Goal: Task Accomplishment & Management: Manage account settings

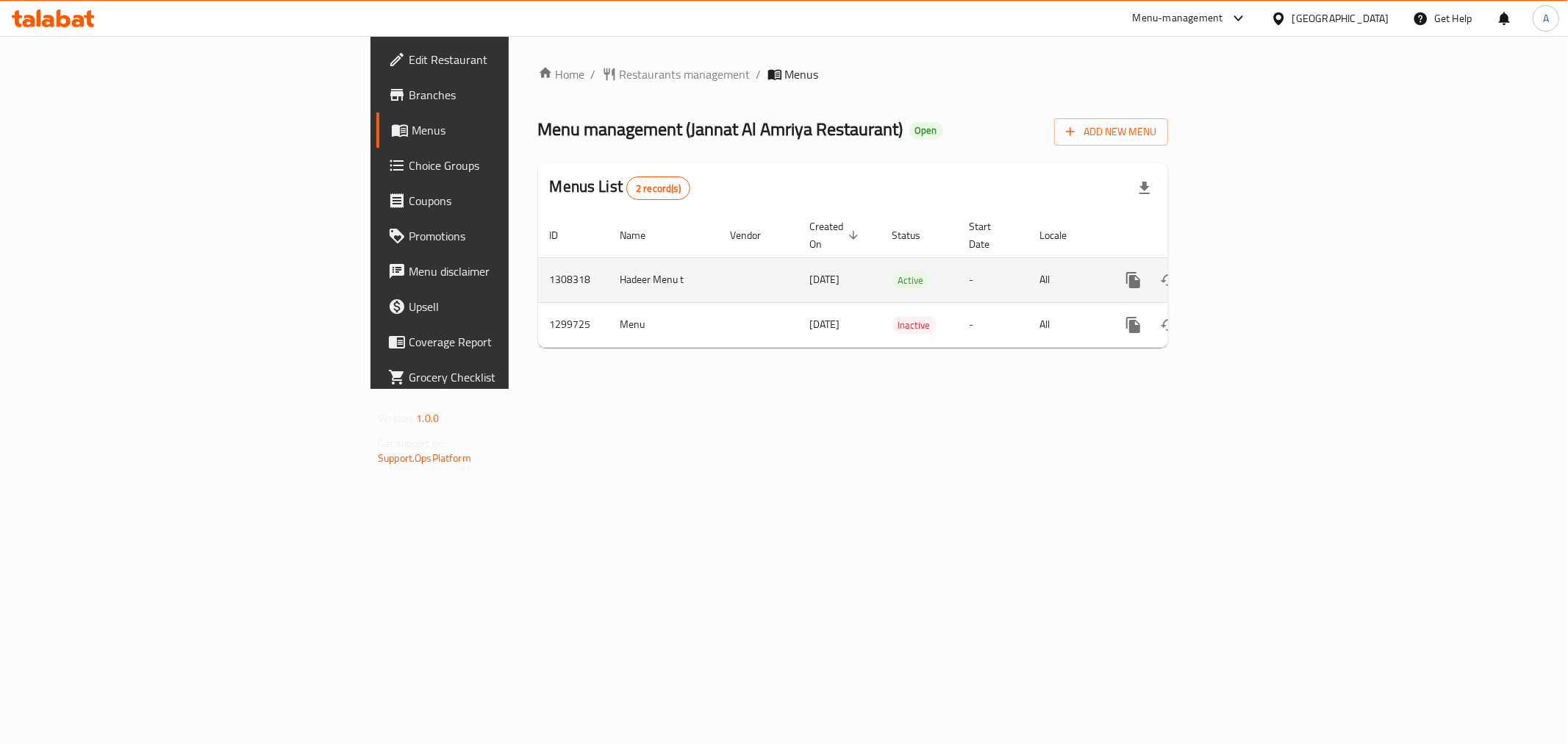
click at [1256, 270] on link "enhanced table" at bounding box center [1239, 280] width 35 height 35
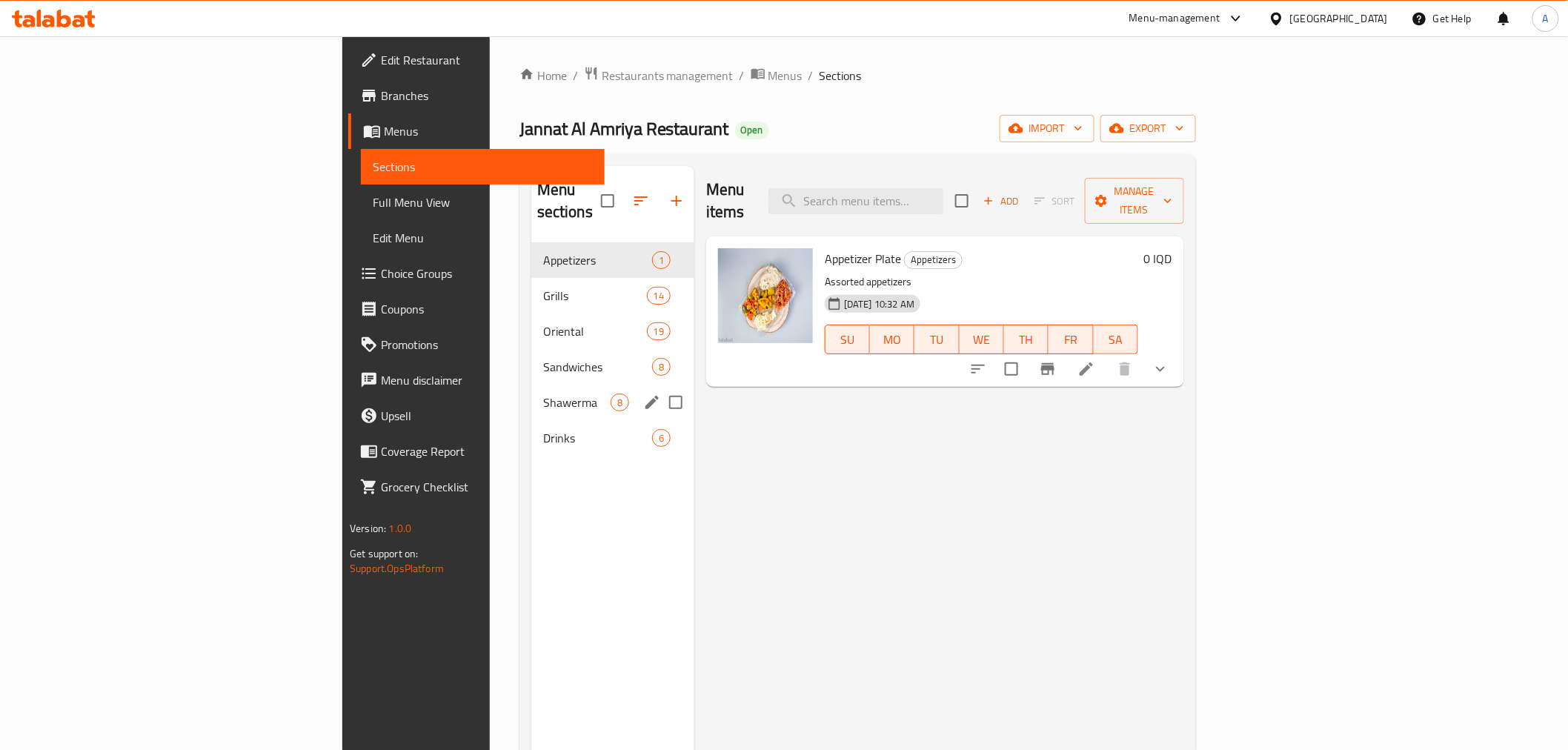
click at [531, 389] on div "Shawerma 8" at bounding box center [613, 403] width 163 height 36
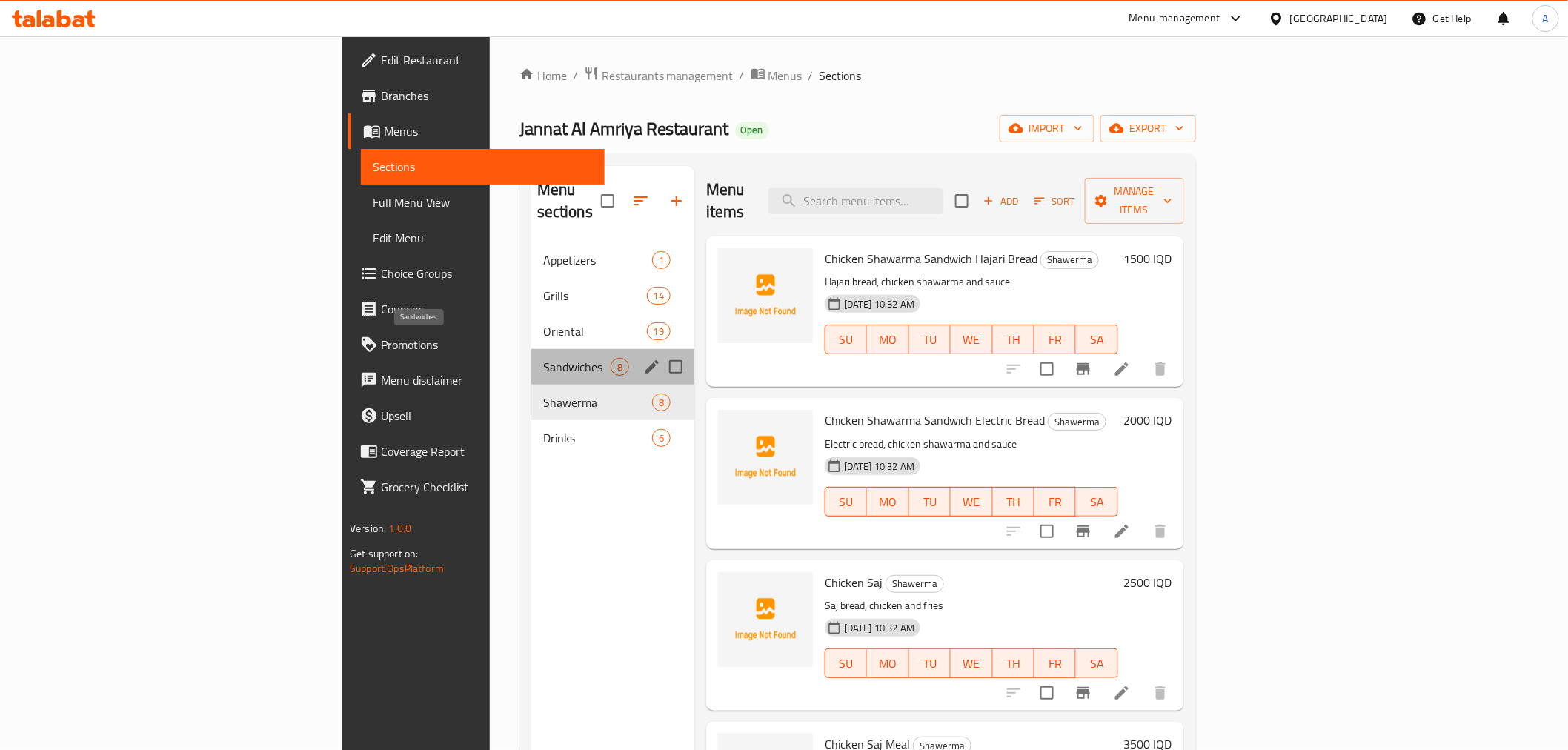
click at [543, 358] on span "Sandwiches" at bounding box center [576, 366] width 67 height 18
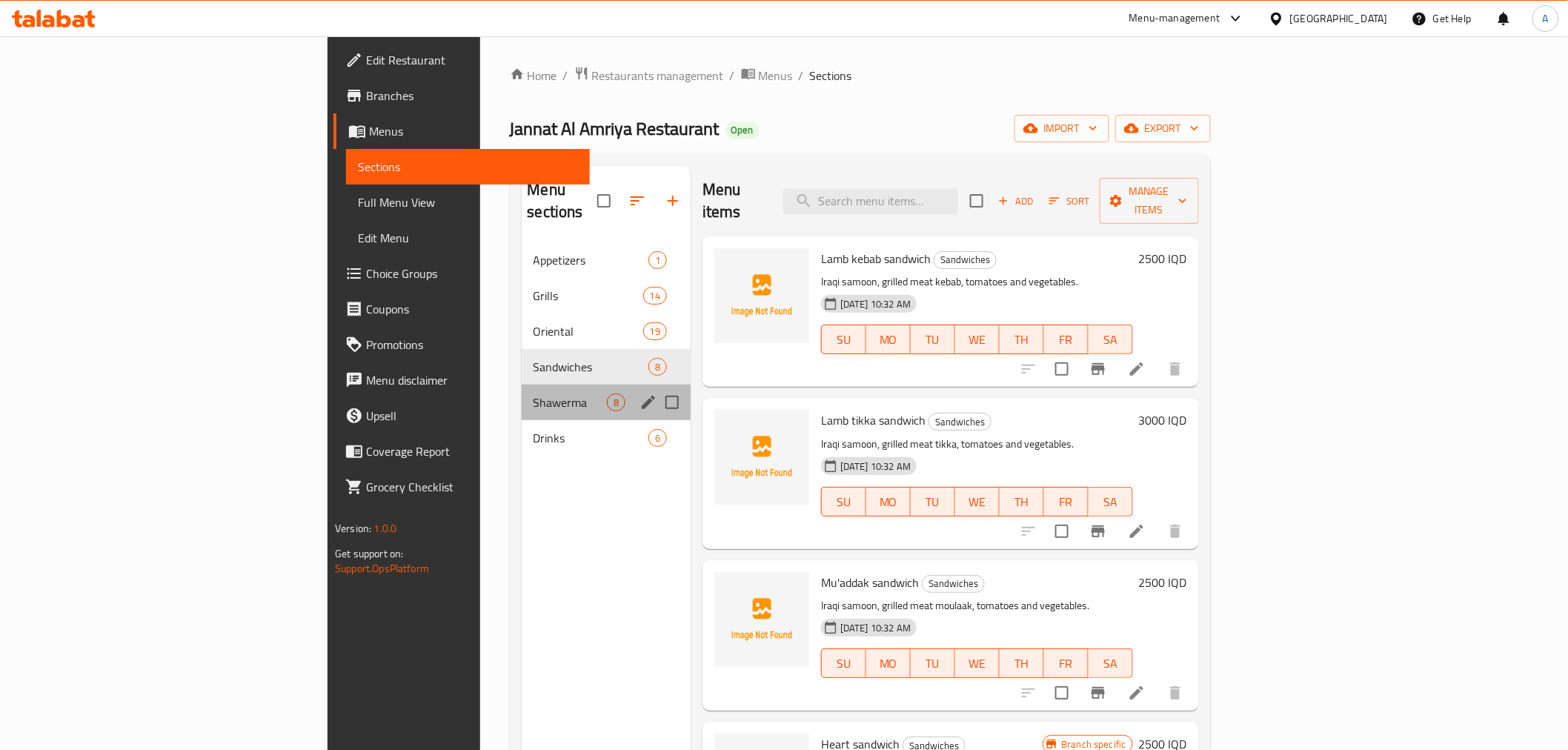
click at [521, 385] on div "Shawerma 8" at bounding box center [606, 403] width 170 height 36
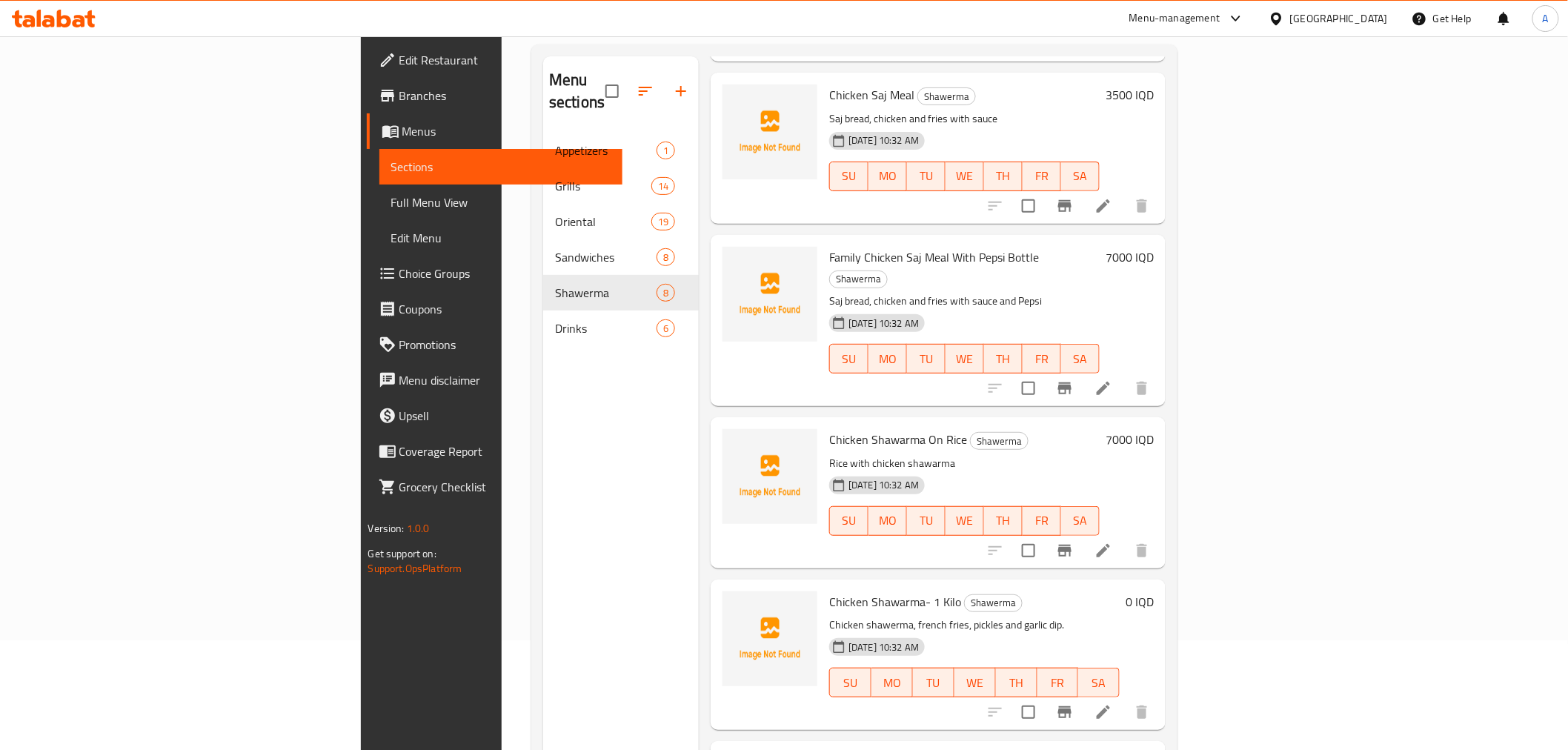
scroll to position [207, 0]
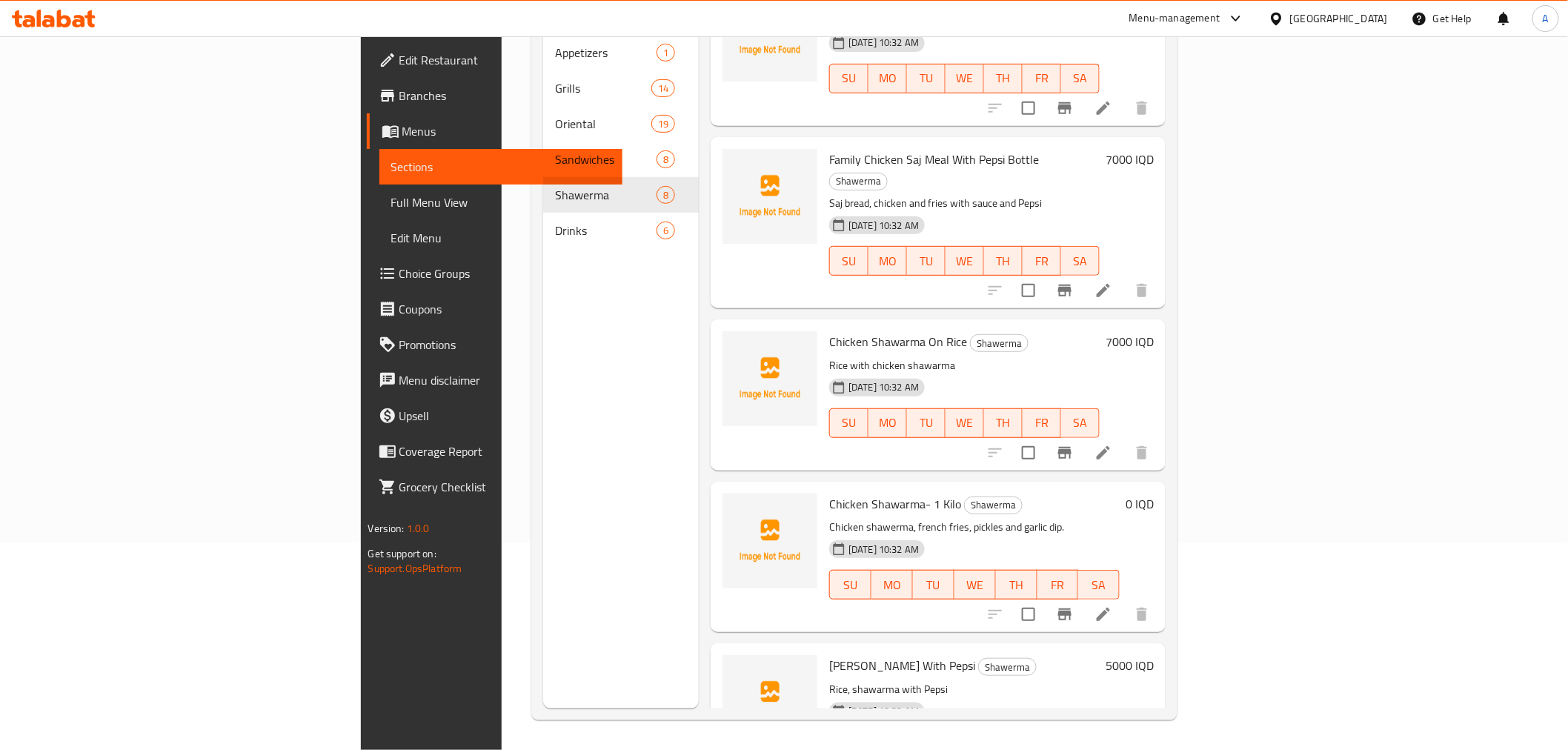
click at [1124, 601] on li at bounding box center [1103, 614] width 41 height 26
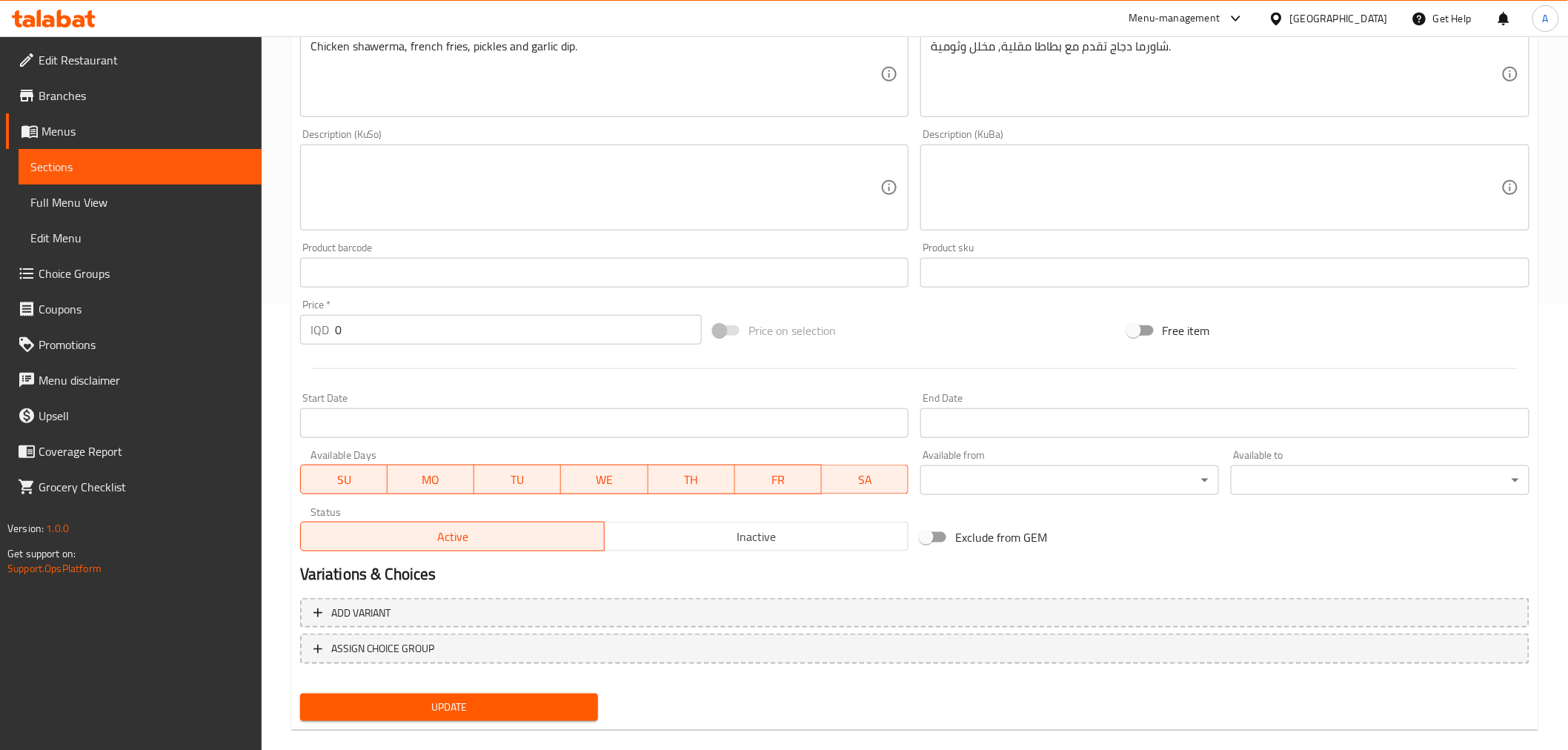
scroll to position [465, 0]
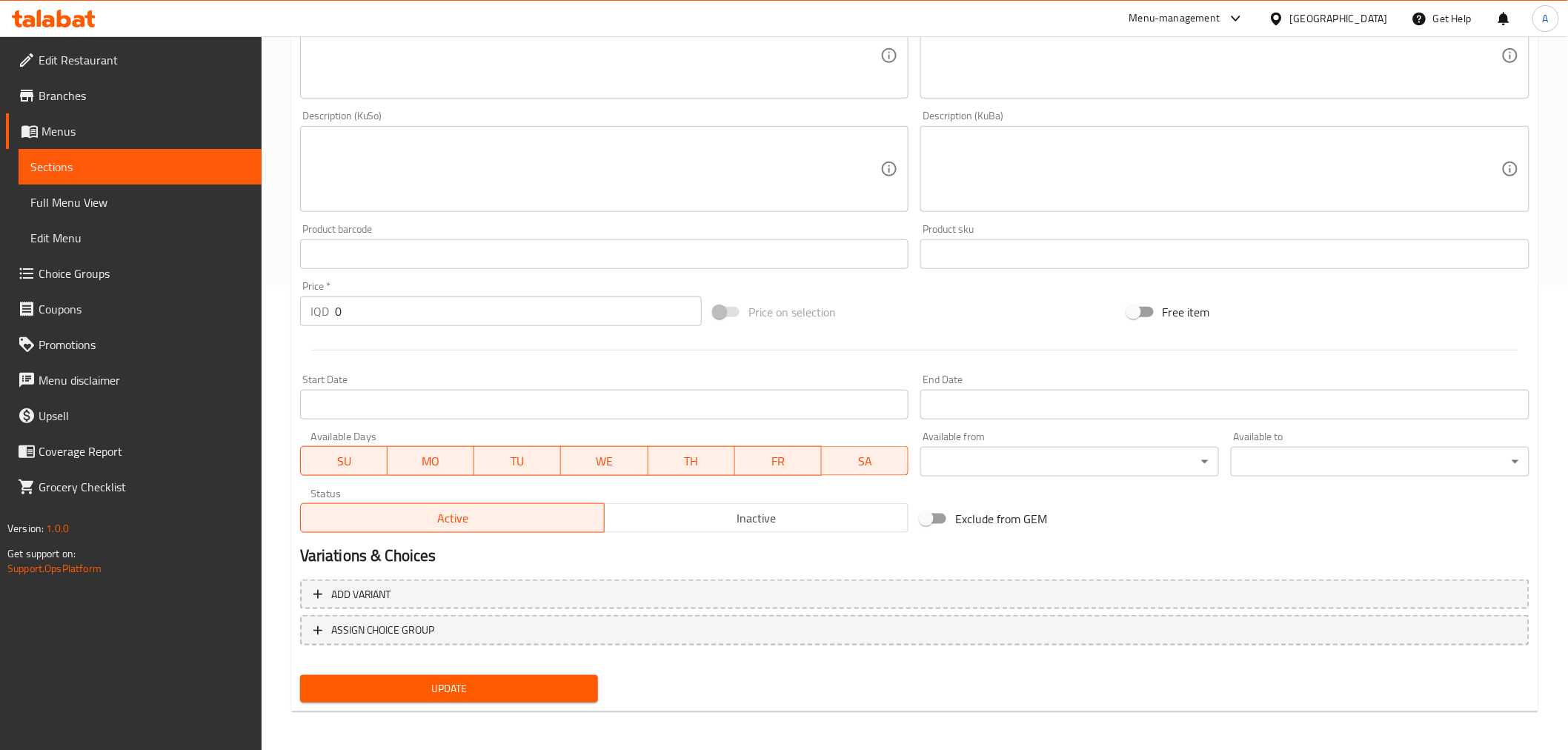
click at [426, 315] on input "0" at bounding box center [518, 311] width 367 height 29
type input "1"
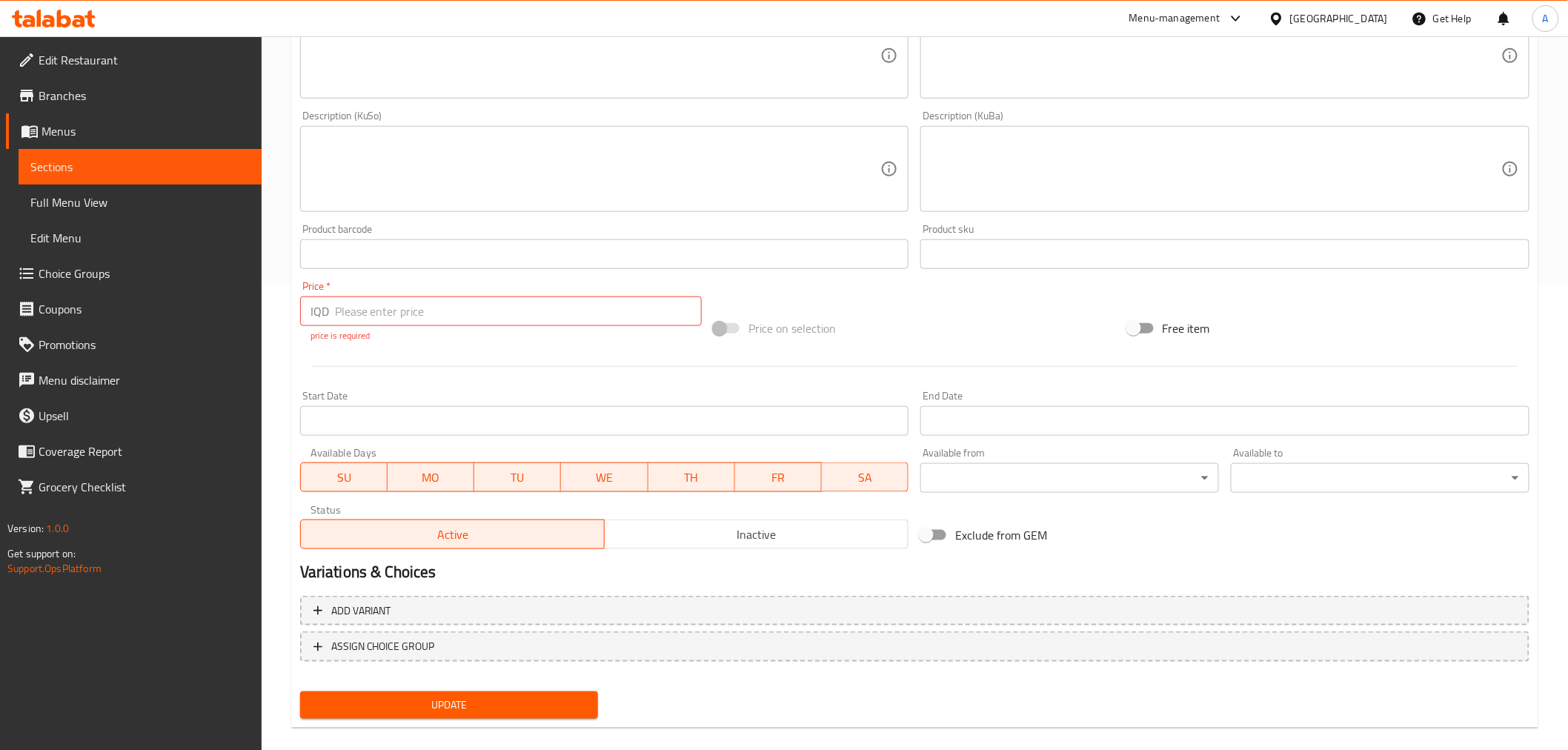
click at [360, 311] on input "number" at bounding box center [518, 311] width 367 height 29
type input "20000"
click at [499, 702] on div "Update" at bounding box center [449, 705] width 310 height 40
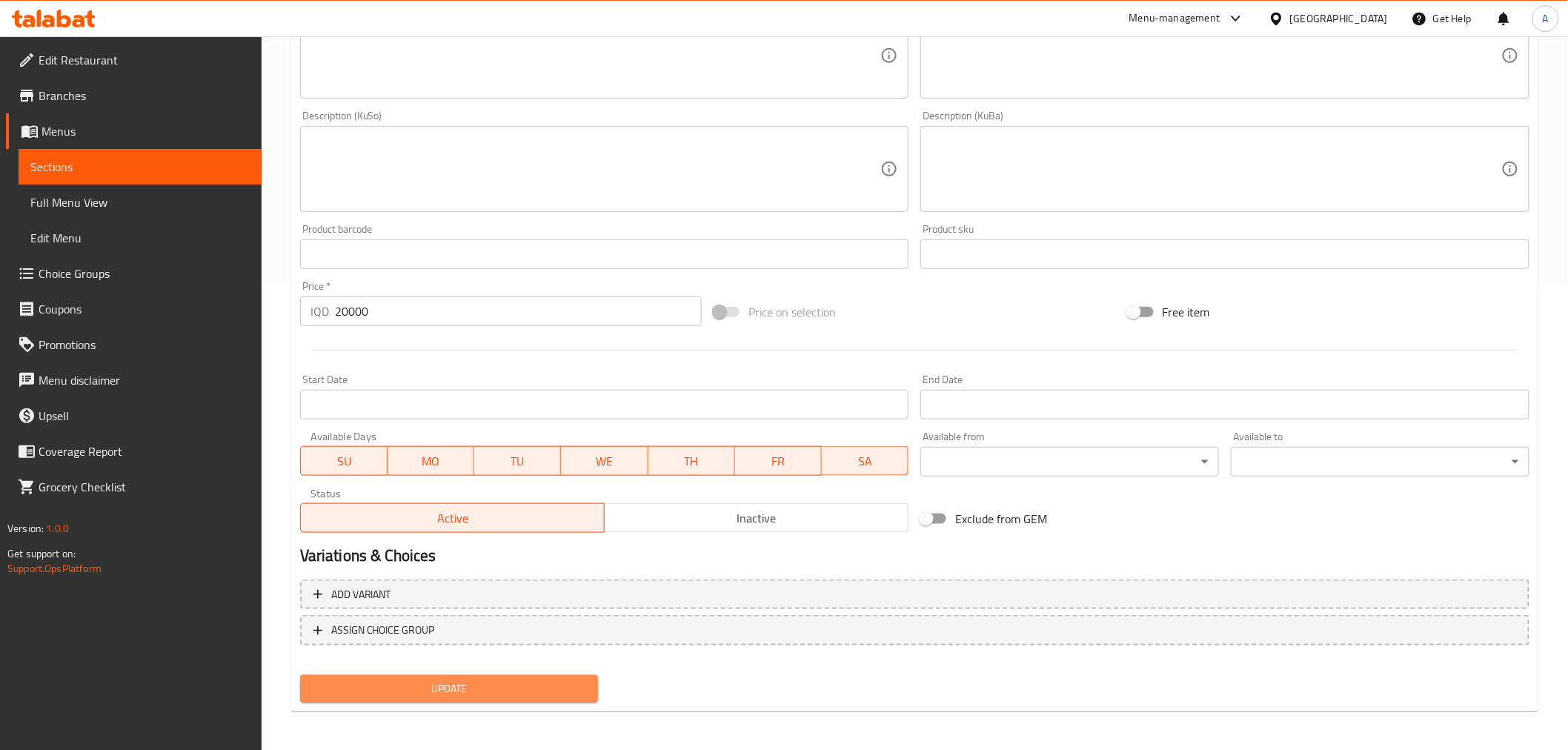
click at [504, 685] on span "Update" at bounding box center [449, 689] width 275 height 19
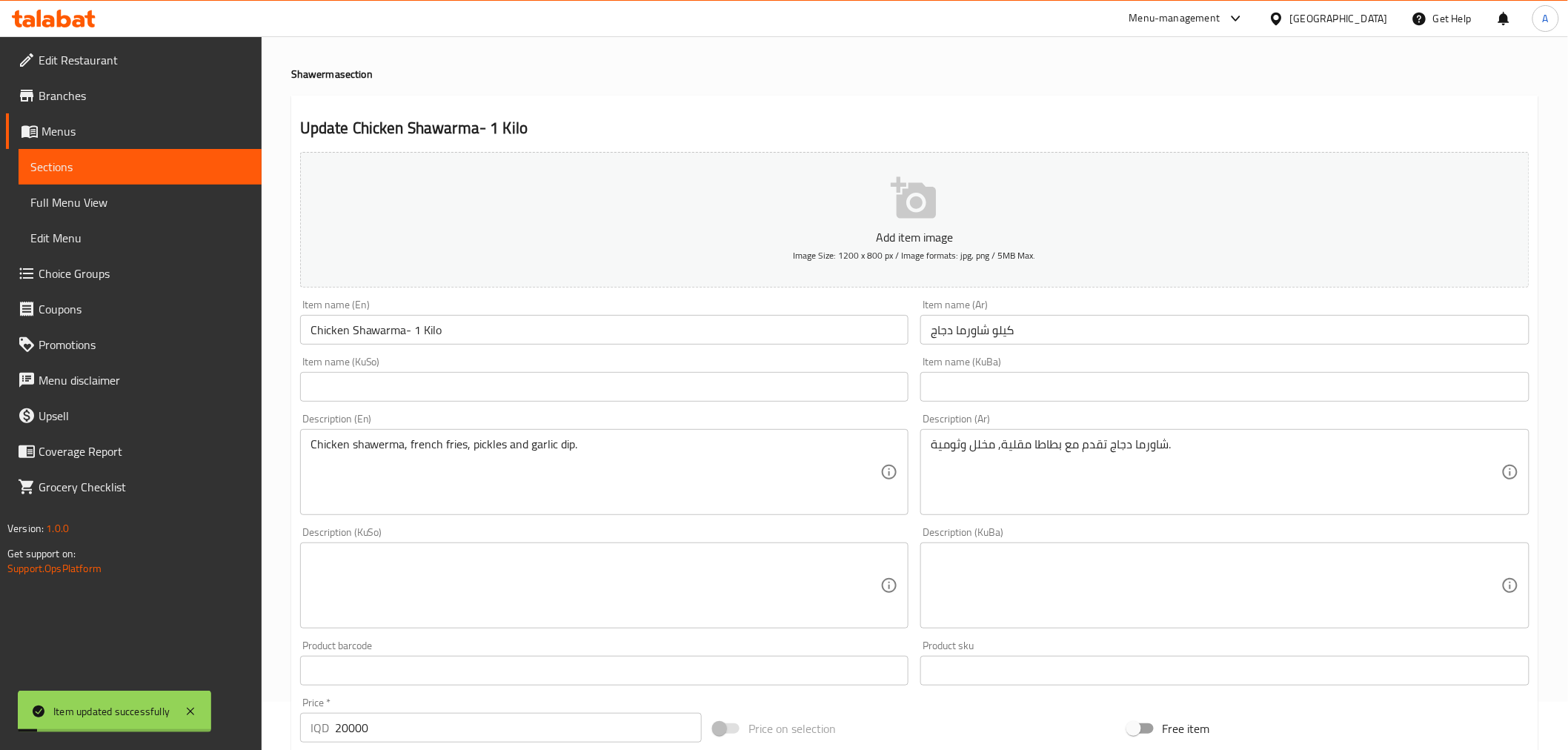
scroll to position [0, 0]
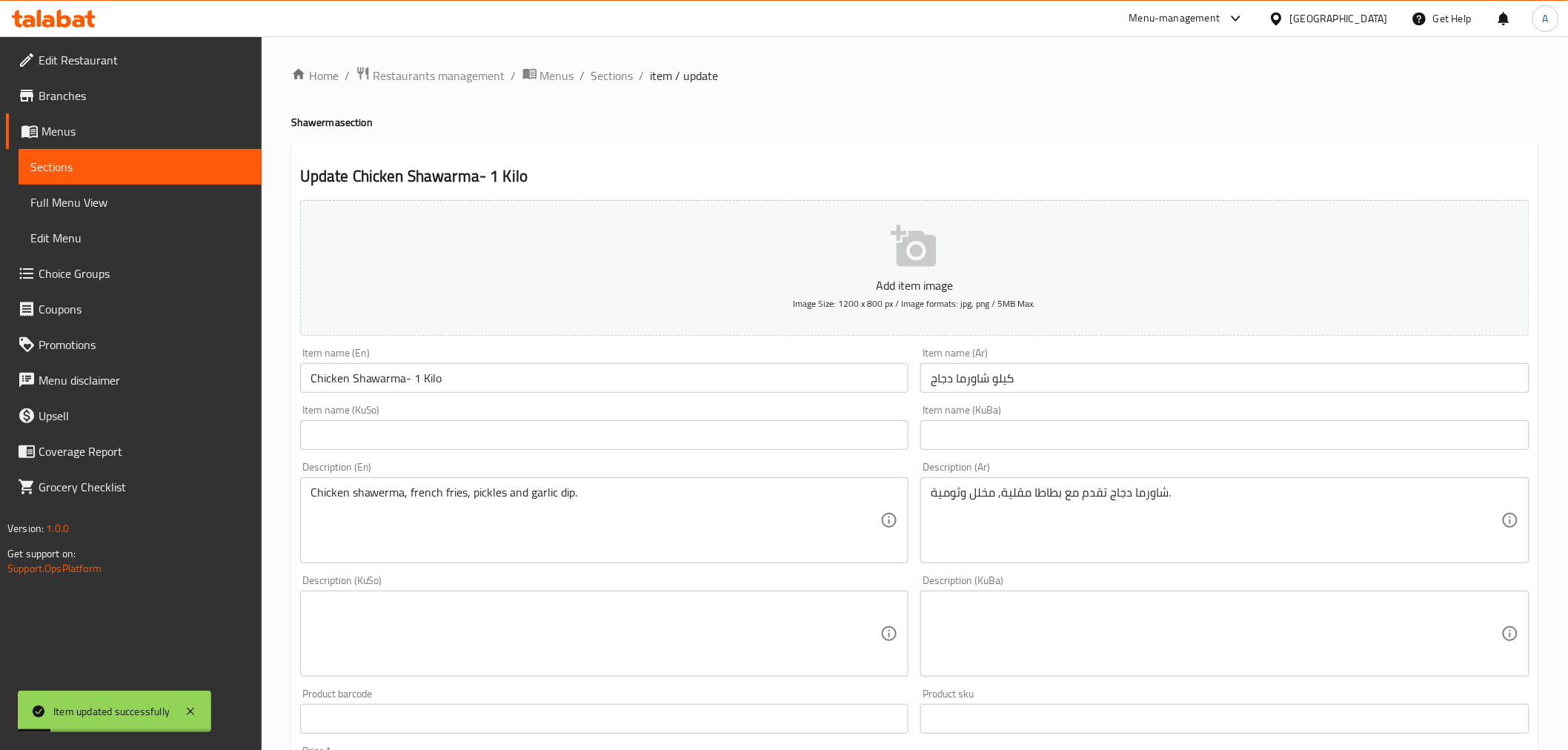
click at [594, 62] on div "Home / Restaurants management / Menus / Sections / item / update Shawerma secti…" at bounding box center [915, 627] width 1307 height 1181
click at [599, 67] on span "Sections" at bounding box center [612, 75] width 42 height 18
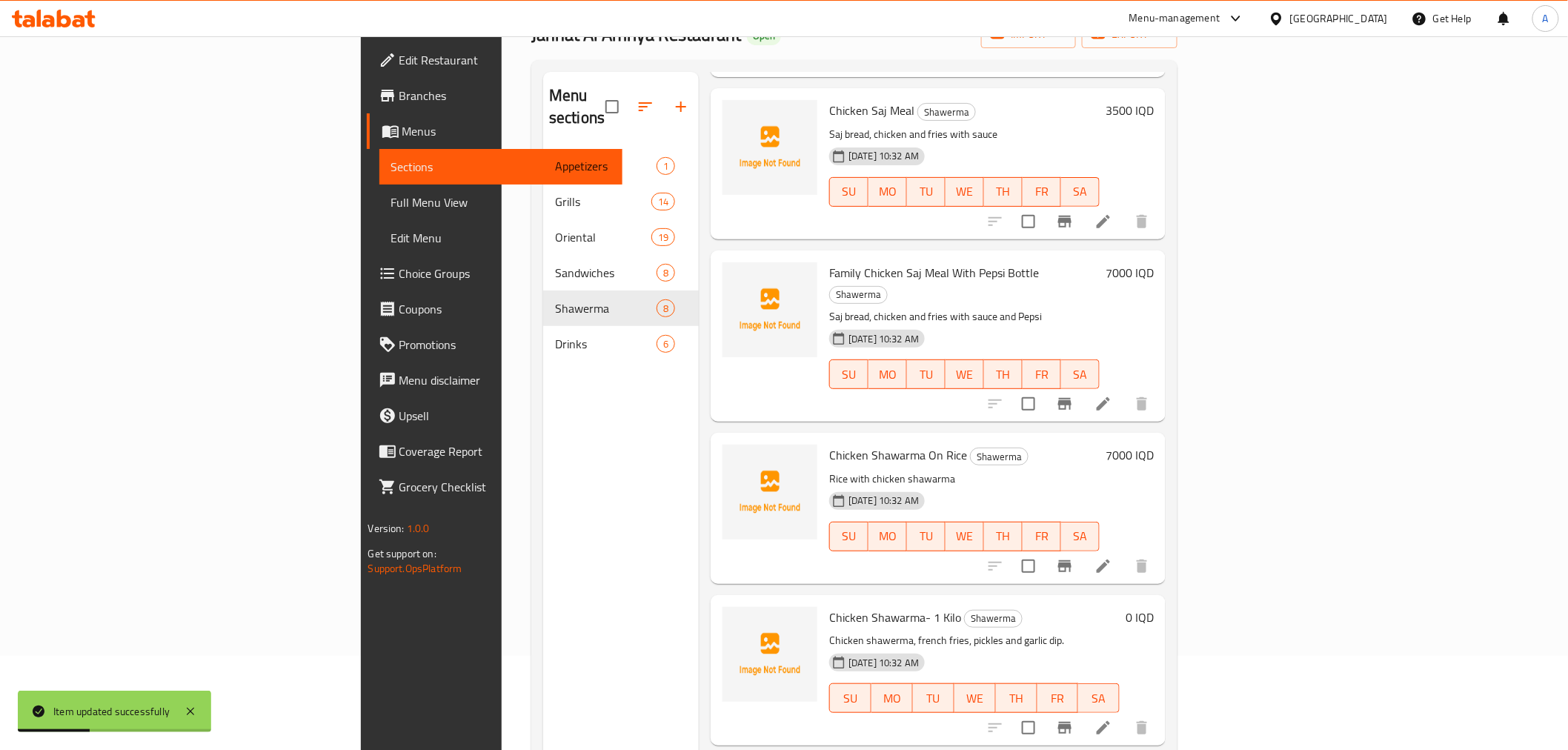
scroll to position [207, 0]
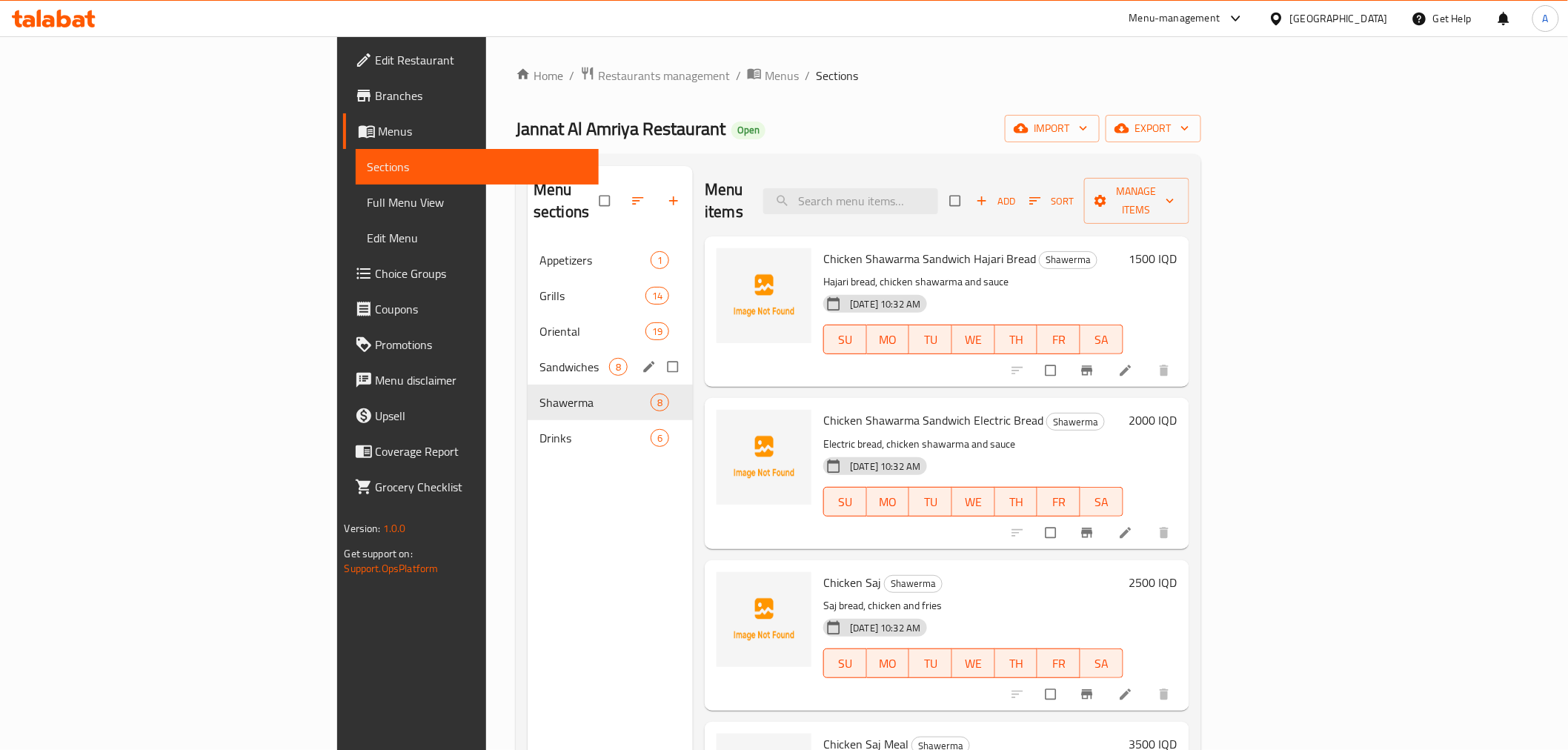
click at [539, 358] on span "Sandwiches" at bounding box center [574, 366] width 70 height 18
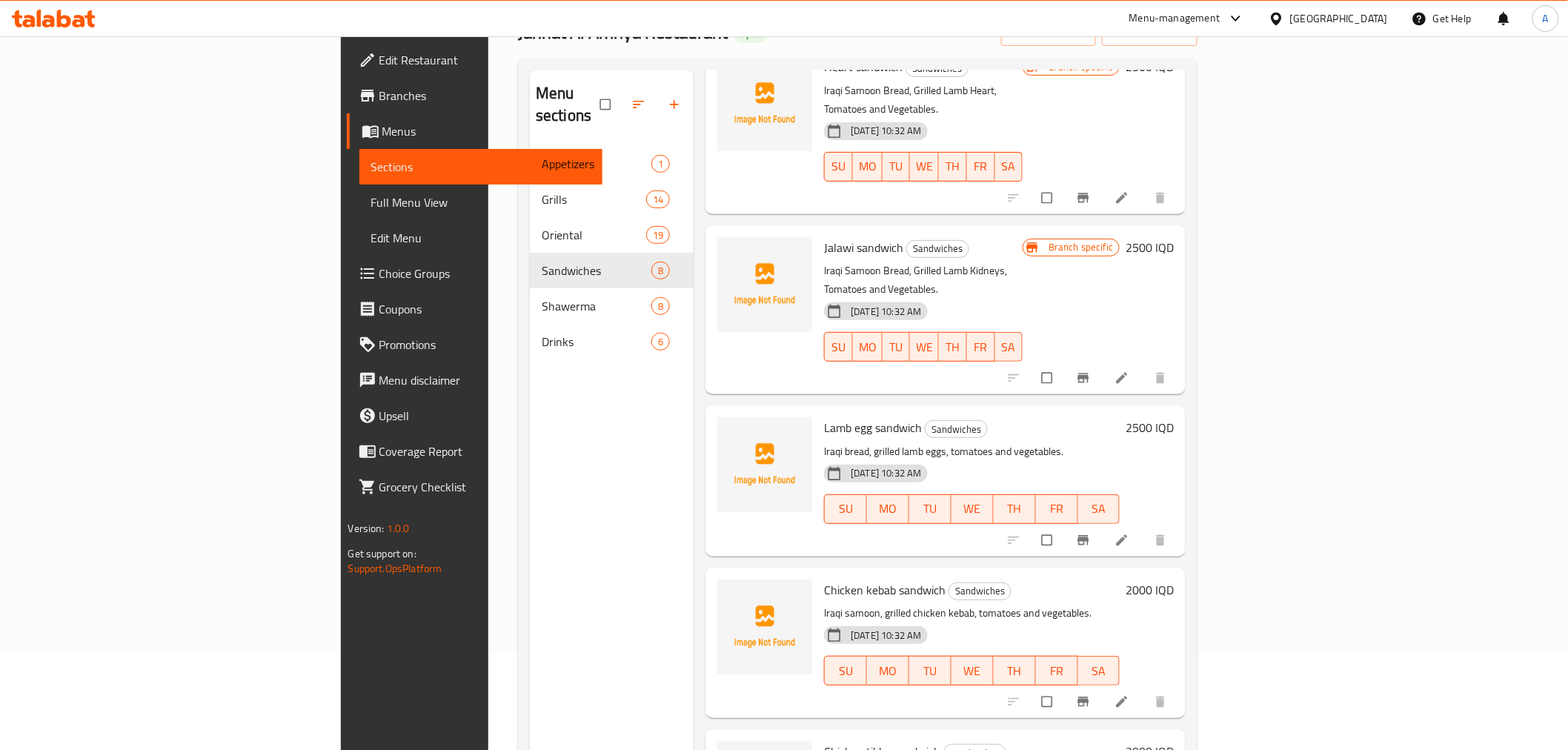
scroll to position [207, 0]
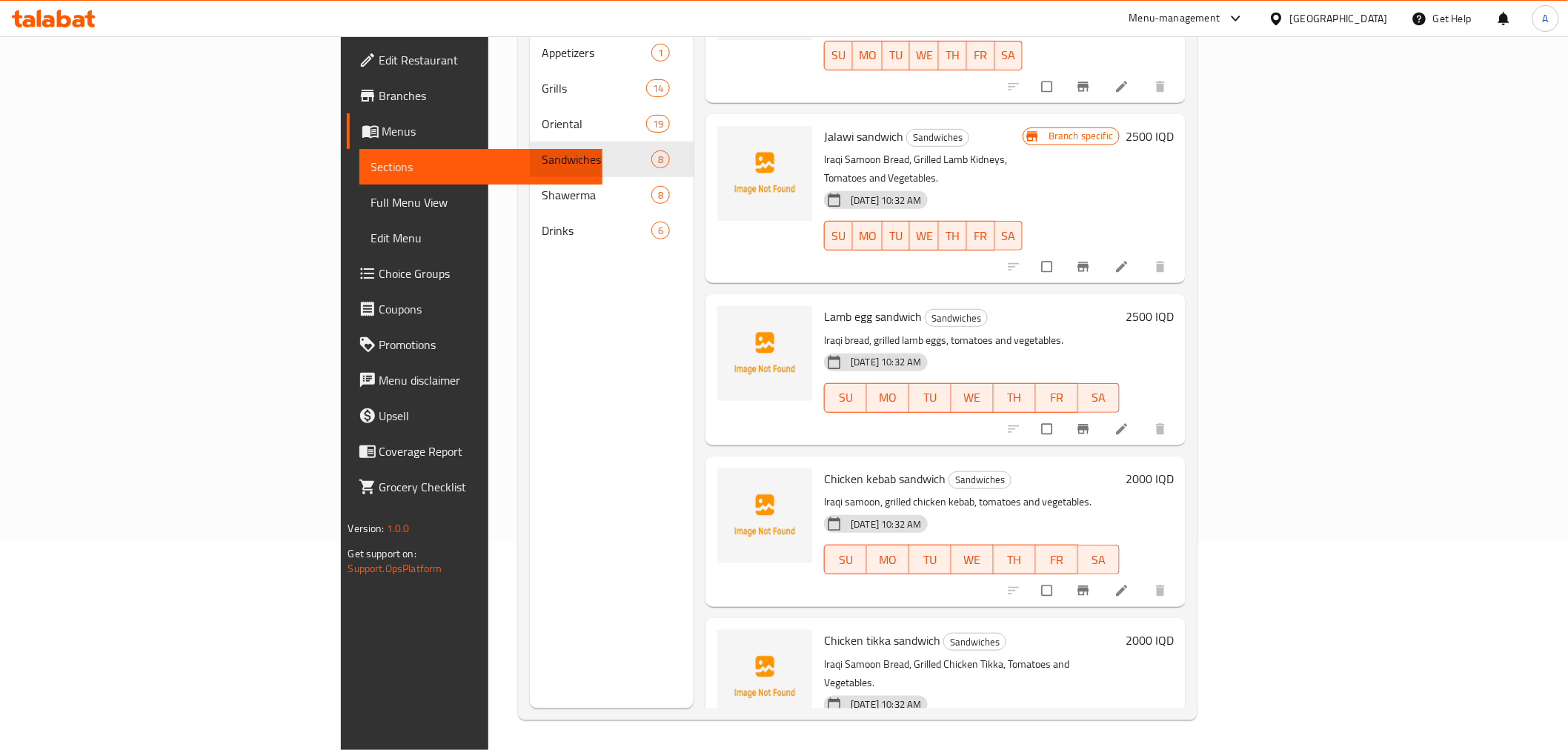
click at [542, 222] on span "Drinks" at bounding box center [596, 230] width 109 height 18
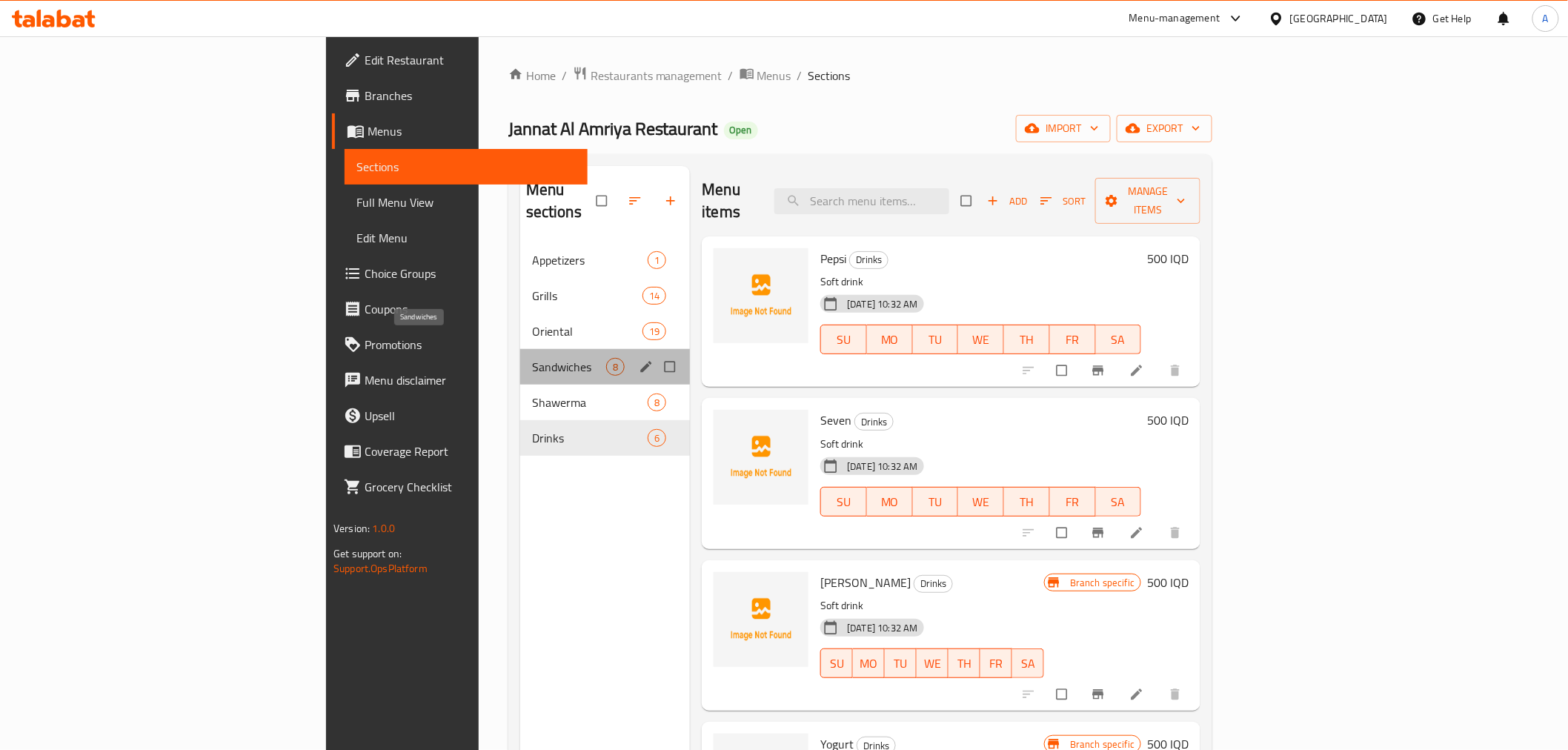
click at [532, 358] on span "Sandwiches" at bounding box center [569, 366] width 74 height 18
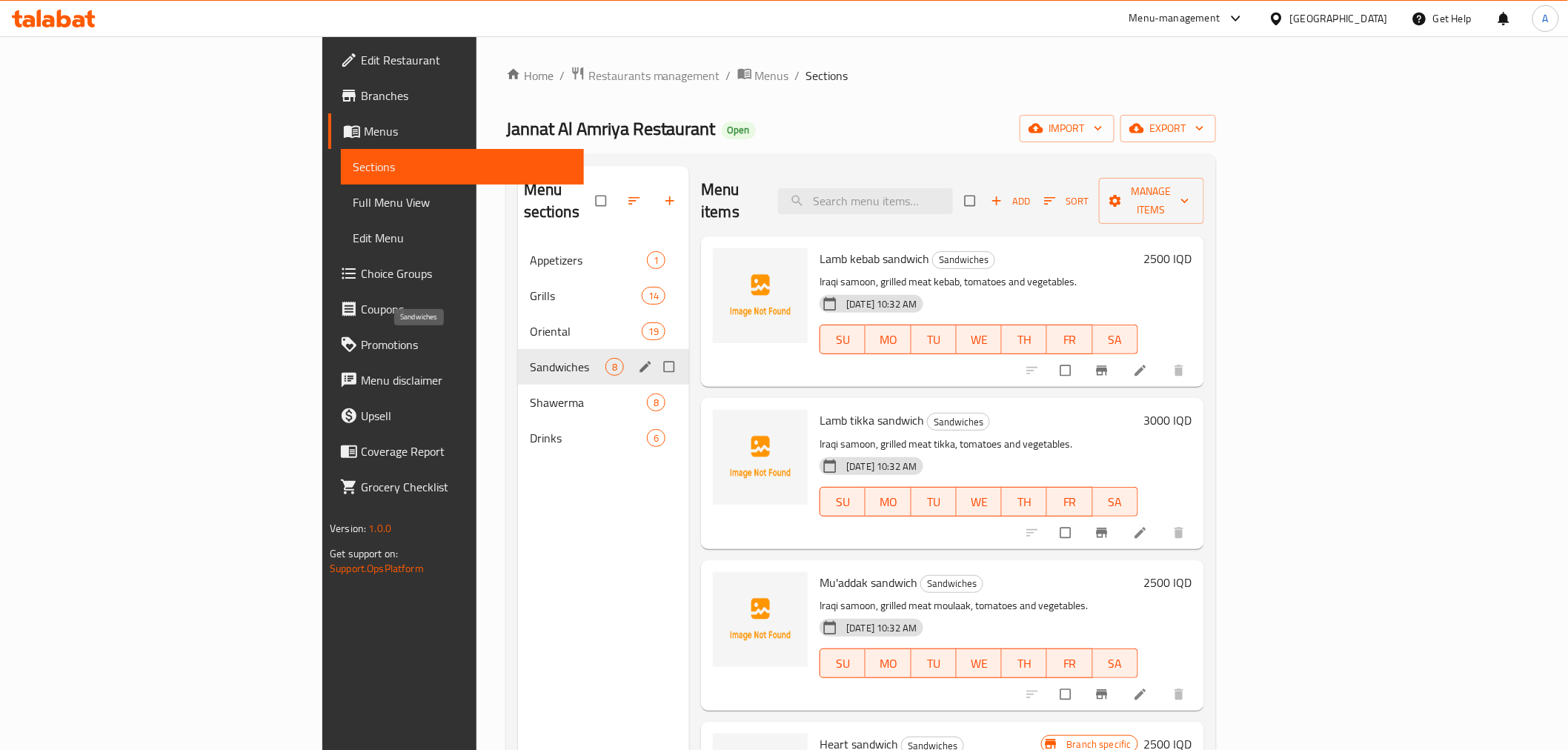
click at [518, 313] on div "Oriental 19" at bounding box center [604, 331] width 172 height 36
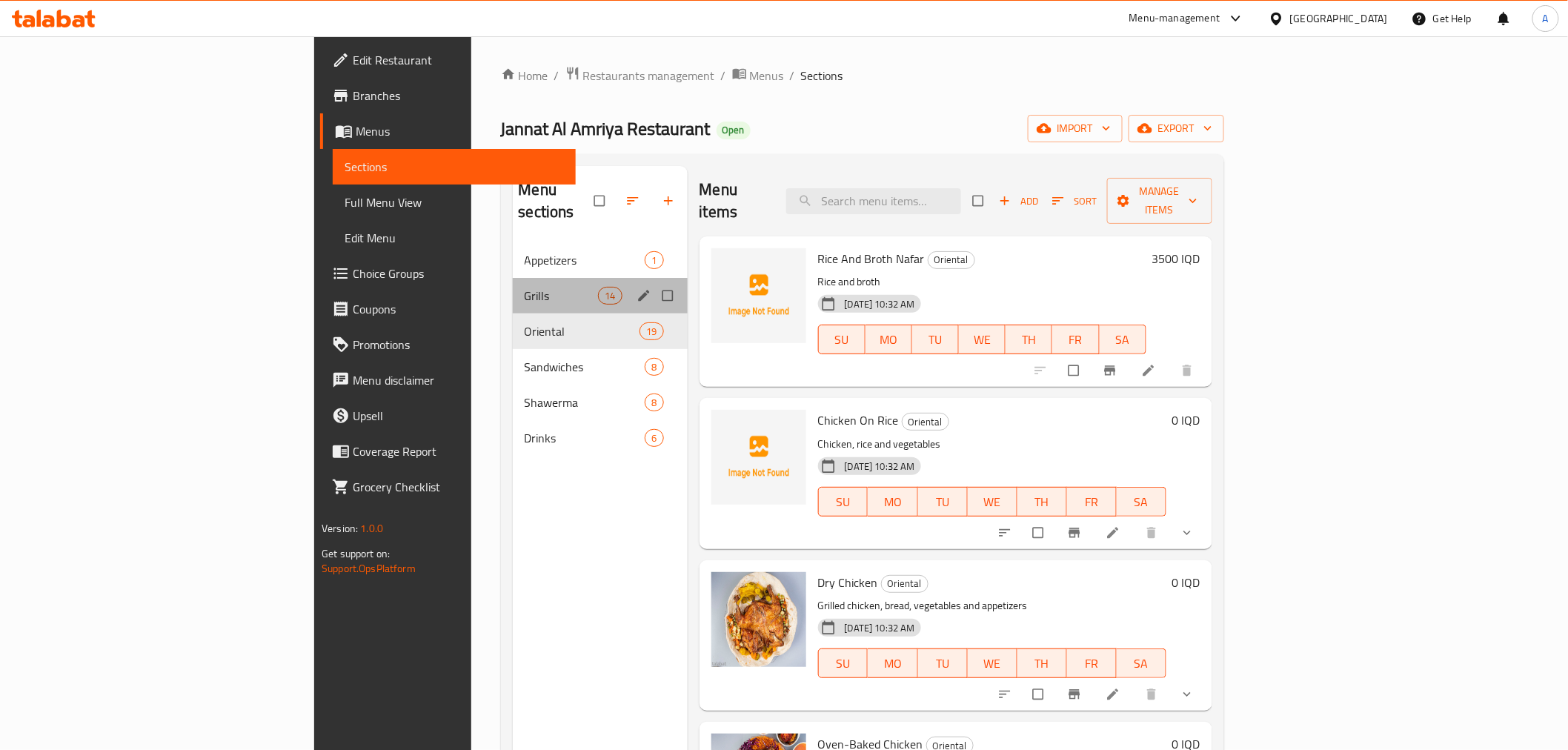
click at [513, 278] on div "Grills 14" at bounding box center [600, 296] width 175 height 36
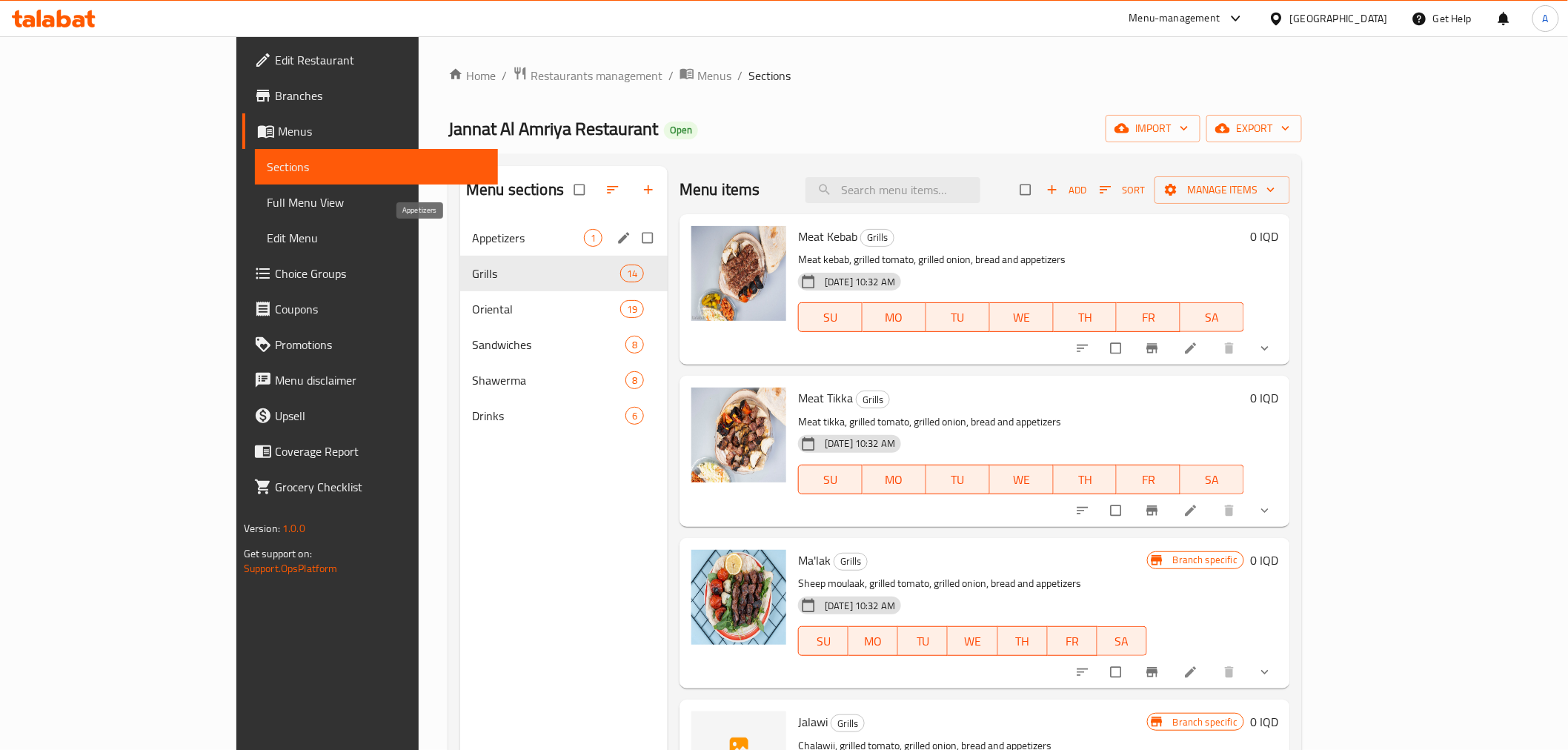
click at [460, 257] on div "Grills 14" at bounding box center [563, 274] width 207 height 36
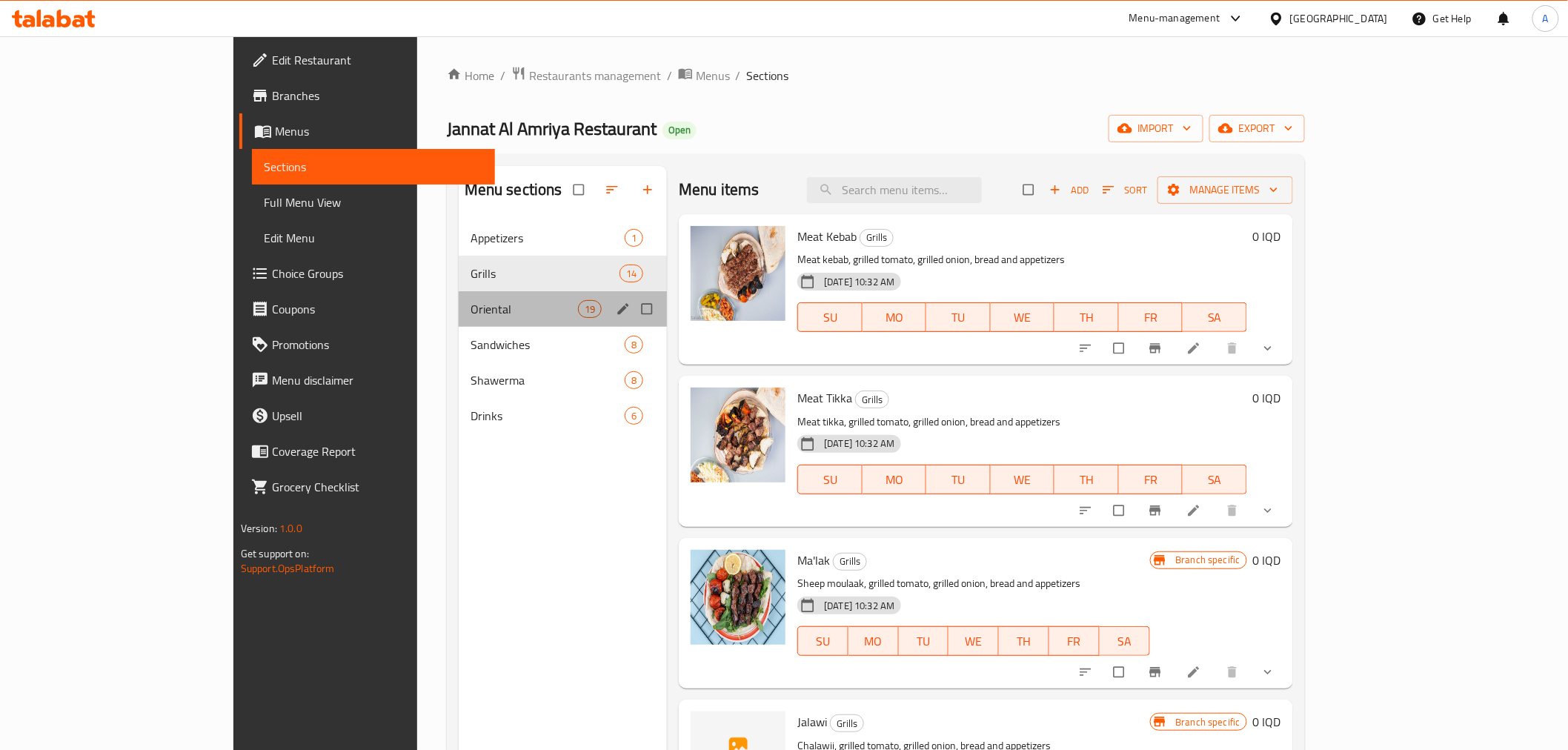
click at [459, 299] on div "Oriental 19" at bounding box center [562, 309] width 208 height 36
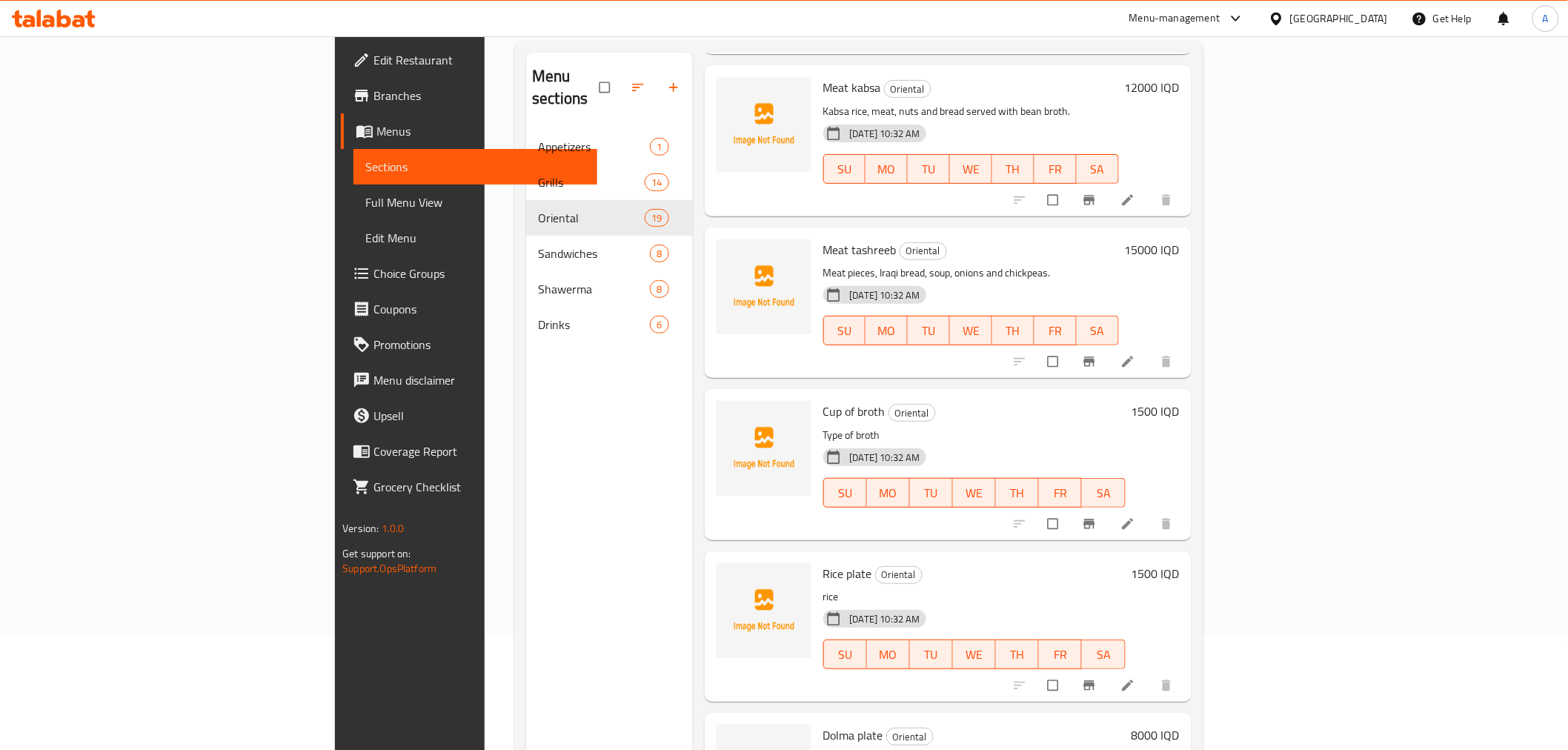
scroll to position [207, 0]
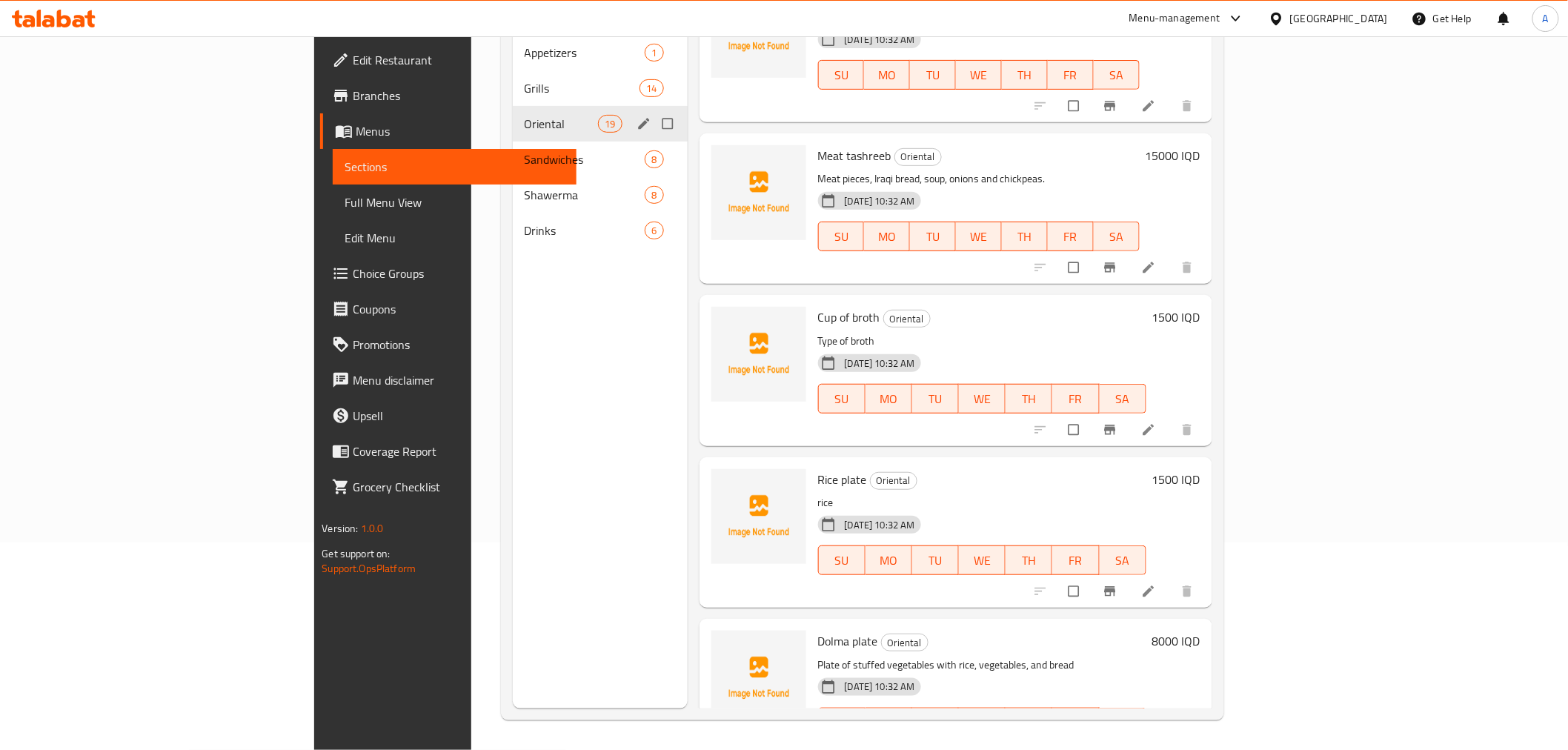
click at [524, 79] on span "Grills" at bounding box center [582, 88] width 116 height 18
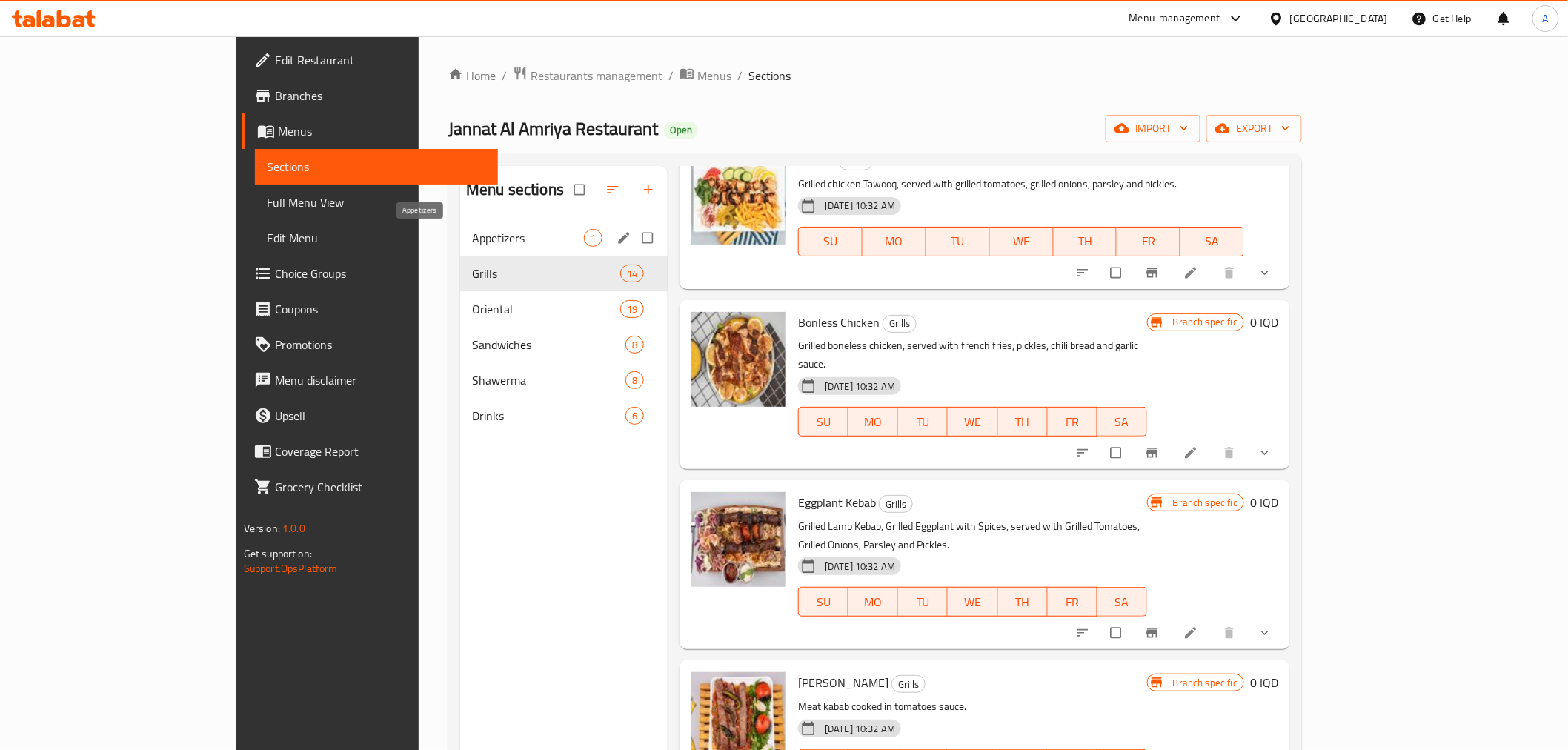
click at [472, 231] on span "Appetizers" at bounding box center [528, 237] width 112 height 18
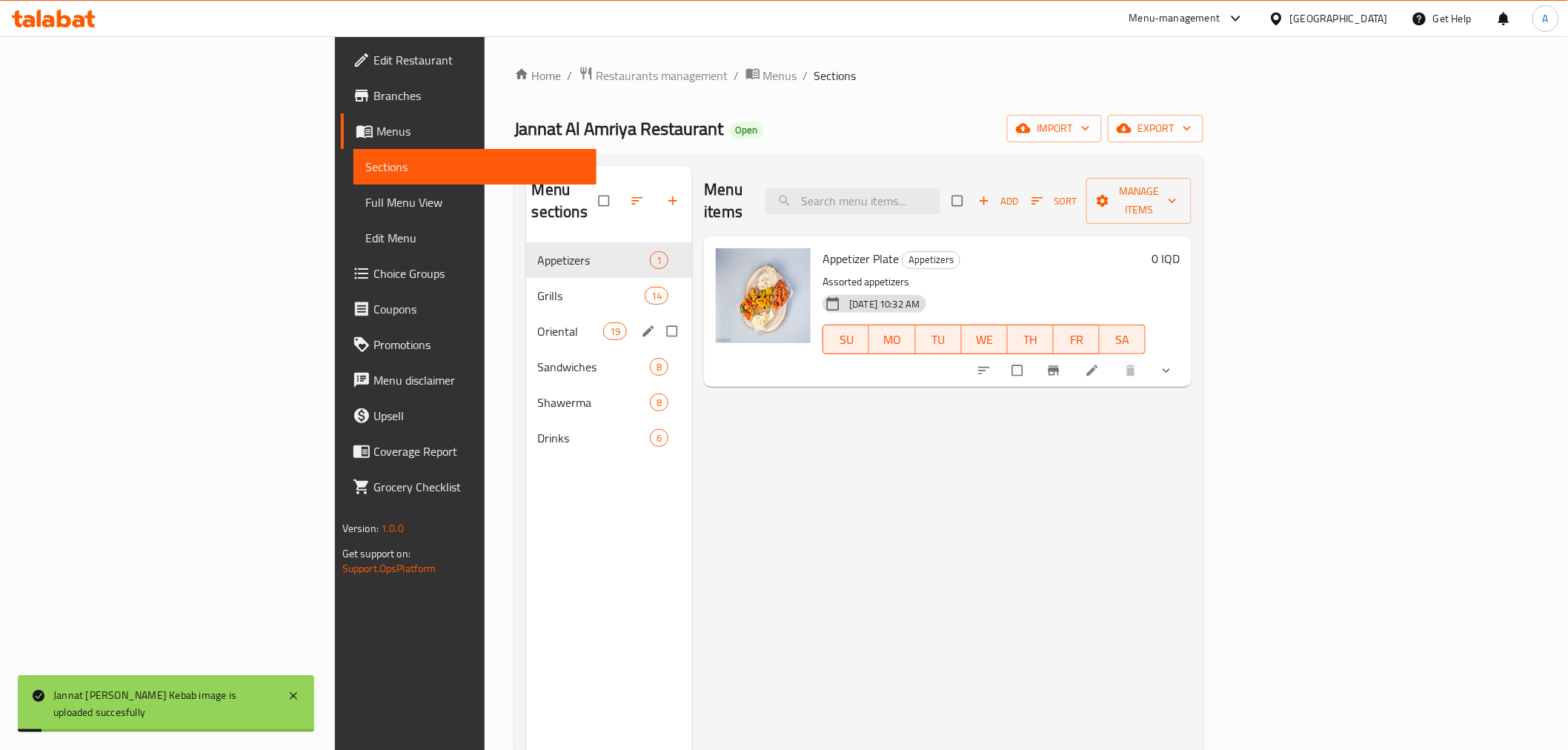
click at [526, 313] on div "Oriental 19" at bounding box center [609, 331] width 167 height 36
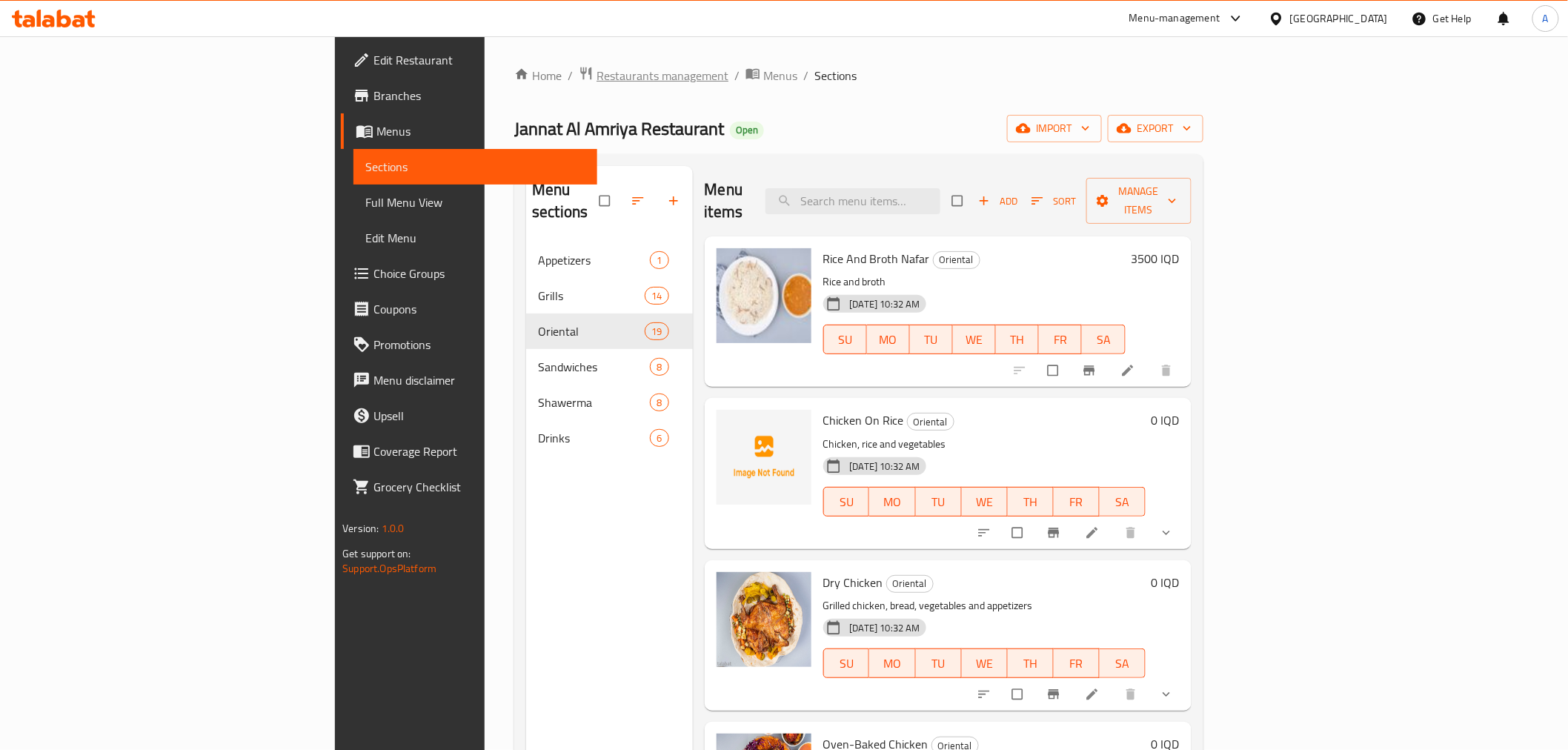
click at [597, 76] on span "Restaurants management" at bounding box center [663, 75] width 132 height 18
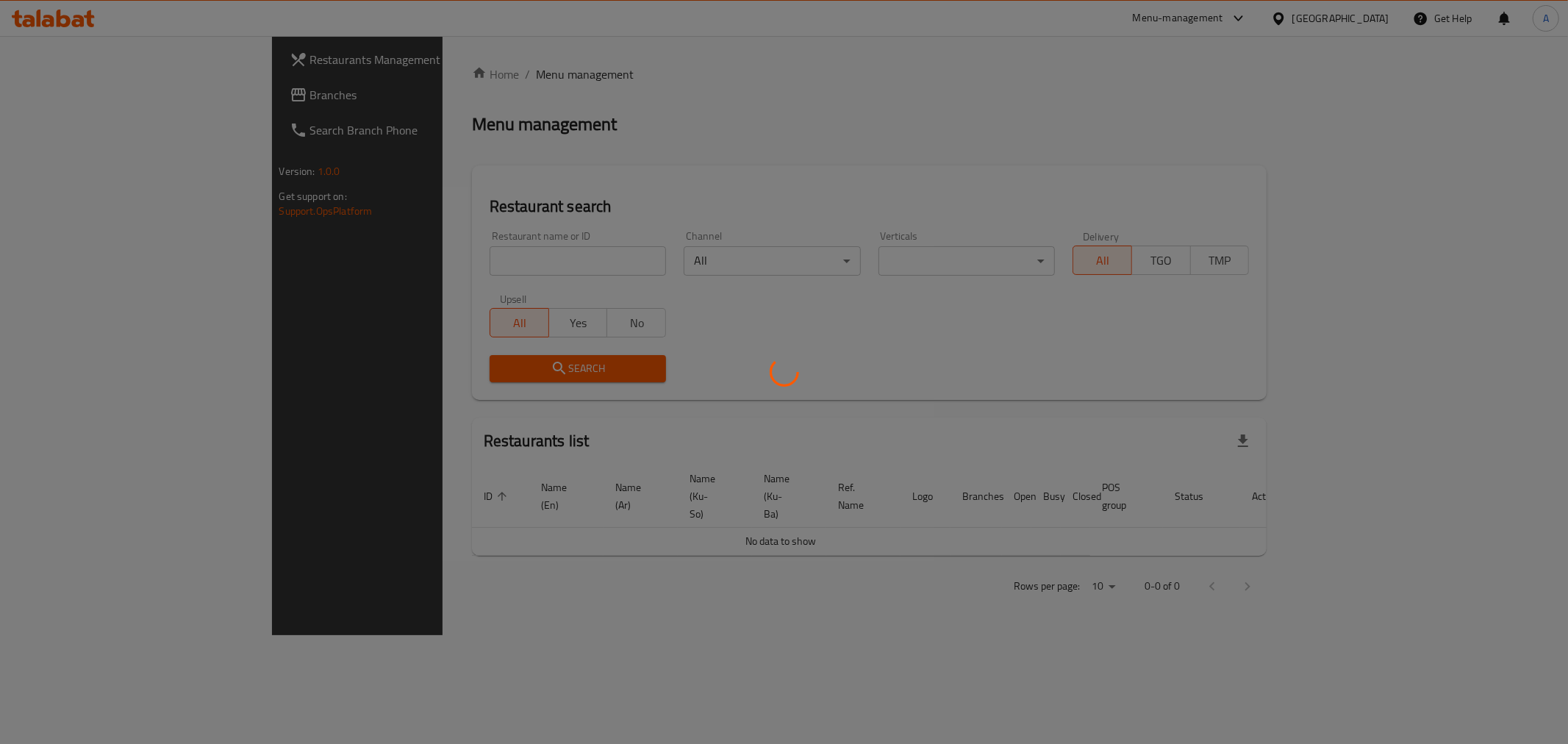
click at [387, 263] on div at bounding box center [784, 372] width 1568 height 744
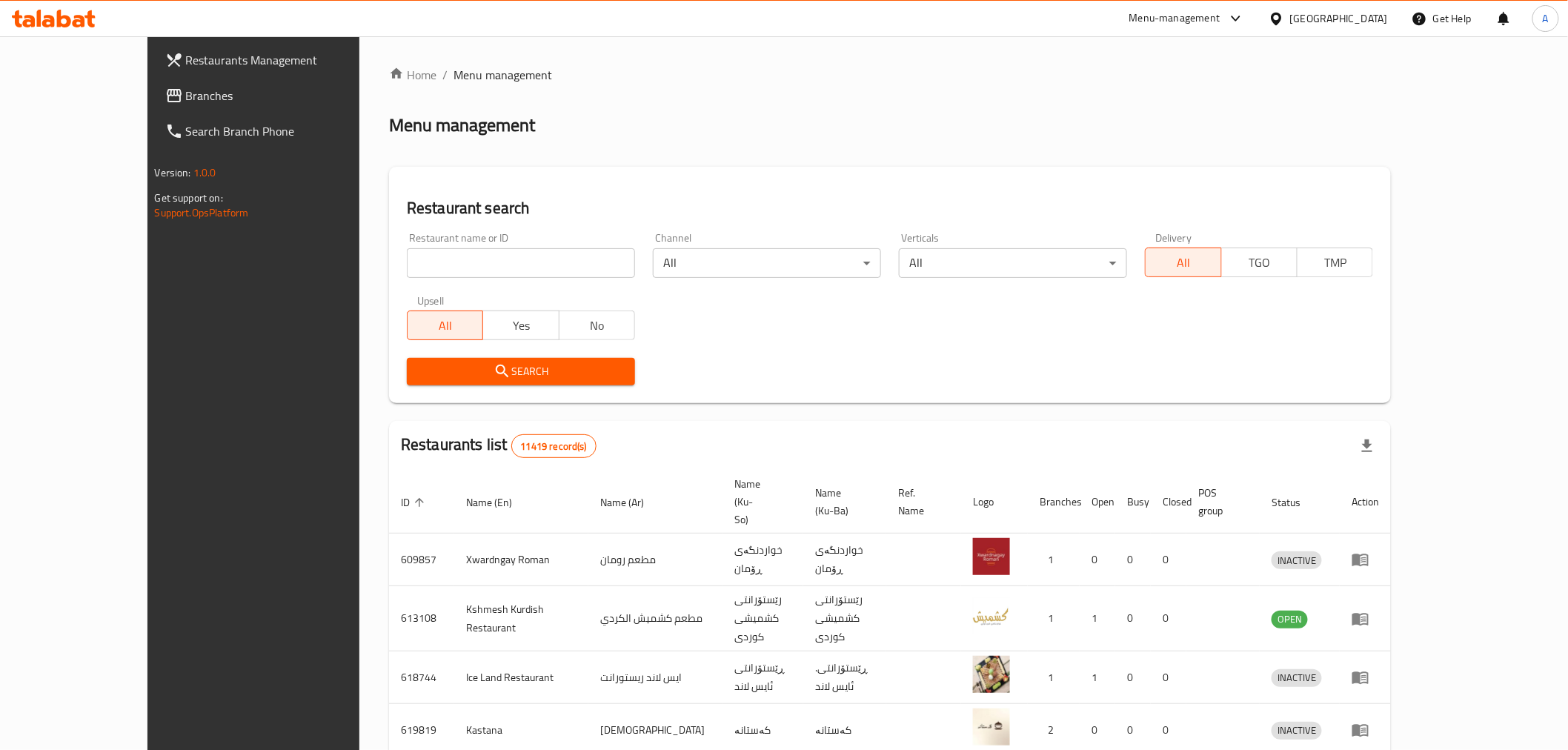
click at [407, 265] on input "search" at bounding box center [521, 263] width 228 height 29
type input "[PERSON_NAME]"
click button "Search" at bounding box center [521, 371] width 228 height 27
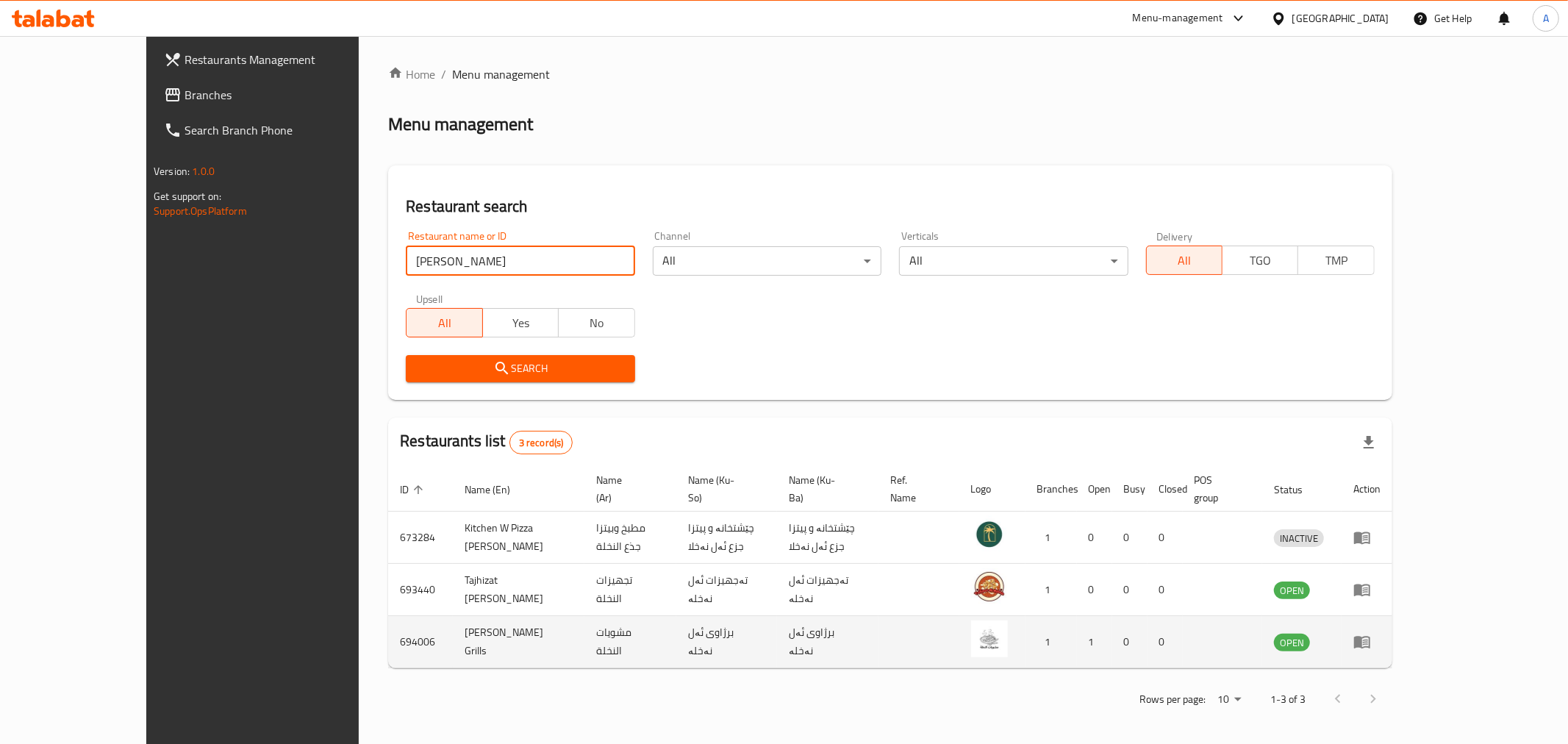
click at [1380, 632] on link "enhanced table" at bounding box center [1366, 641] width 27 height 18
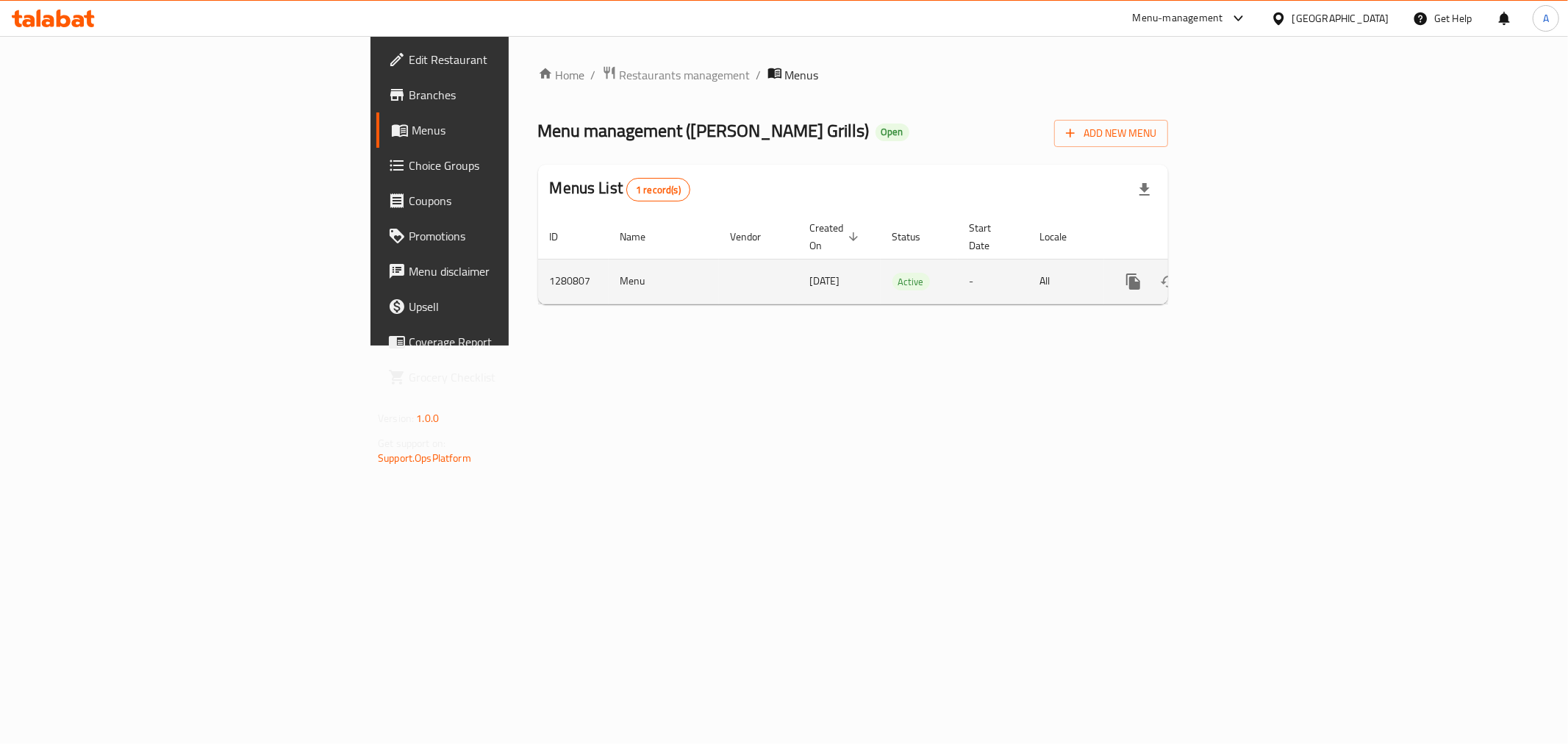
click at [1248, 272] on icon "enhanced table" at bounding box center [1239, 281] width 18 height 18
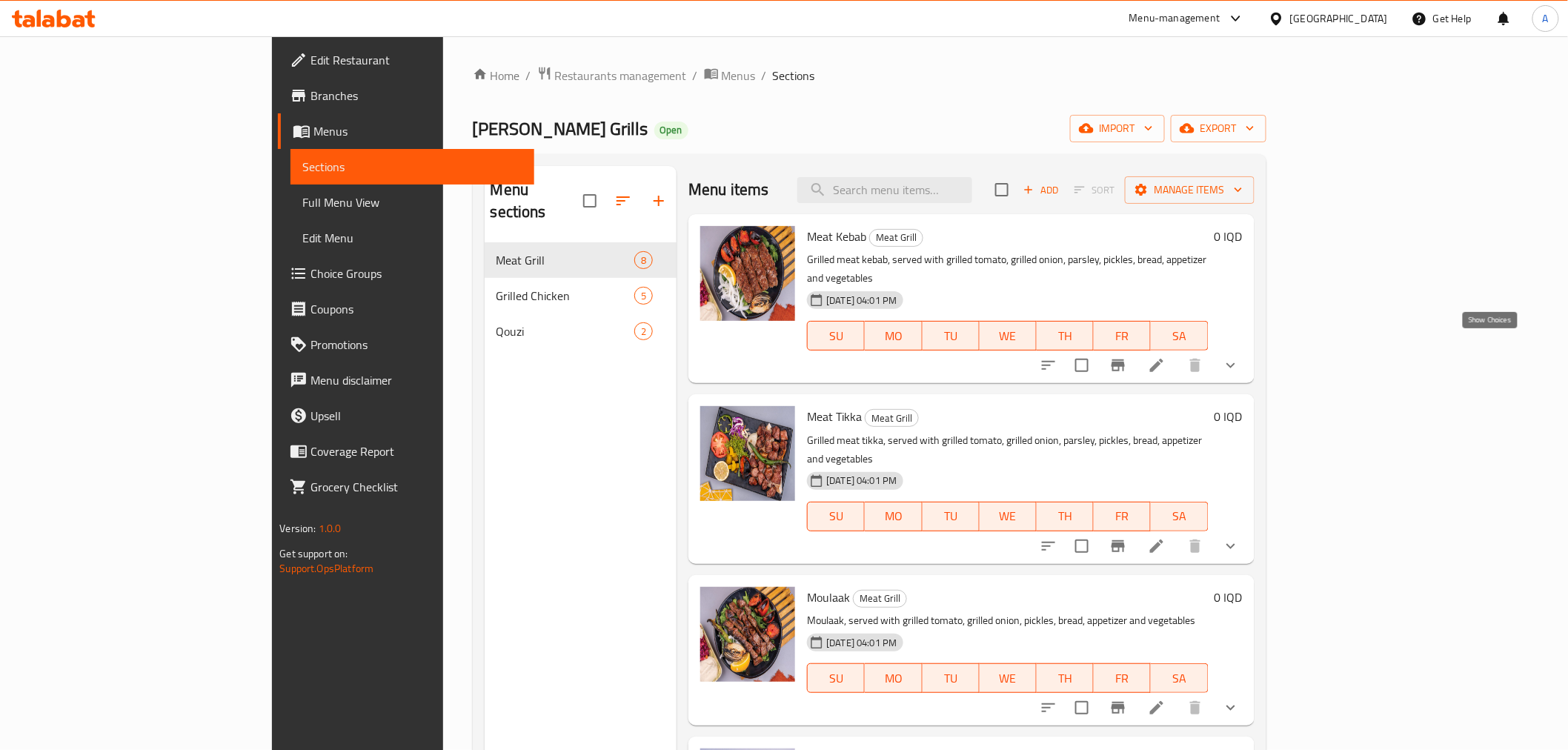
click at [1240, 356] on icon "show more" at bounding box center [1231, 365] width 18 height 18
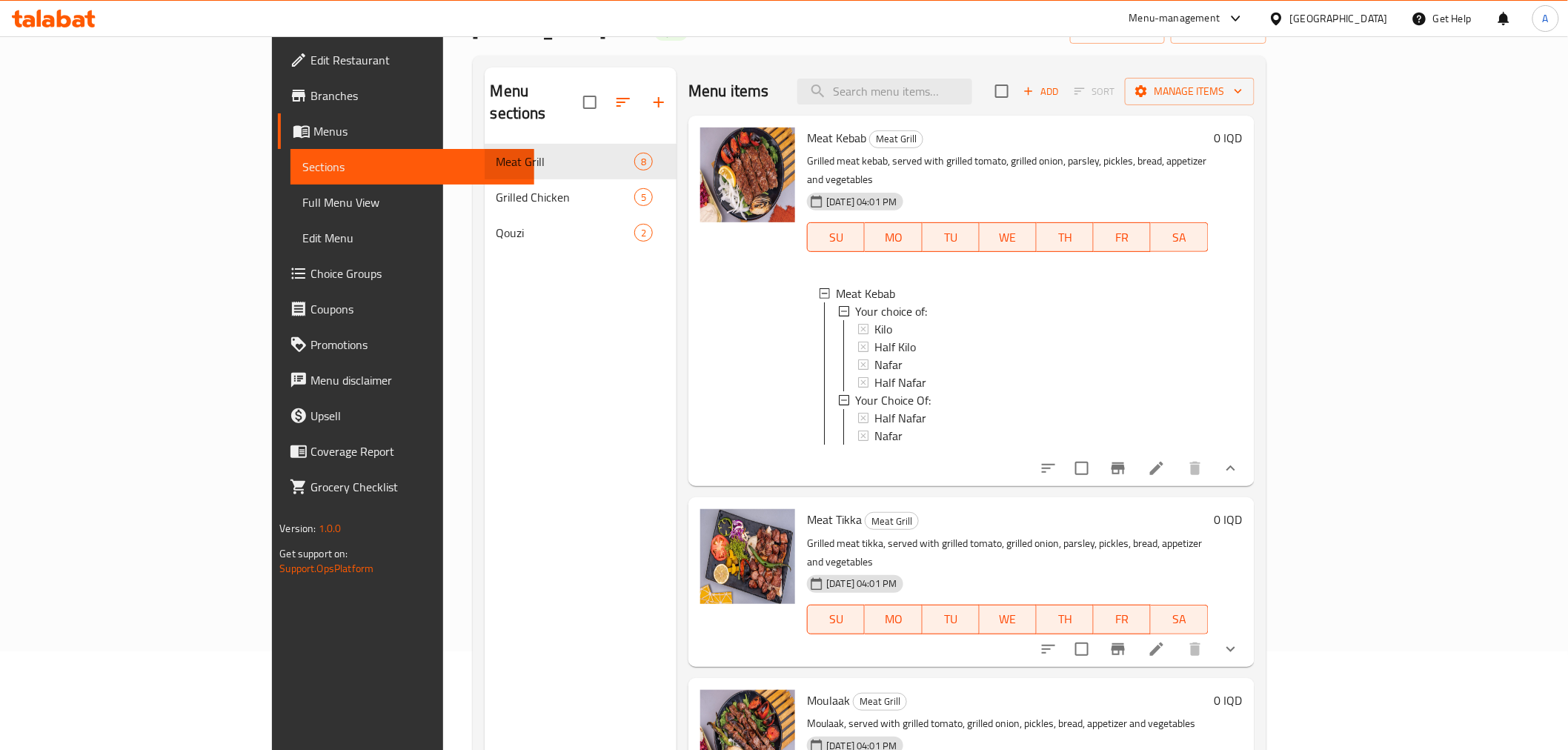
scroll to position [207, 0]
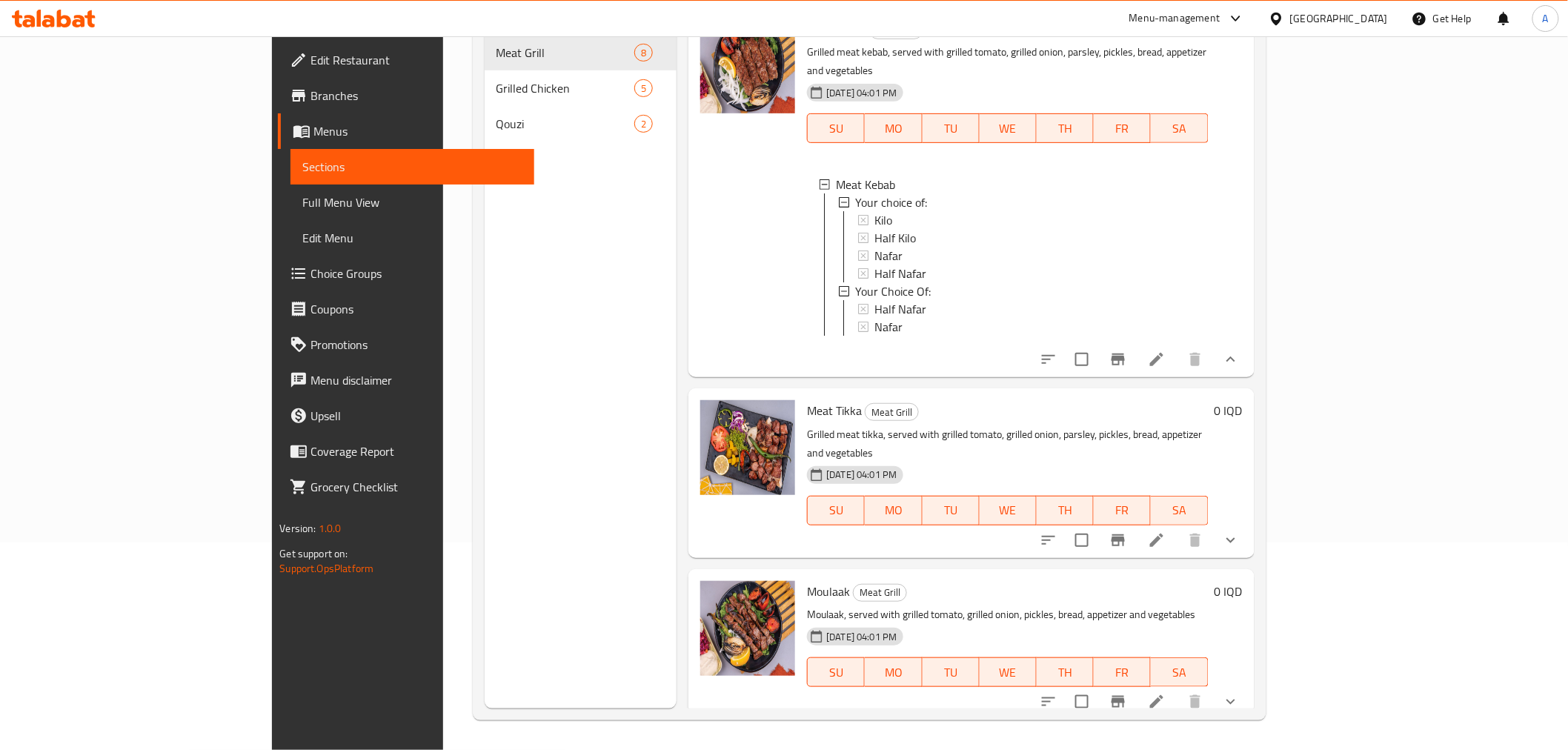
click at [1249, 522] on button "show more" at bounding box center [1231, 540] width 36 height 36
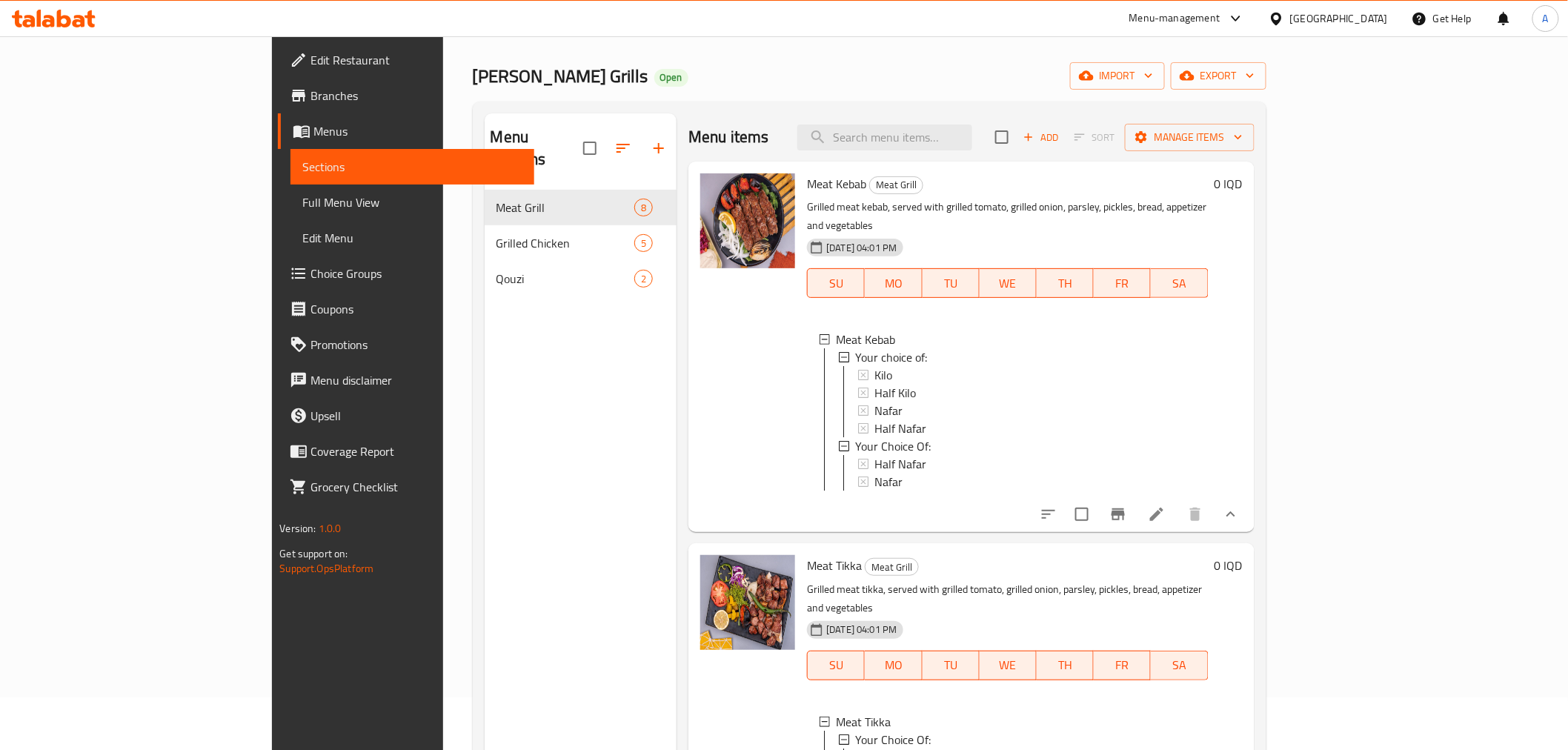
scroll to position [42, 0]
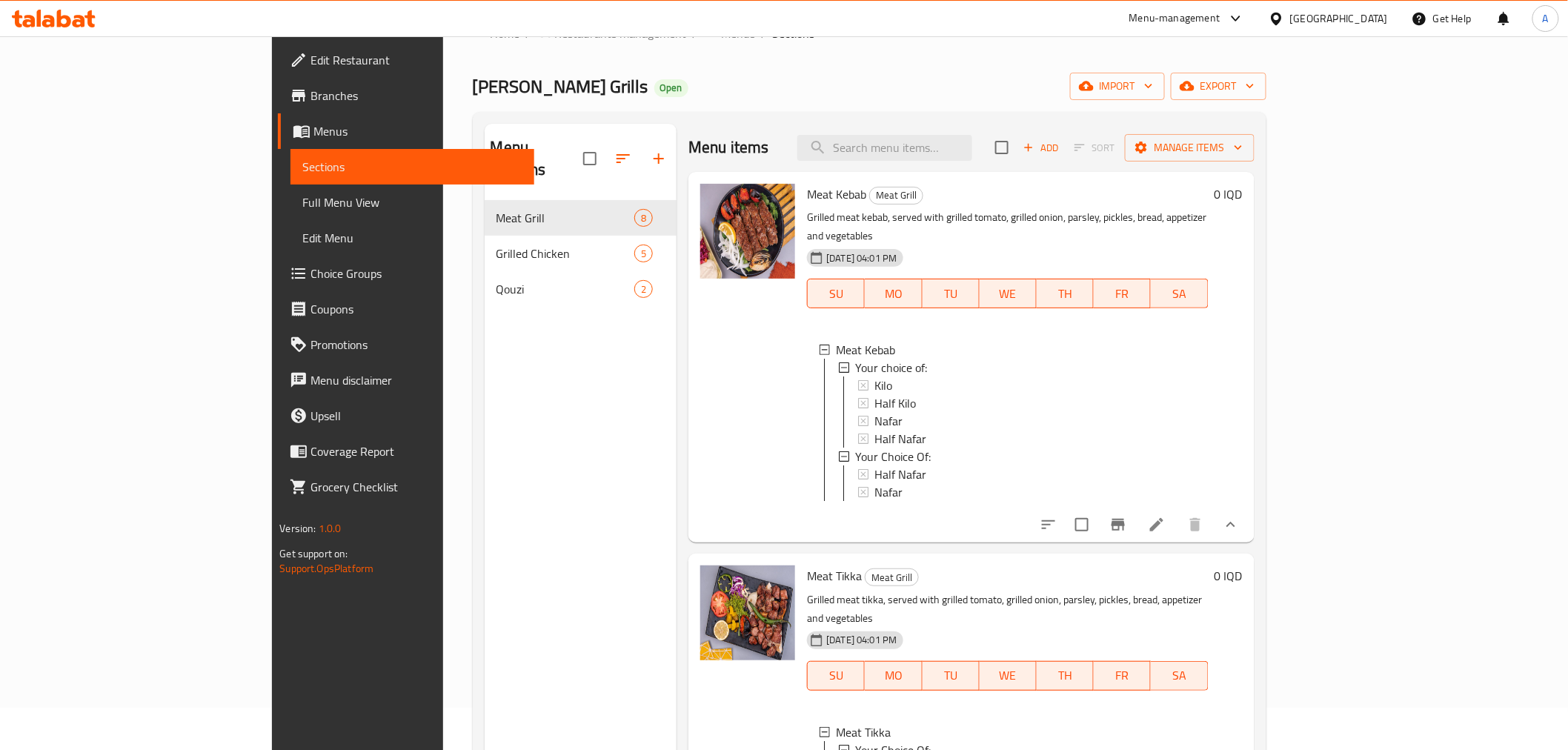
click at [1178, 511] on li at bounding box center [1156, 524] width 41 height 26
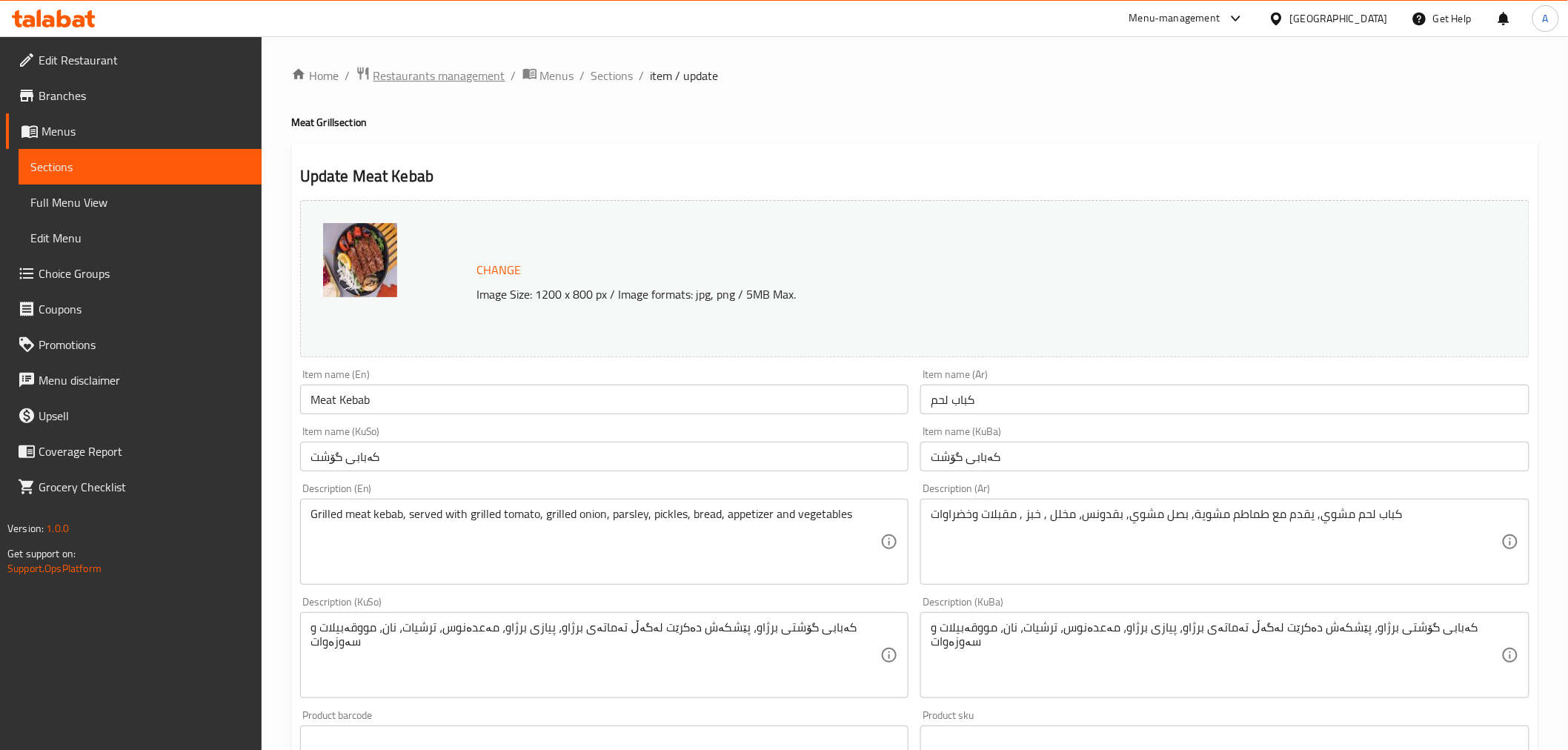
click at [420, 74] on span "Restaurants management" at bounding box center [439, 75] width 132 height 18
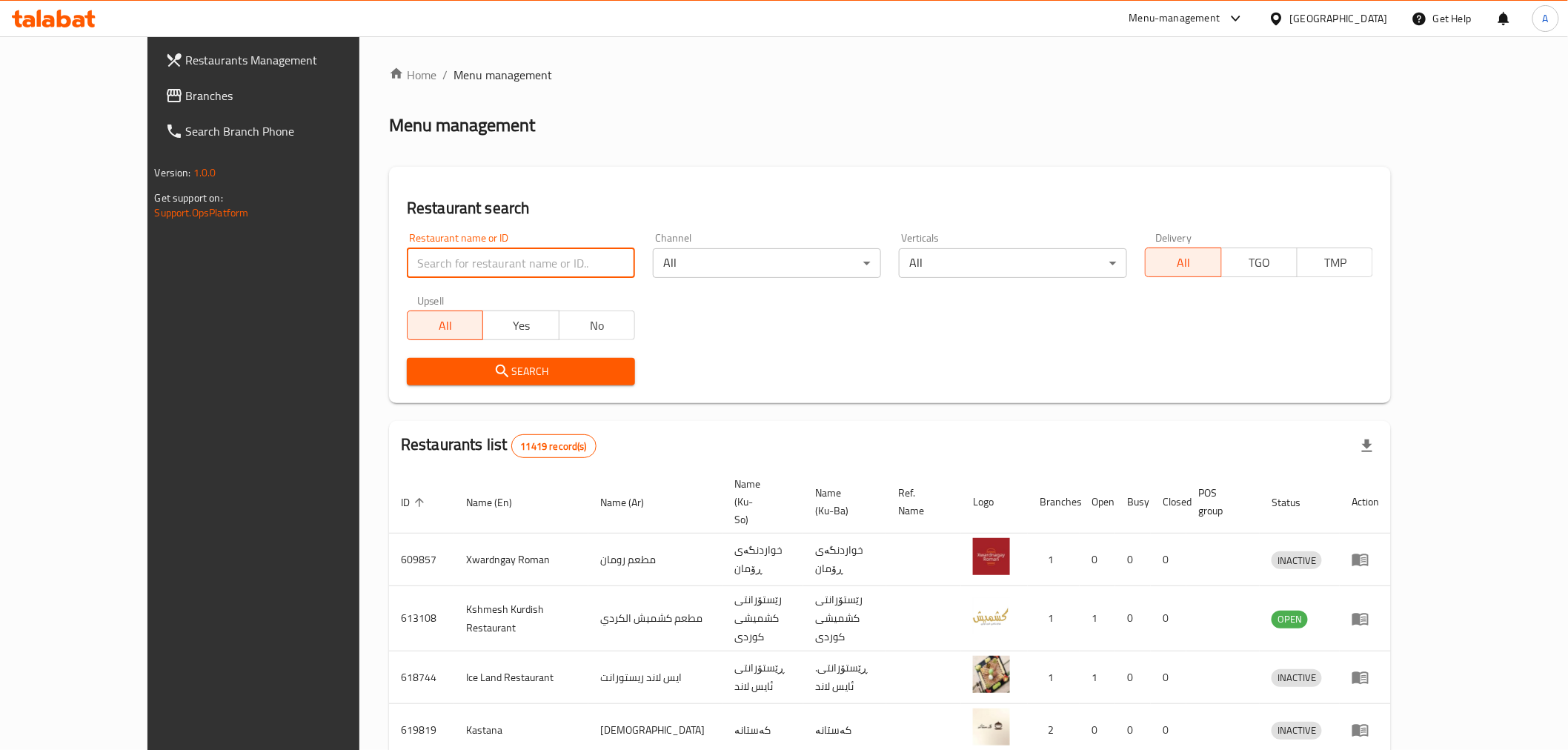
click at [462, 276] on input "search" at bounding box center [521, 263] width 228 height 29
click at [407, 246] on div "Restaurant name or ID Restaurant name or ID" at bounding box center [521, 255] width 228 height 45
click at [407, 264] on input "search" at bounding box center [521, 263] width 228 height 29
type input "ت"
type input "[PERSON_NAME] grills"
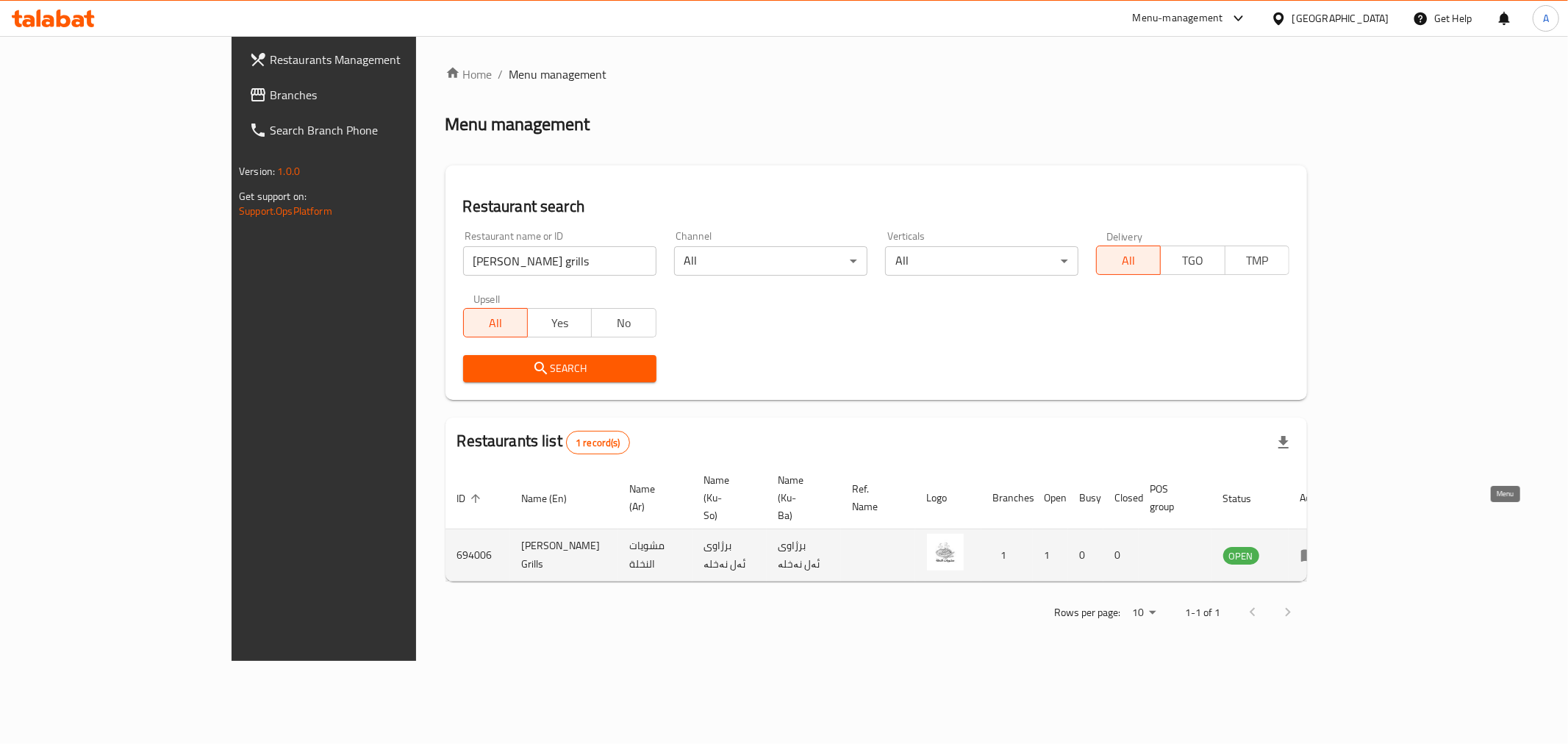
click at [1318, 546] on icon "enhanced table" at bounding box center [1309, 555] width 18 height 18
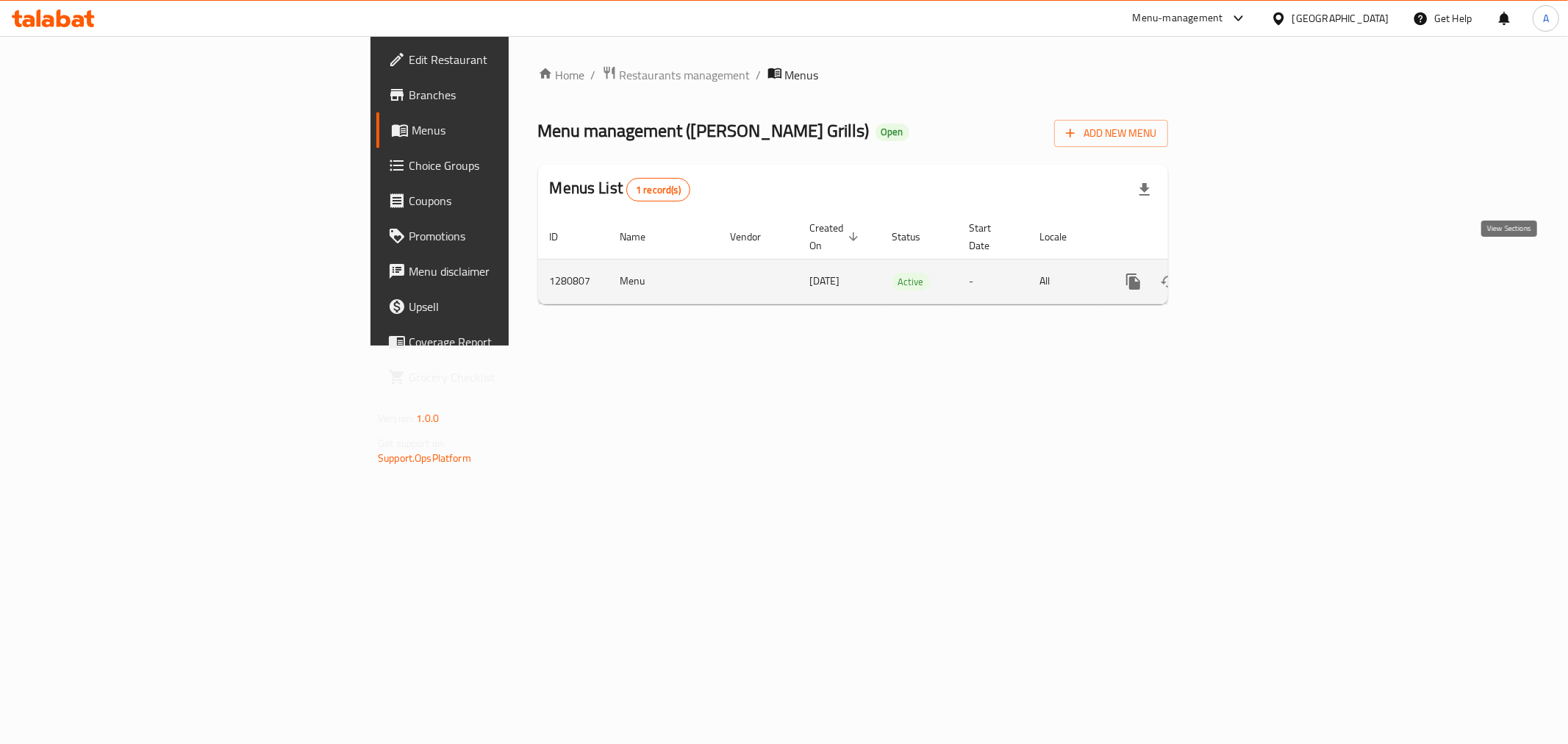
click at [1256, 278] on link "enhanced table" at bounding box center [1239, 282] width 35 height 35
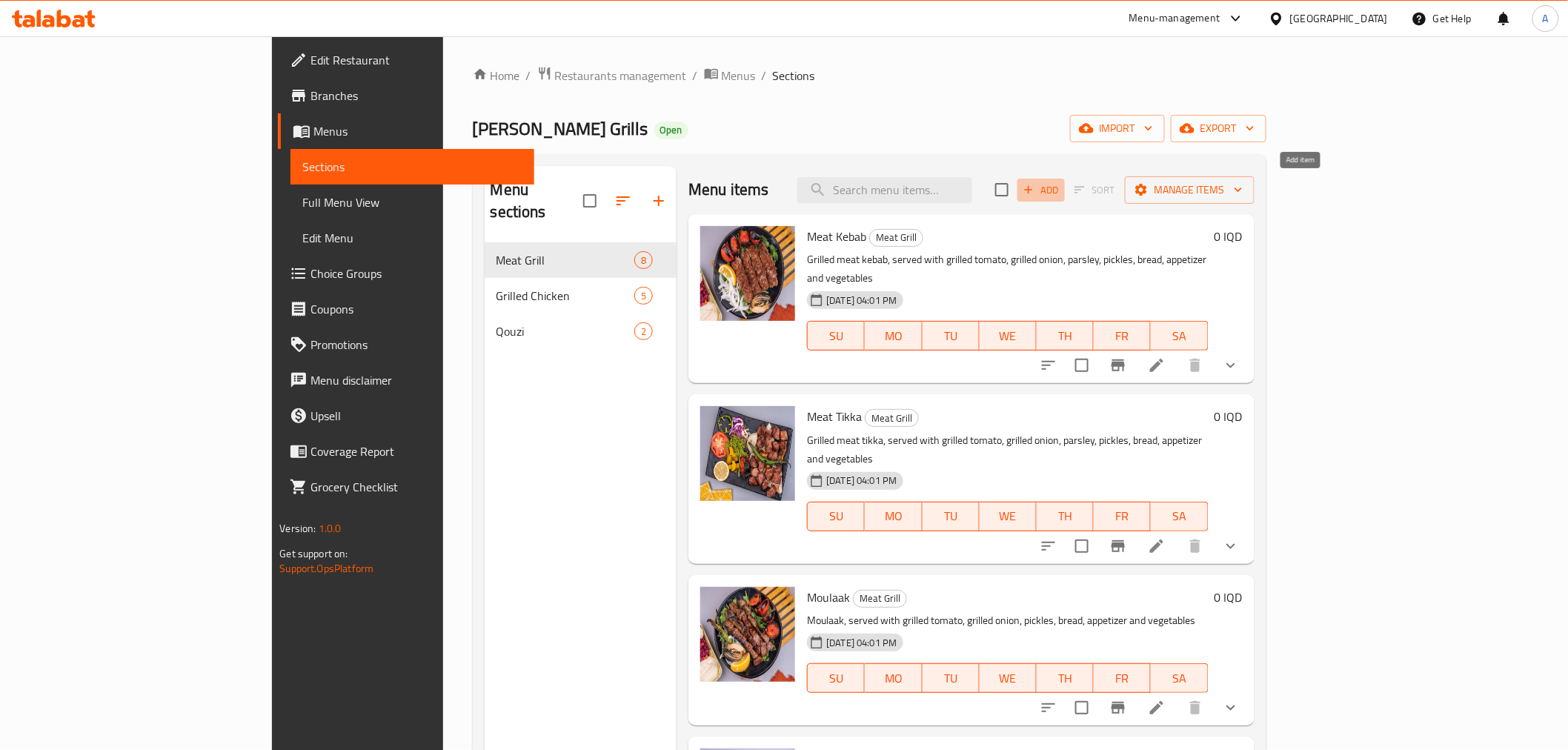
click at [1061, 186] on span "Add" at bounding box center [1041, 190] width 40 height 17
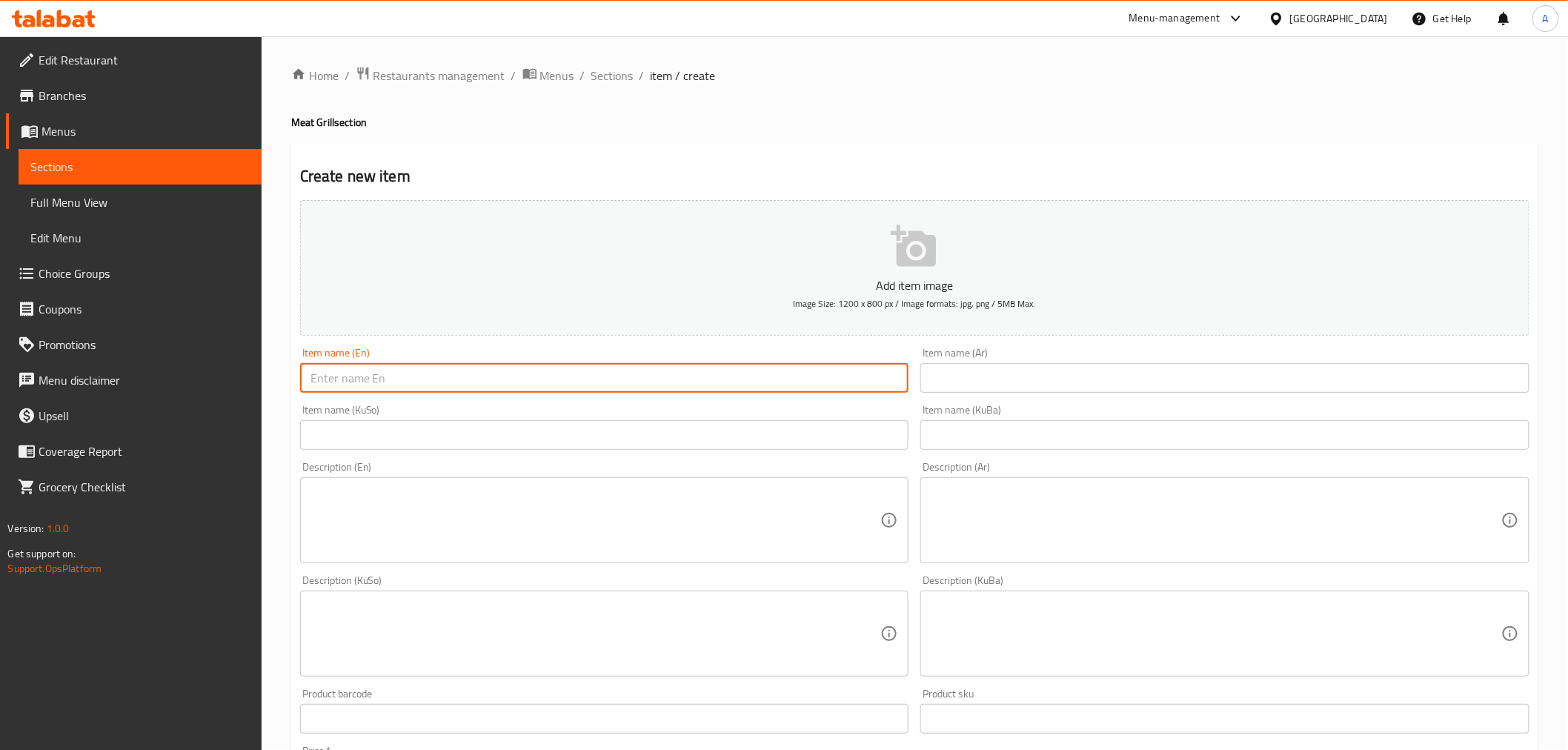
click at [396, 369] on input "text" at bounding box center [604, 378] width 609 height 29
type input "Kilo Meat Kabab"
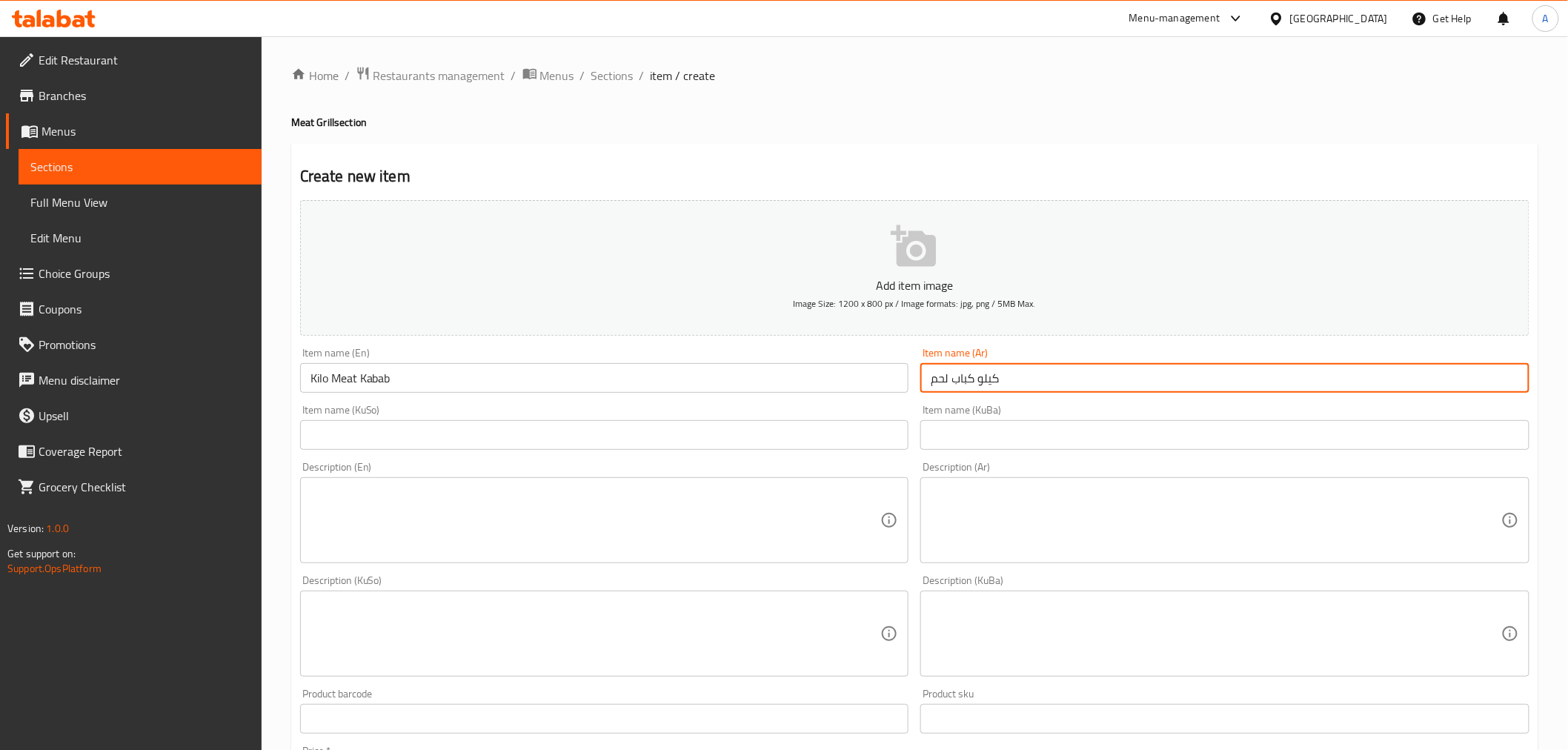
type input "كيلو كباب لحم"
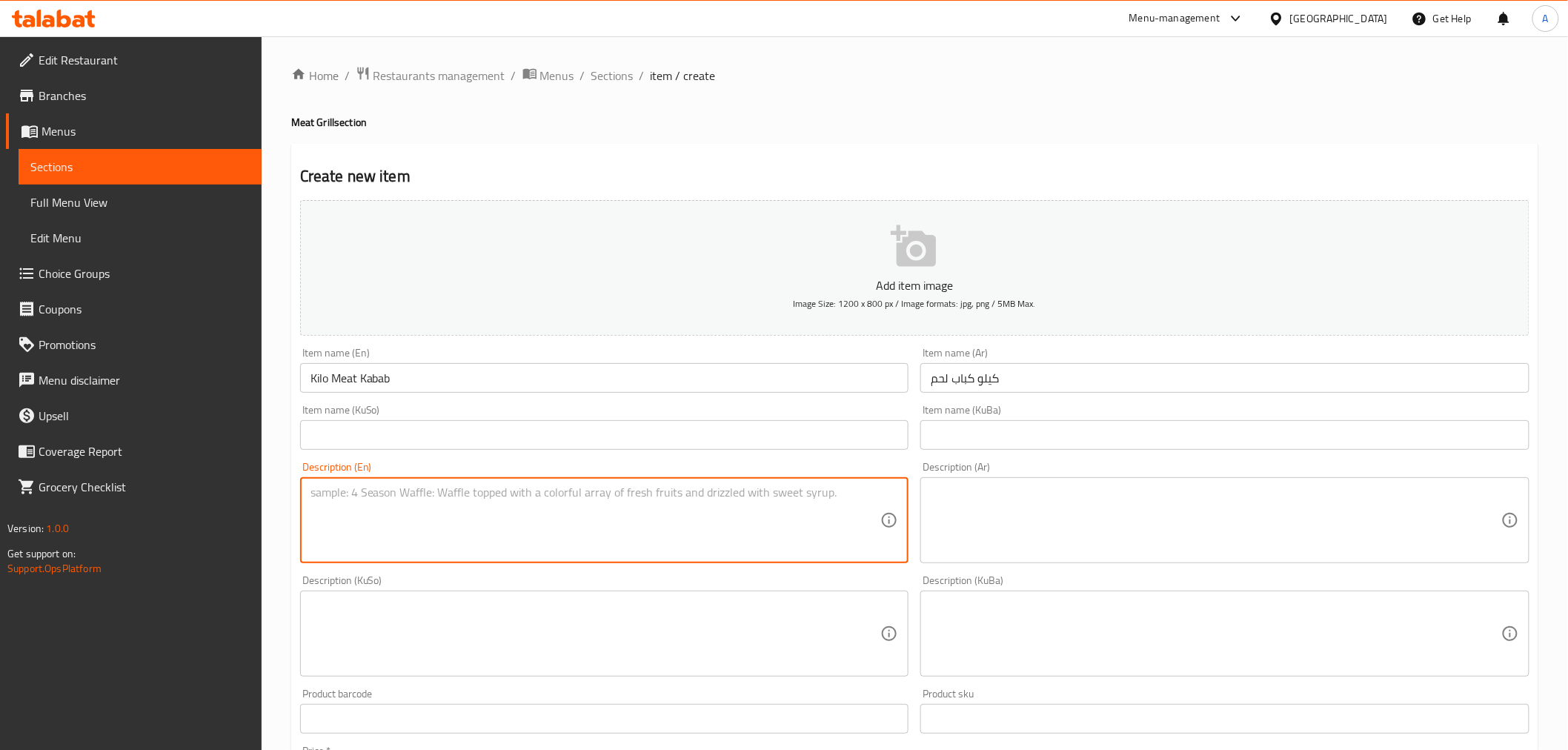
click at [369, 498] on textarea at bounding box center [596, 520] width 571 height 71
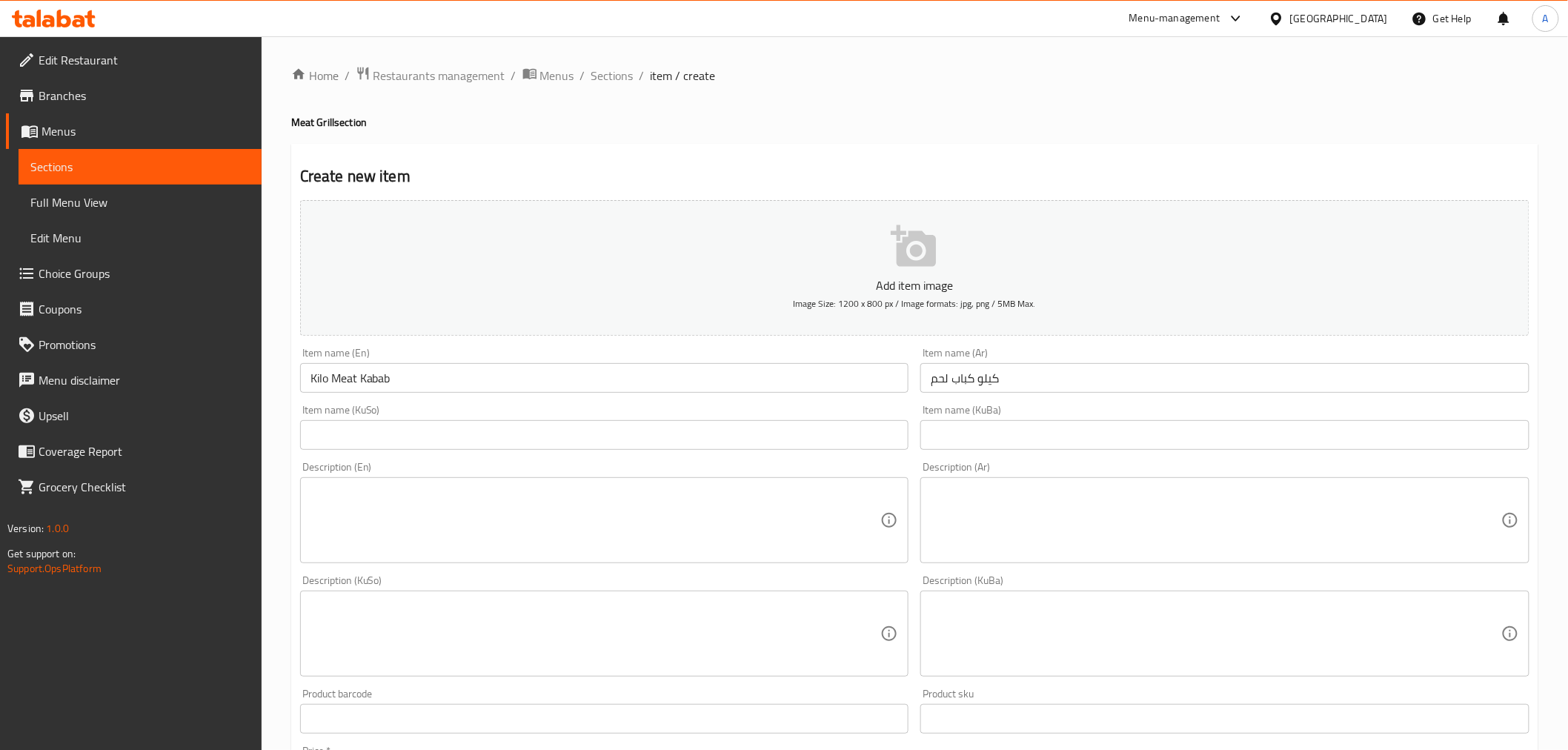
click at [632, 427] on input "text" at bounding box center [604, 435] width 609 height 29
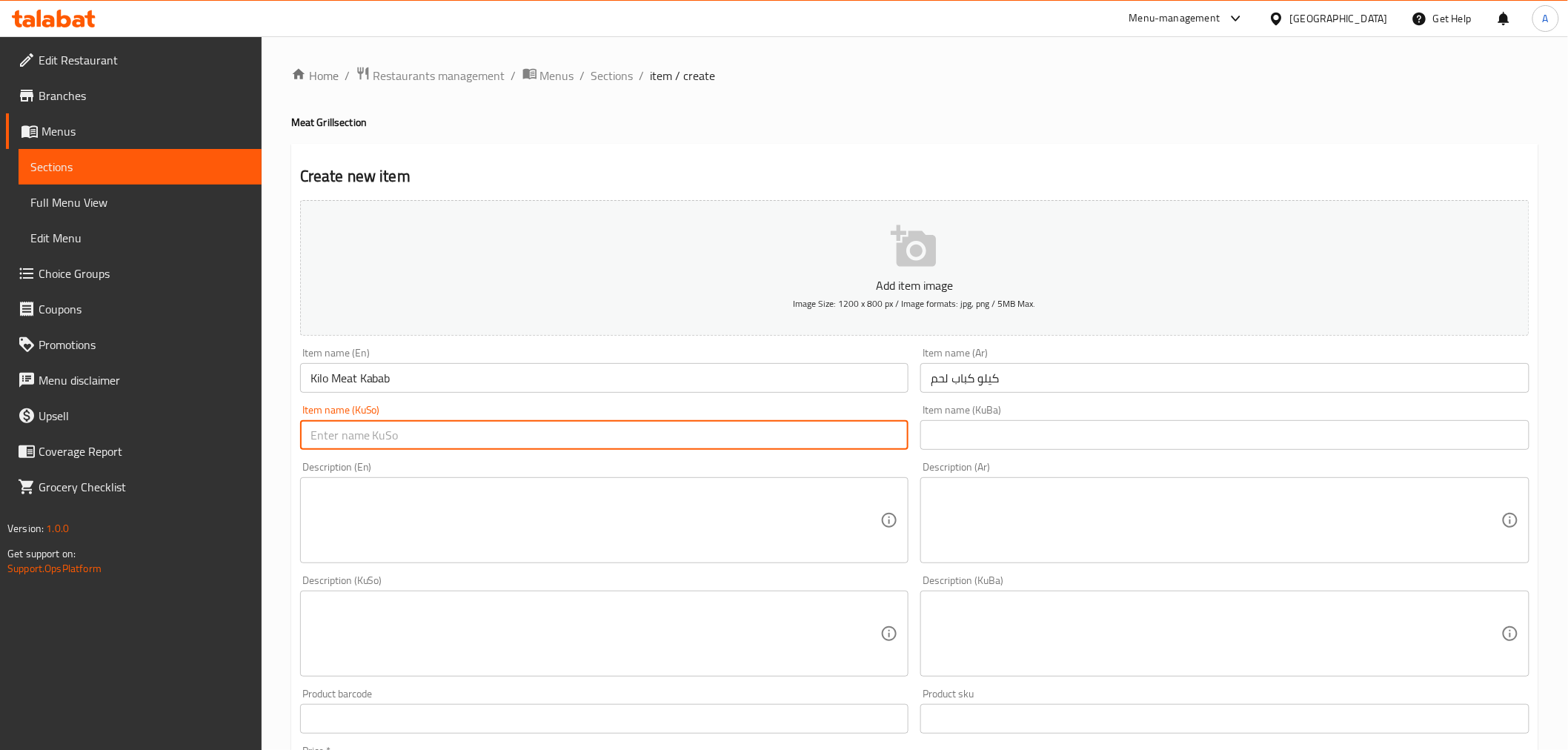
click at [605, 495] on textarea at bounding box center [596, 520] width 571 height 71
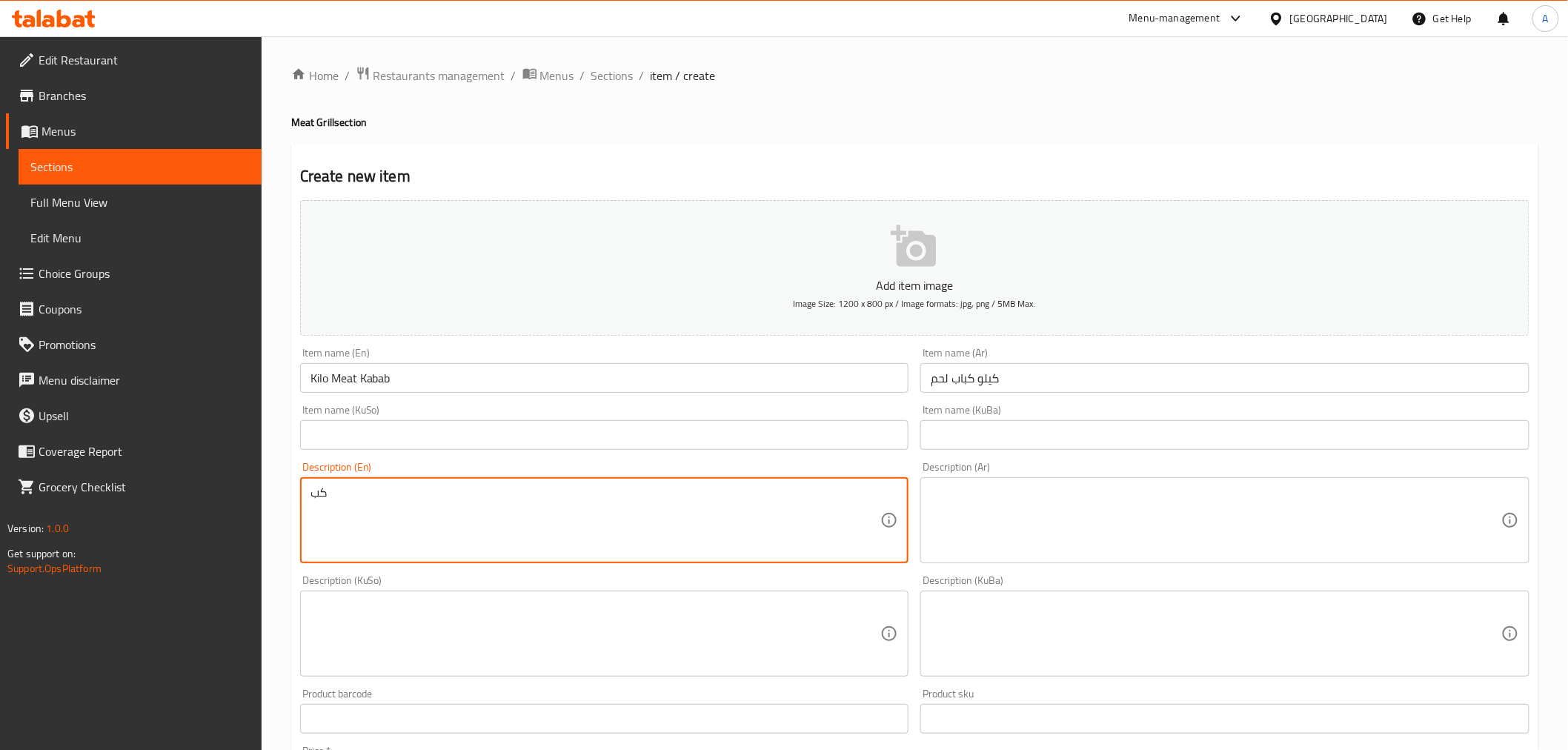
type textarea "ك"
type textarea "Meat Kabab. tomato , Onions , Bread , Pickles"
click at [1124, 528] on textarea at bounding box center [1217, 520] width 571 height 71
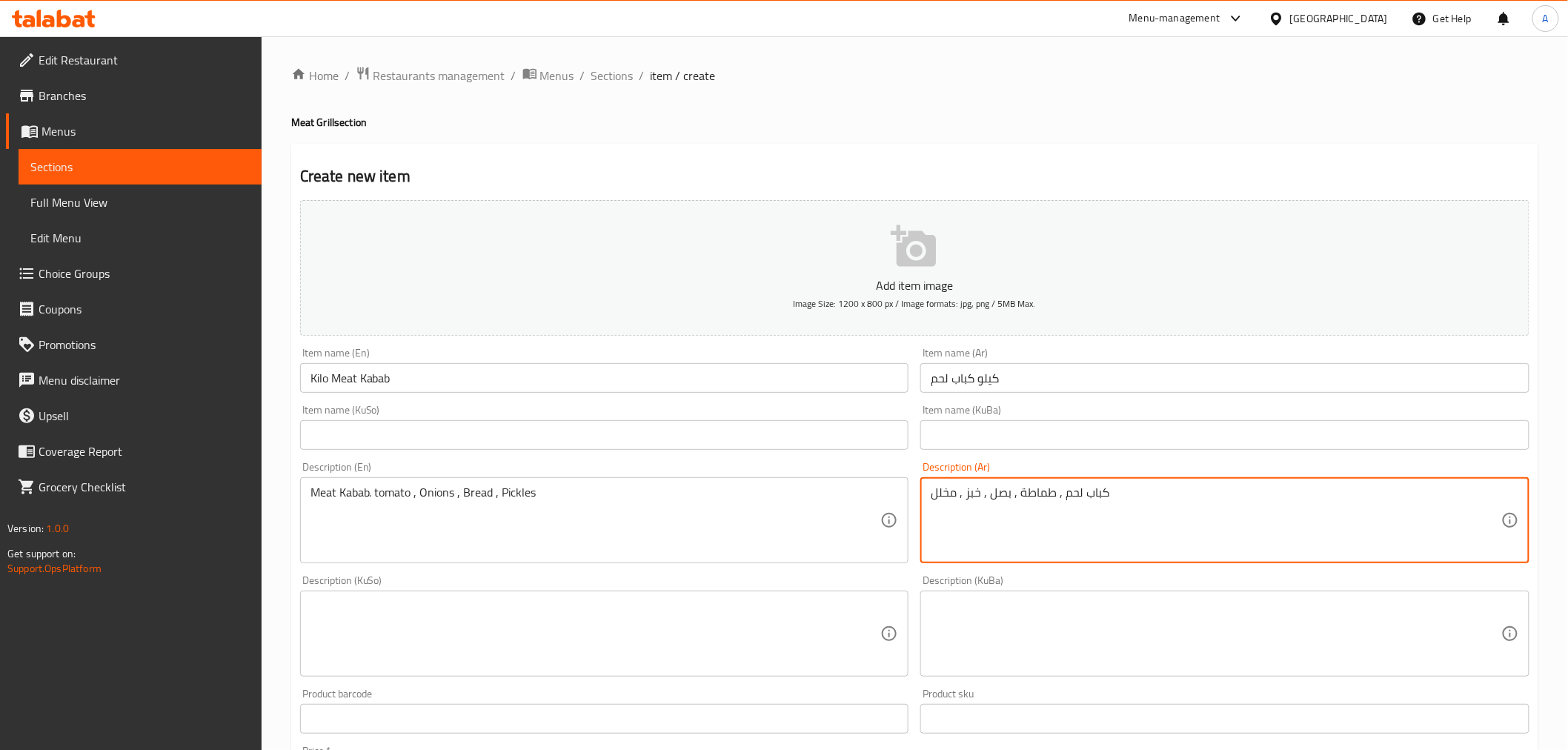
scroll to position [465, 0]
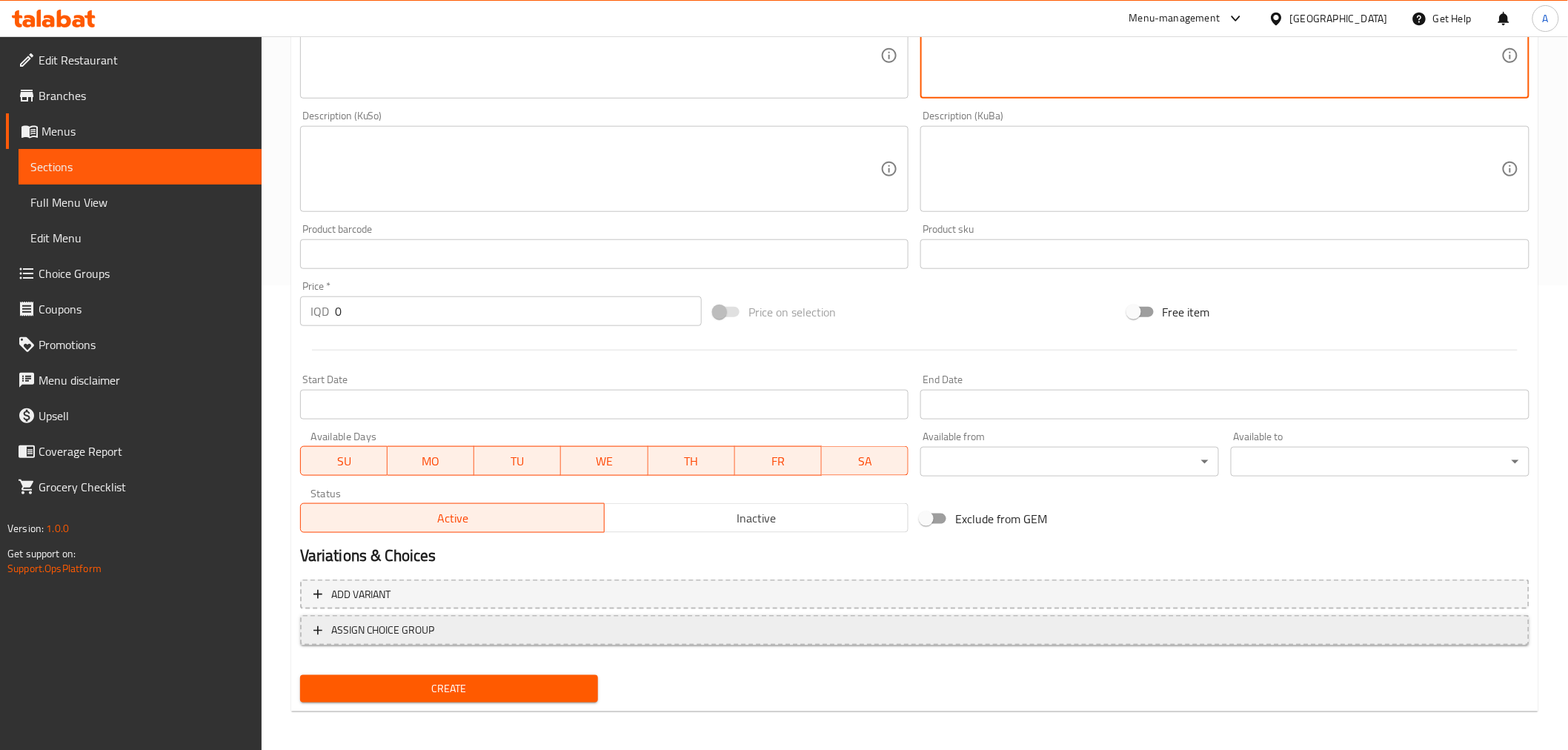
type textarea "كباب لحم , طماطة , بصل , خبز , مخلل"
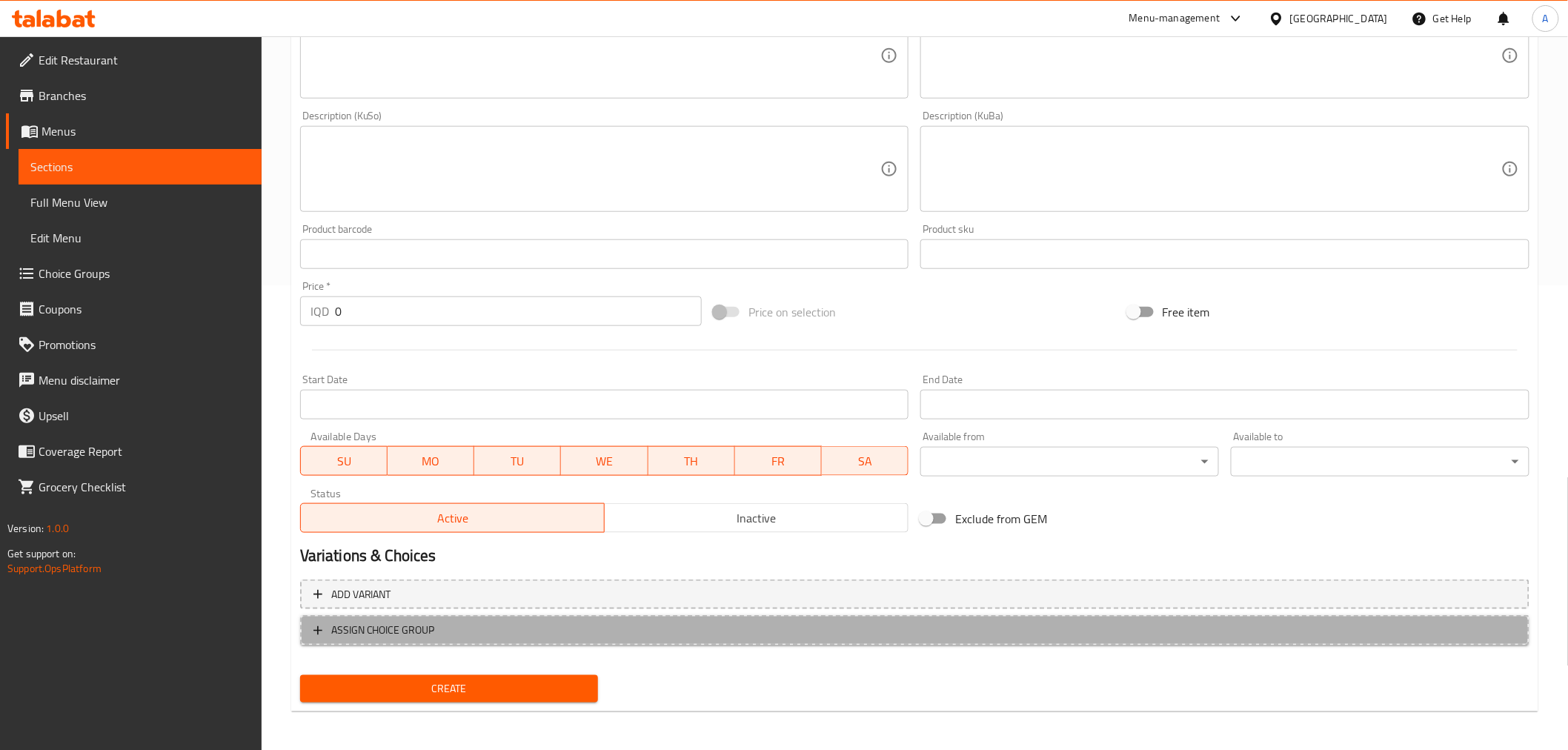
click at [406, 621] on span "ASSIGN CHOICE GROUP" at bounding box center [383, 631] width 104 height 19
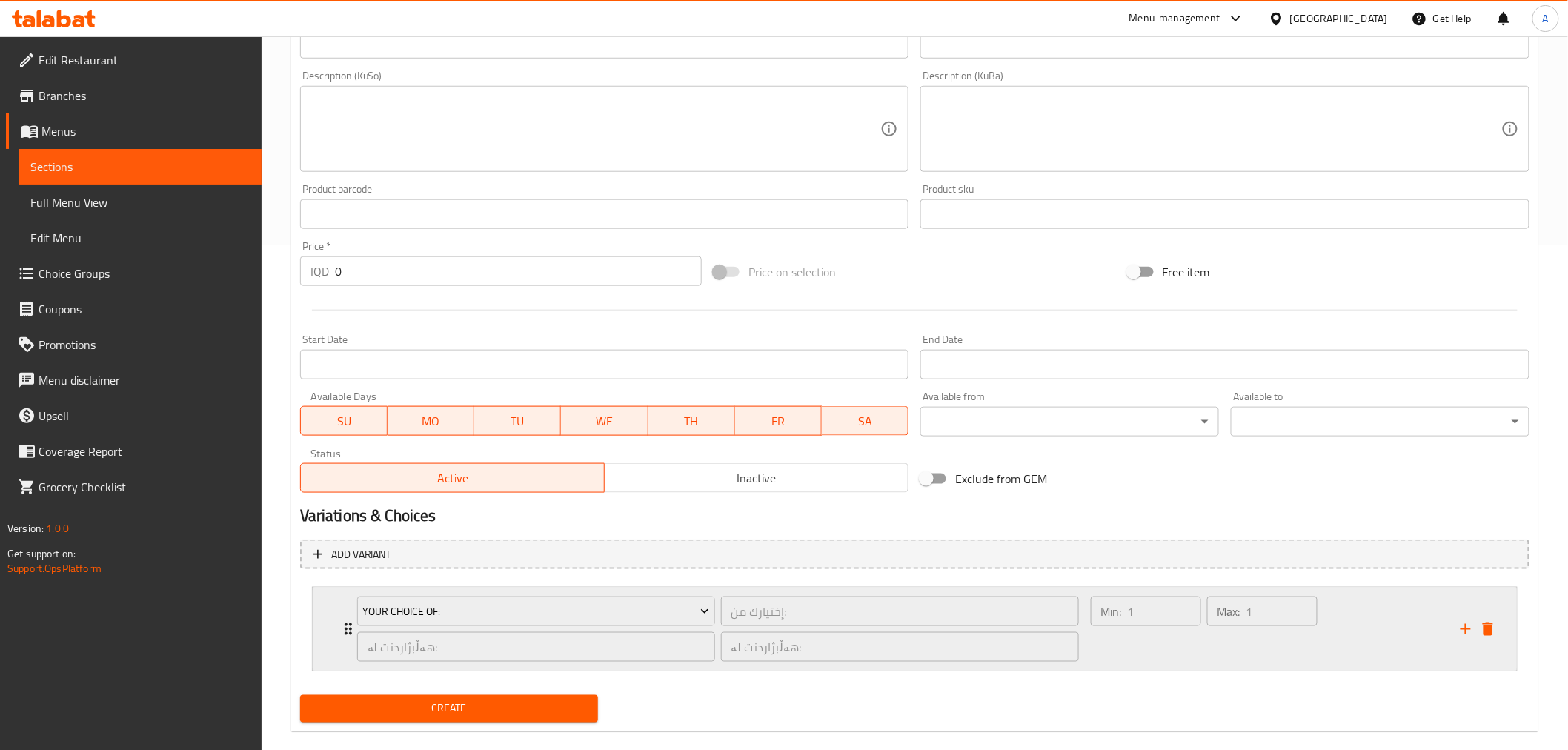
scroll to position [526, 0]
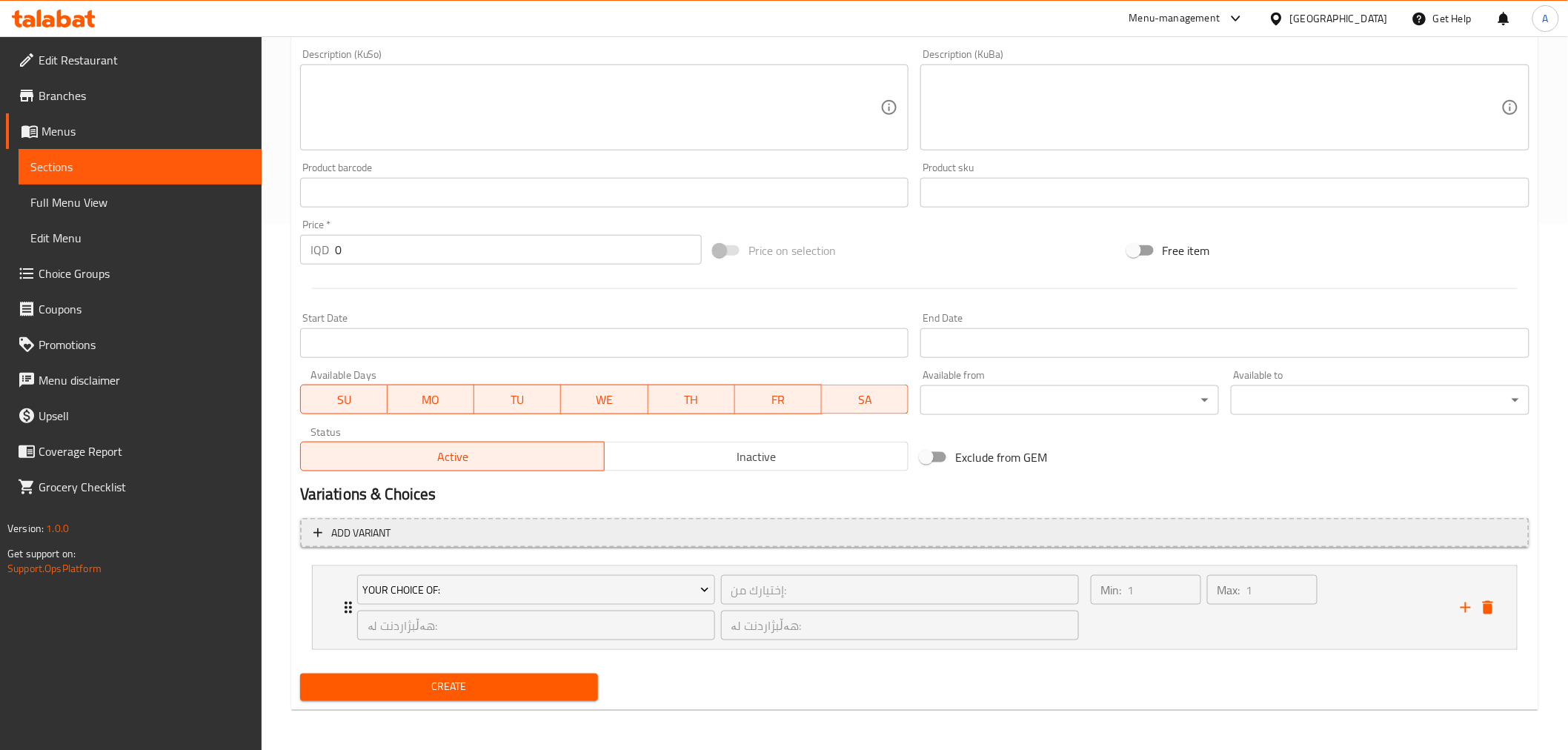
click at [374, 541] on button "Add variant" at bounding box center [915, 533] width 1230 height 30
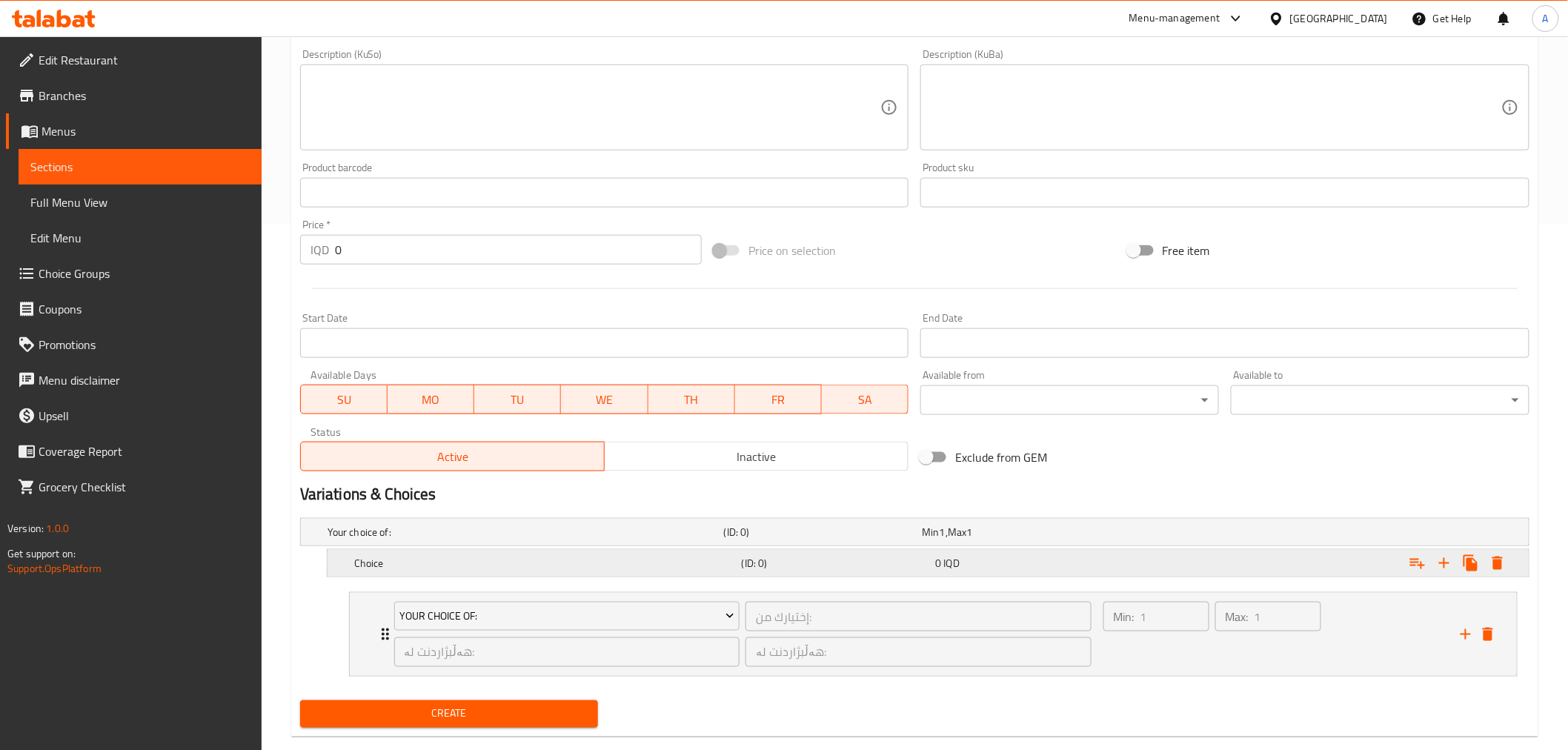
click at [417, 562] on h5 "Choice" at bounding box center [545, 562] width 382 height 15
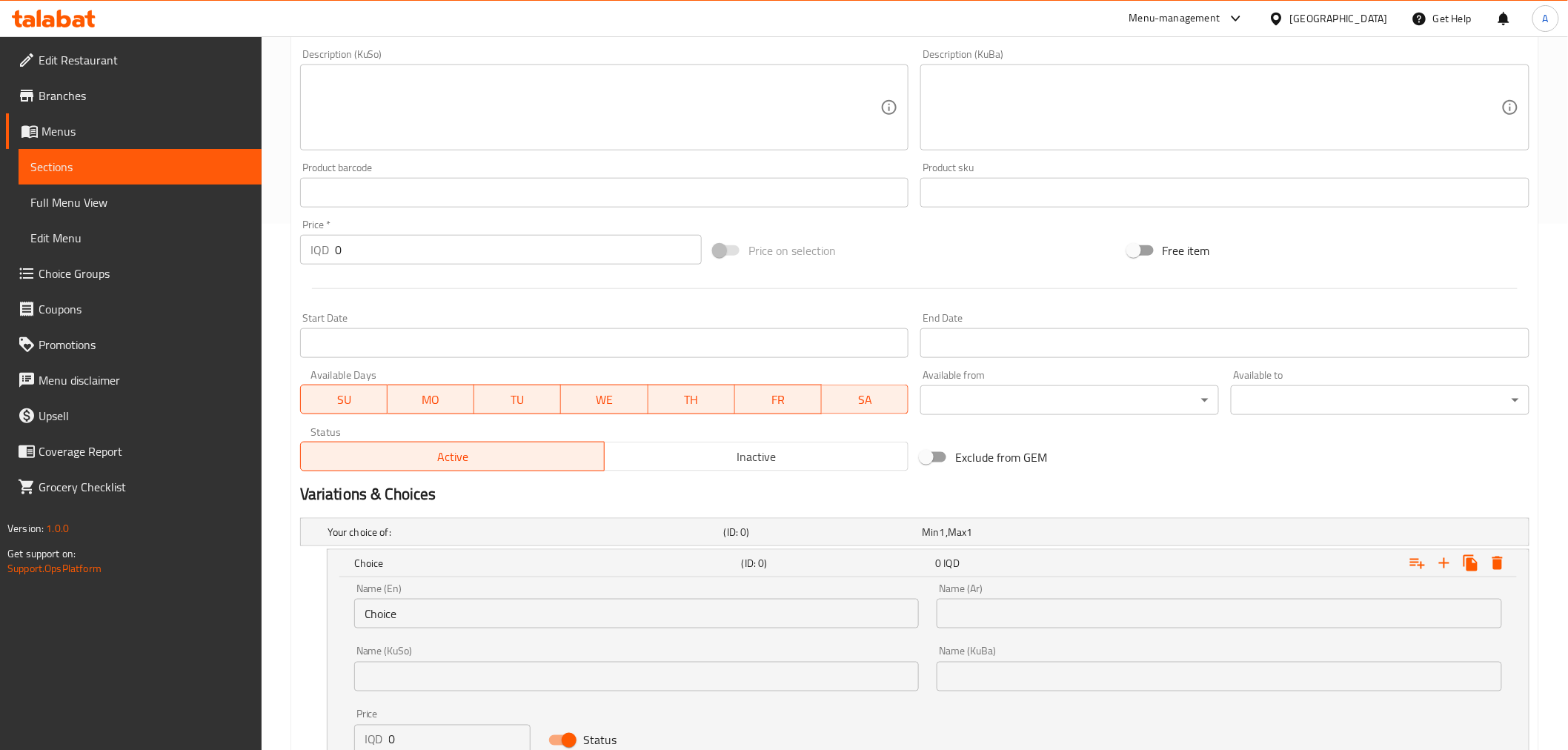
click at [427, 604] on input "Choice" at bounding box center [637, 613] width 566 height 29
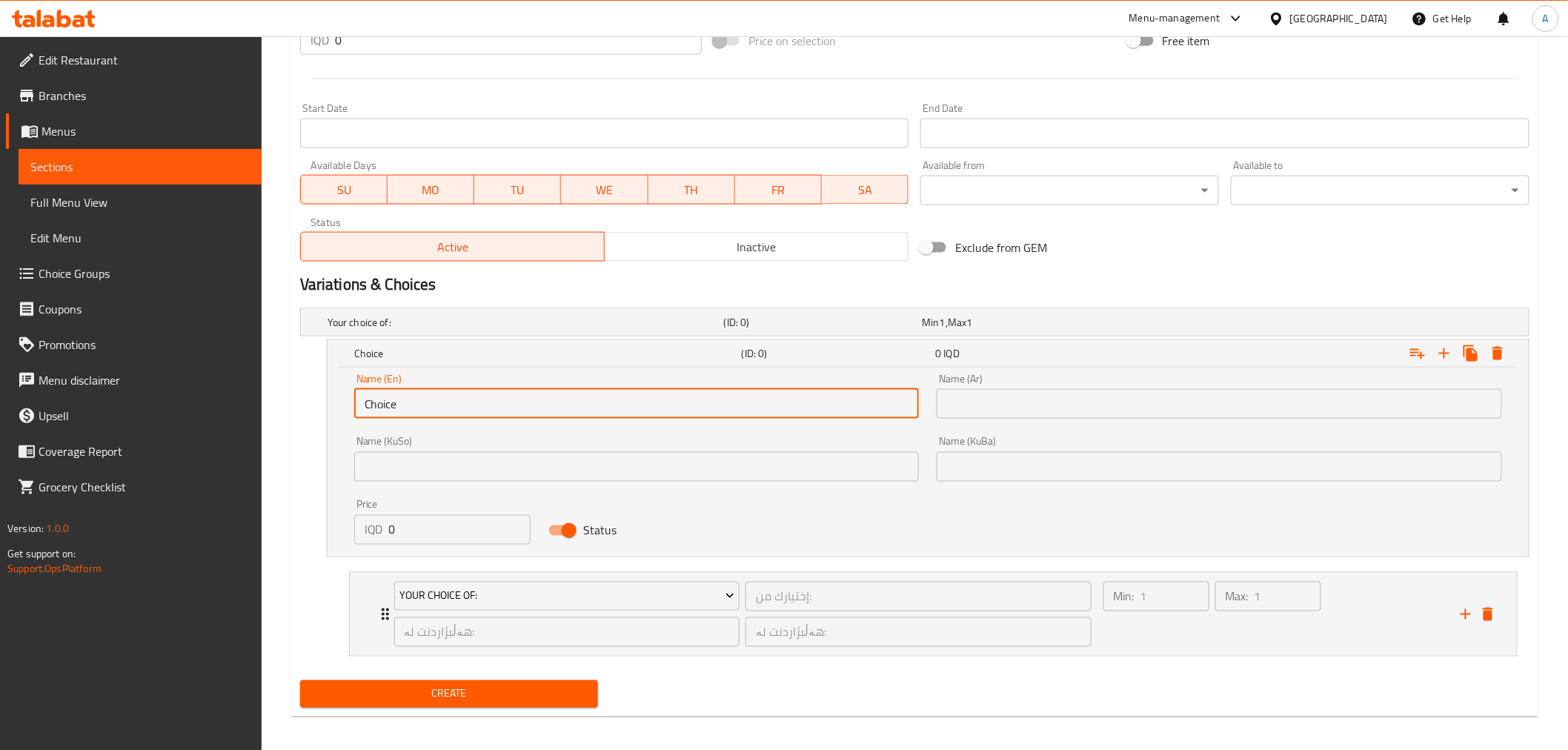
scroll to position [743, 0]
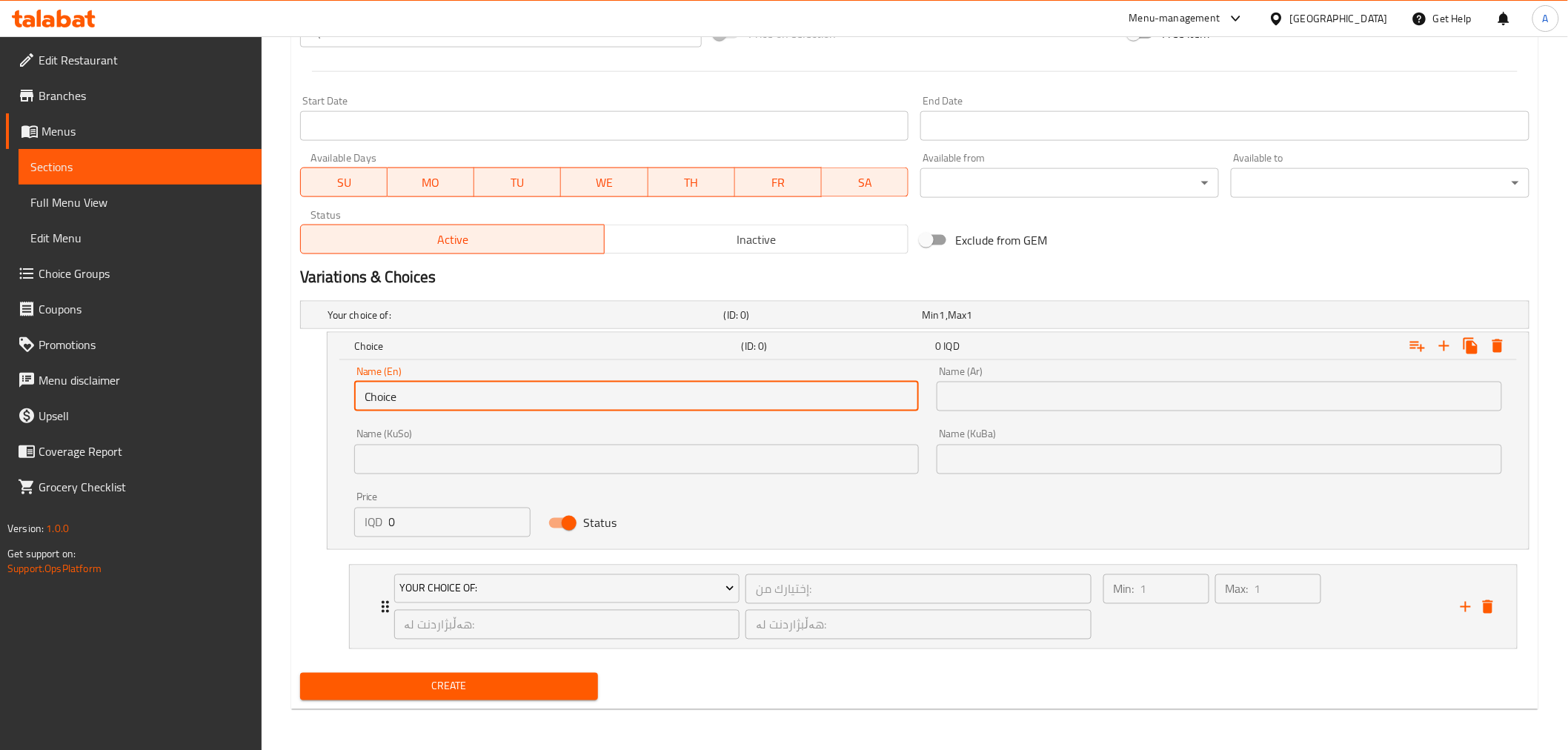
click at [413, 391] on input "Choice" at bounding box center [637, 396] width 566 height 29
type input "k"
type input "كيلو"
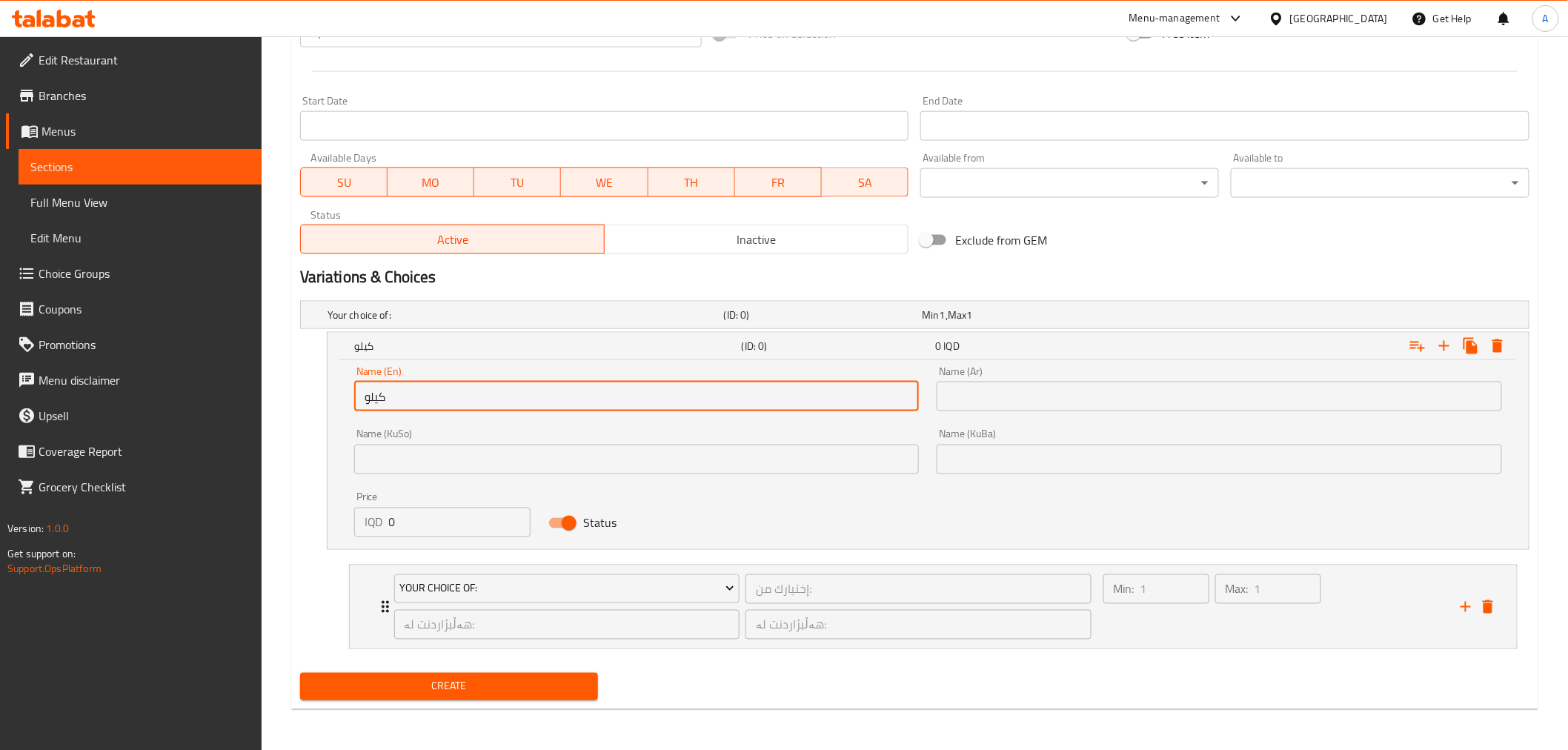
click at [445, 517] on input "0" at bounding box center [460, 522] width 141 height 29
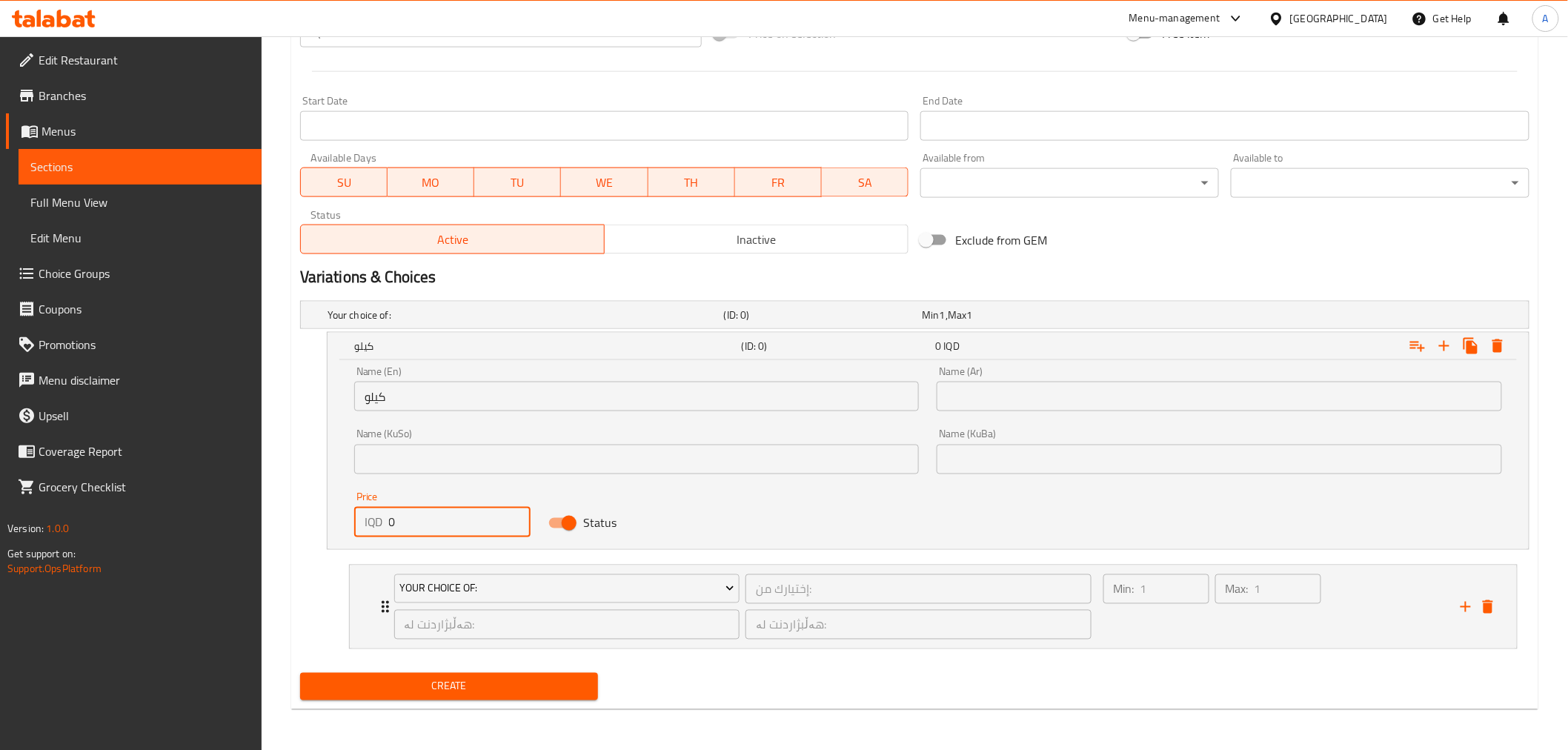
click at [443, 517] on input "0" at bounding box center [460, 522] width 141 height 29
type input "20000"
click at [1445, 344] on icon "Expand" at bounding box center [1444, 345] width 10 height 10
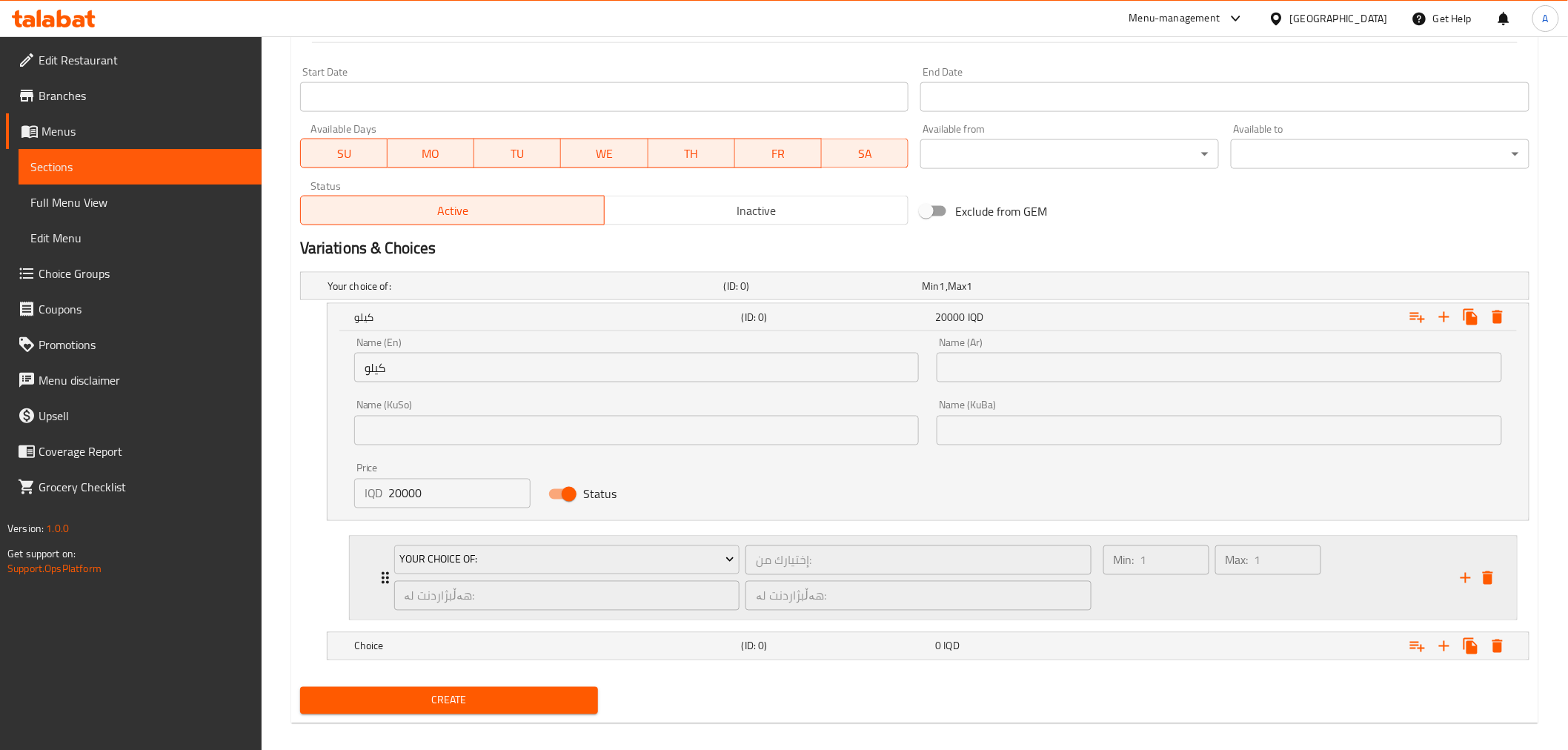
scroll to position [786, 0]
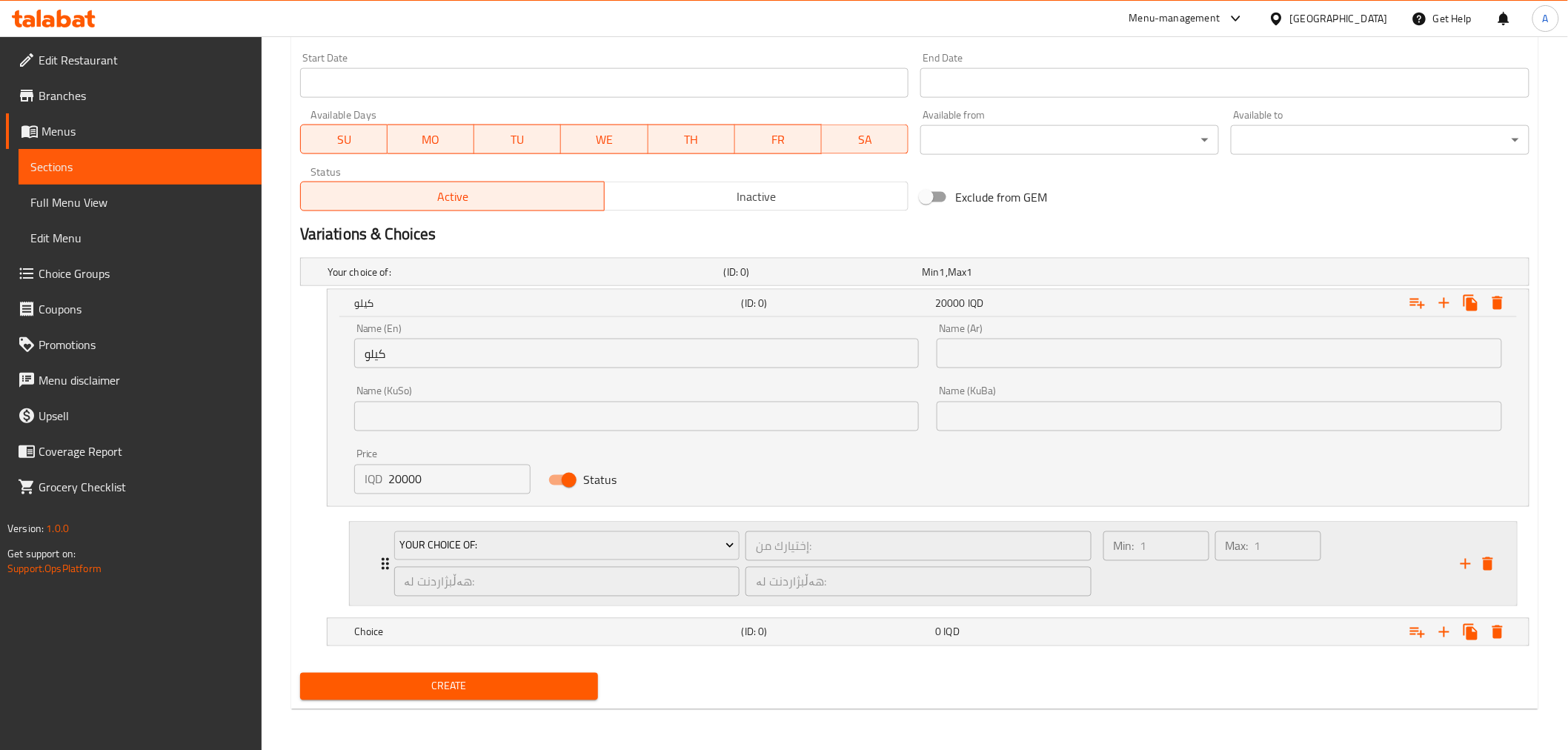
click at [383, 555] on icon "Expand" at bounding box center [385, 563] width 18 height 18
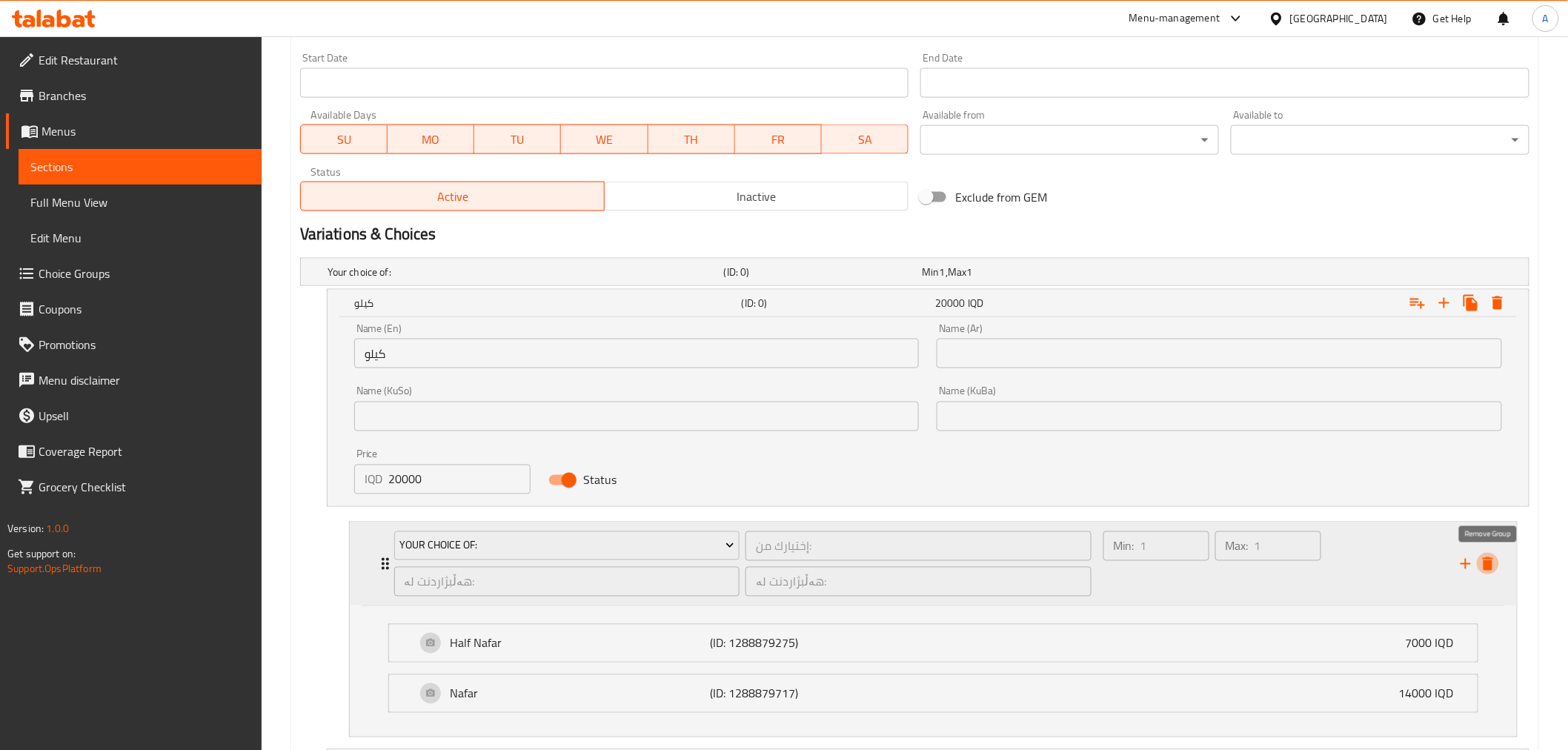
click at [1494, 557] on icon "delete" at bounding box center [1488, 563] width 18 height 18
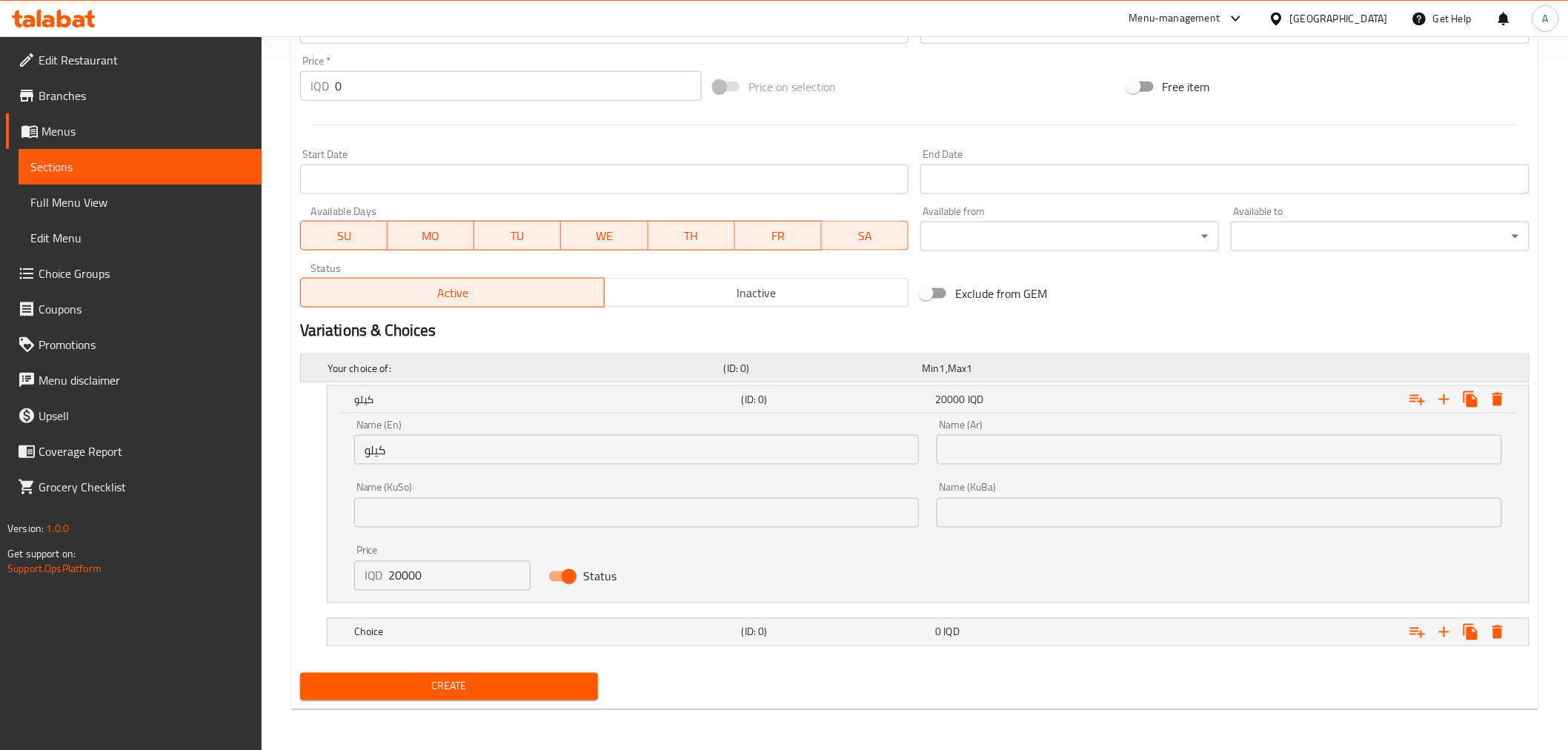
click at [381, 368] on h5 "Your choice of:" at bounding box center [522, 368] width 390 height 15
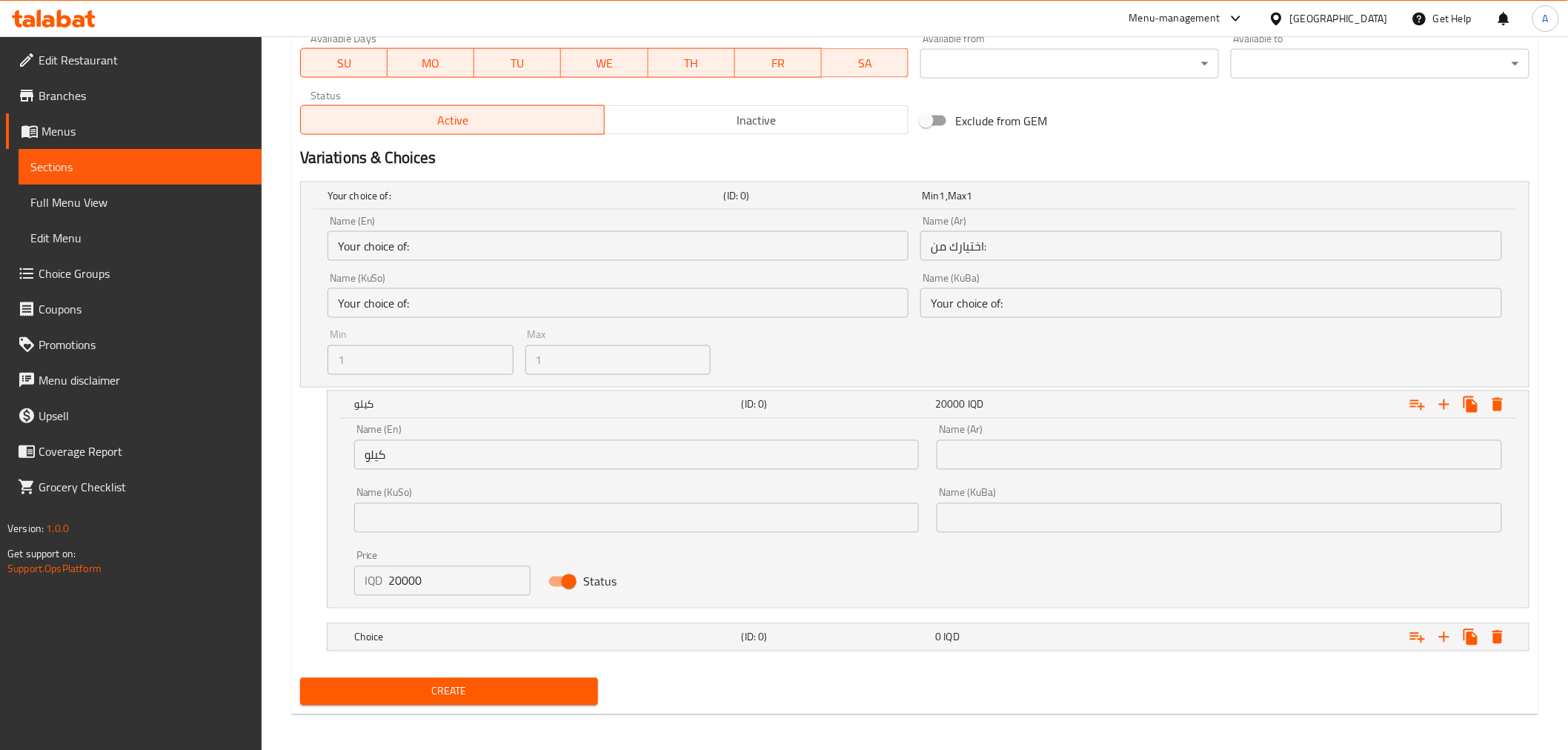
scroll to position [868, 0]
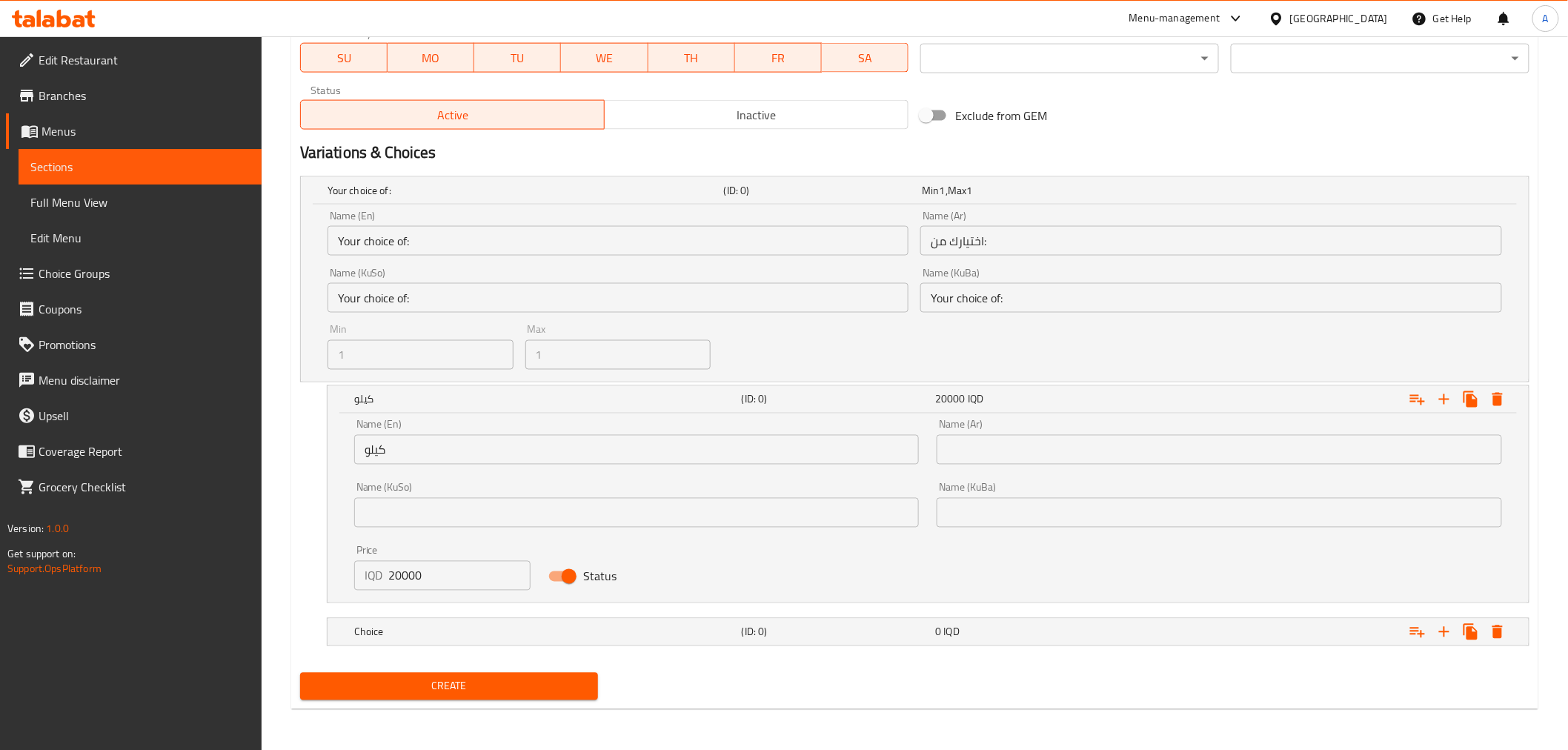
click at [862, 561] on div "Name (En) كيلو Name (En) Name (Ar) Name (Ar) Name (KuSo) Name (KuSo) Name (KuBa…" at bounding box center [928, 505] width 1166 height 189
click at [1226, 403] on div "Expand" at bounding box center [1321, 399] width 388 height 33
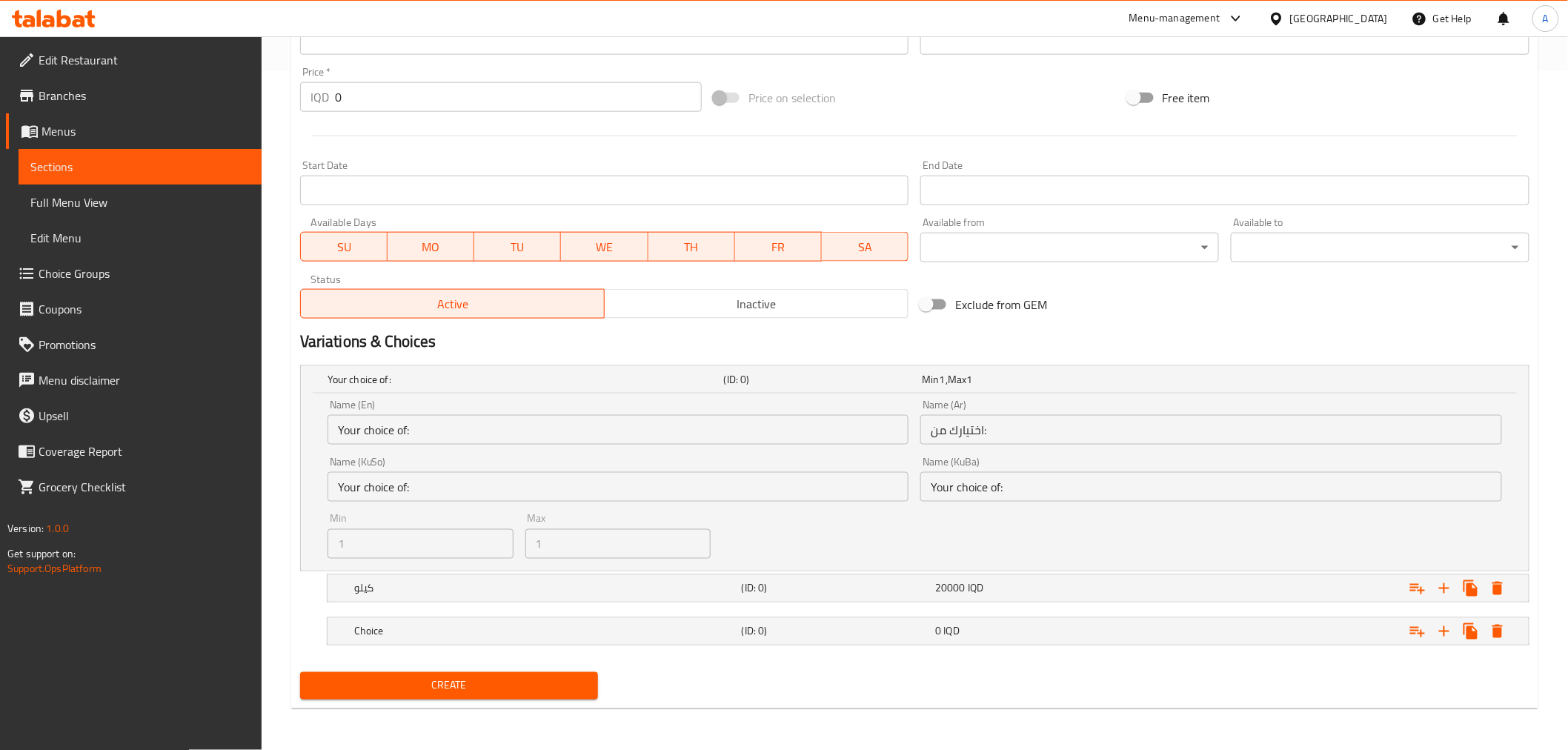
scroll to position [678, 0]
click at [1123, 385] on div "Your choice of: (ID: 0) Min 1 , Max 1" at bounding box center [919, 380] width 1189 height 33
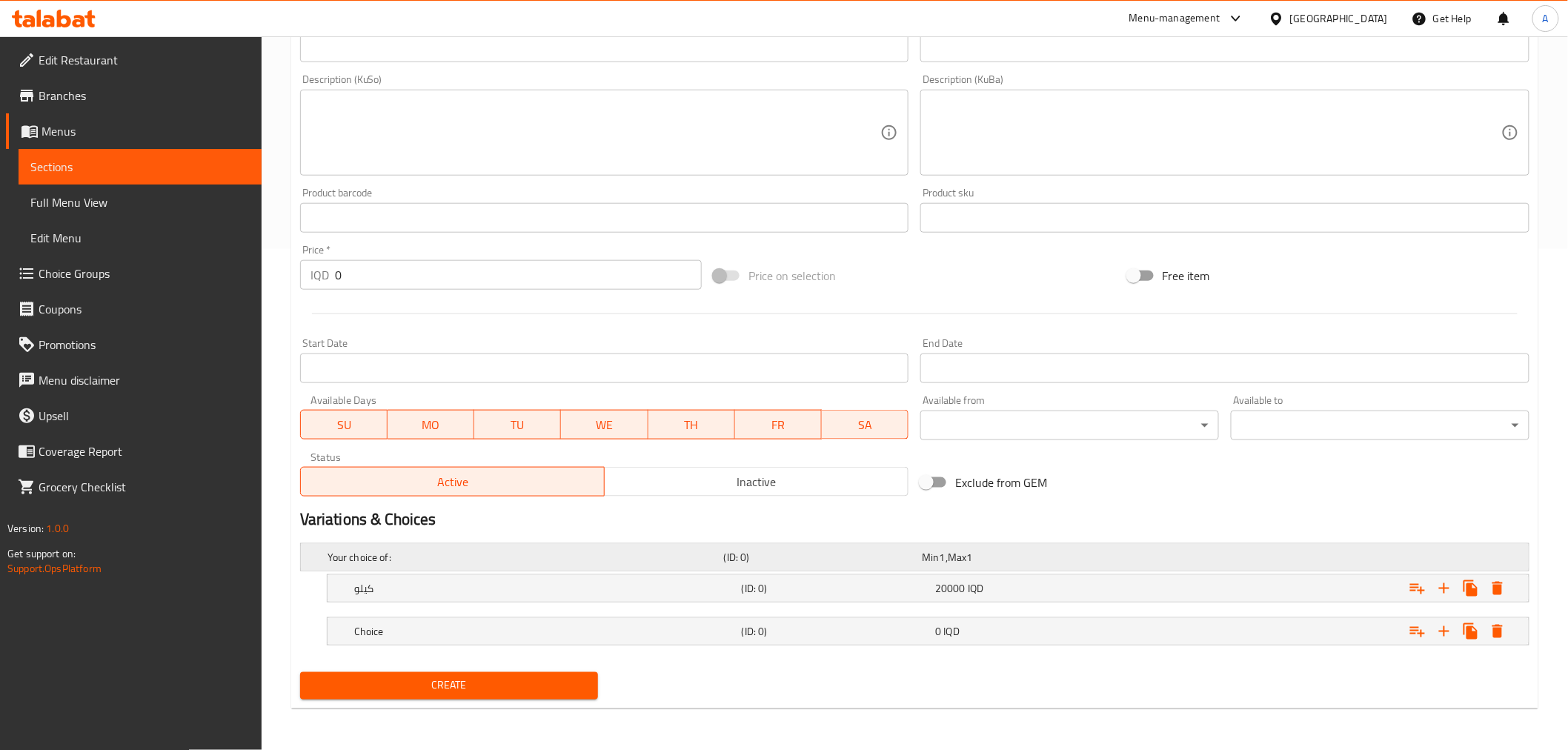
scroll to position [500, 0]
click at [1408, 595] on button "Expand" at bounding box center [1417, 589] width 26 height 26
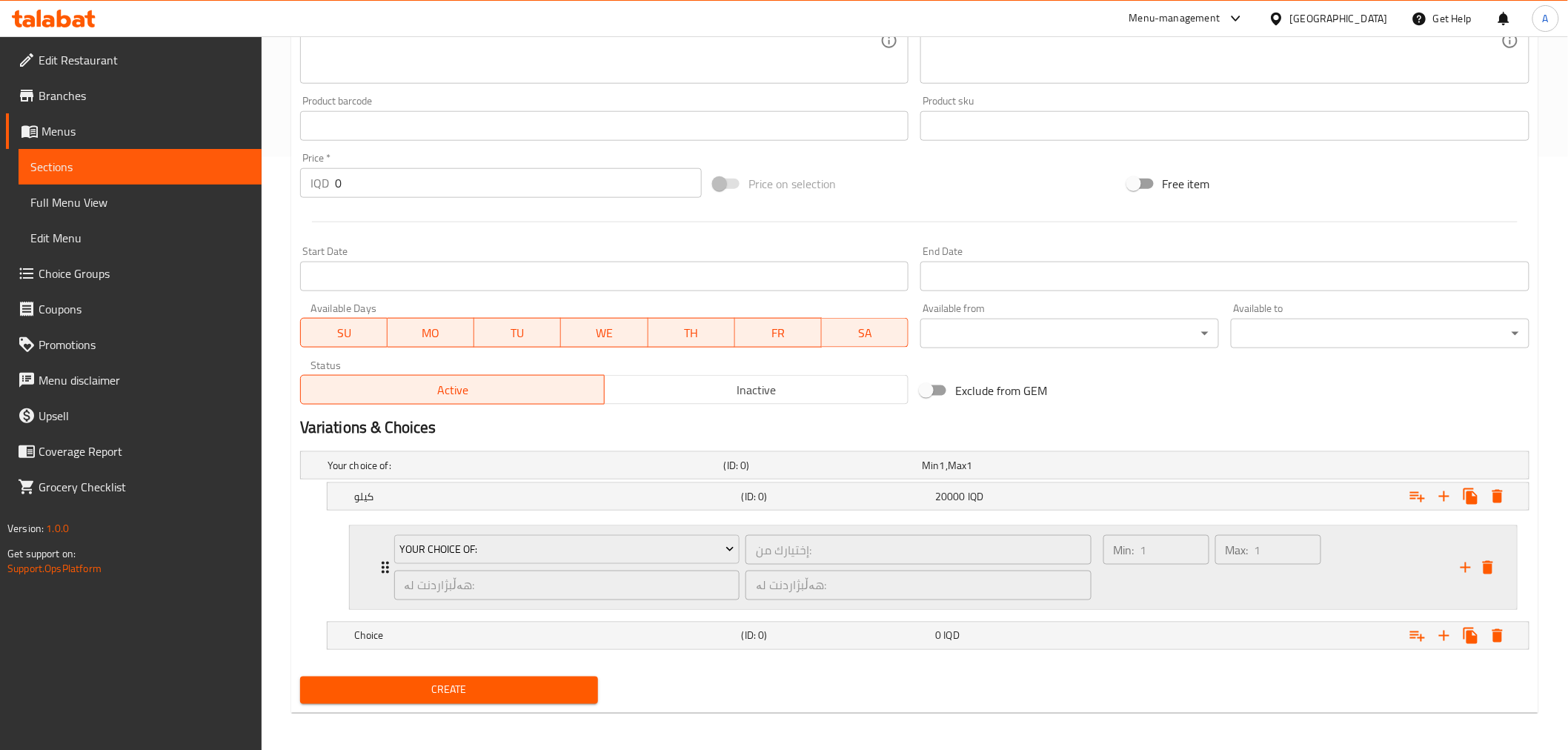
scroll to position [596, 0]
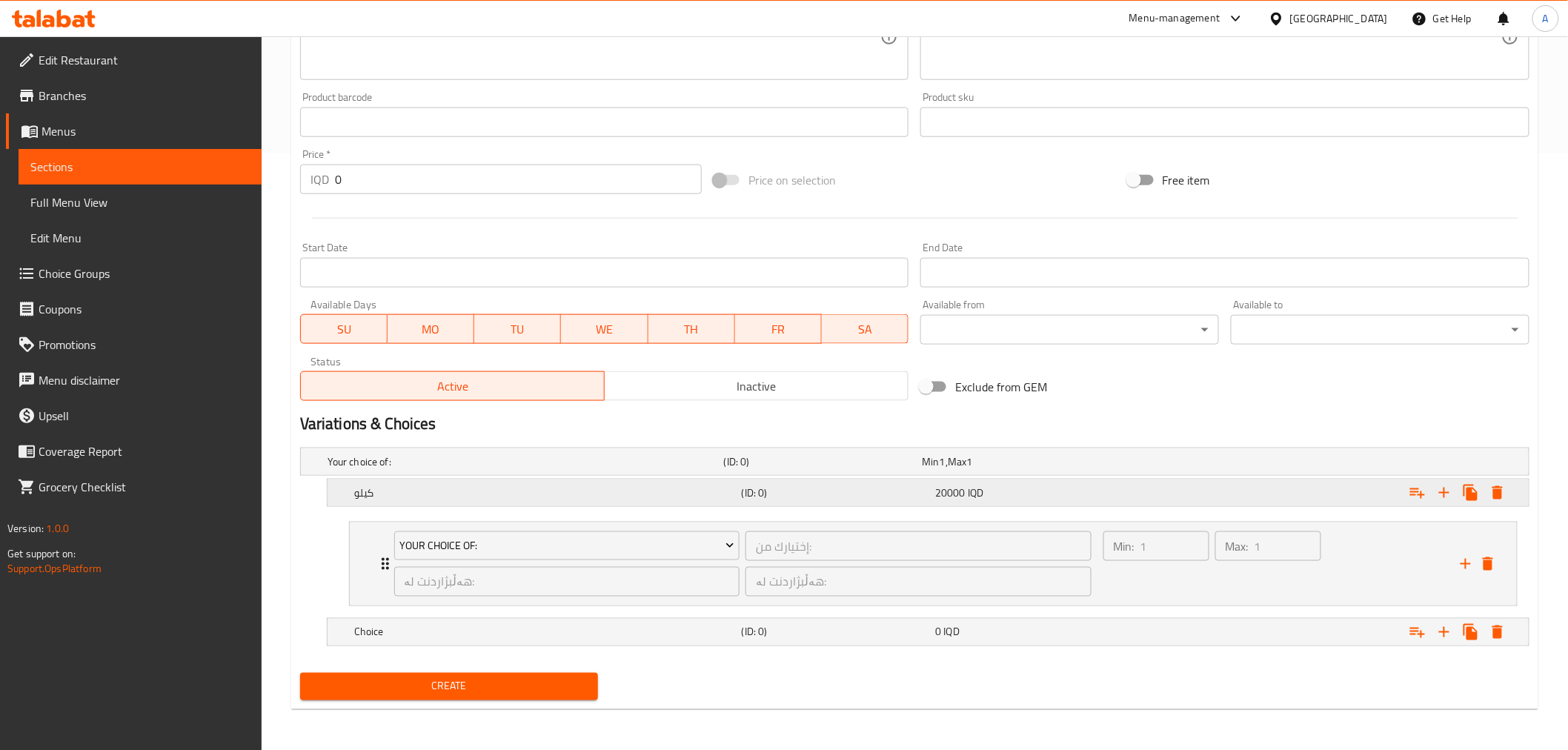
click at [1444, 493] on icon "Expand" at bounding box center [1444, 493] width 10 height 10
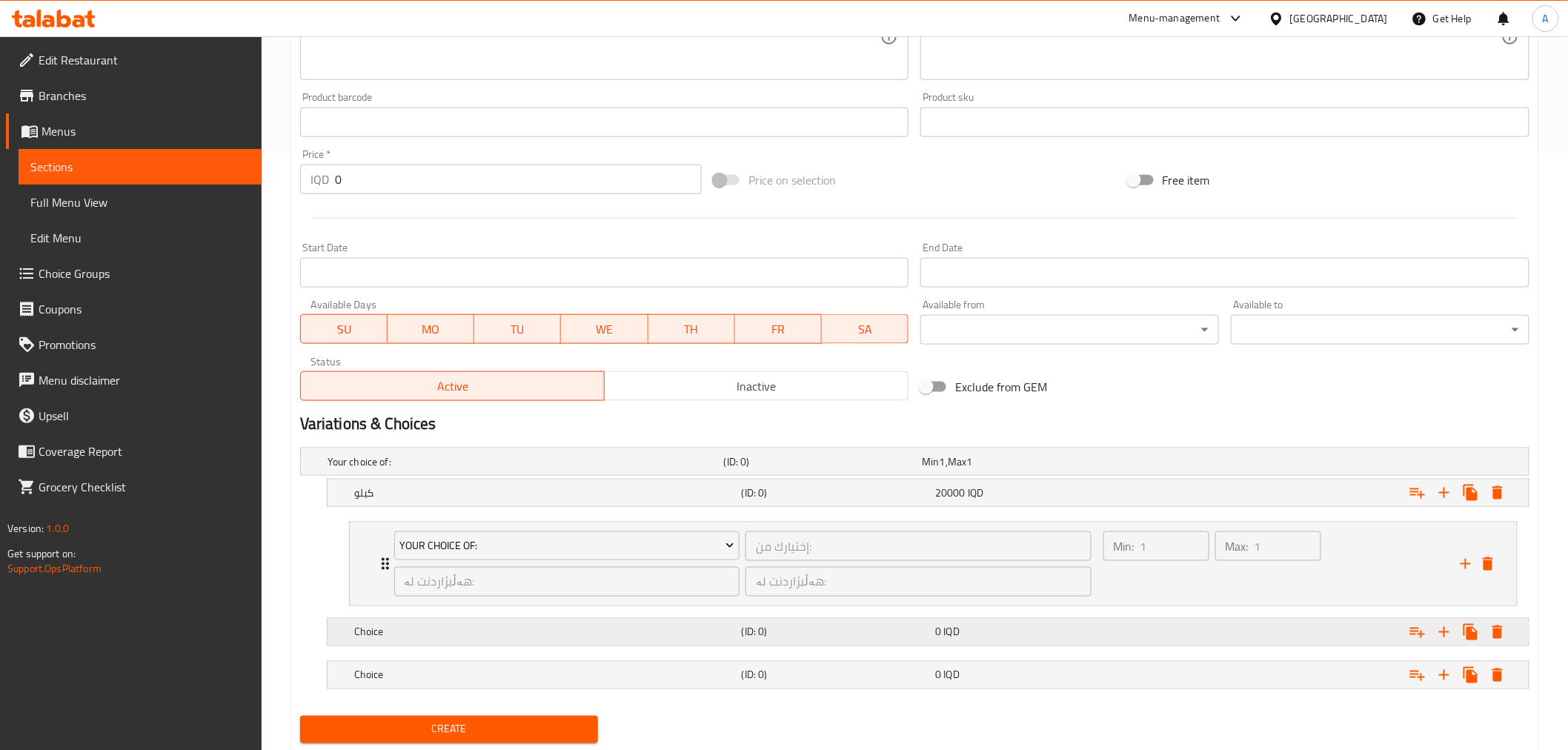
click at [1125, 628] on div "0 IQD" at bounding box center [1030, 631] width 194 height 21
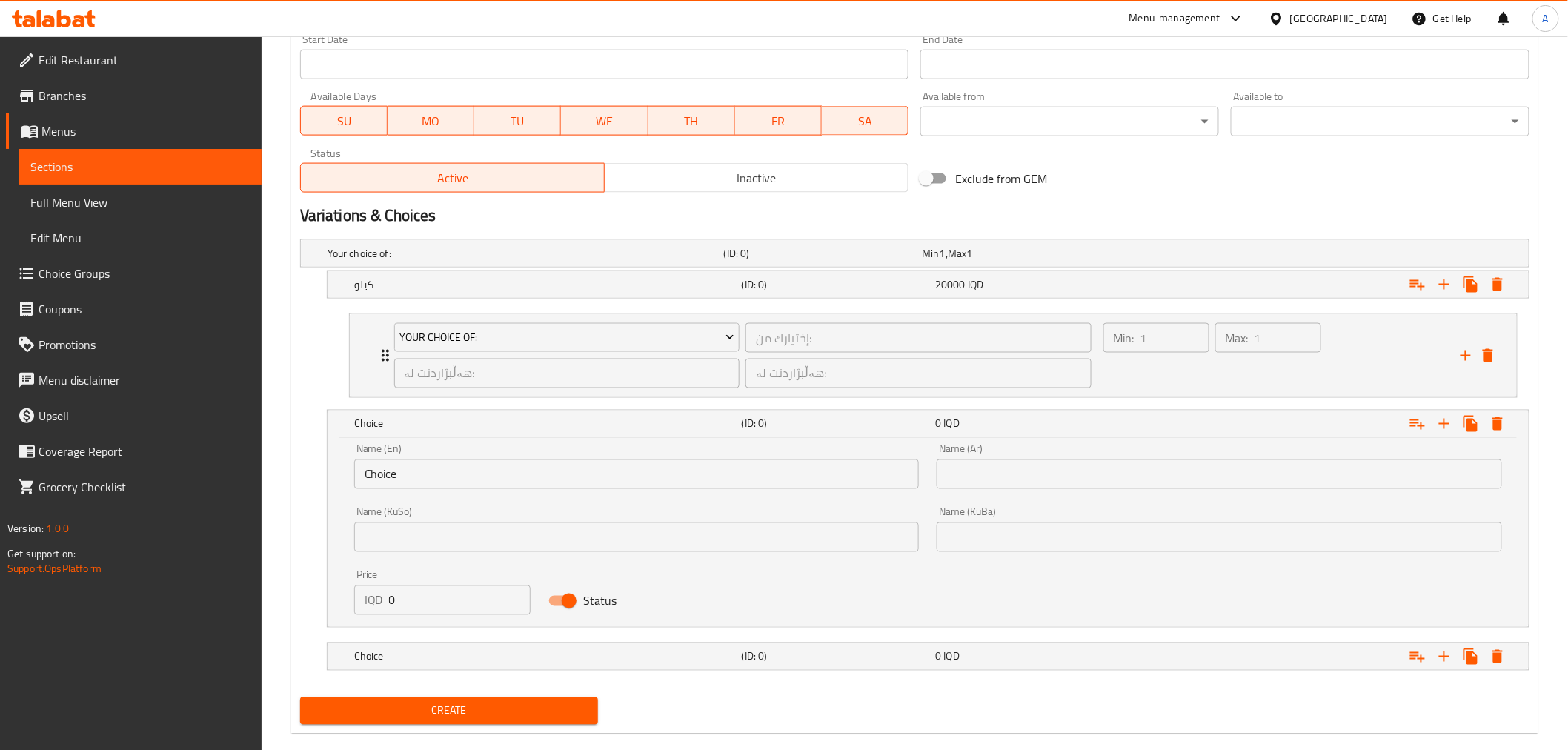
scroll to position [830, 0]
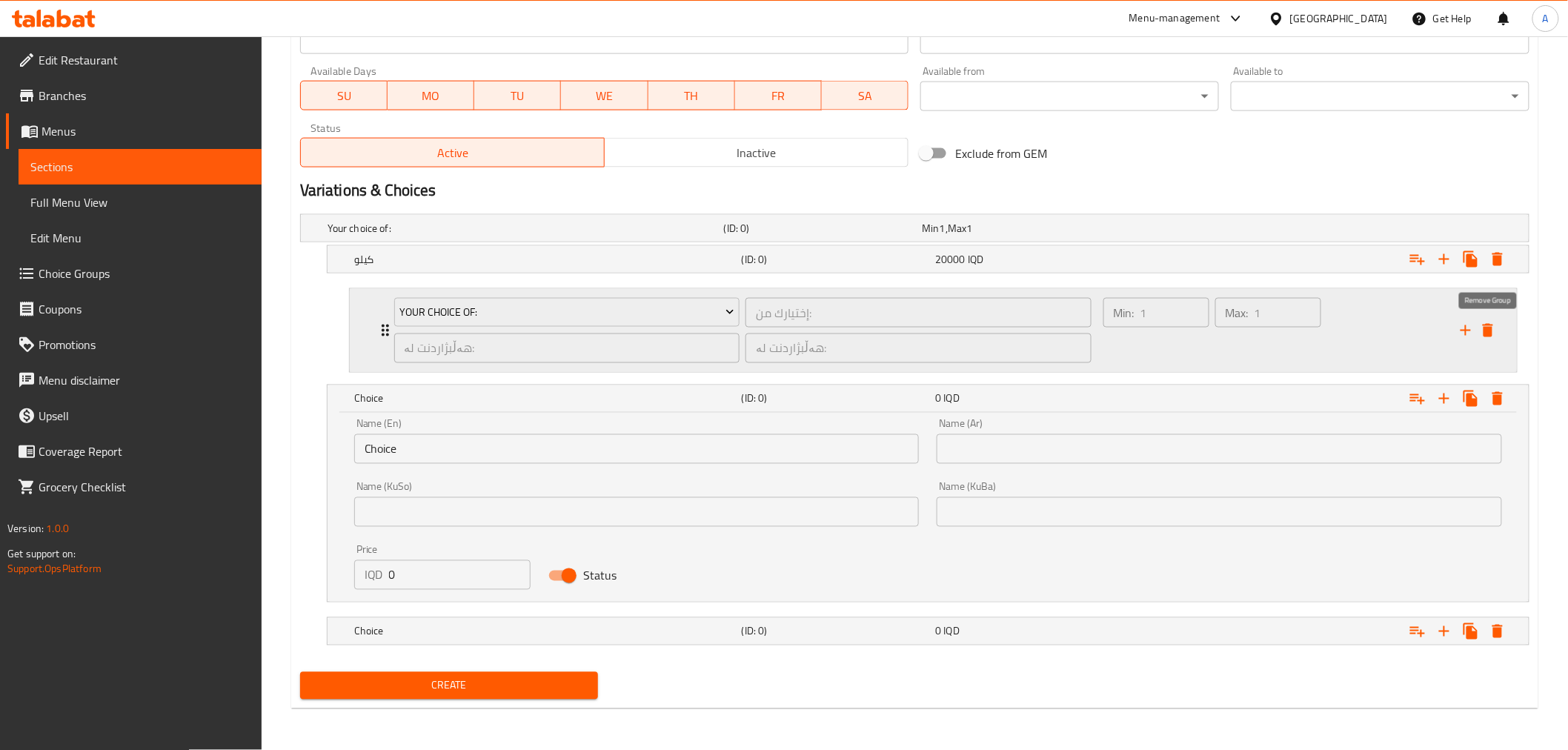
click at [1494, 324] on icon "delete" at bounding box center [1488, 330] width 18 height 18
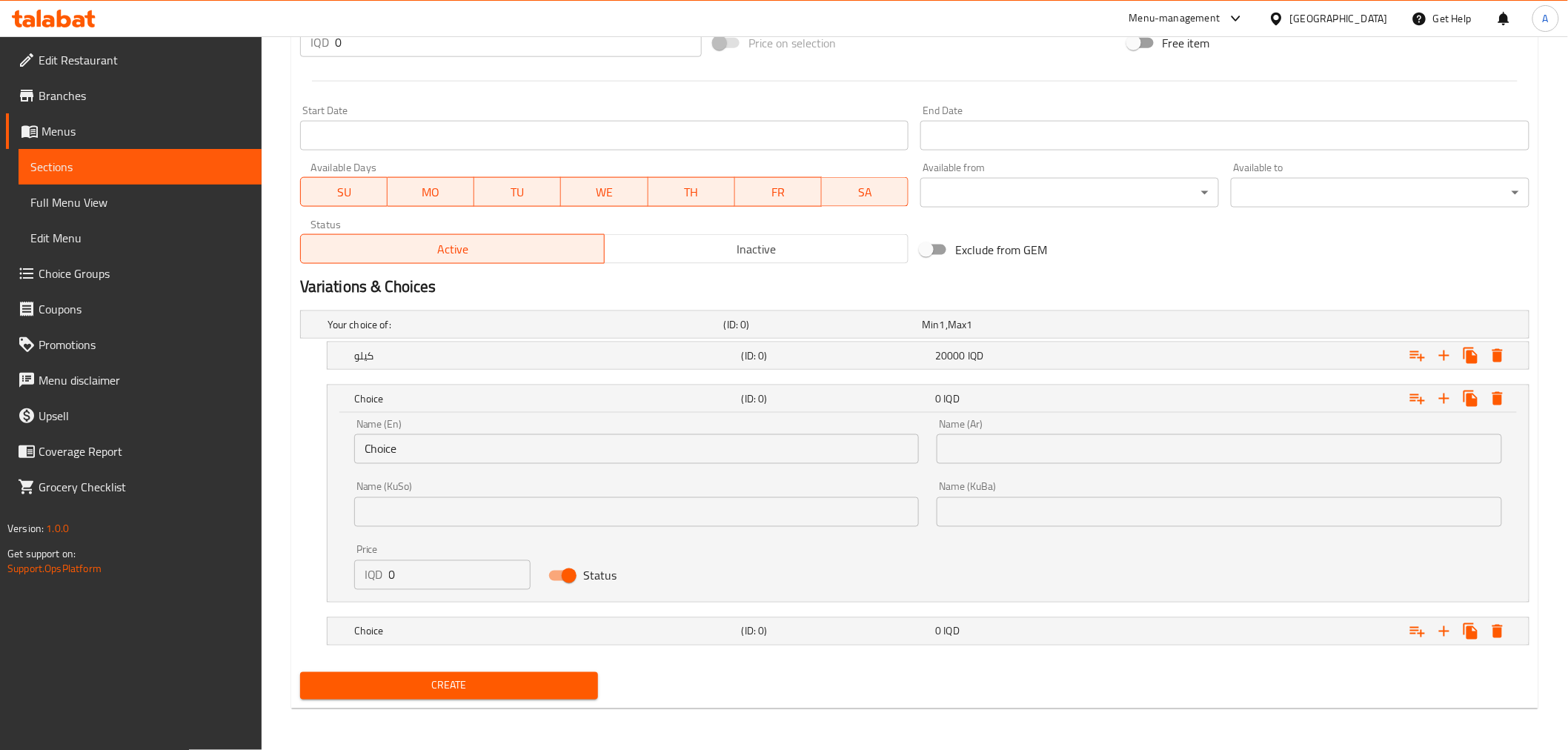
scroll to position [734, 0]
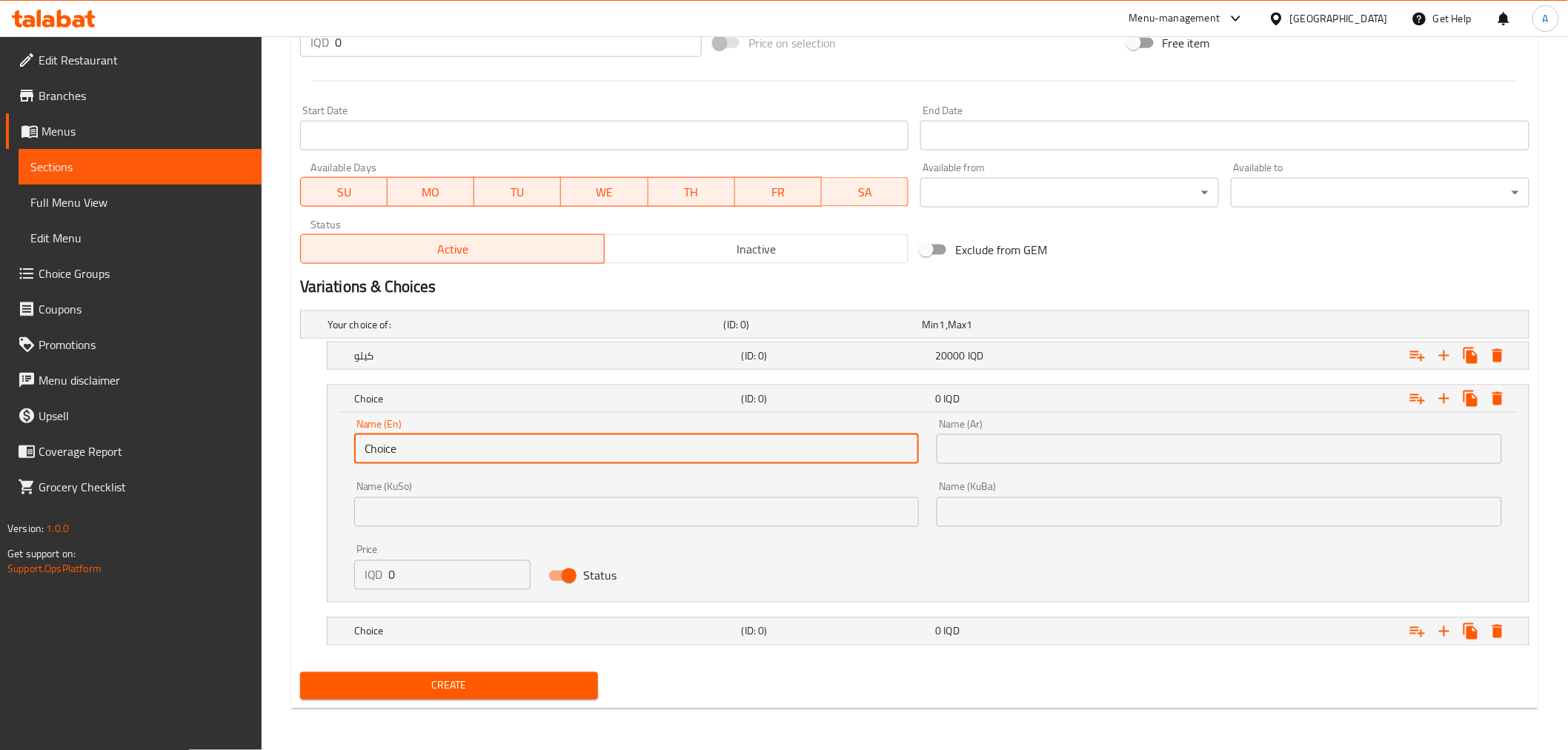
click at [447, 448] on input "Choice" at bounding box center [637, 449] width 566 height 29
type input "نصف كيلو"
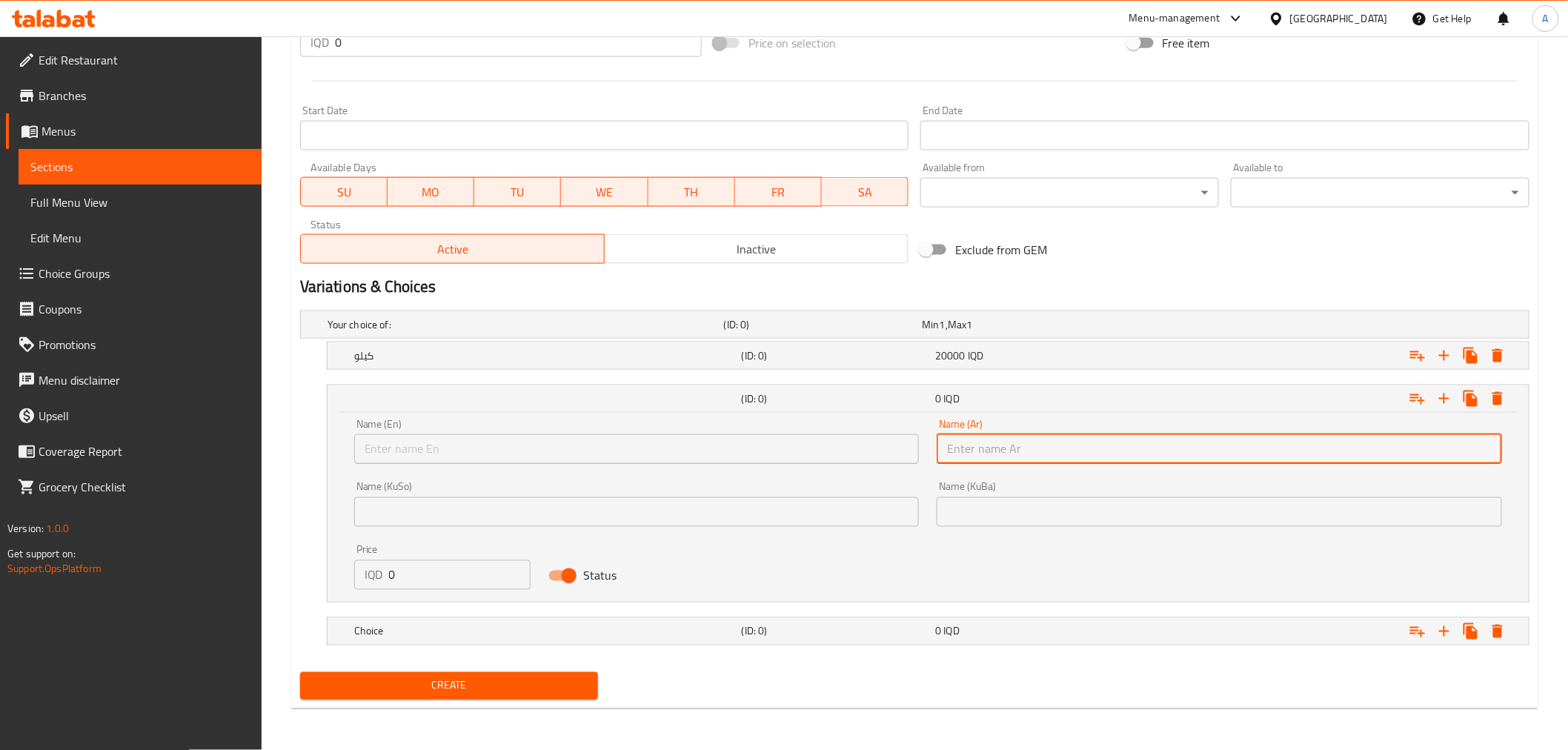
click at [999, 453] on input "text" at bounding box center [1219, 449] width 566 height 29
paste input "نصف كيلو"
type input "نصف كيلو"
click at [588, 337] on div "Your choice of: (ID: 0) Min 1 , Max 1" at bounding box center [919, 324] width 1189 height 33
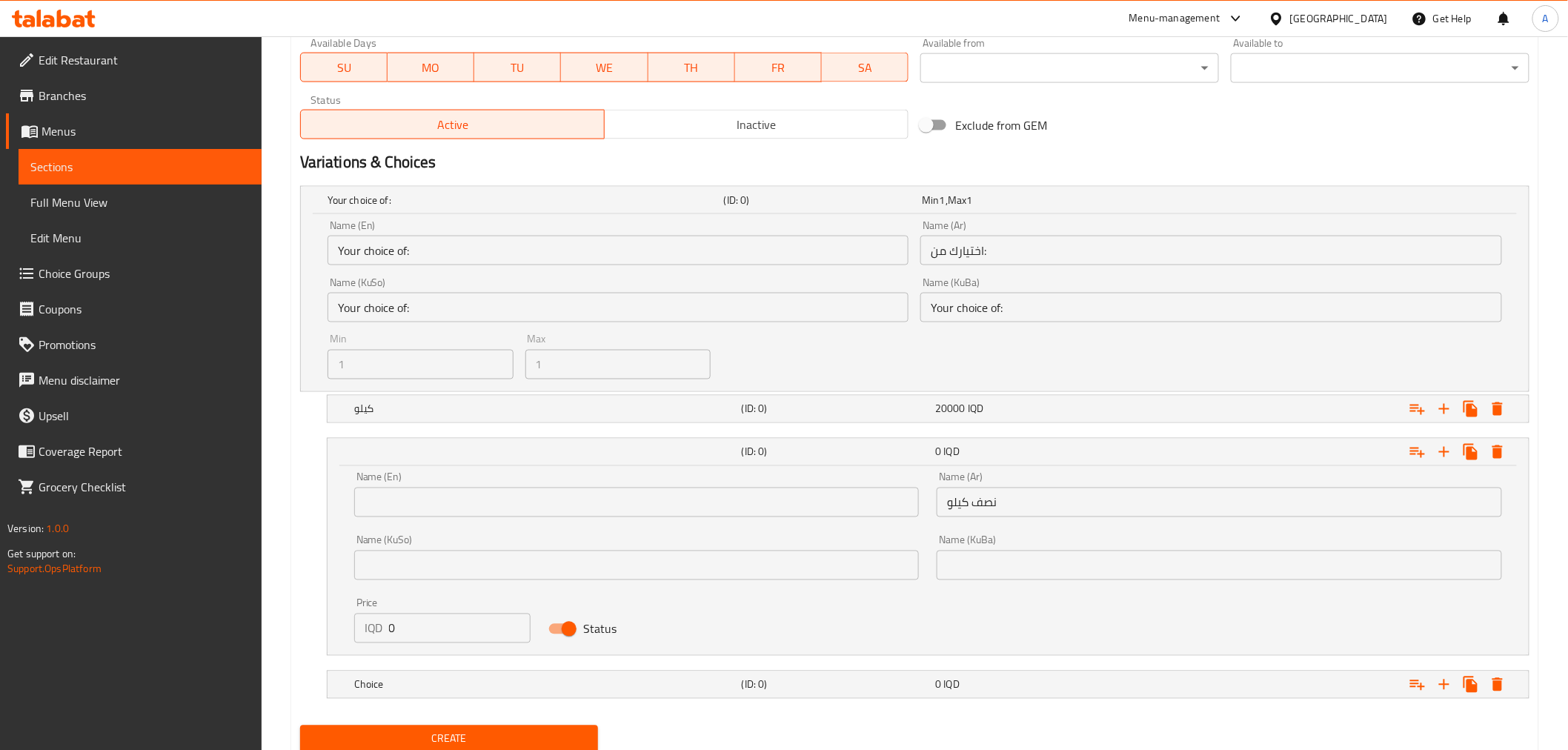
scroll to position [828, 0]
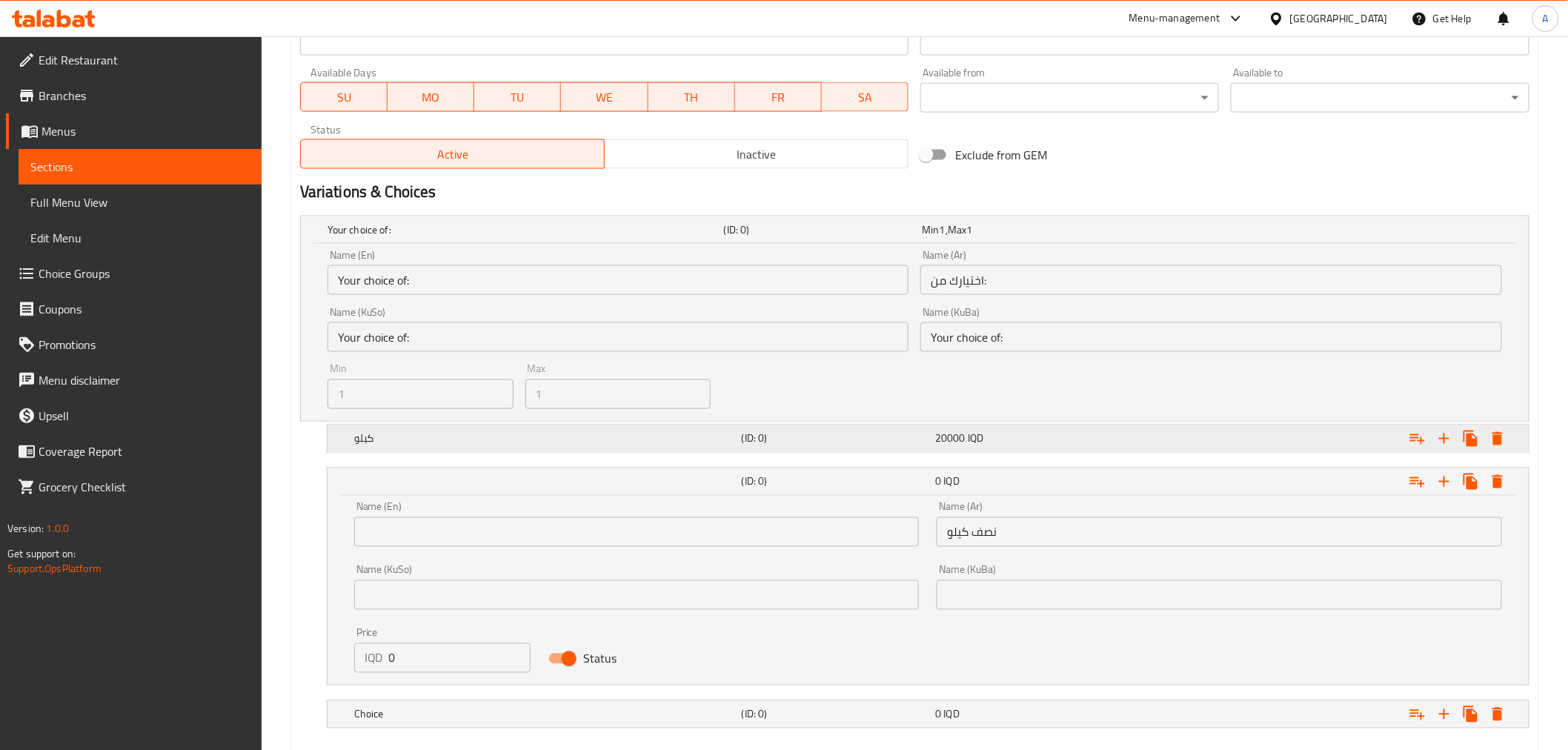
click at [438, 445] on div "كيلو" at bounding box center [545, 438] width 388 height 21
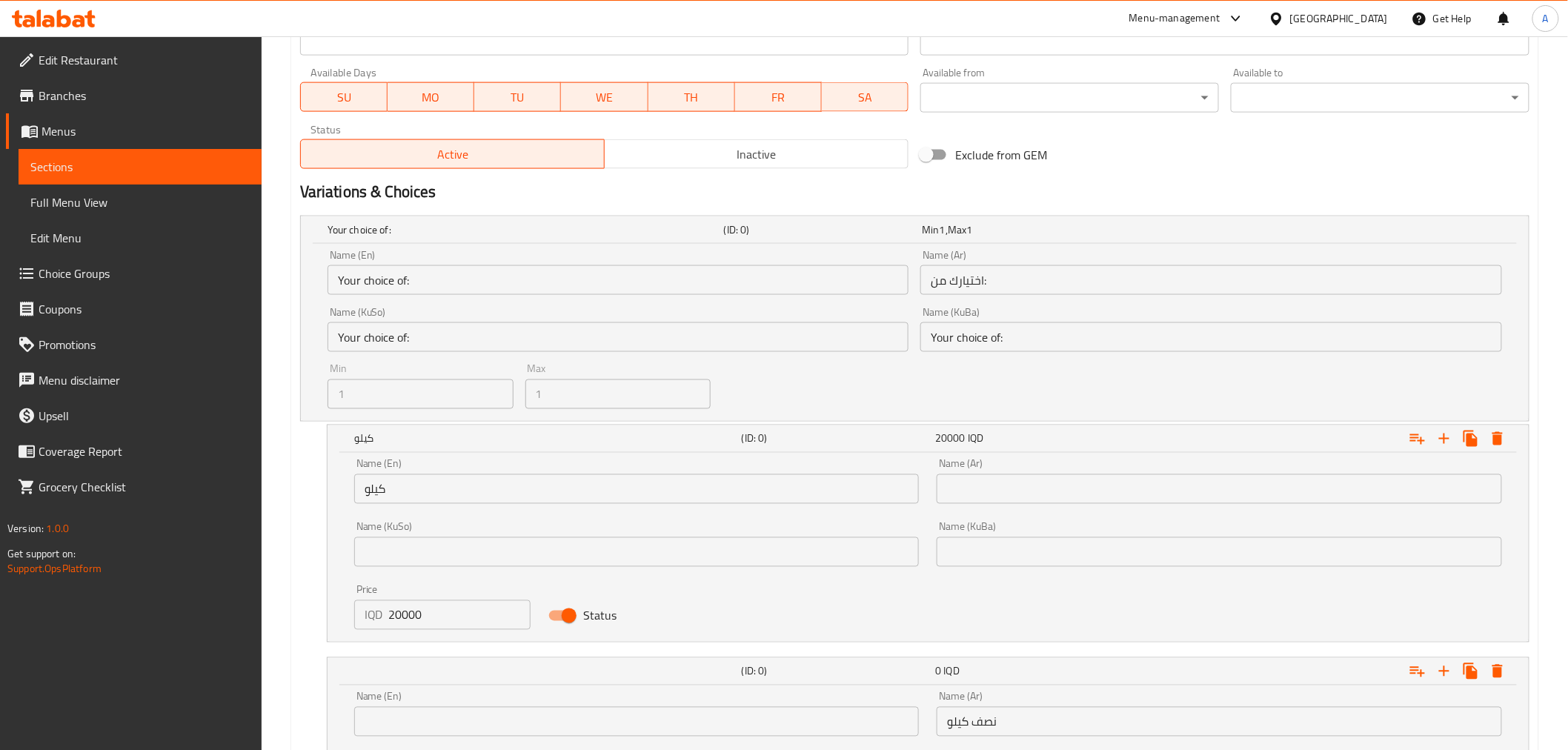
click at [458, 478] on input "كيلو" at bounding box center [637, 489] width 566 height 29
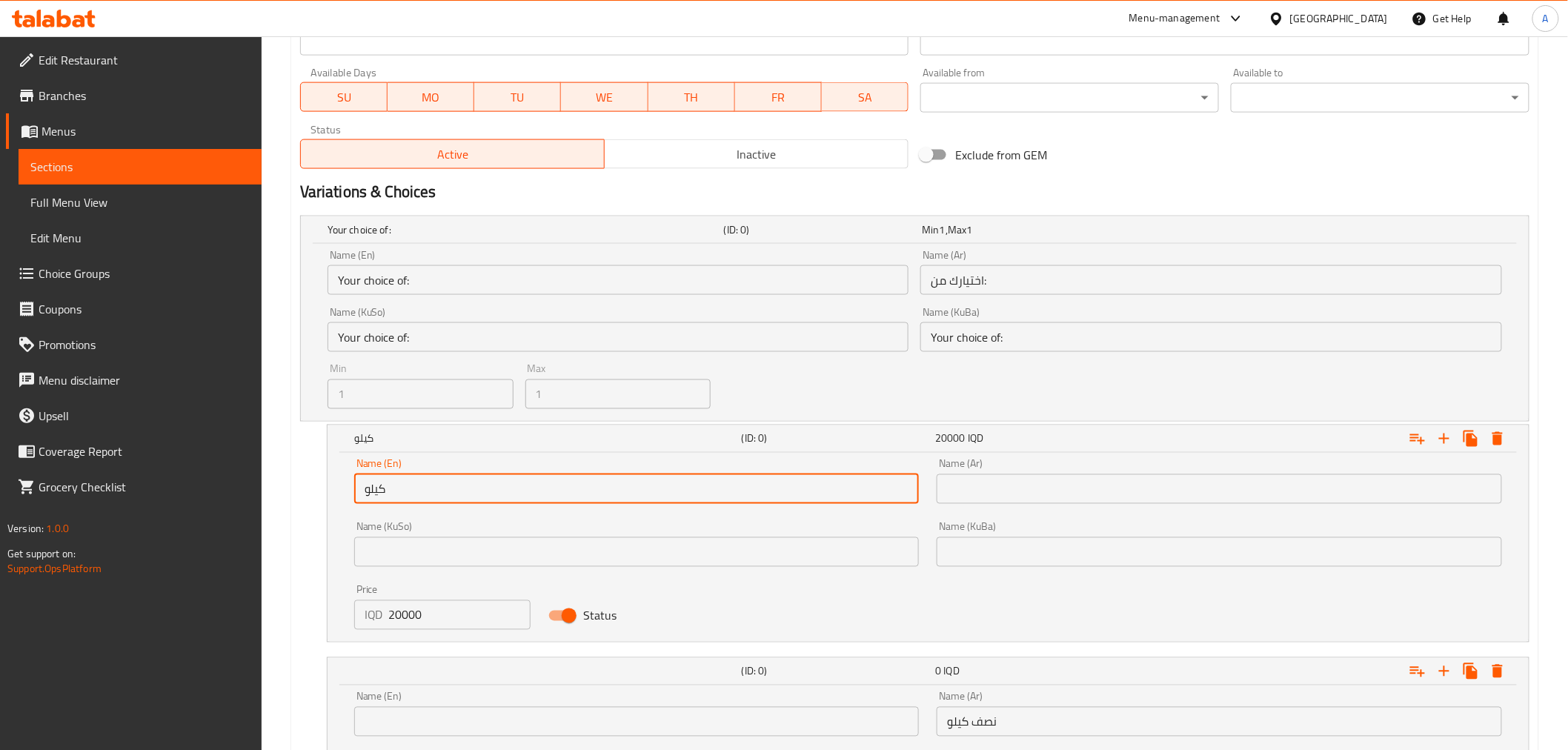
click at [458, 478] on input "كيلو" at bounding box center [637, 489] width 566 height 29
click at [1009, 506] on div "Name (Ar) Name (Ar)" at bounding box center [1220, 481] width 583 height 63
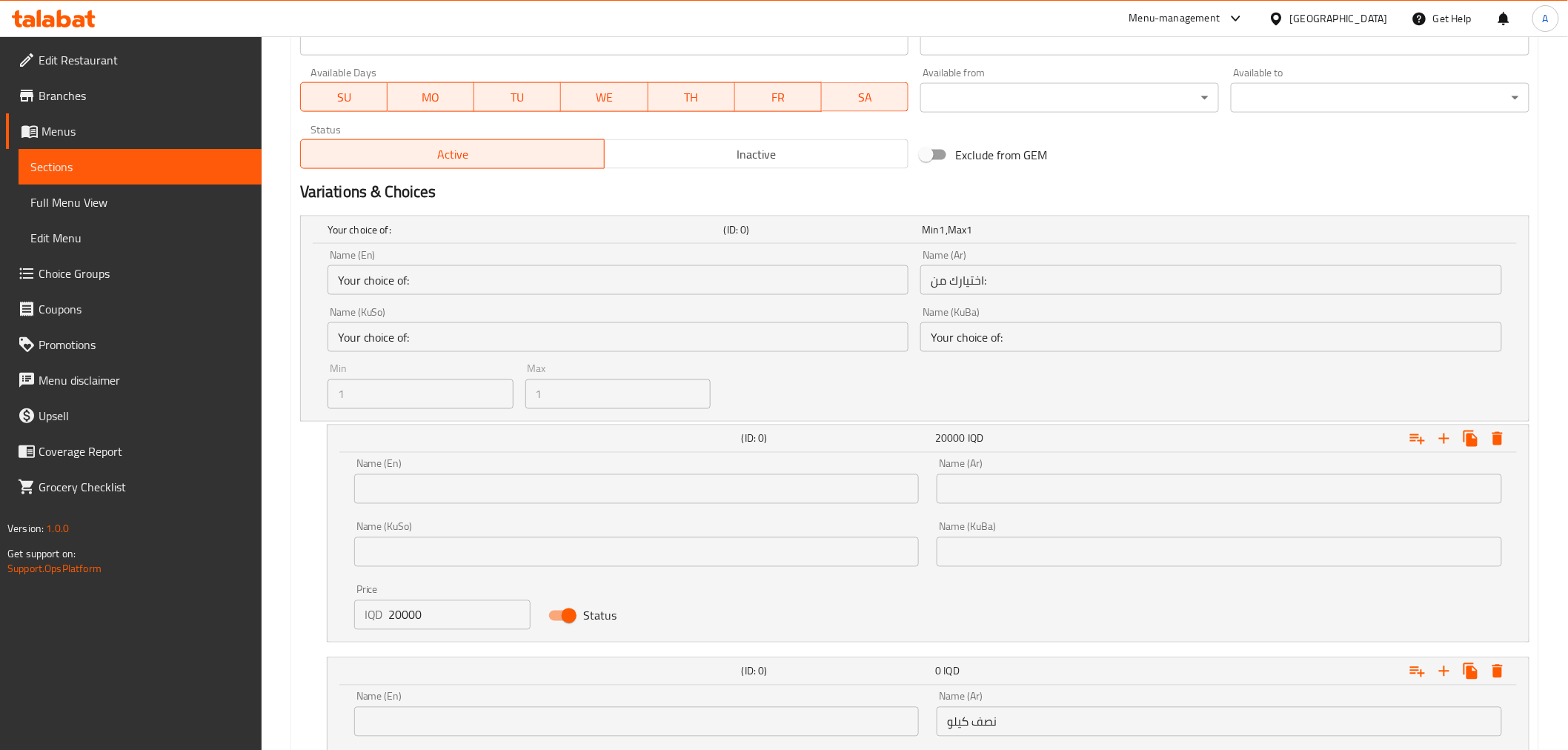
click at [1011, 498] on input "text" at bounding box center [1219, 489] width 566 height 29
paste input "كيلو"
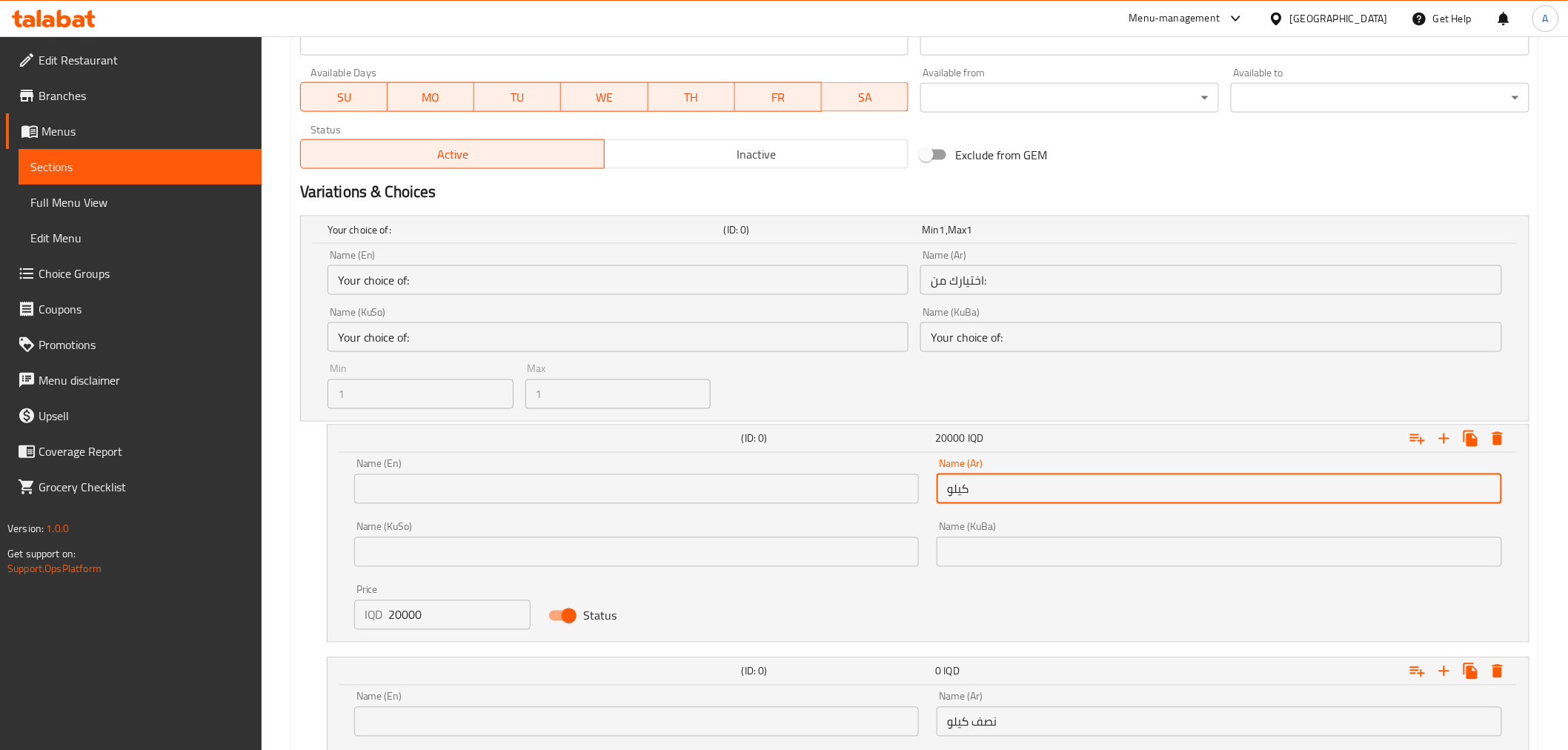
type input "كيلو"
click at [672, 490] on input "text" at bounding box center [637, 489] width 566 height 29
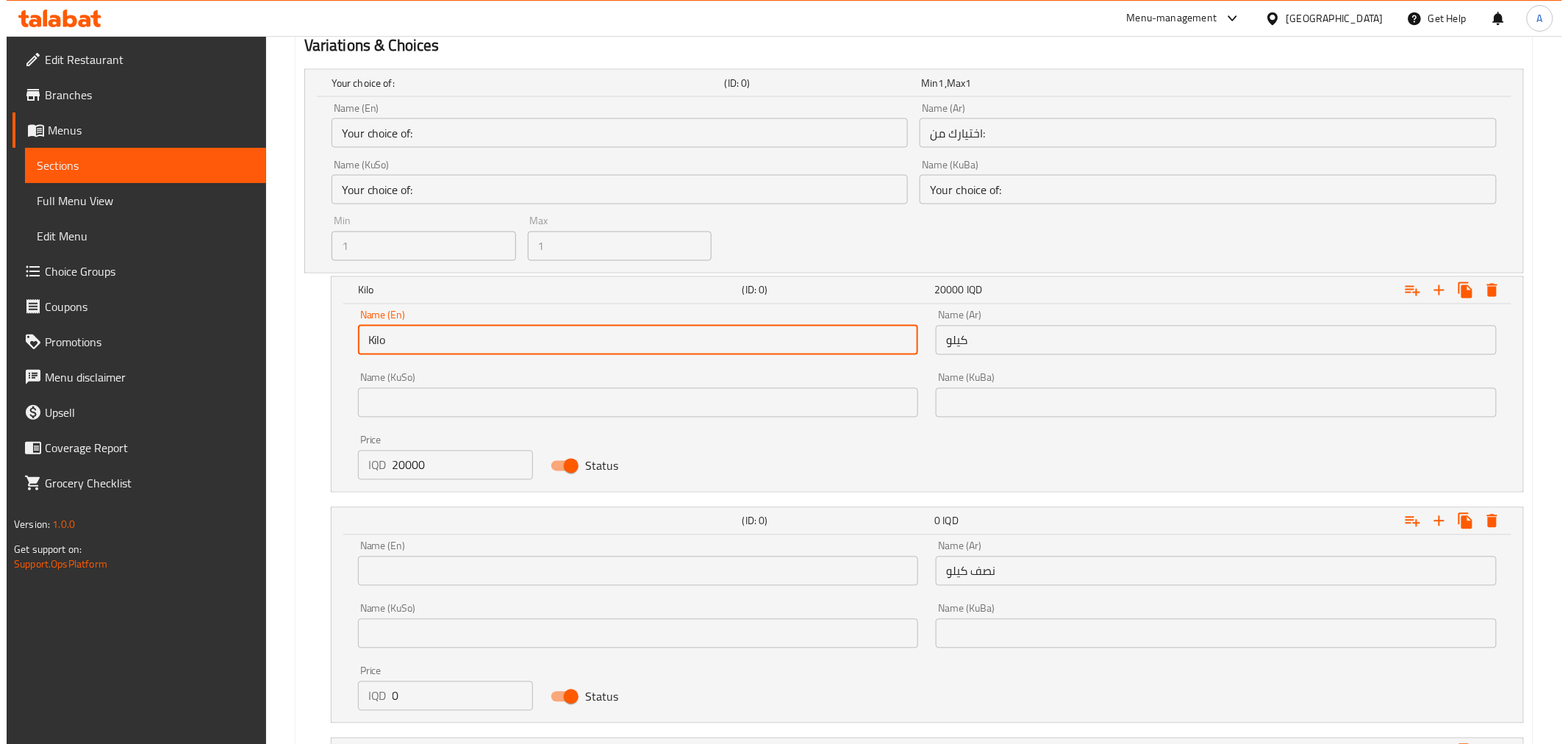
scroll to position [1092, 0]
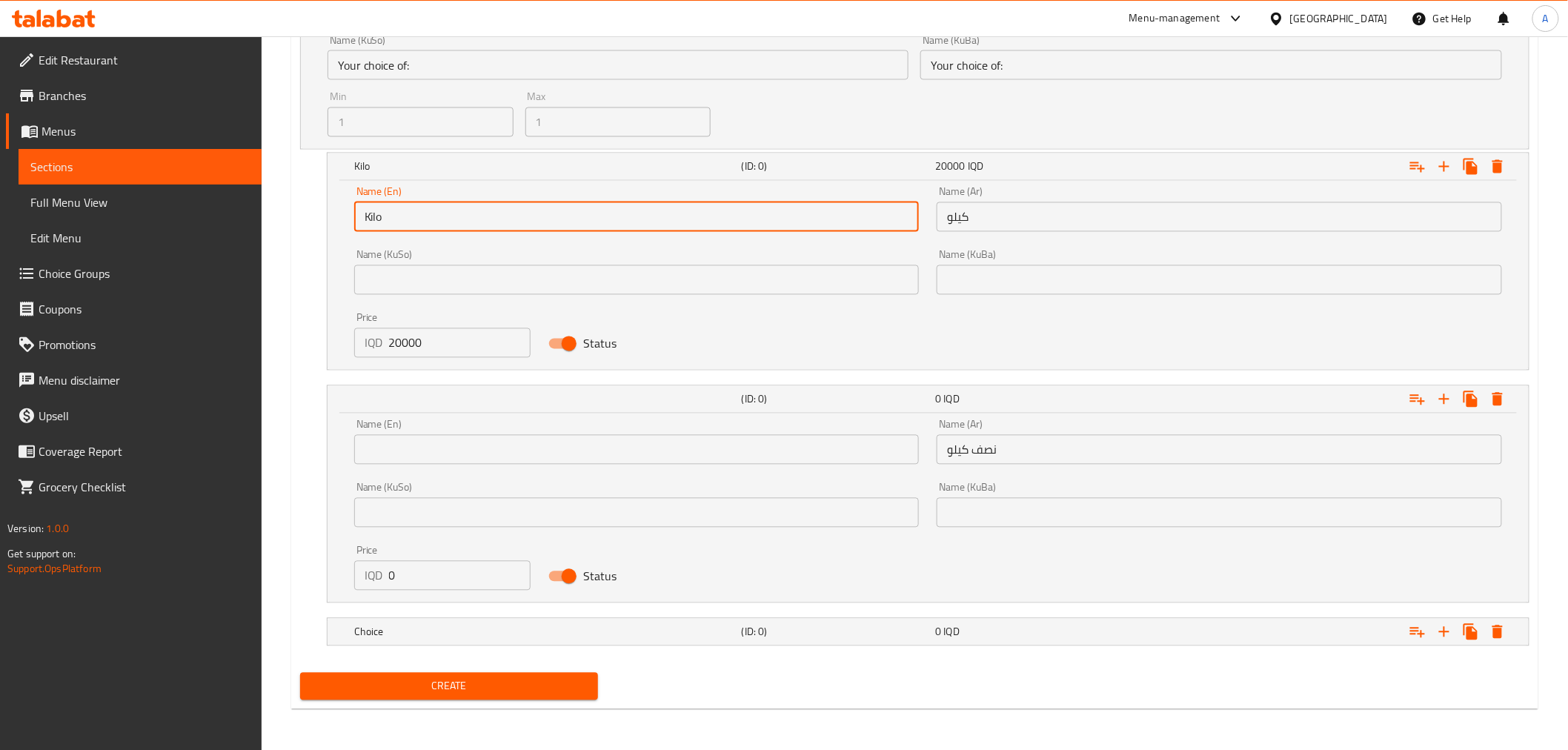
type input "Kilo"
click at [452, 448] on input "text" at bounding box center [637, 450] width 566 height 29
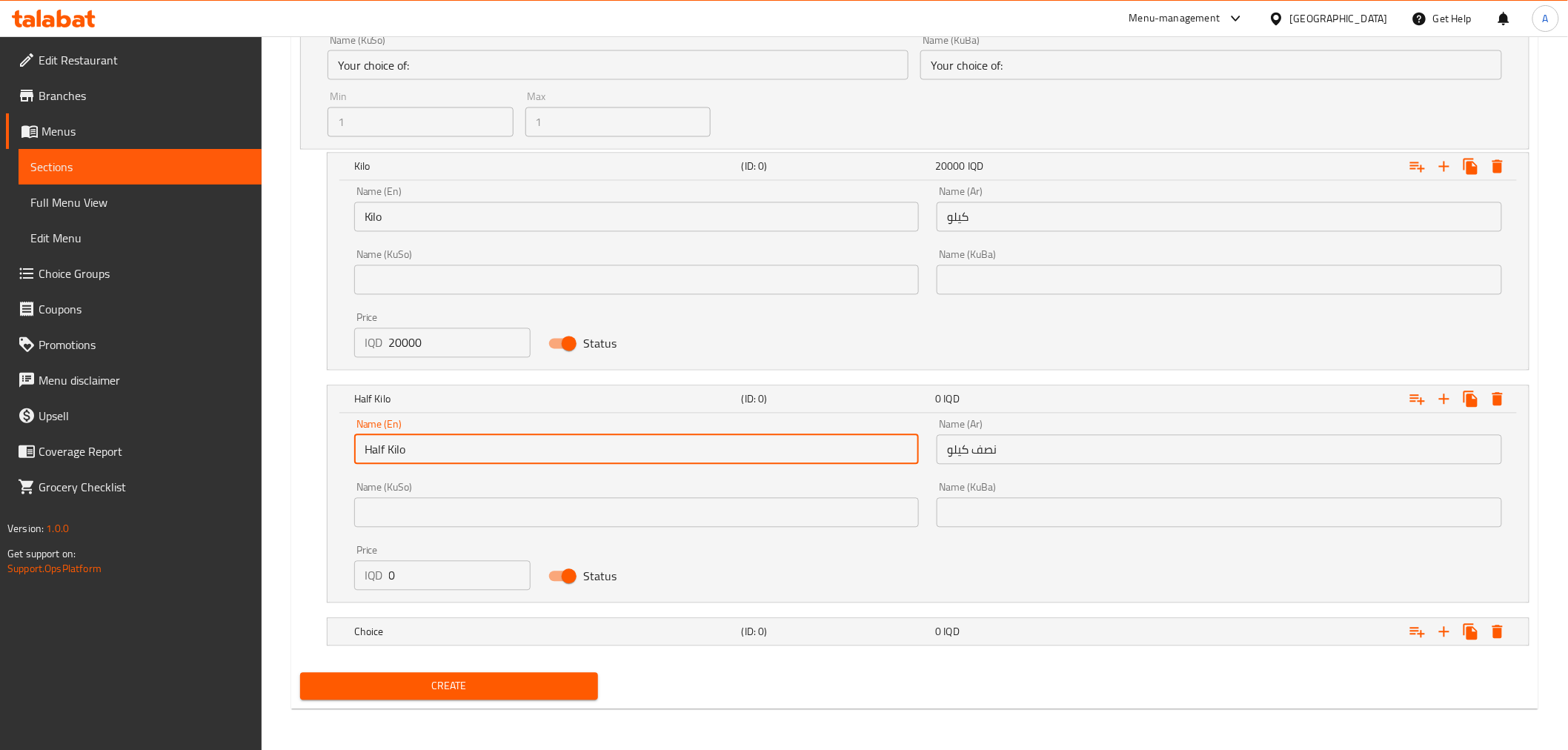
type input "Half Kilo"
click at [439, 571] on input "0" at bounding box center [460, 575] width 141 height 29
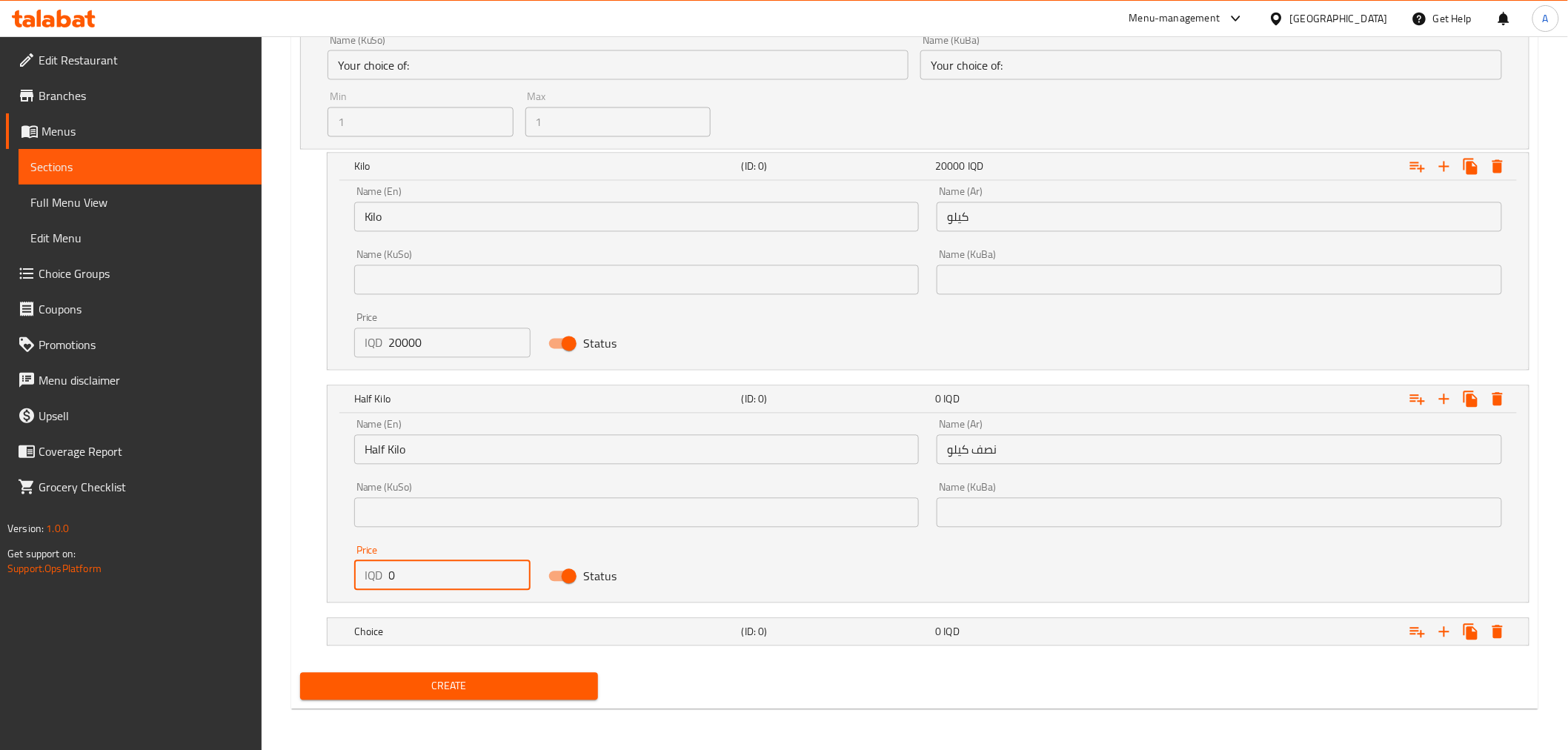
click at [439, 571] on input "0" at bounding box center [460, 575] width 141 height 29
type input "10000"
click at [1499, 628] on icon "Expand" at bounding box center [1497, 631] width 10 height 13
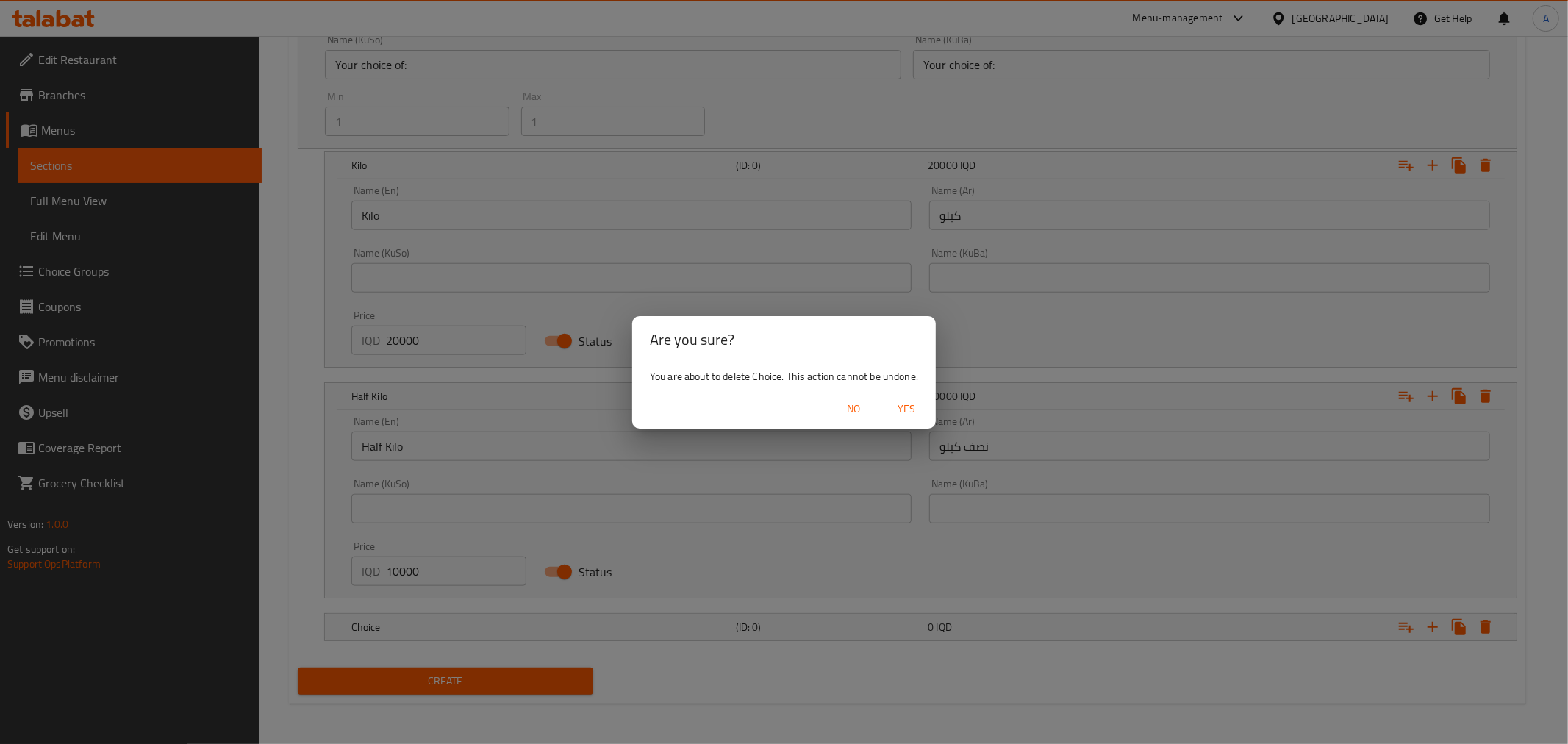
click at [891, 402] on span "Yes" at bounding box center [906, 409] width 35 height 18
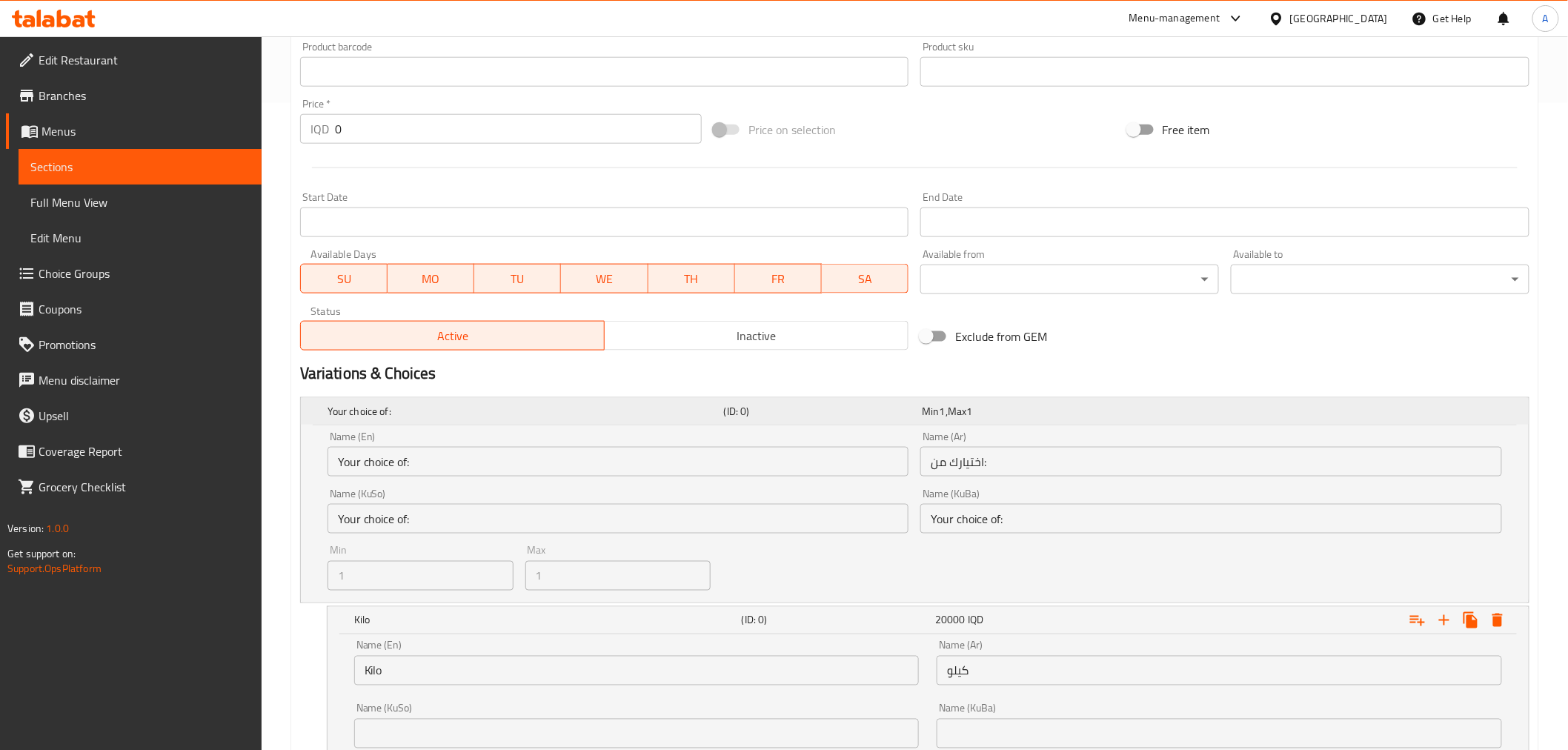
scroll to position [645, 0]
click at [647, 416] on h5 "Your choice of:" at bounding box center [522, 413] width 390 height 15
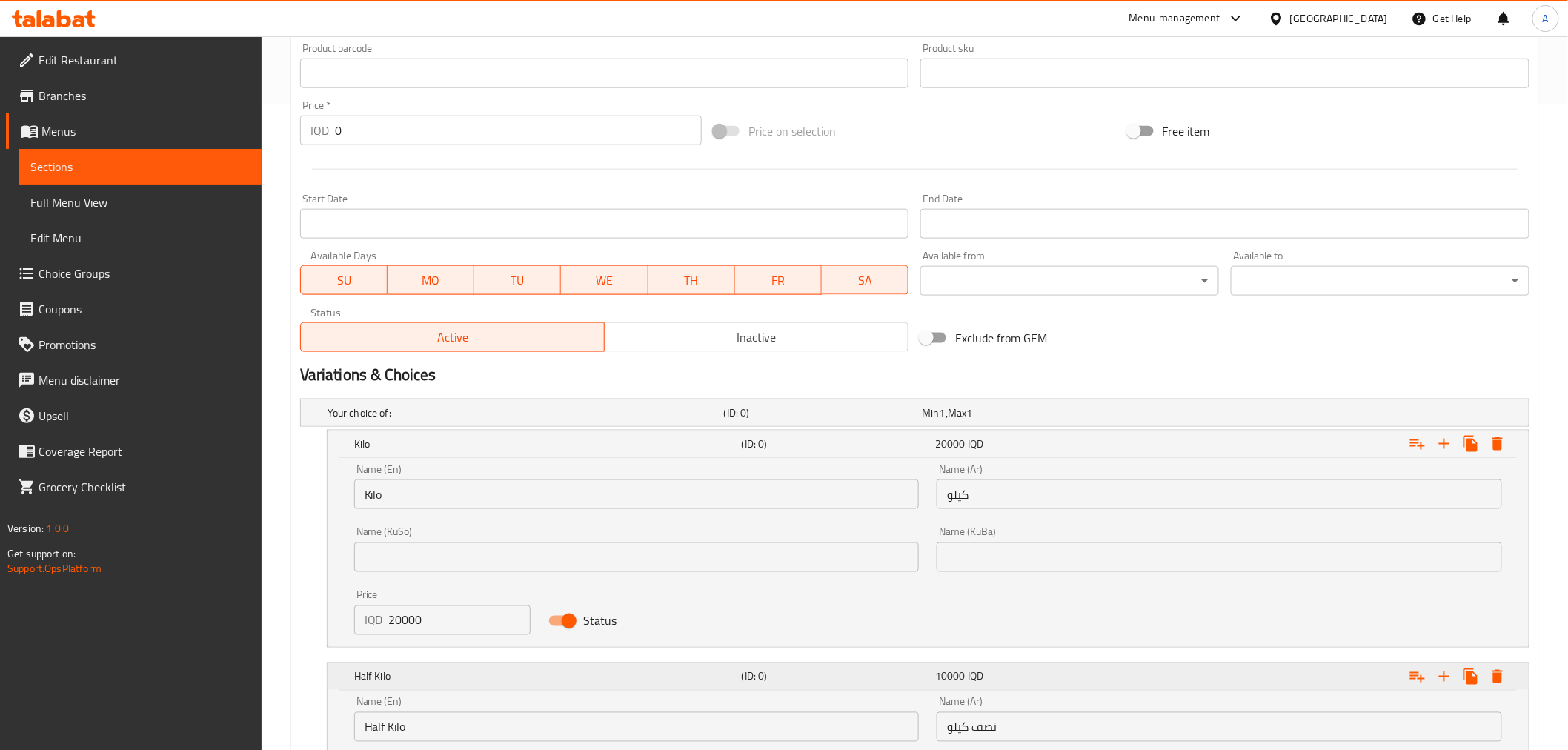
scroll to position [880, 0]
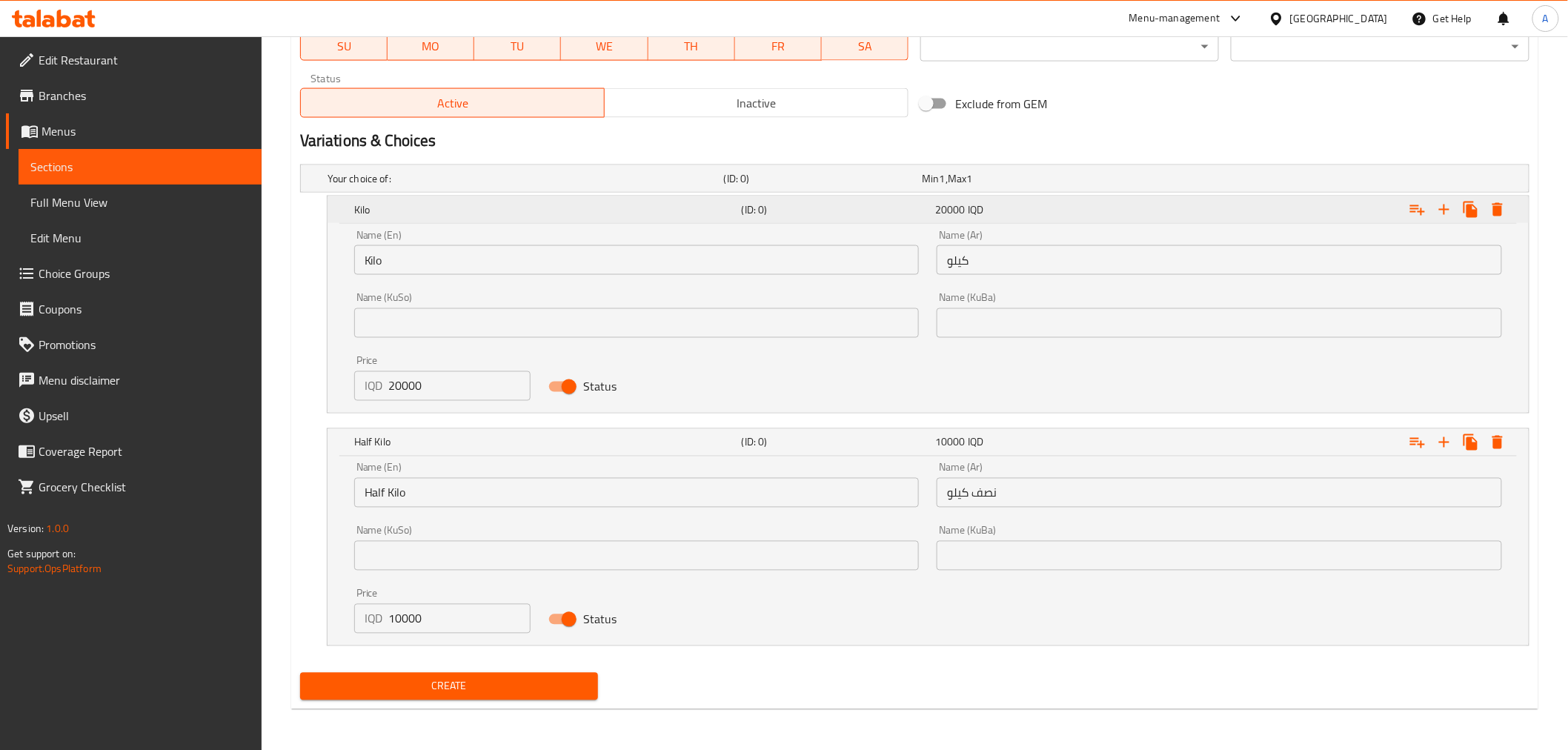
click at [509, 217] on div "Kilo" at bounding box center [545, 209] width 388 height 21
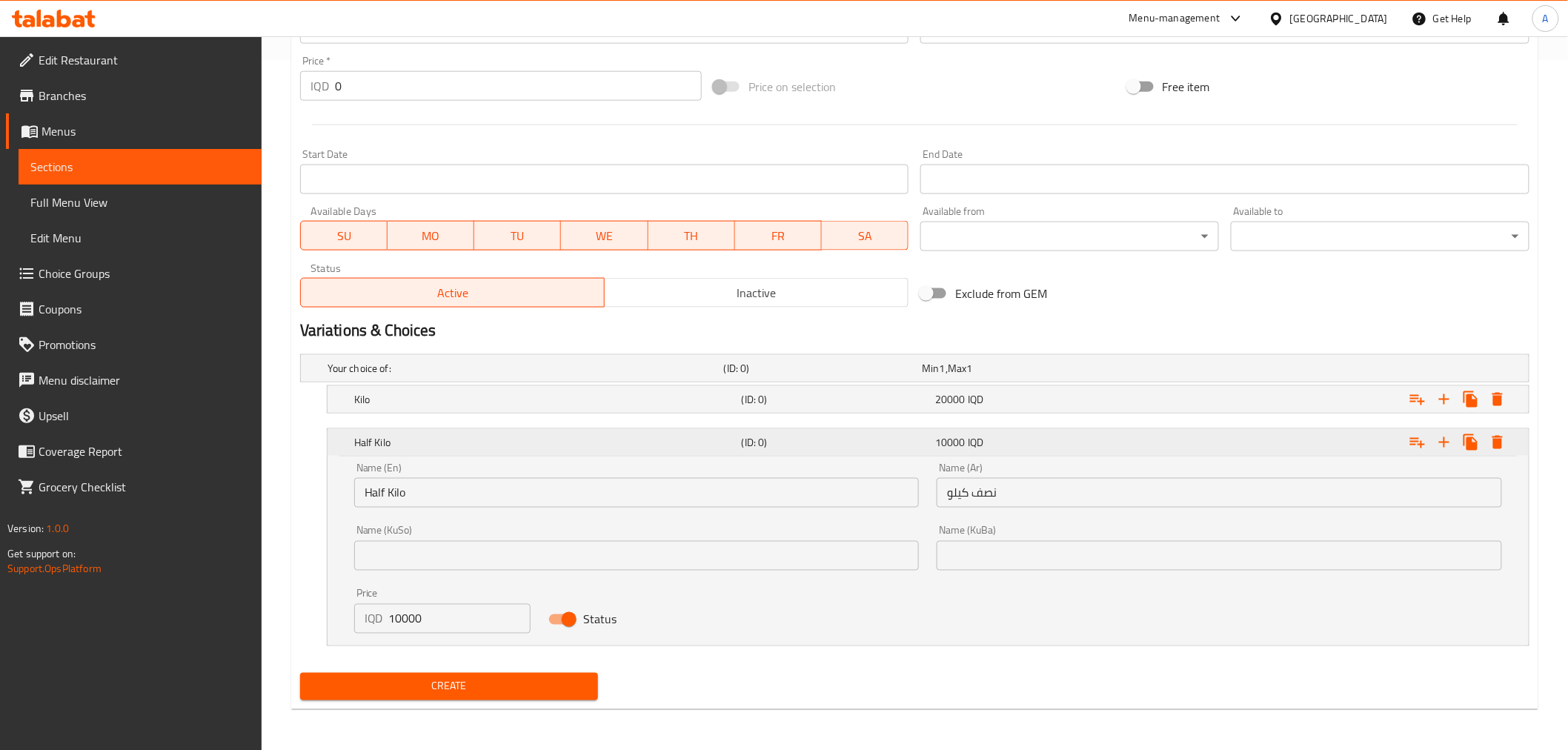
click at [453, 427] on div "Half Kilo (ID: 0) 10000 IQD" at bounding box center [933, 442] width 1163 height 33
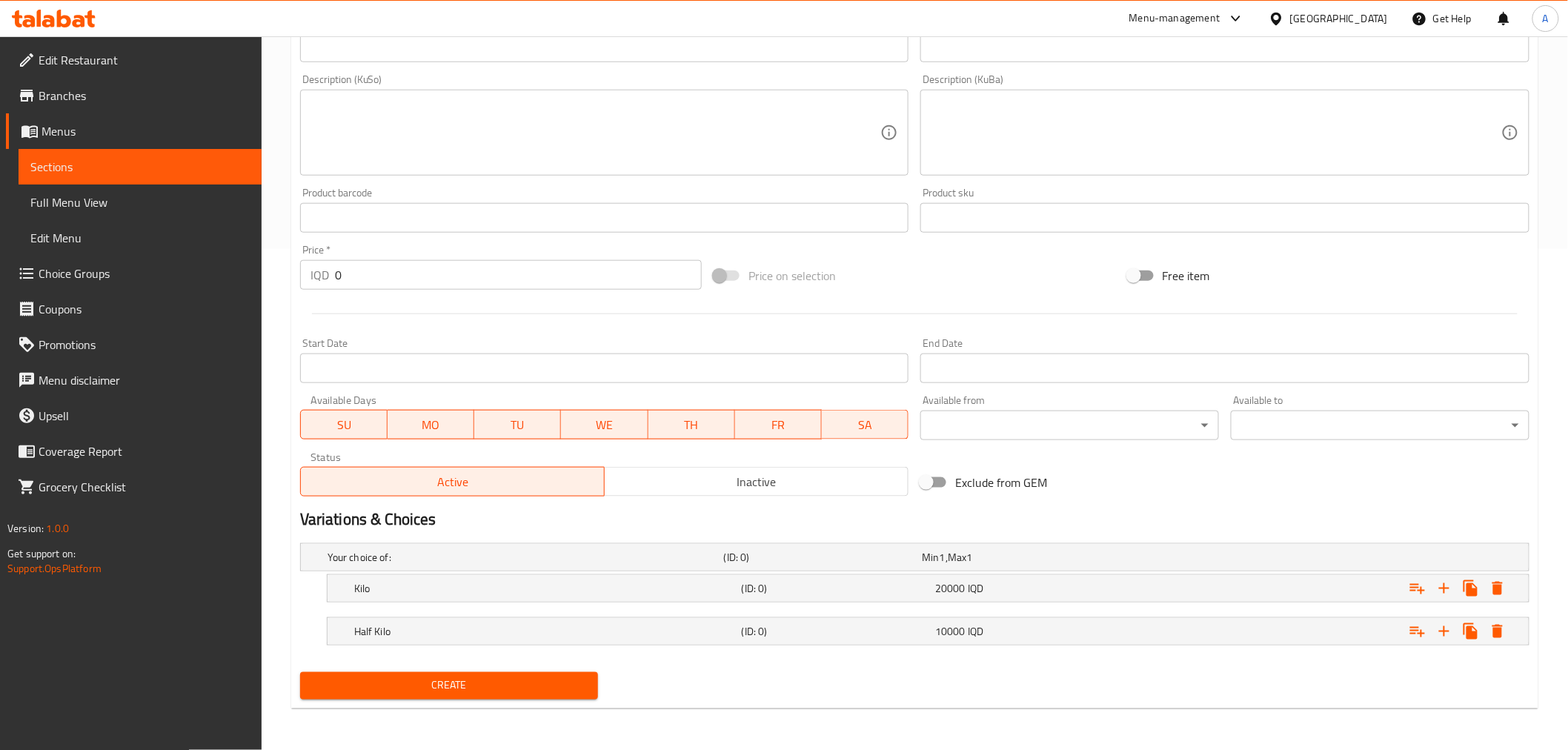
scroll to position [500, 0]
click at [425, 616] on div "Half Kilo (ID: 0) 10000 IQD" at bounding box center [933, 632] width 1163 height 33
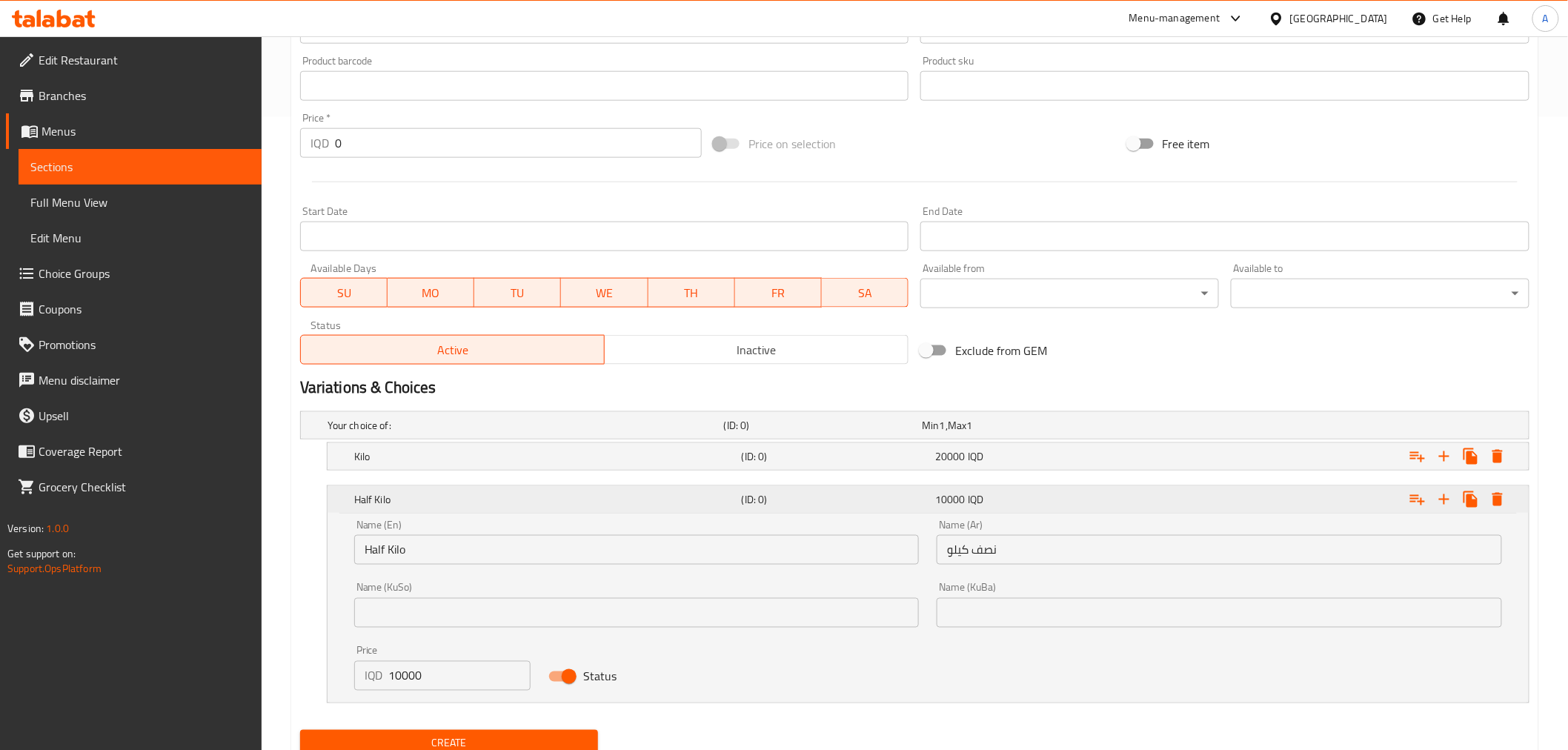
scroll to position [690, 0]
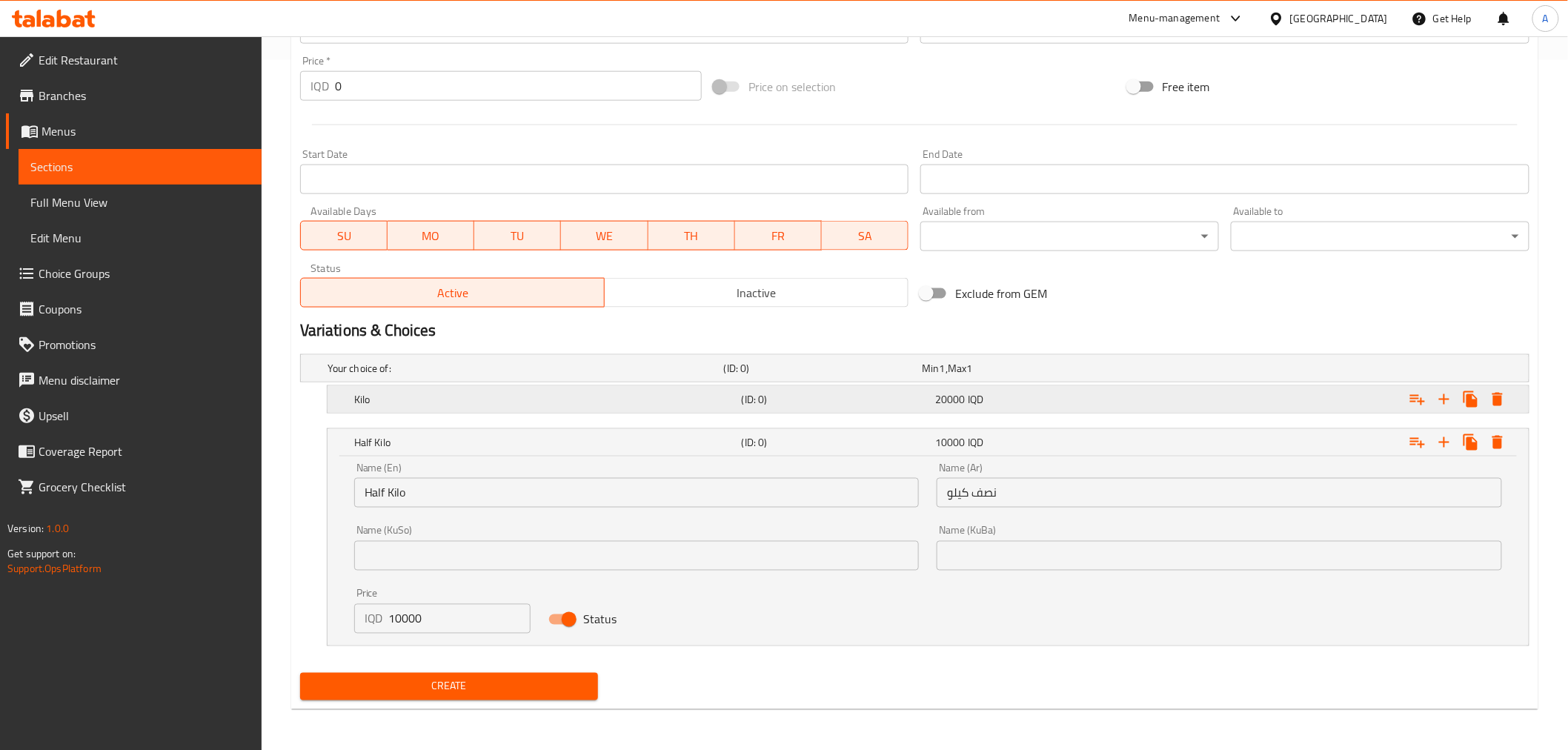
click at [406, 399] on h5 "Kilo" at bounding box center [545, 399] width 382 height 15
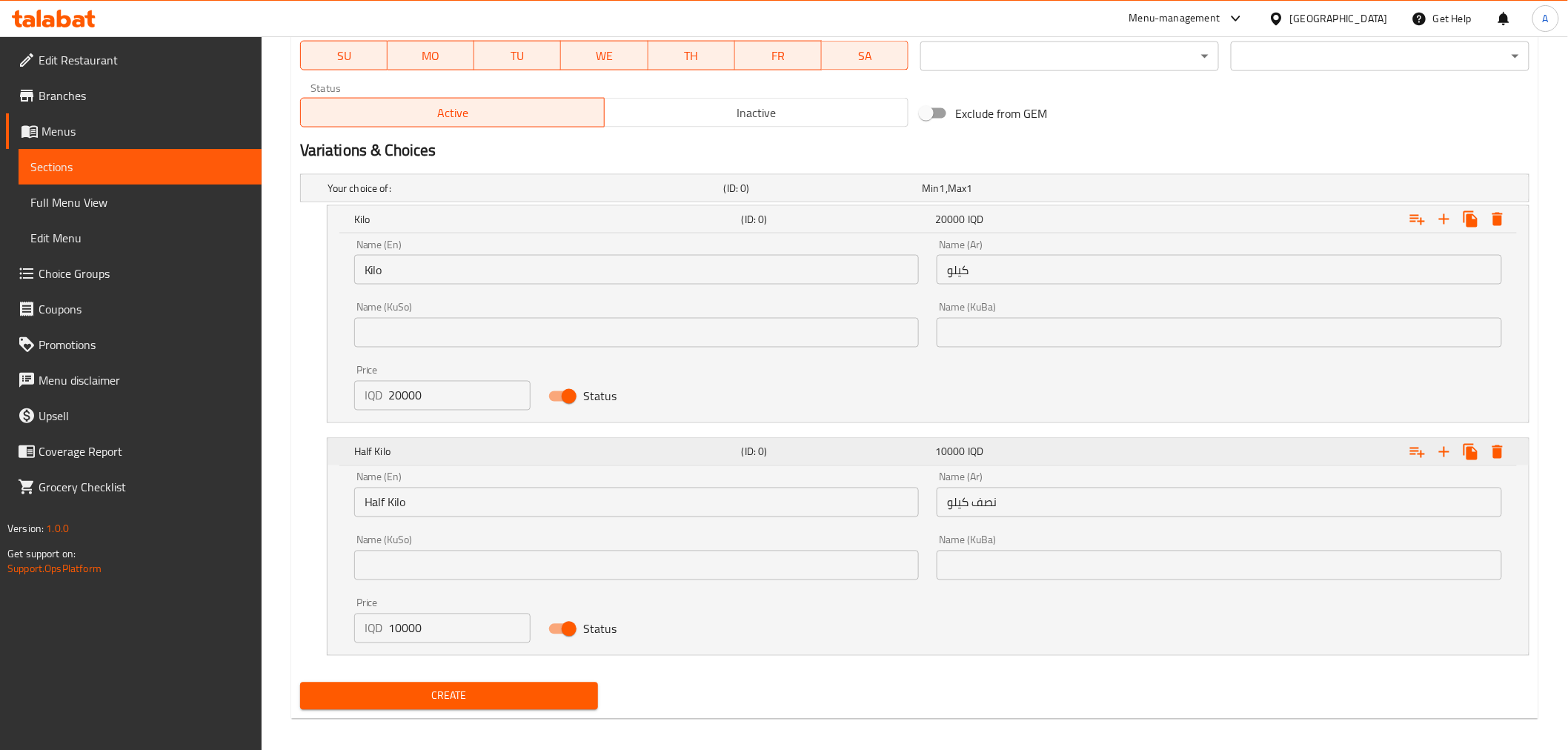
scroll to position [880, 0]
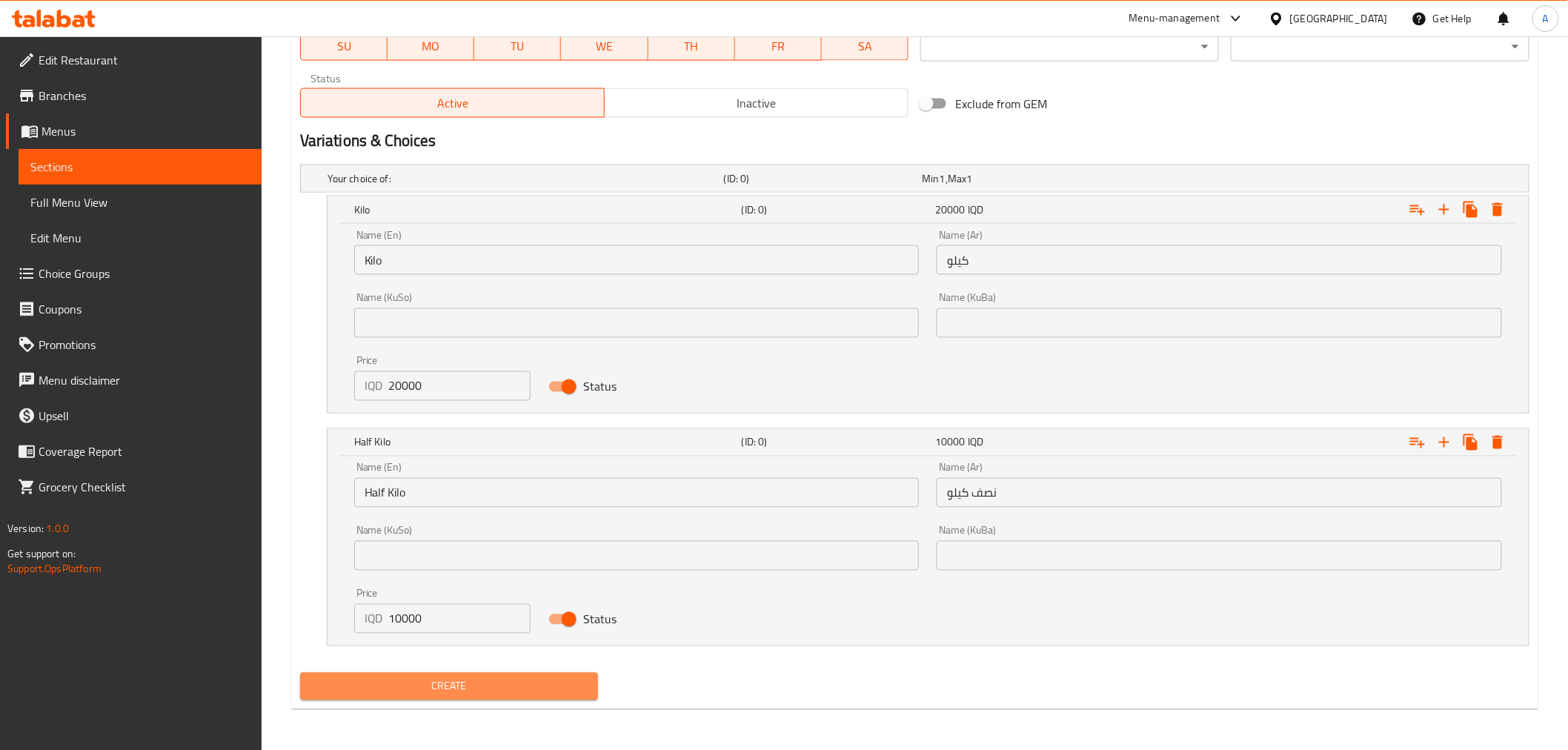
click at [441, 690] on span "Create" at bounding box center [449, 686] width 275 height 19
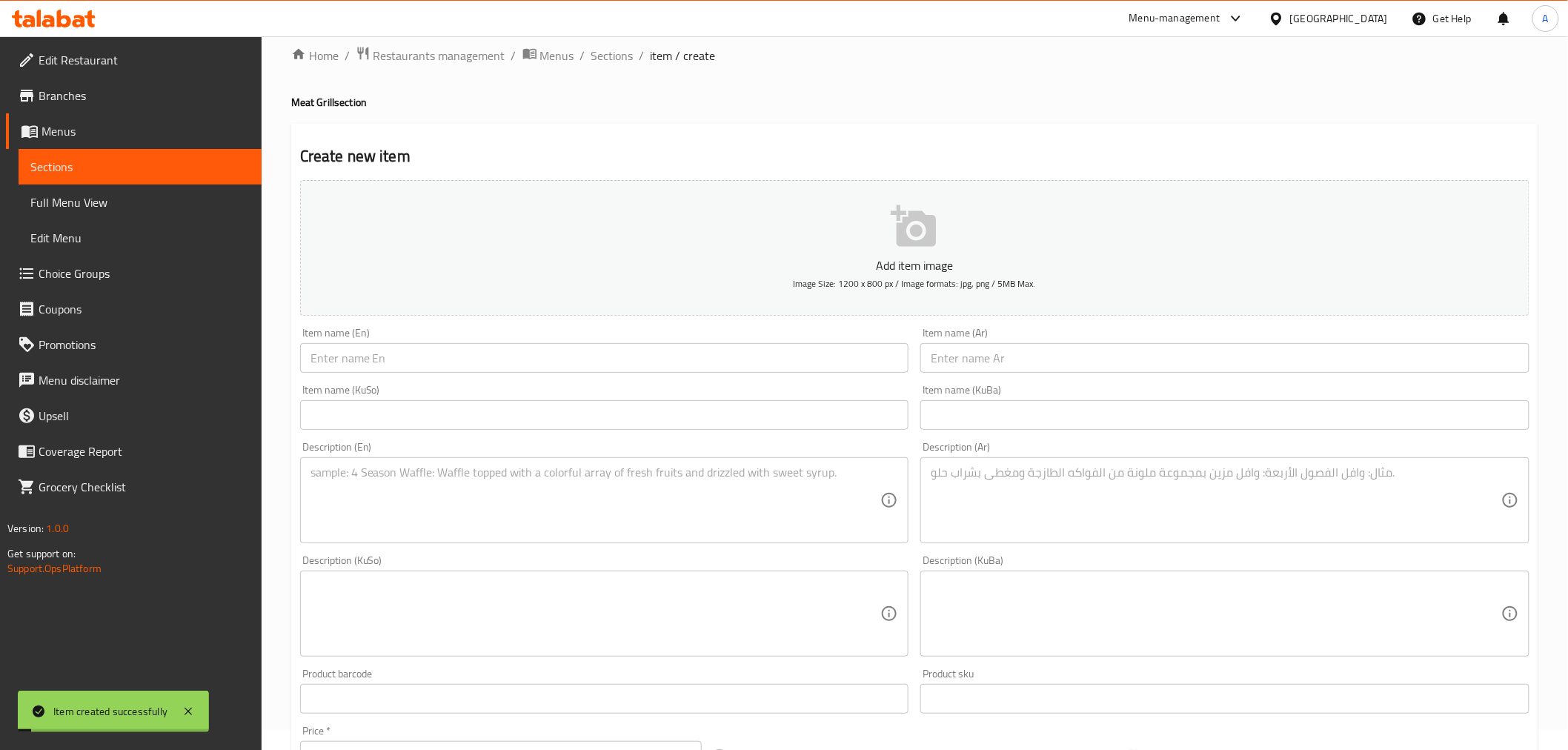
scroll to position [0, 0]
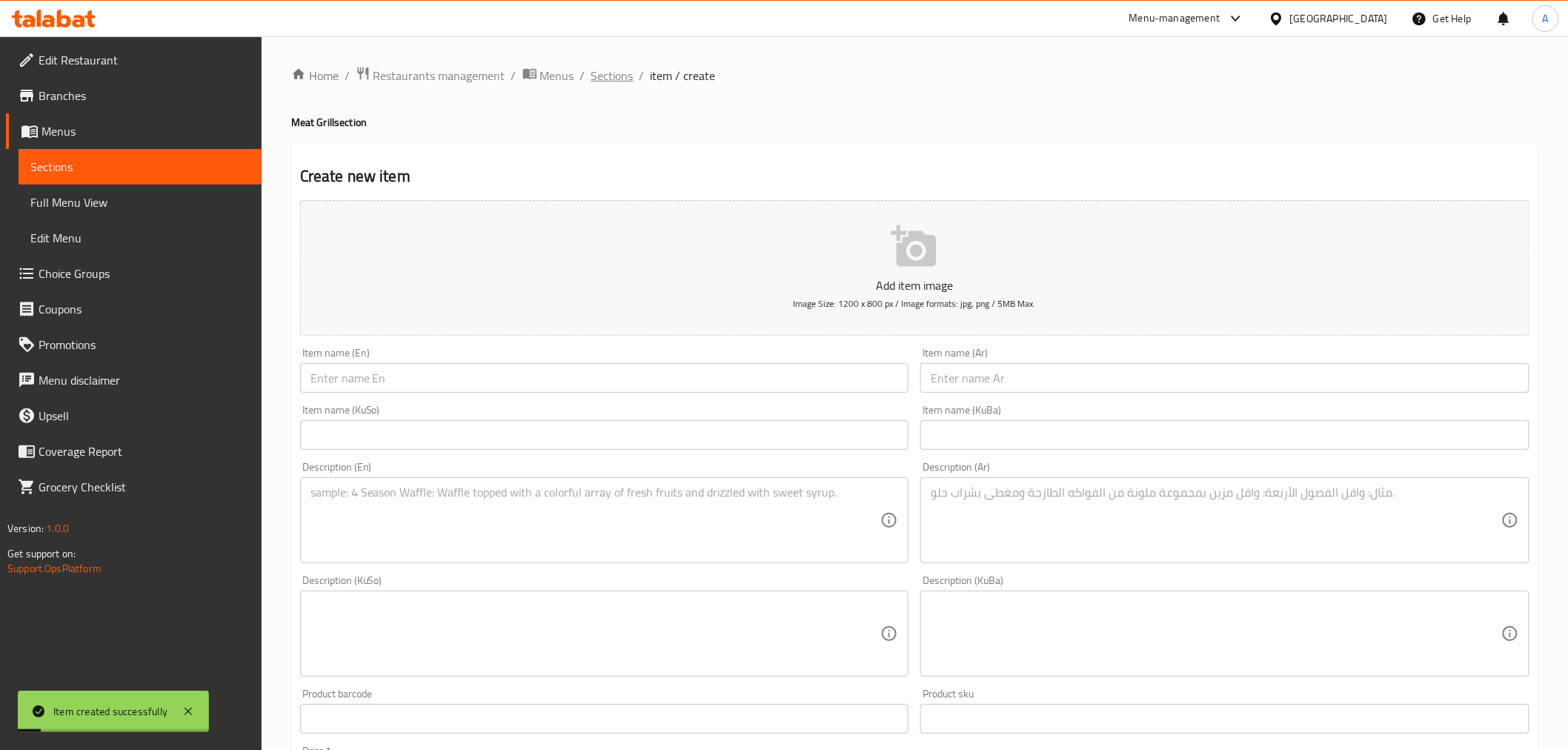
click at [621, 77] on span "Sections" at bounding box center [612, 75] width 42 height 18
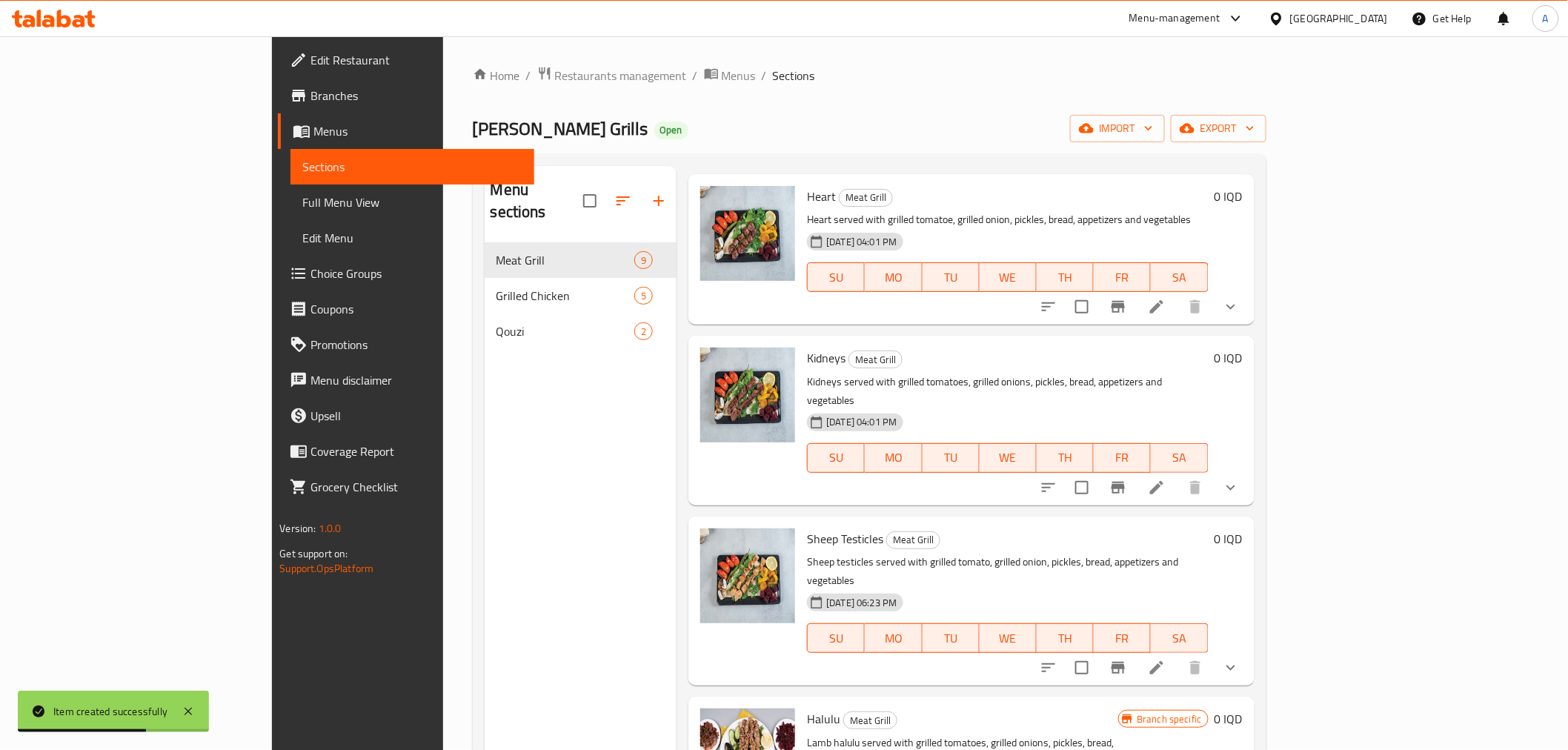
scroll to position [207, 0]
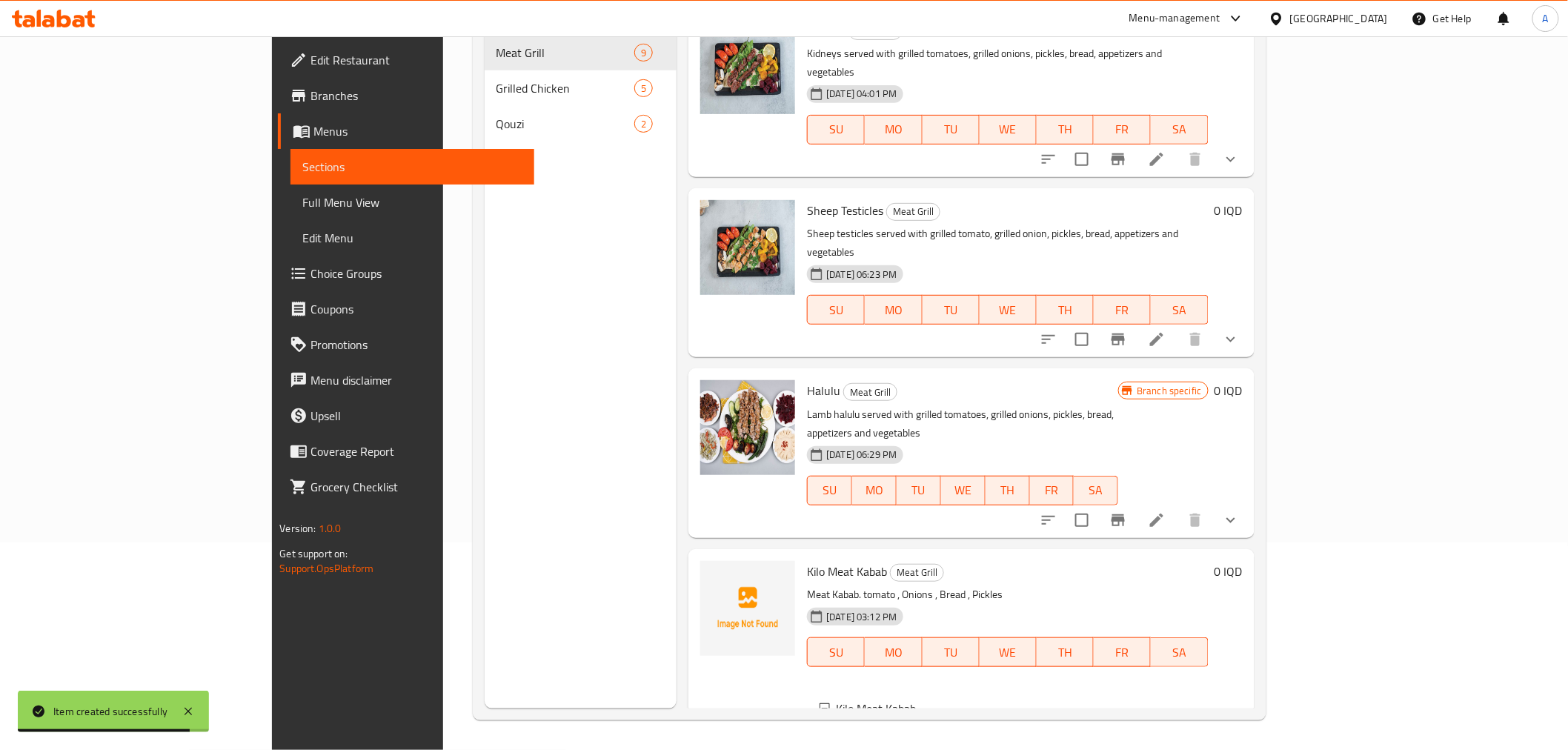
scroll to position [868, 0]
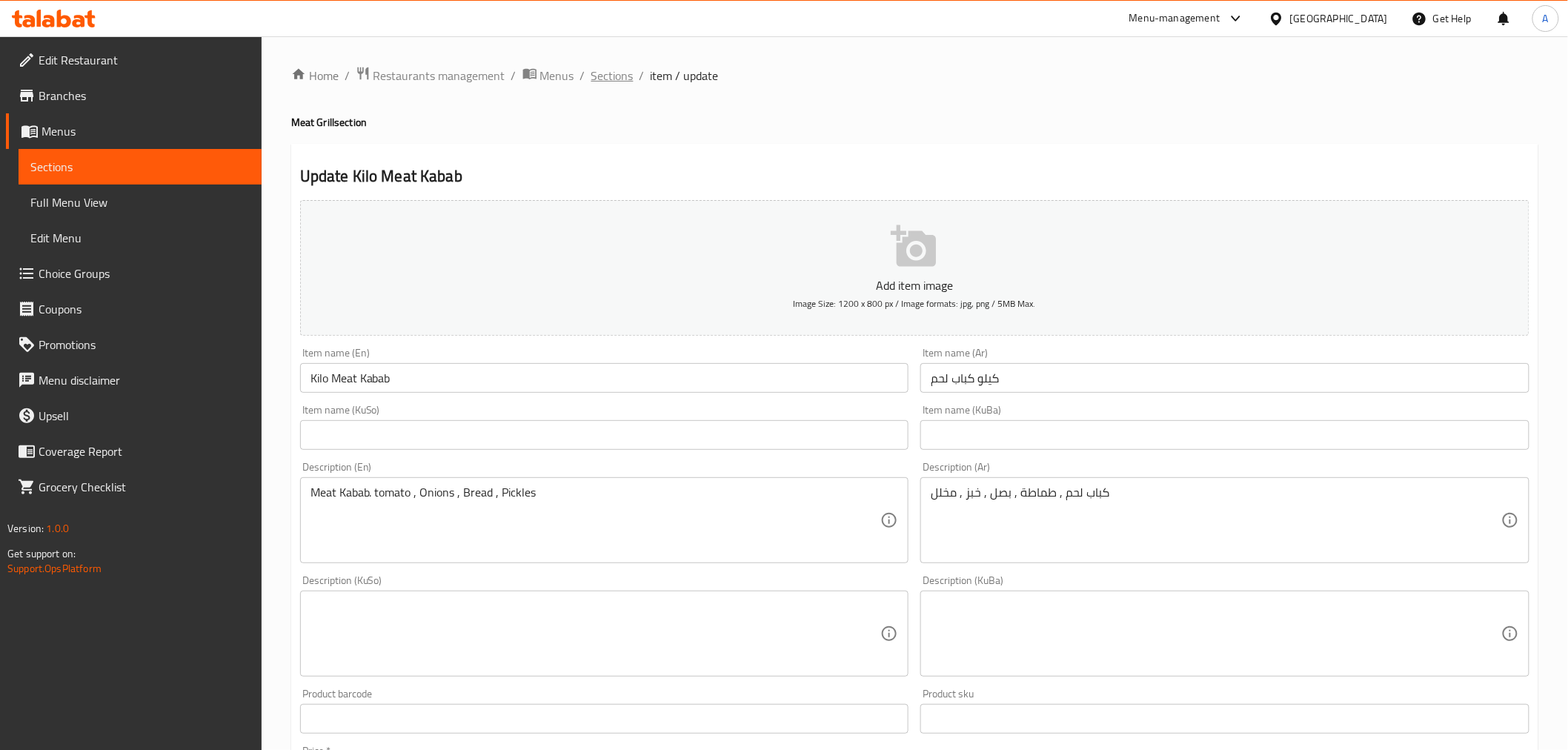
click at [611, 75] on span "Sections" at bounding box center [612, 75] width 42 height 18
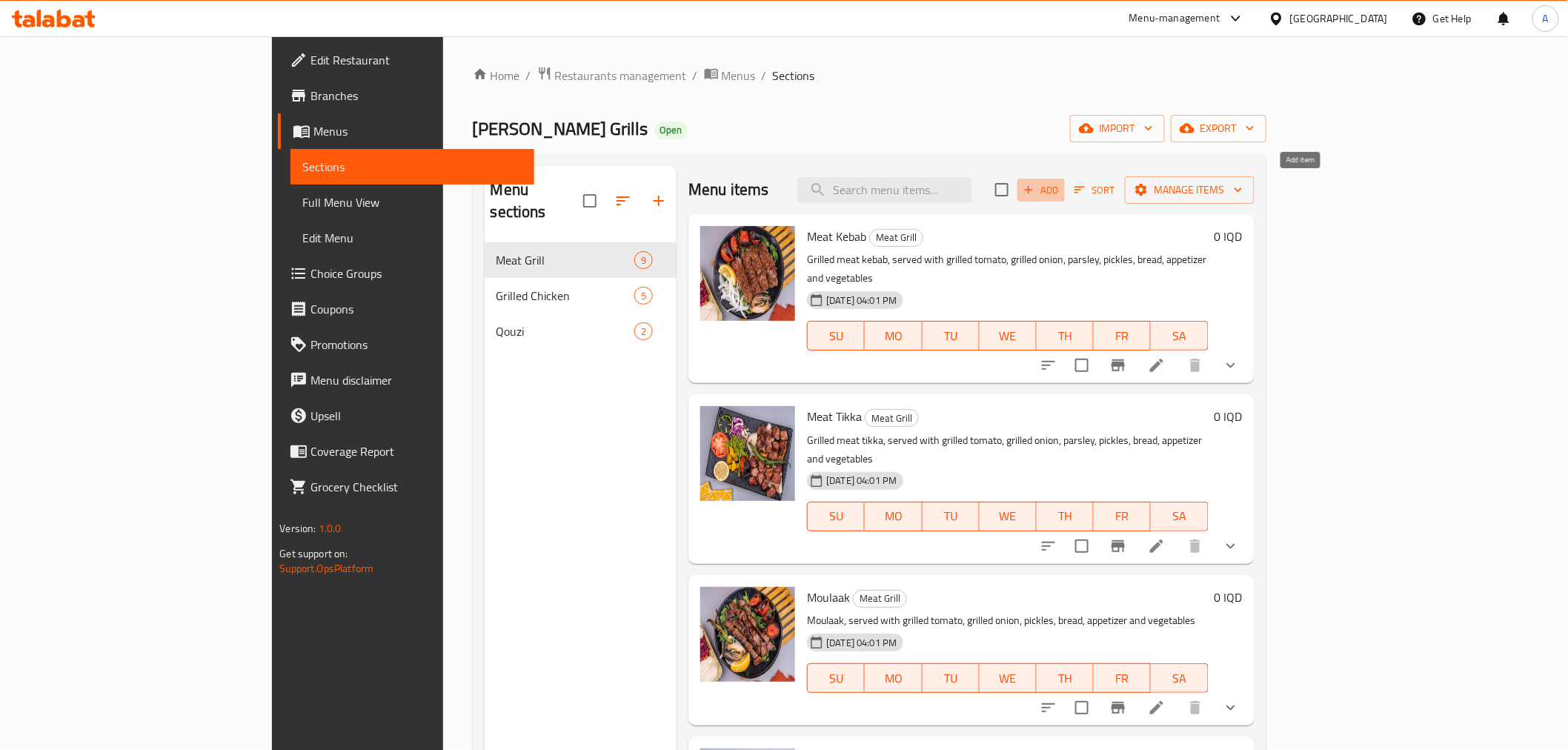
click at [1061, 181] on span "Add" at bounding box center [1041, 190] width 40 height 17
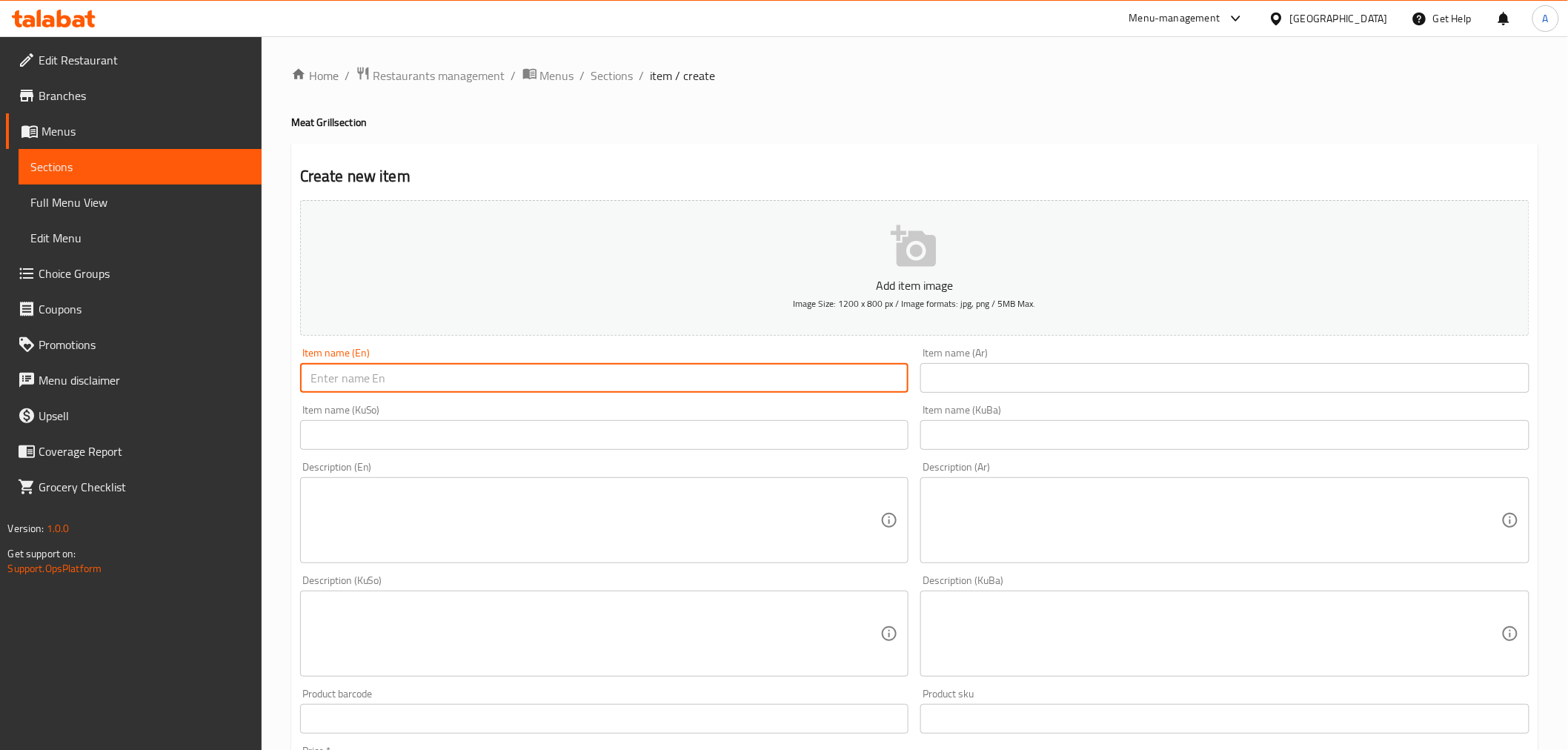
click at [341, 383] on input "text" at bounding box center [604, 378] width 609 height 29
type input "K"
type input "Chicken Kabab"
click at [1028, 382] on input "text" at bounding box center [1224, 378] width 609 height 29
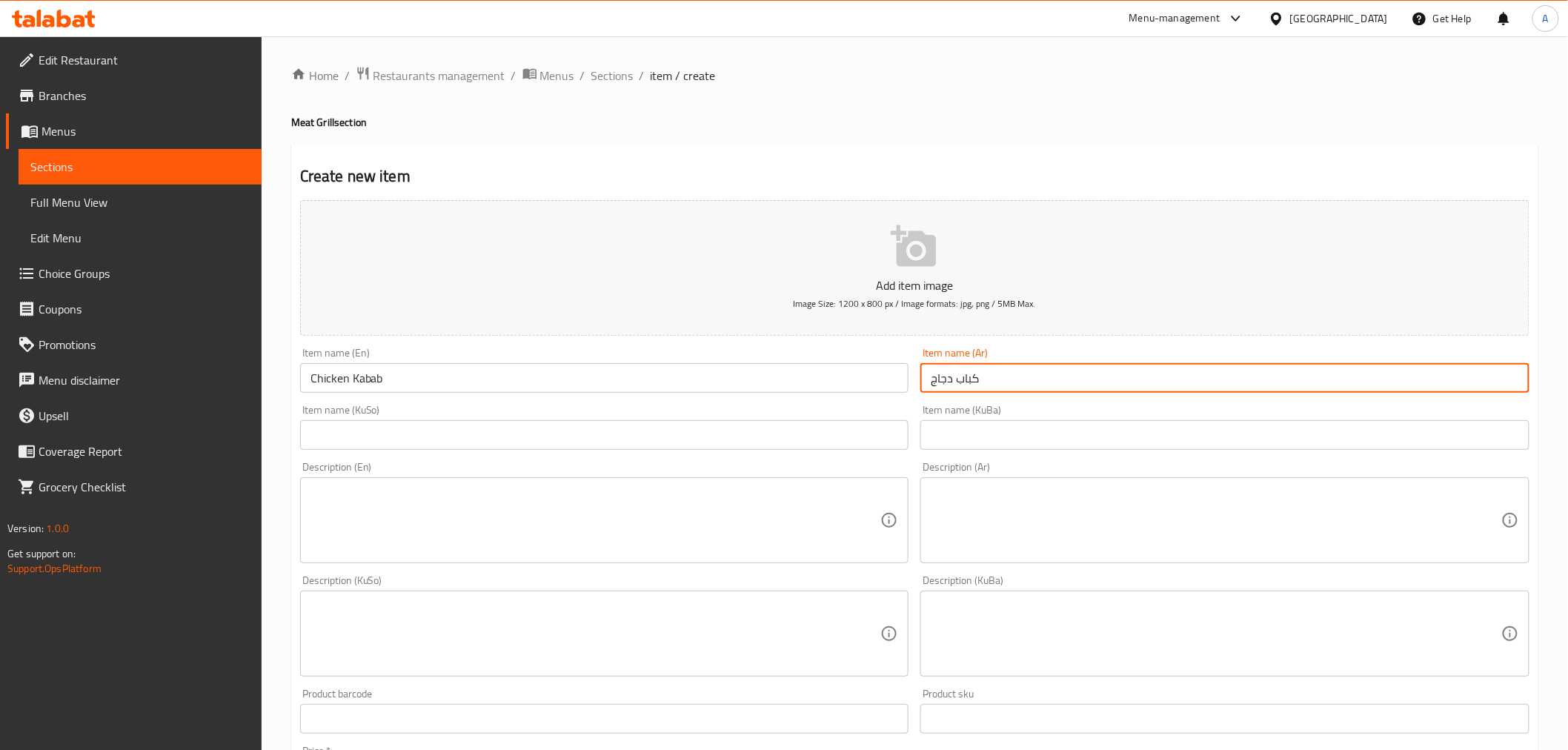
type input "كباب دجاج"
click at [490, 519] on textarea at bounding box center [596, 520] width 571 height 71
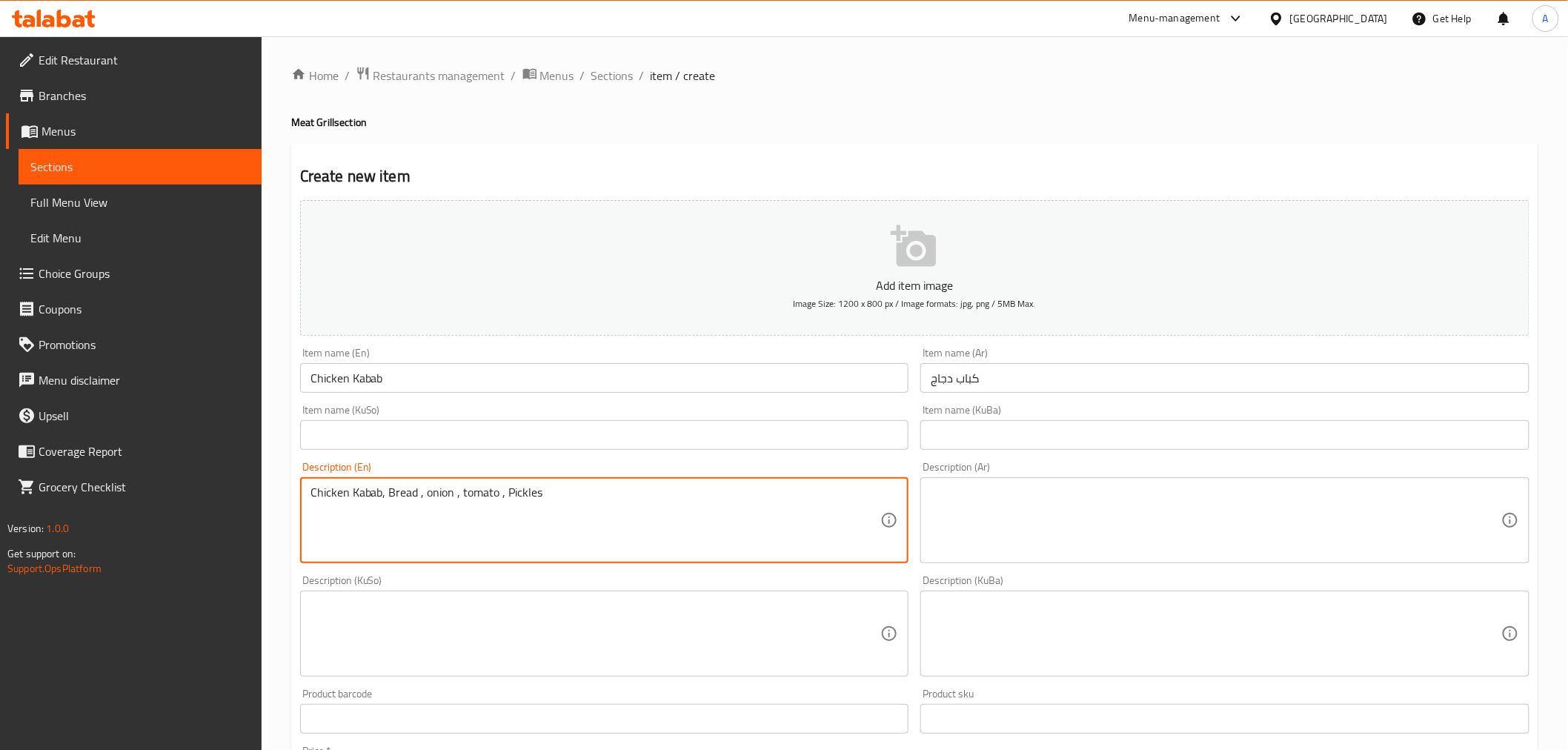
type textarea "Chicken Kabab, Bread , onion , tomato , Pickles"
click at [966, 516] on textarea at bounding box center [1217, 520] width 571 height 71
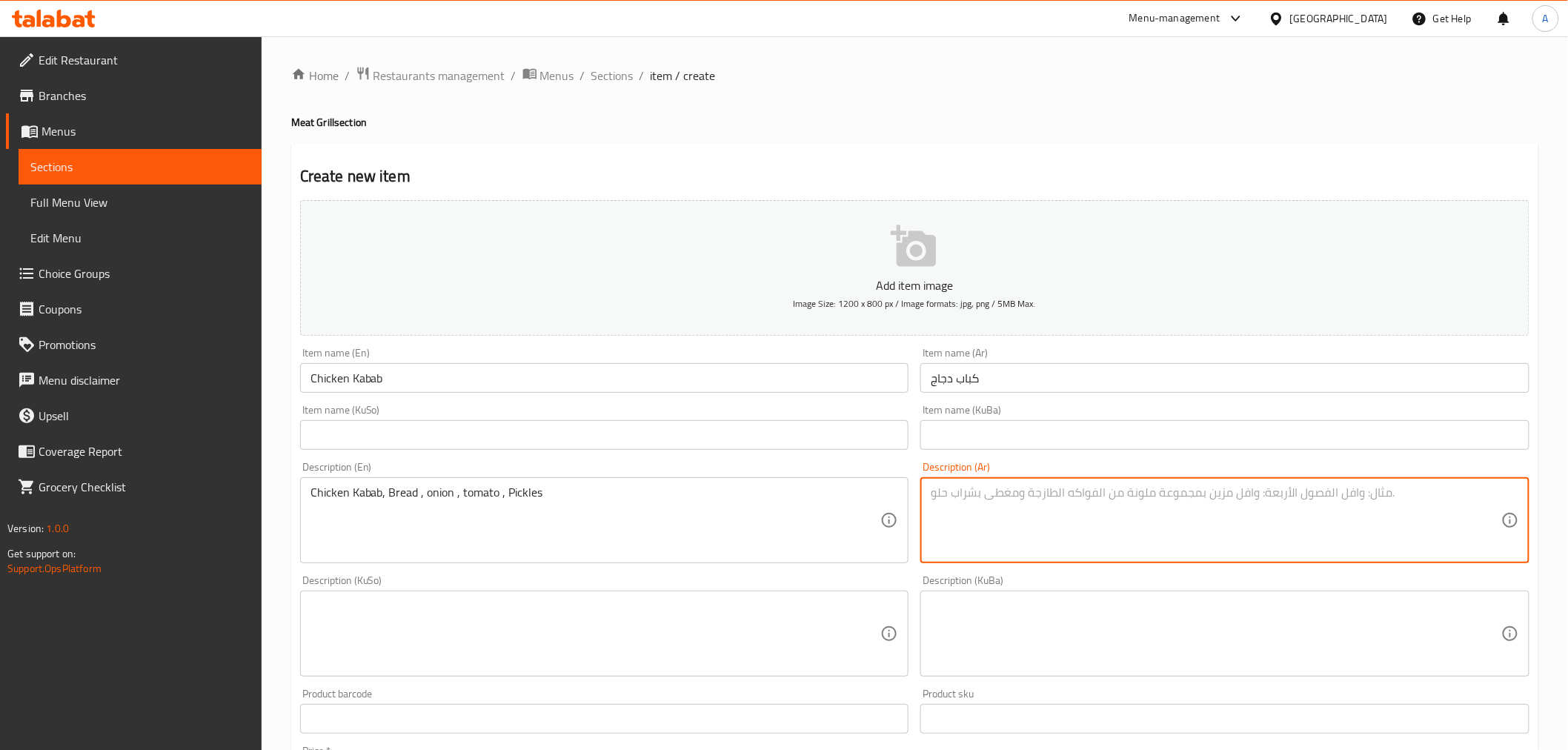
click at [966, 516] on textarea at bounding box center [1217, 520] width 571 height 71
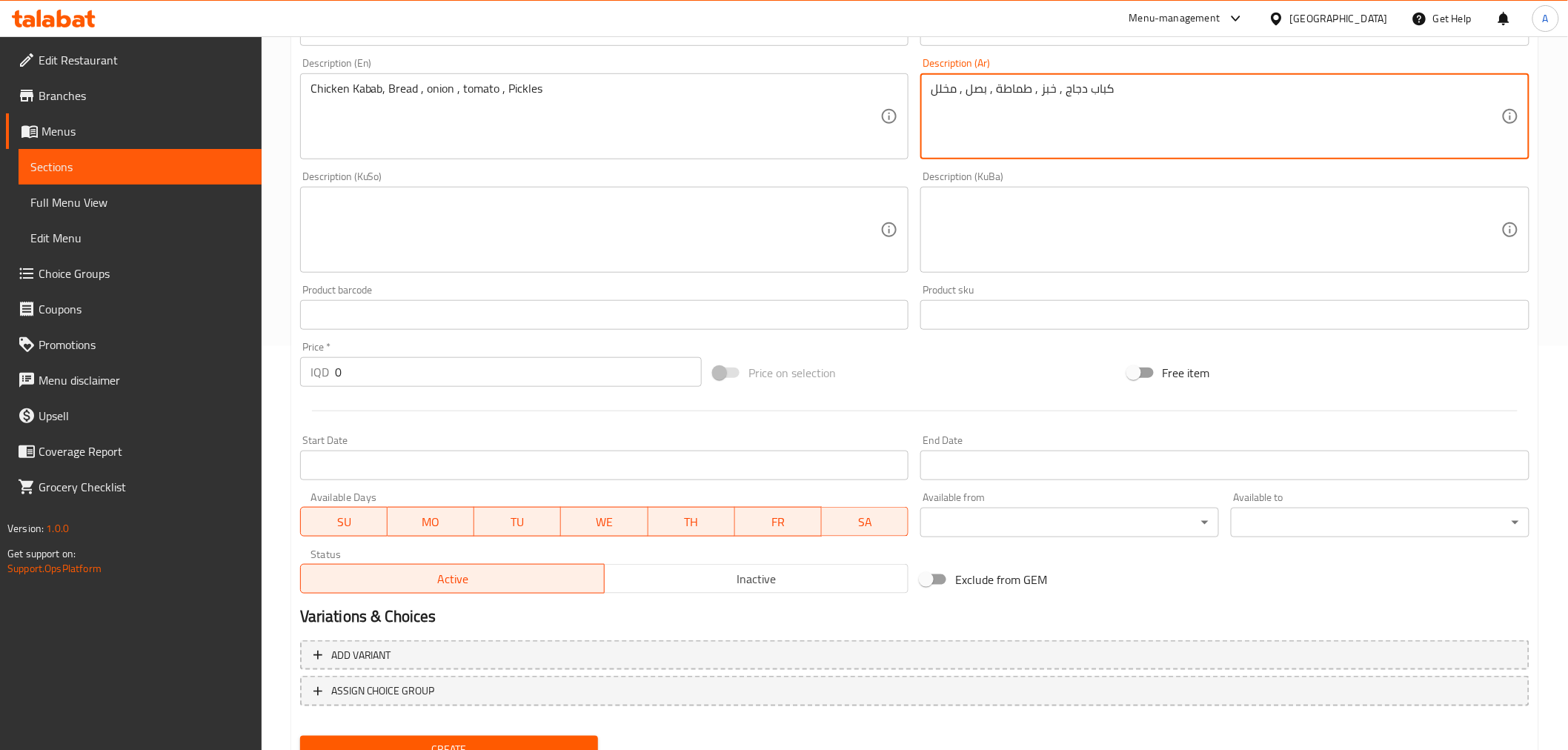
scroll to position [465, 0]
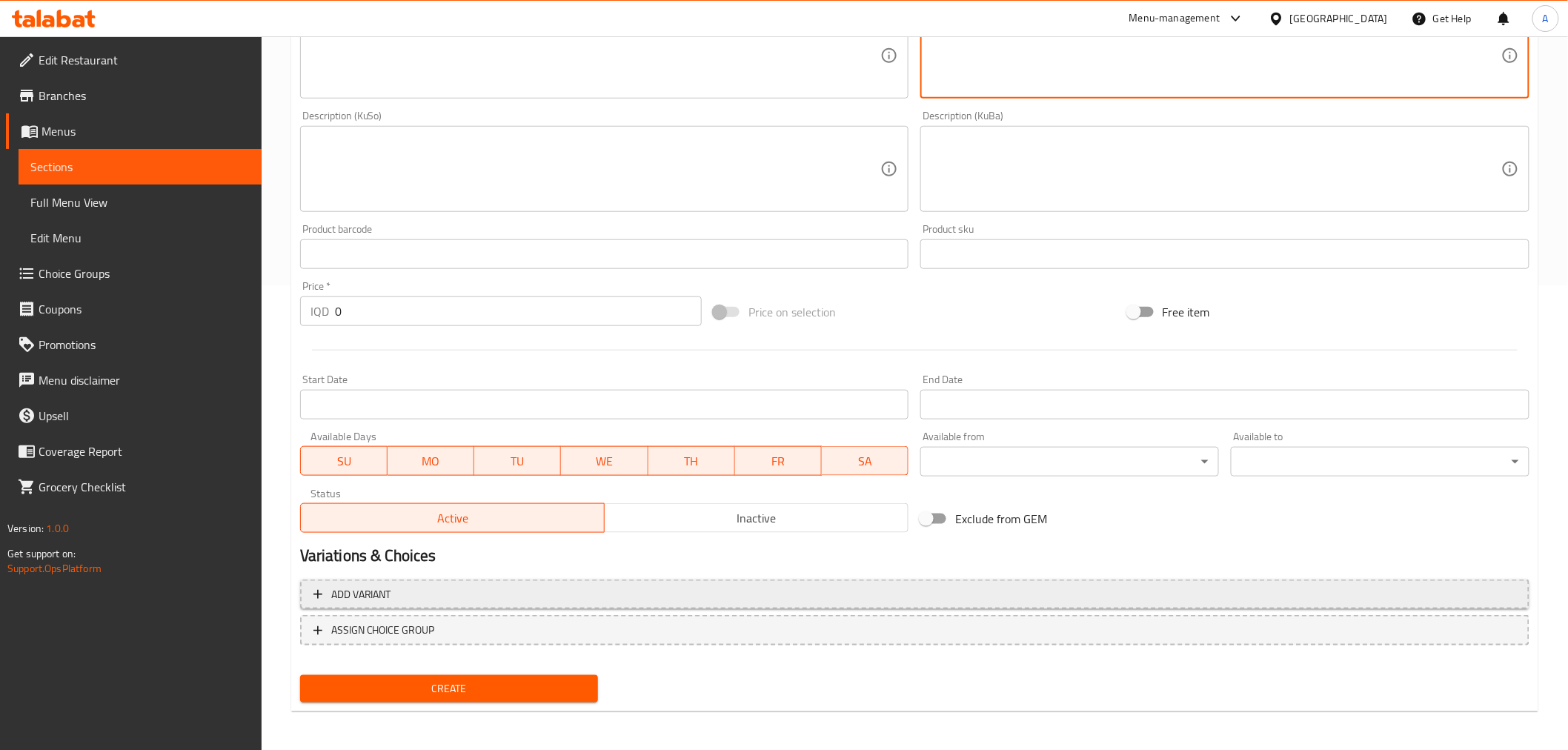
type textarea "كباب دجاج , خبز , طماطة , بصل , مخلل"
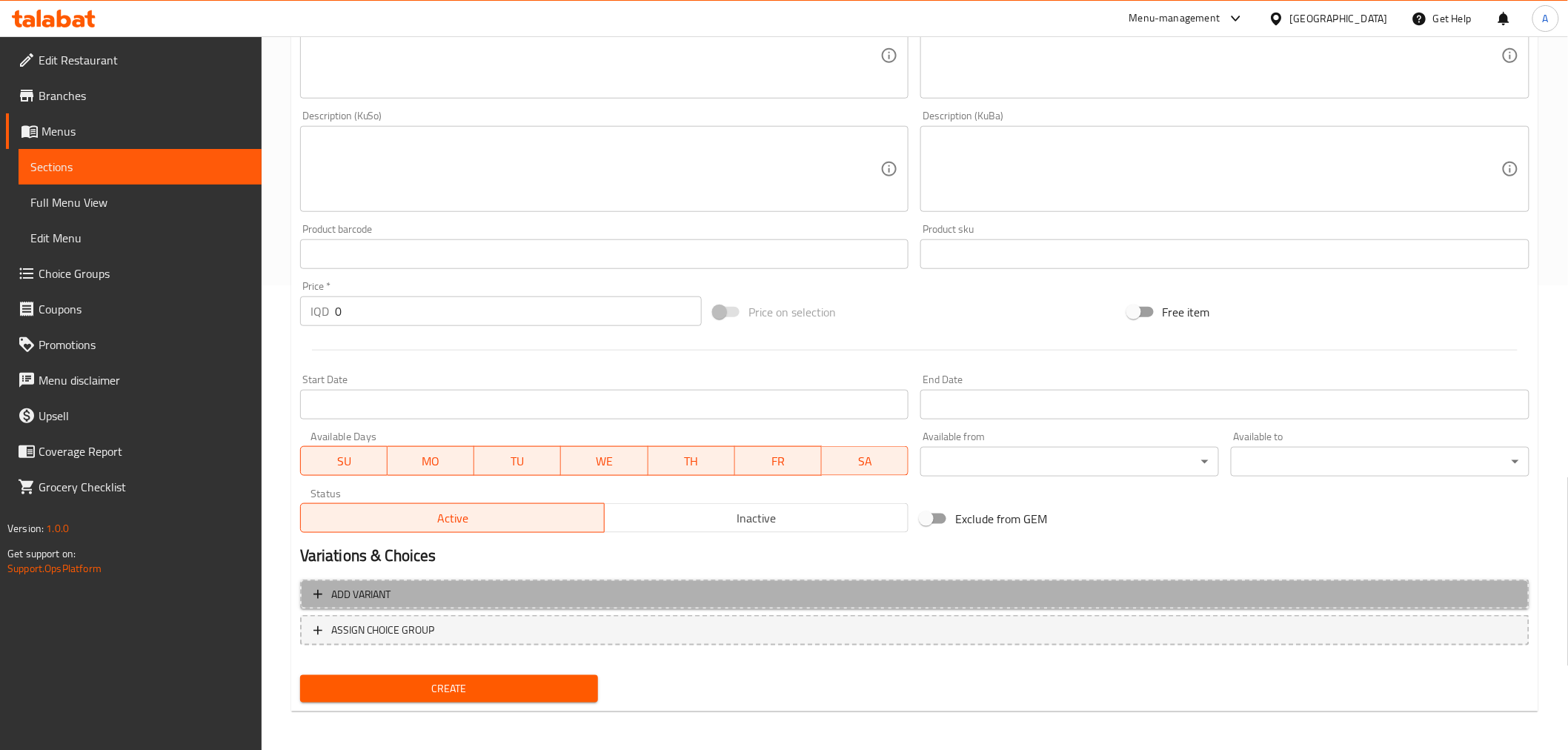
click at [449, 594] on span "Add variant" at bounding box center [915, 595] width 1203 height 19
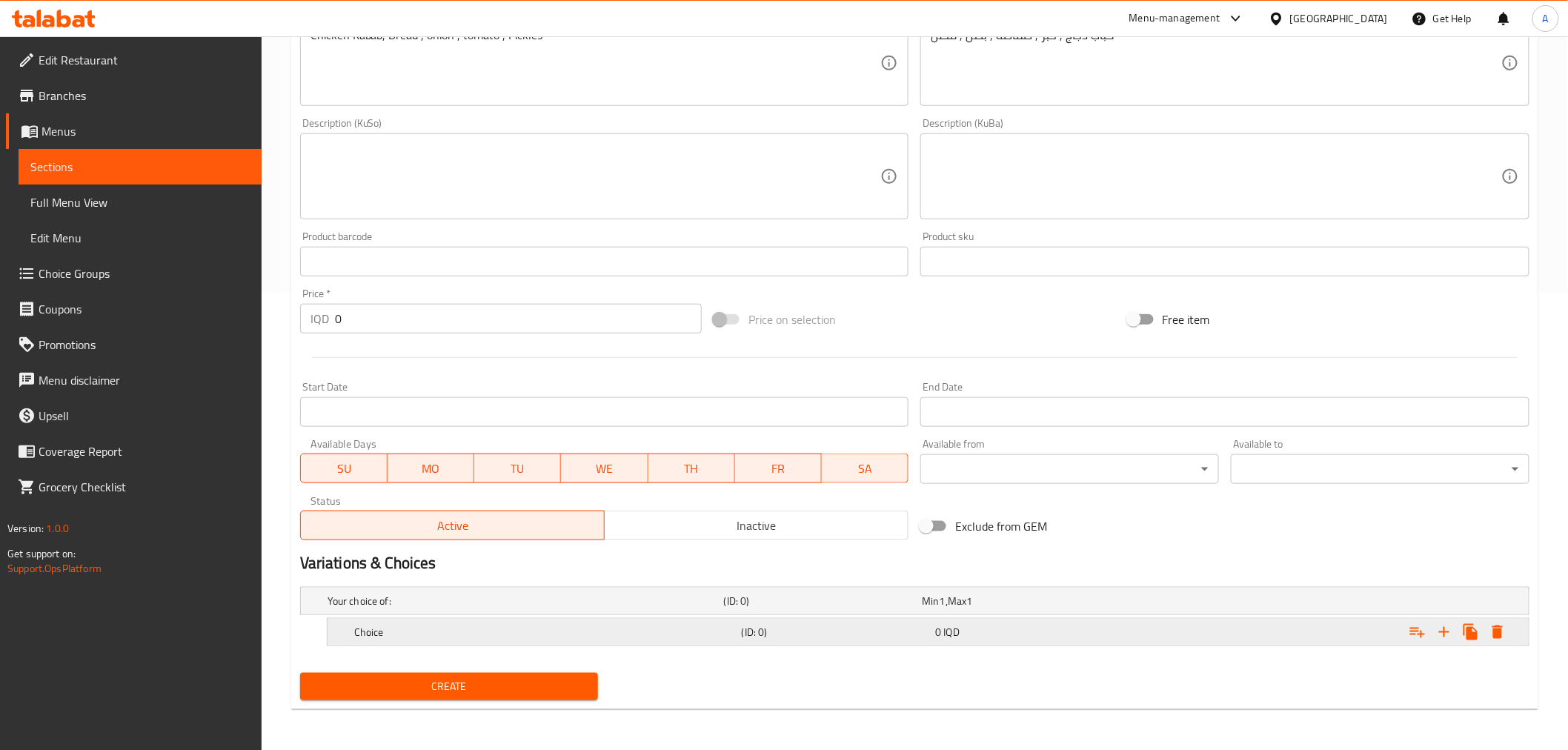
click at [846, 640] on div "(ID: 0)" at bounding box center [836, 631] width 194 height 21
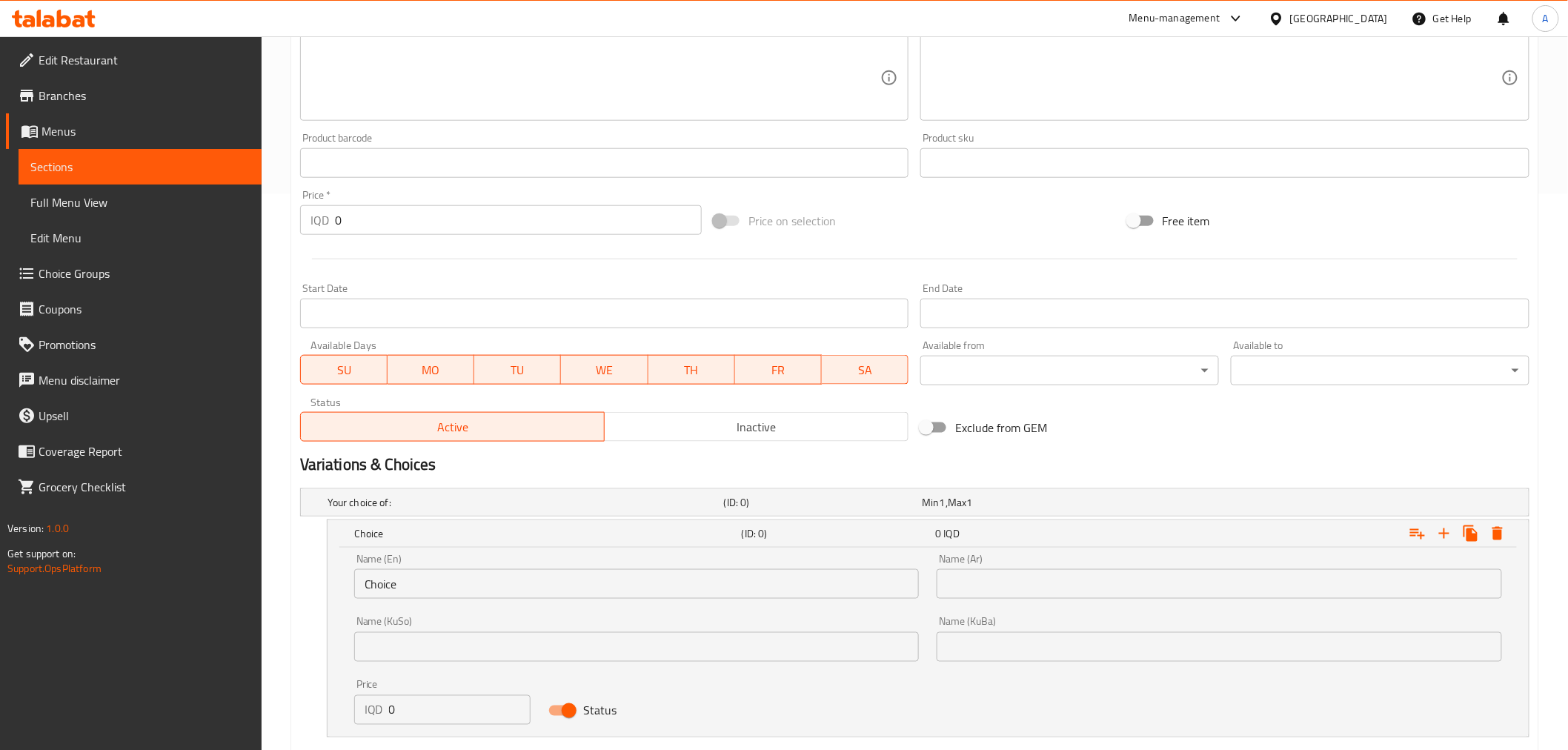
scroll to position [622, 0]
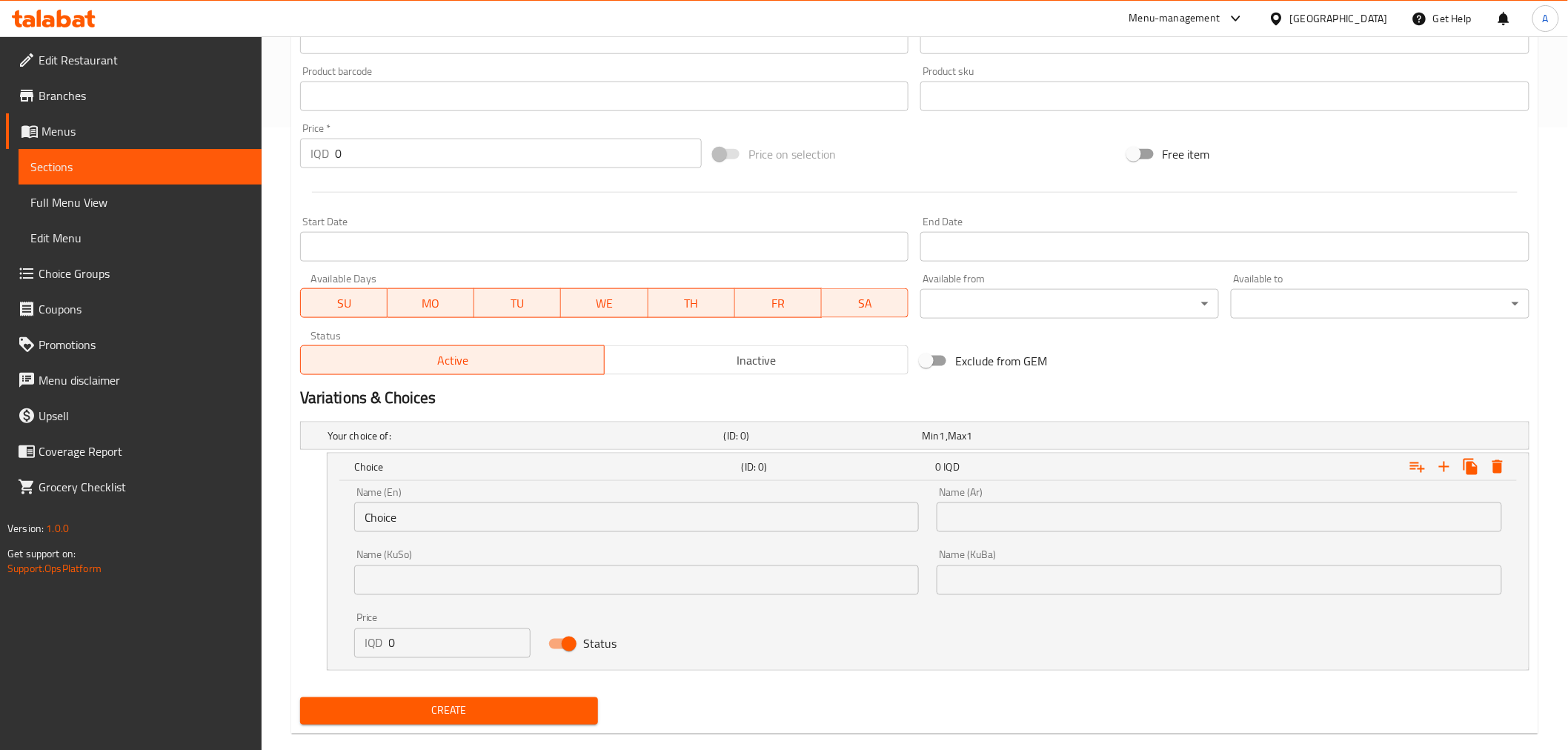
click at [416, 522] on input "Choice" at bounding box center [637, 517] width 566 height 29
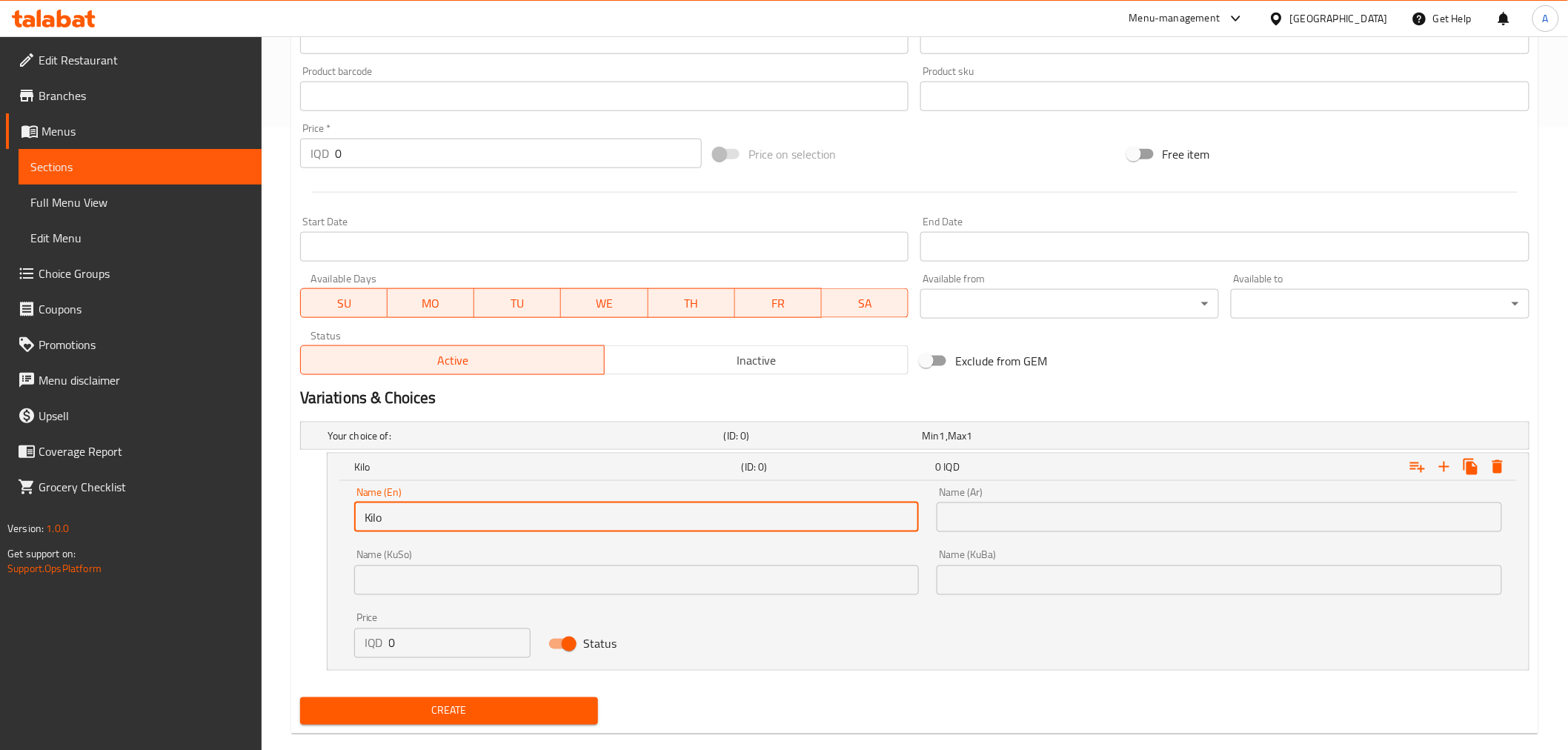
type input "Kilo"
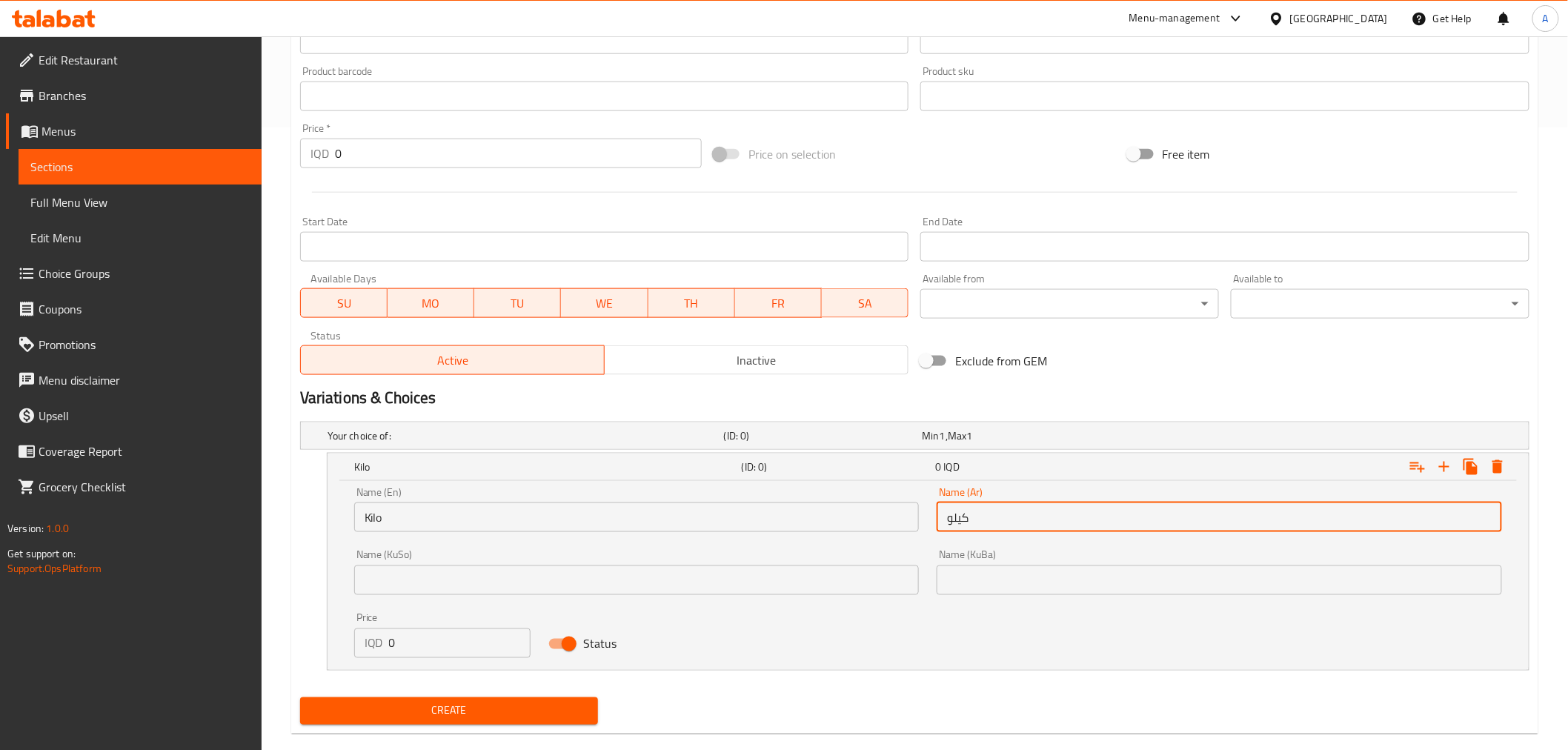
type input "كيلو"
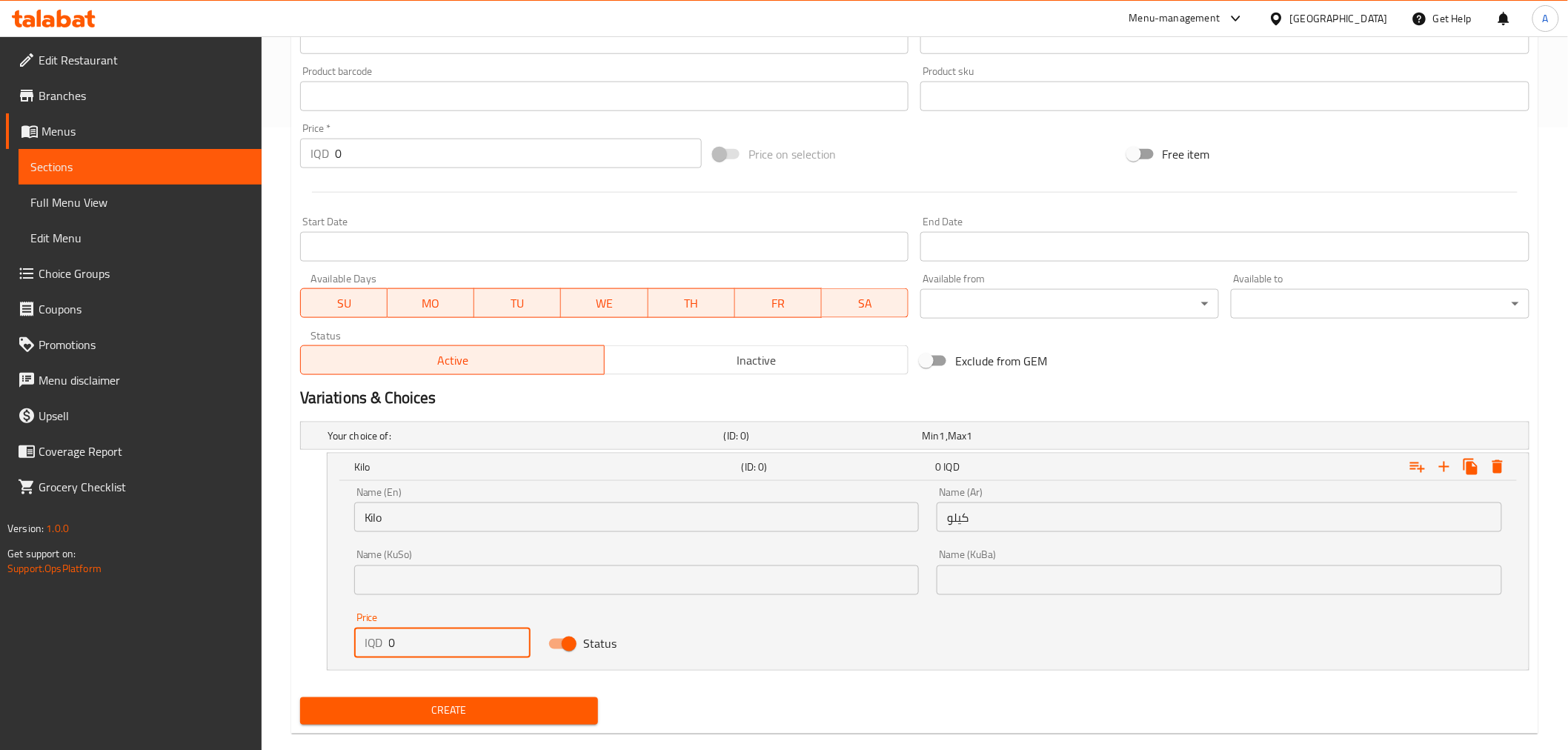
drag, startPoint x: 413, startPoint y: 638, endPoint x: 360, endPoint y: 638, distance: 53.0
click at [360, 638] on div "IQD 0 Price" at bounding box center [442, 643] width 176 height 29
click at [452, 634] on input "0" at bounding box center [460, 643] width 141 height 29
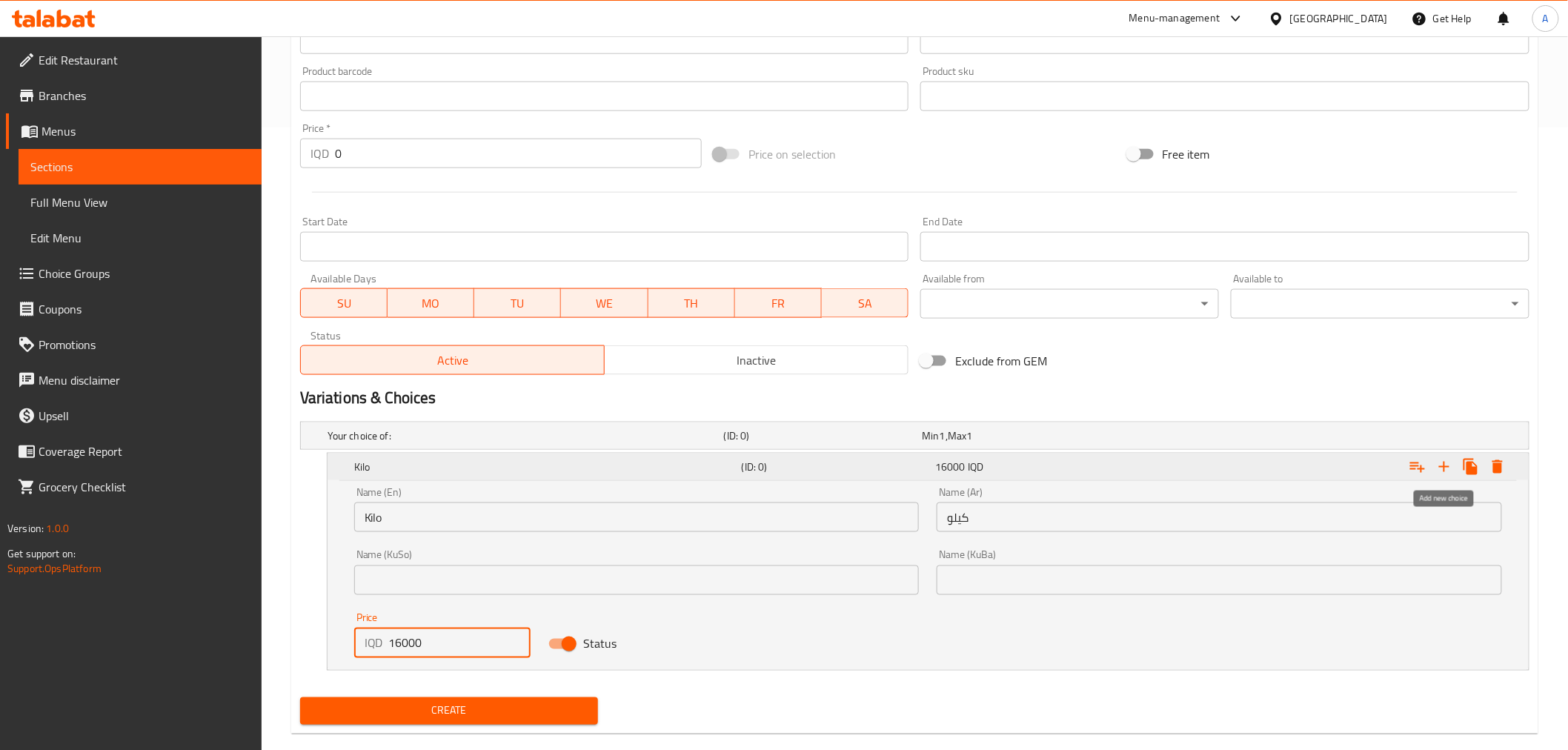
type input "16000"
click at [1449, 467] on icon "Expand" at bounding box center [1444, 466] width 10 height 10
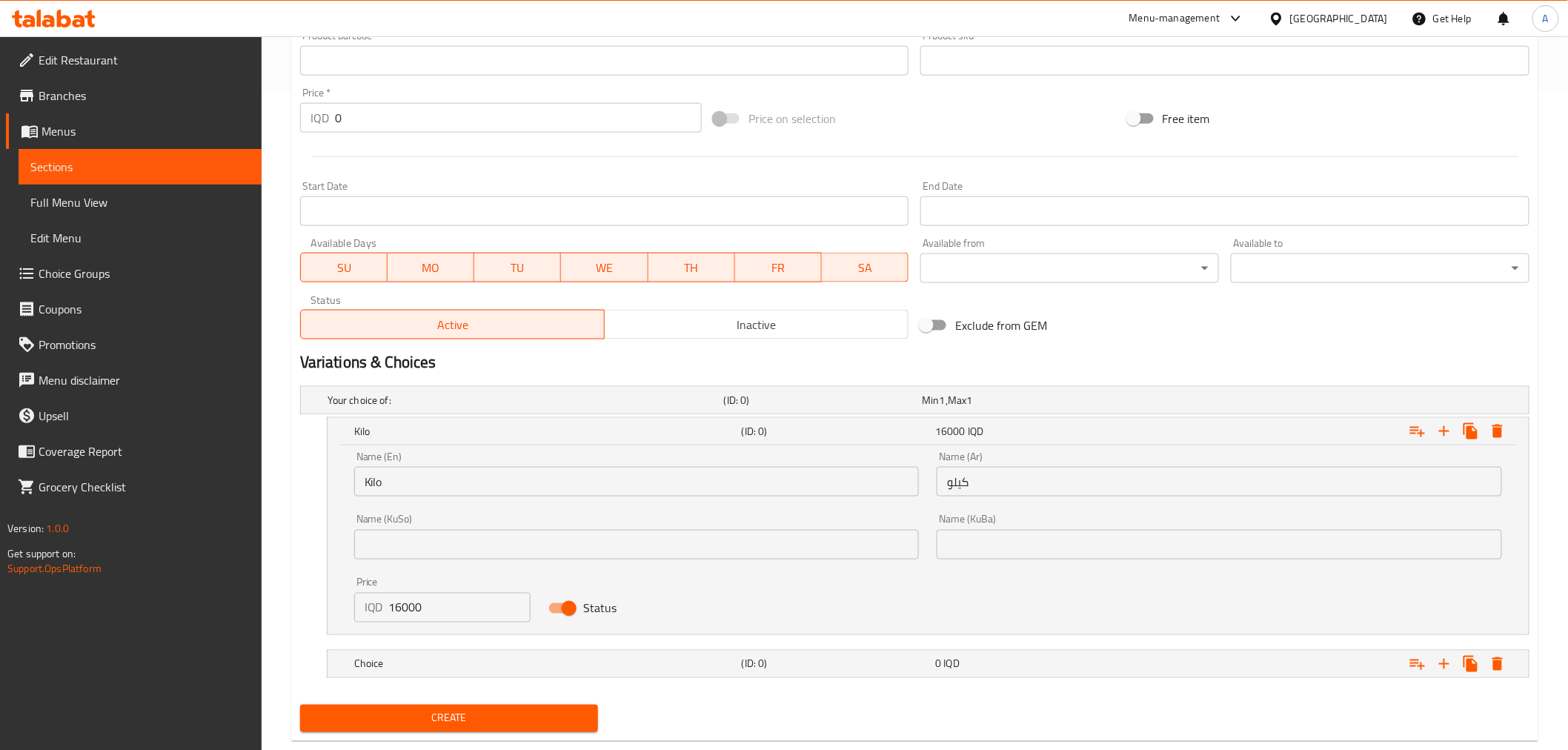
scroll to position [690, 0]
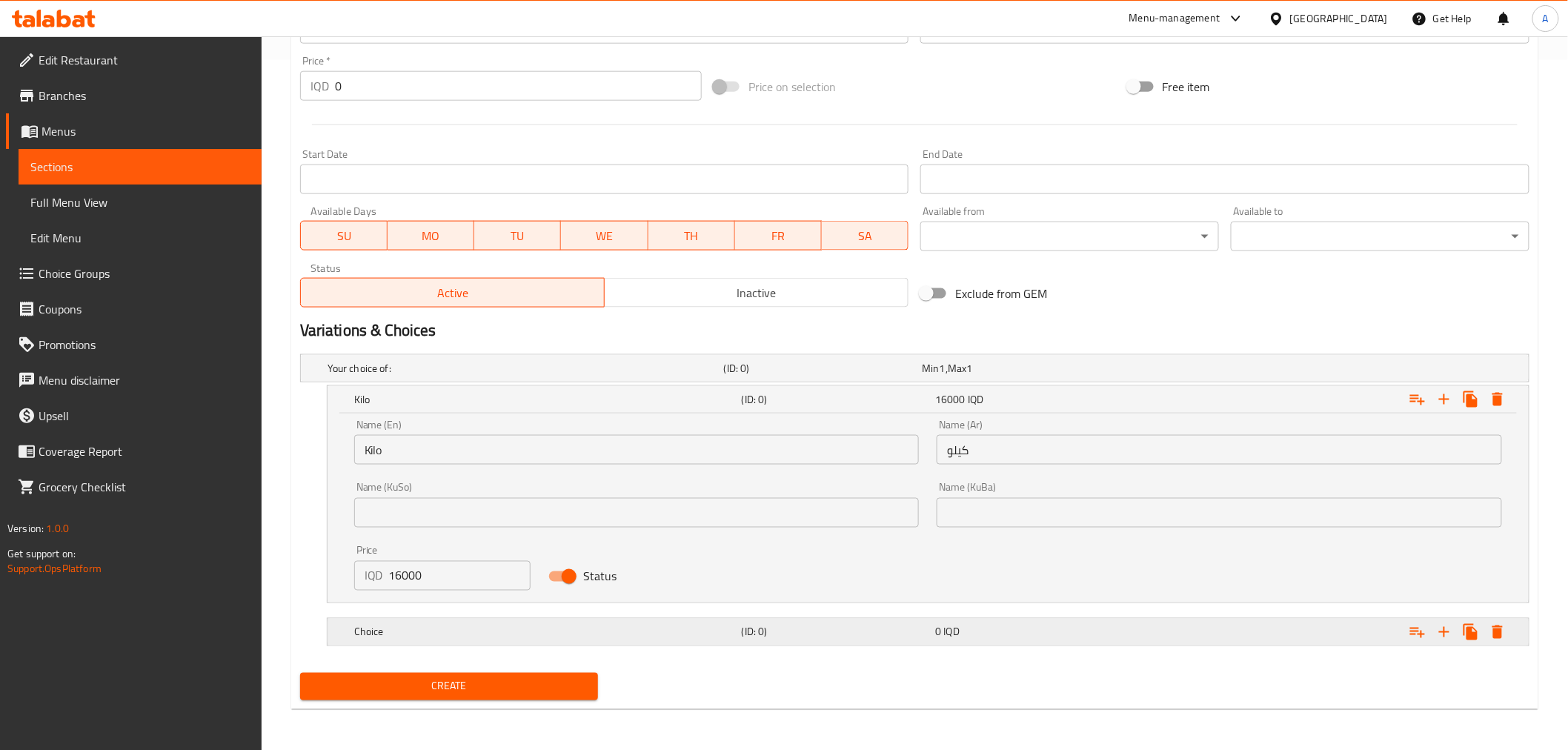
click at [746, 635] on h5 "(ID: 0)" at bounding box center [836, 631] width 189 height 15
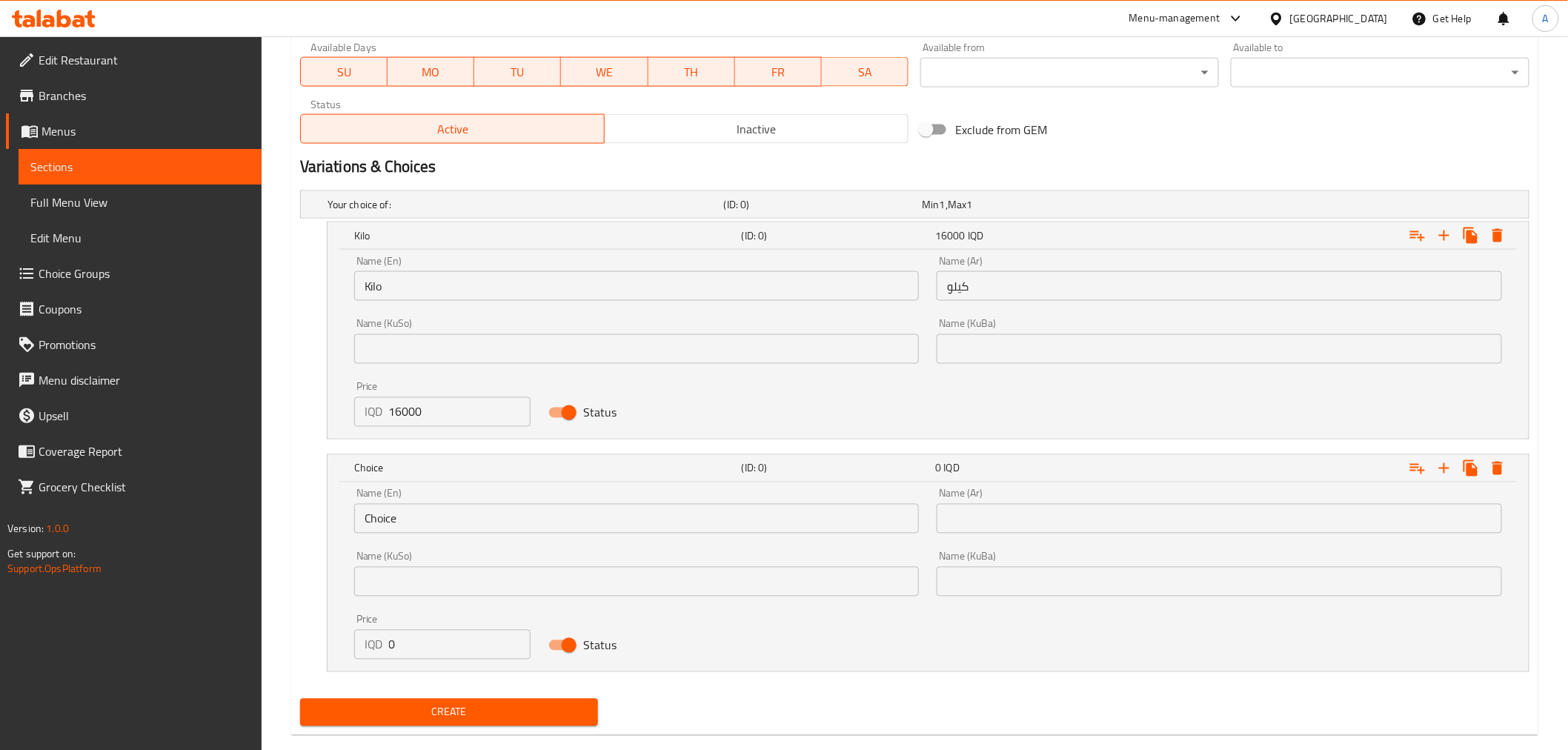
scroll to position [880, 0]
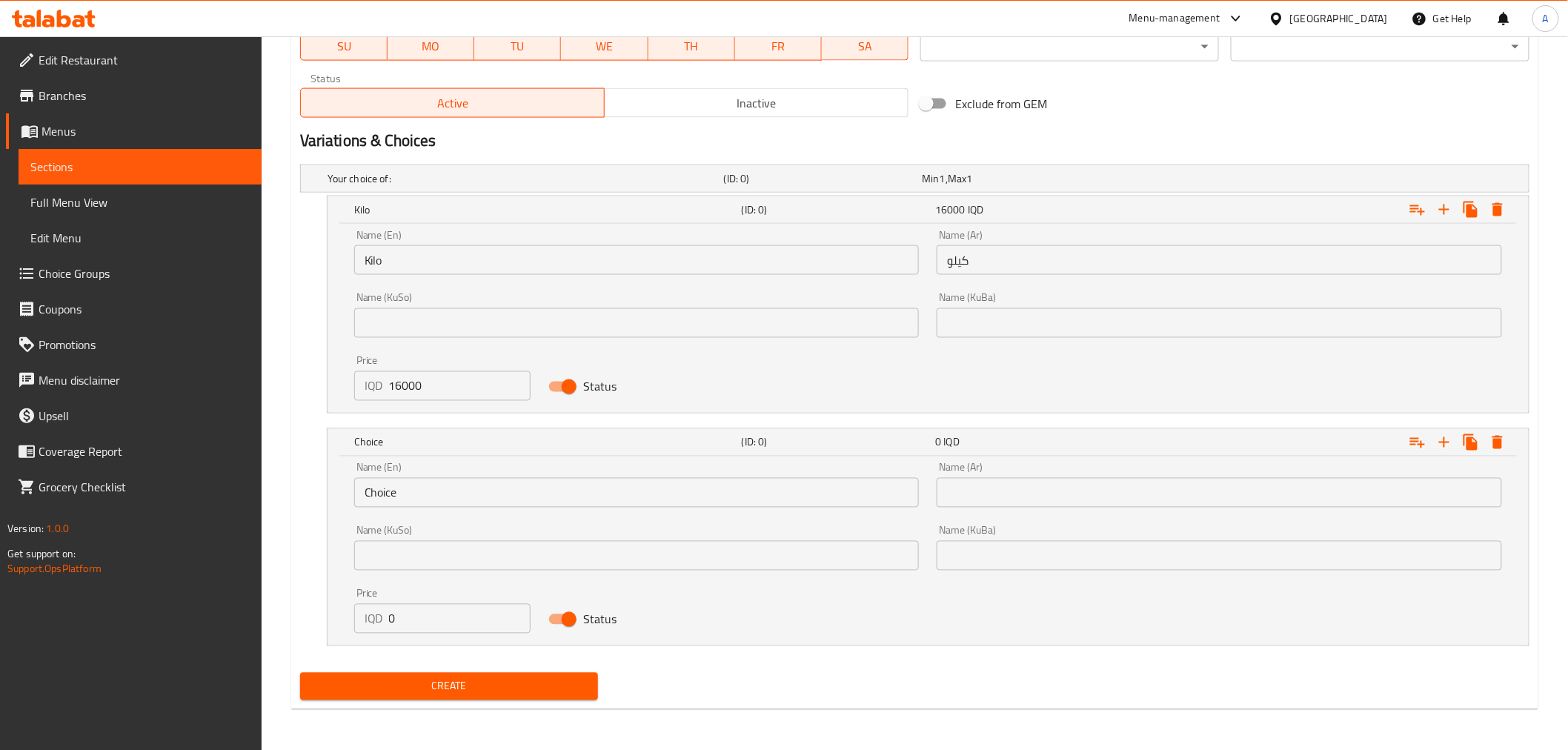
click at [470, 498] on input "Choice" at bounding box center [637, 493] width 566 height 29
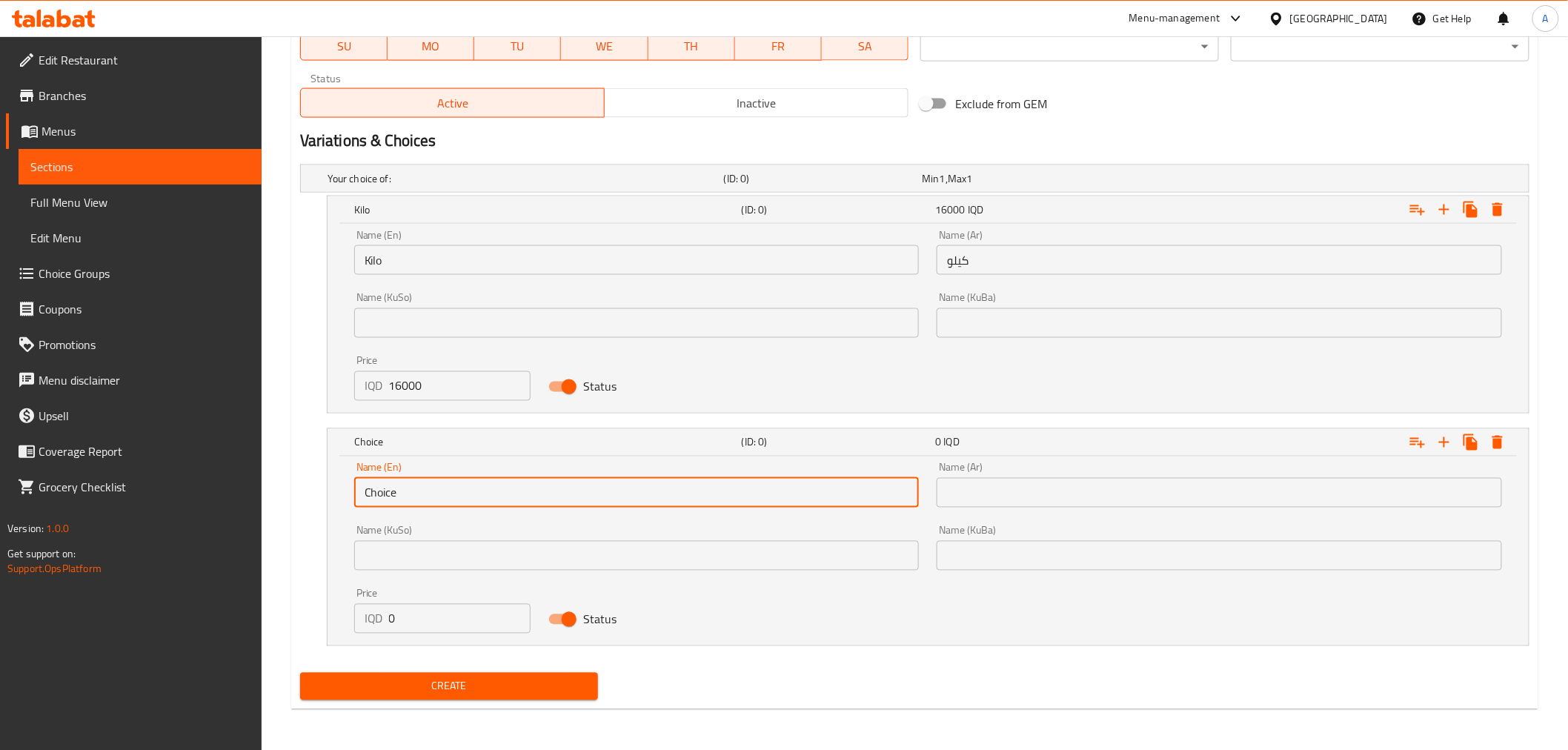
click at [470, 498] on input "Choice" at bounding box center [637, 493] width 566 height 29
type input "،"
type input "Kilo"
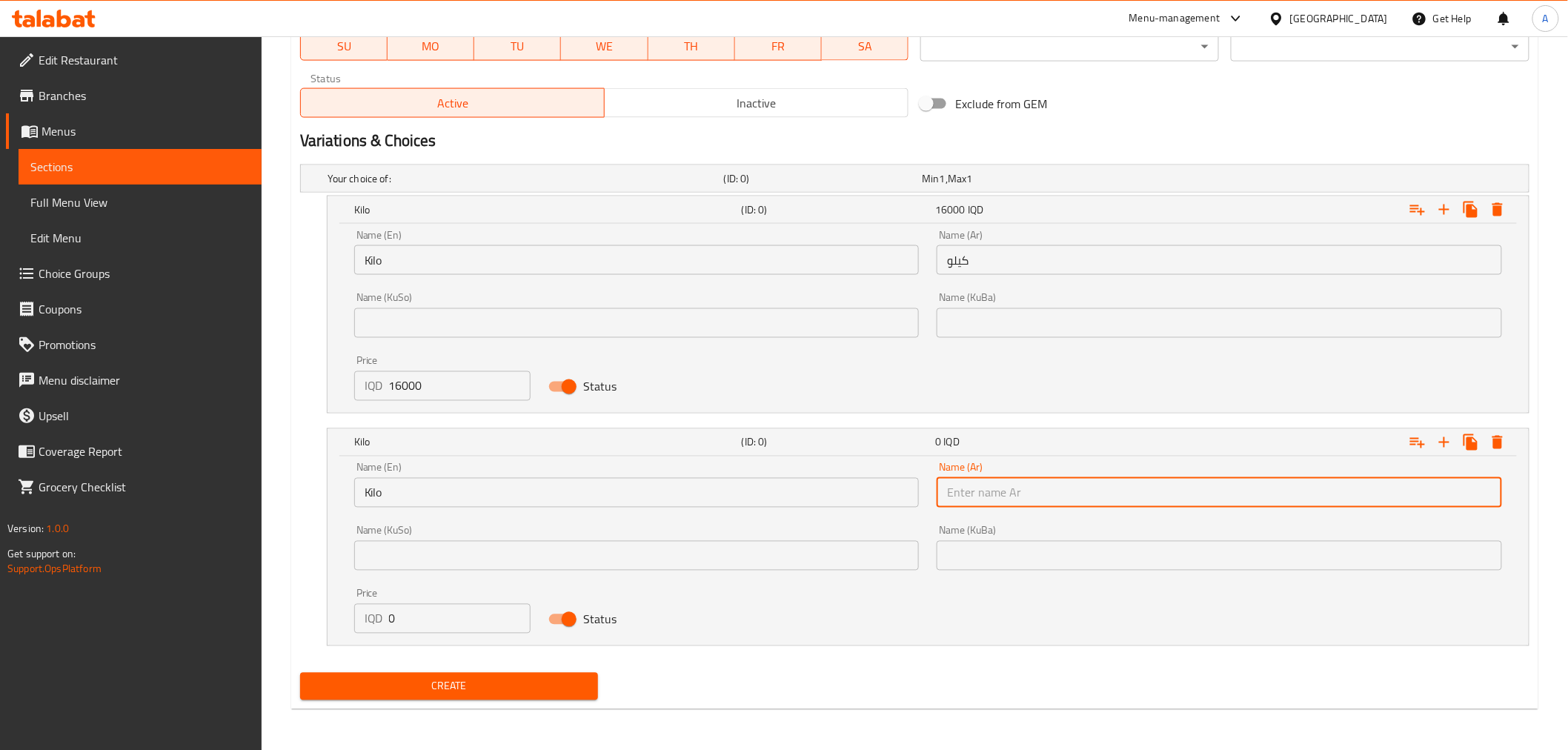
click at [1048, 486] on input "text" at bounding box center [1219, 493] width 566 height 29
type input "ك"
type input "نصف كيلو"
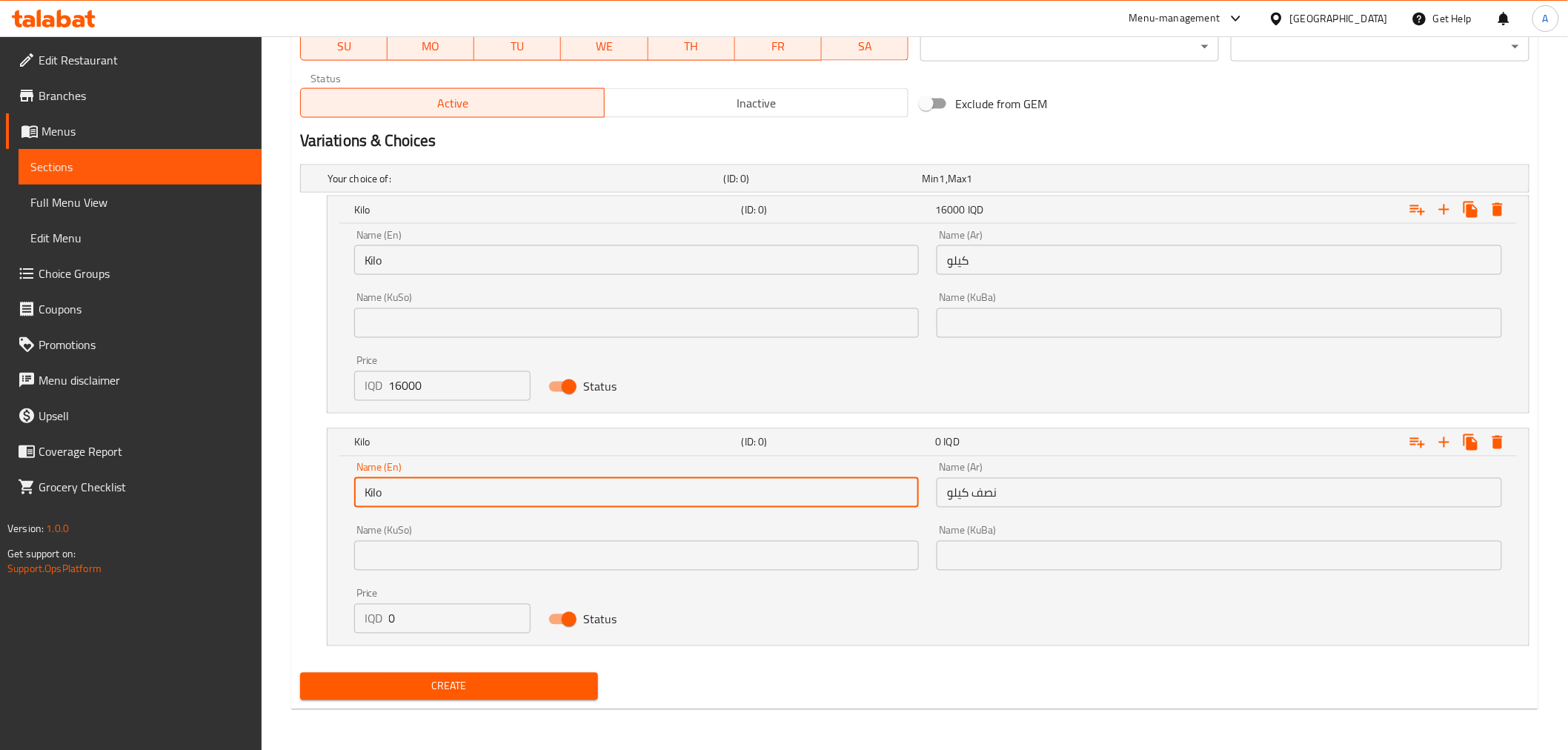
drag, startPoint x: 299, startPoint y: 486, endPoint x: 209, endPoint y: 486, distance: 90.0
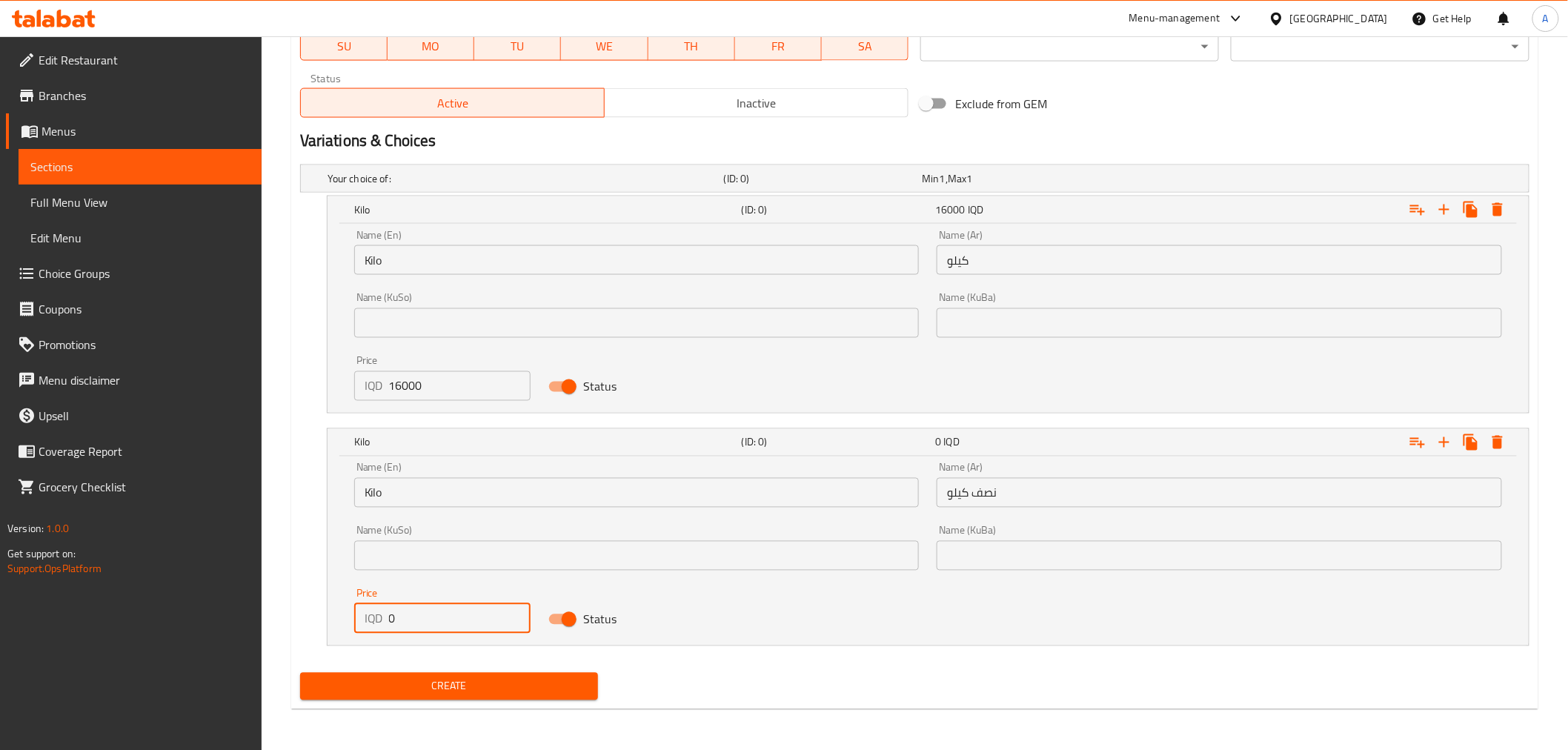
drag, startPoint x: 455, startPoint y: 621, endPoint x: 324, endPoint y: 622, distance: 131.0
click at [324, 622] on div "Kilo (ID: 0) 0 IQD Name (En) Kilo Name (En) Name (Ar) نصف كيلو Name (Ar) Name (…" at bounding box center [915, 537] width 1230 height 218
type input "8000"
click at [438, 501] on input "Kilo" at bounding box center [637, 493] width 566 height 29
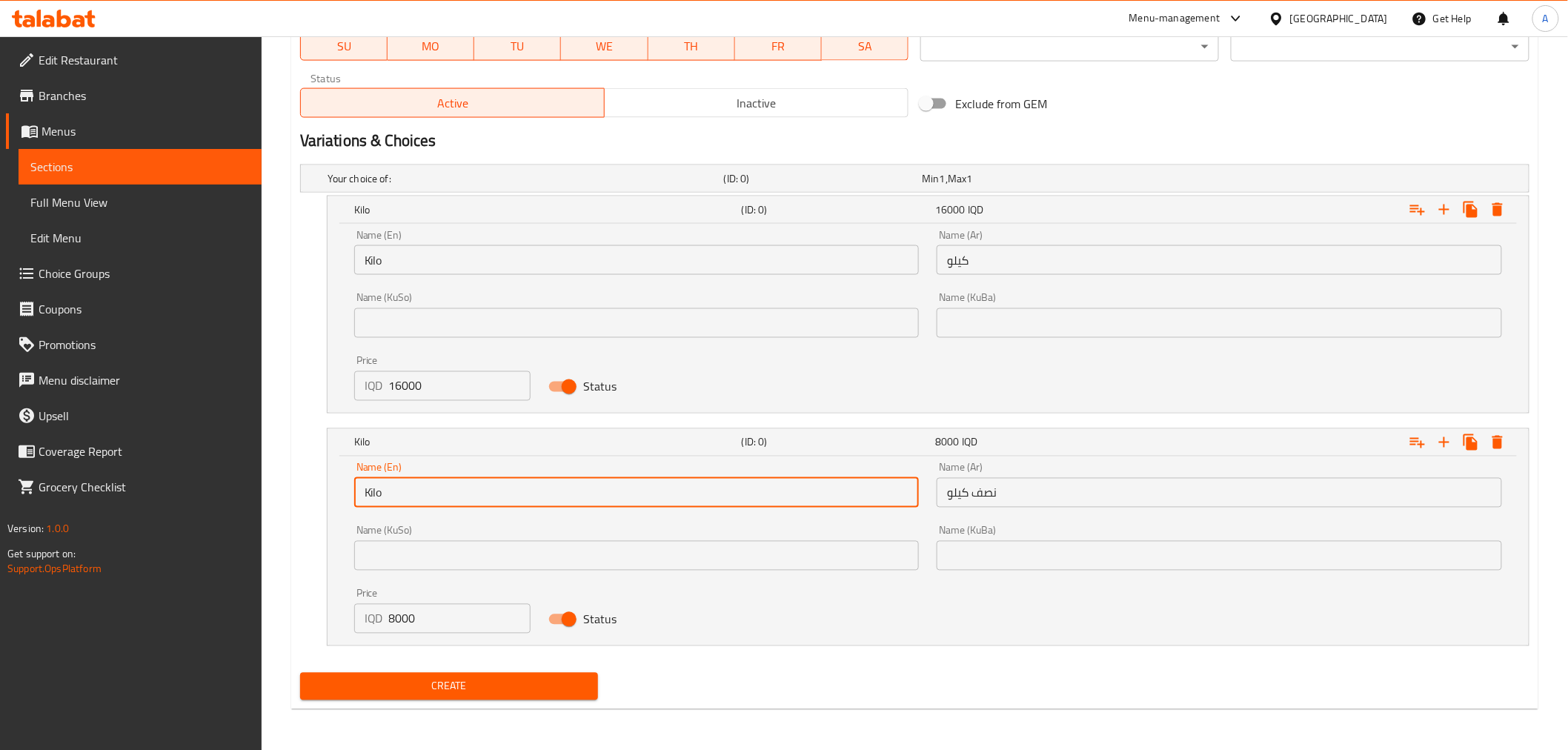
click at [362, 490] on input "Kilo" at bounding box center [637, 493] width 566 height 29
type input "Half Kilo"
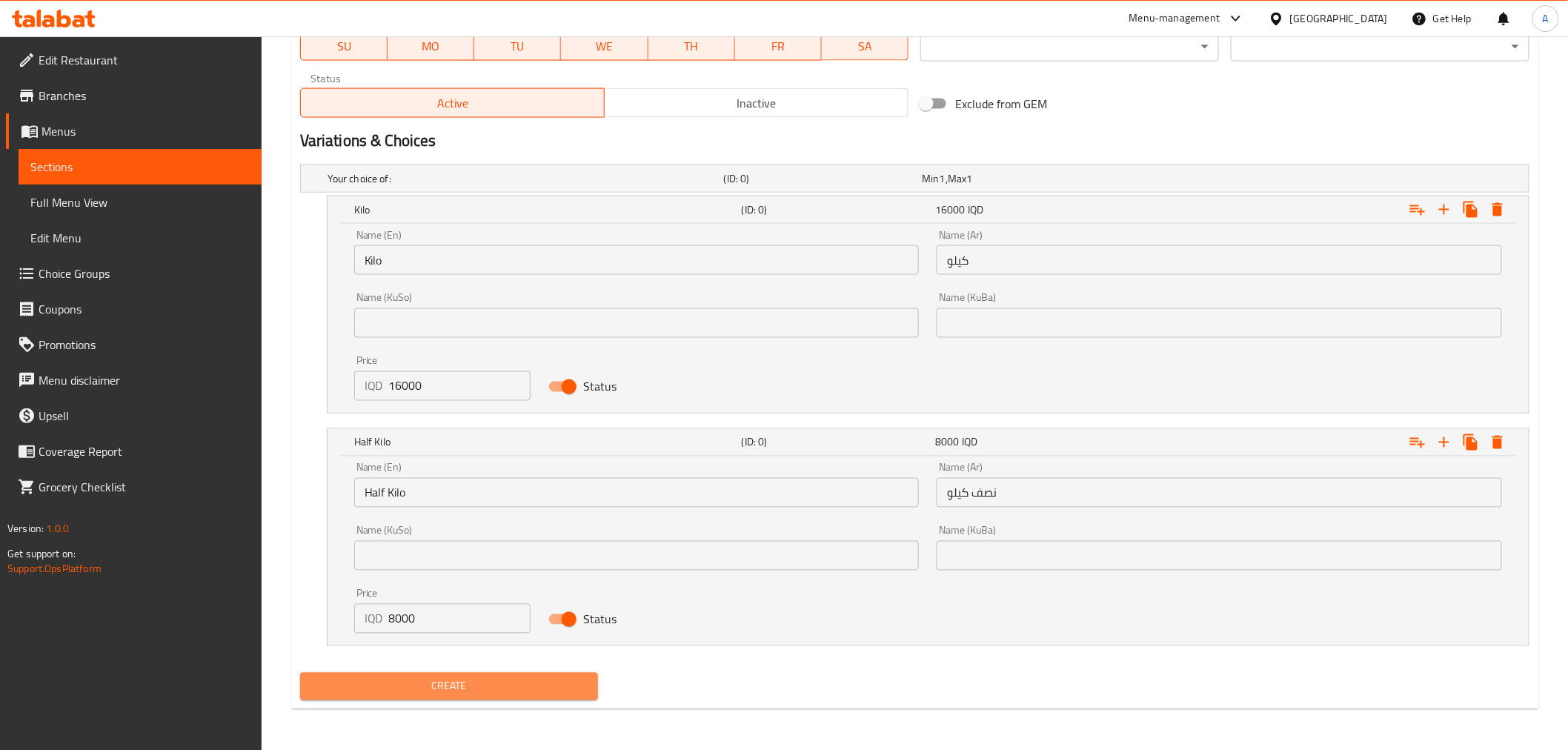
click at [476, 683] on span "Create" at bounding box center [449, 686] width 275 height 19
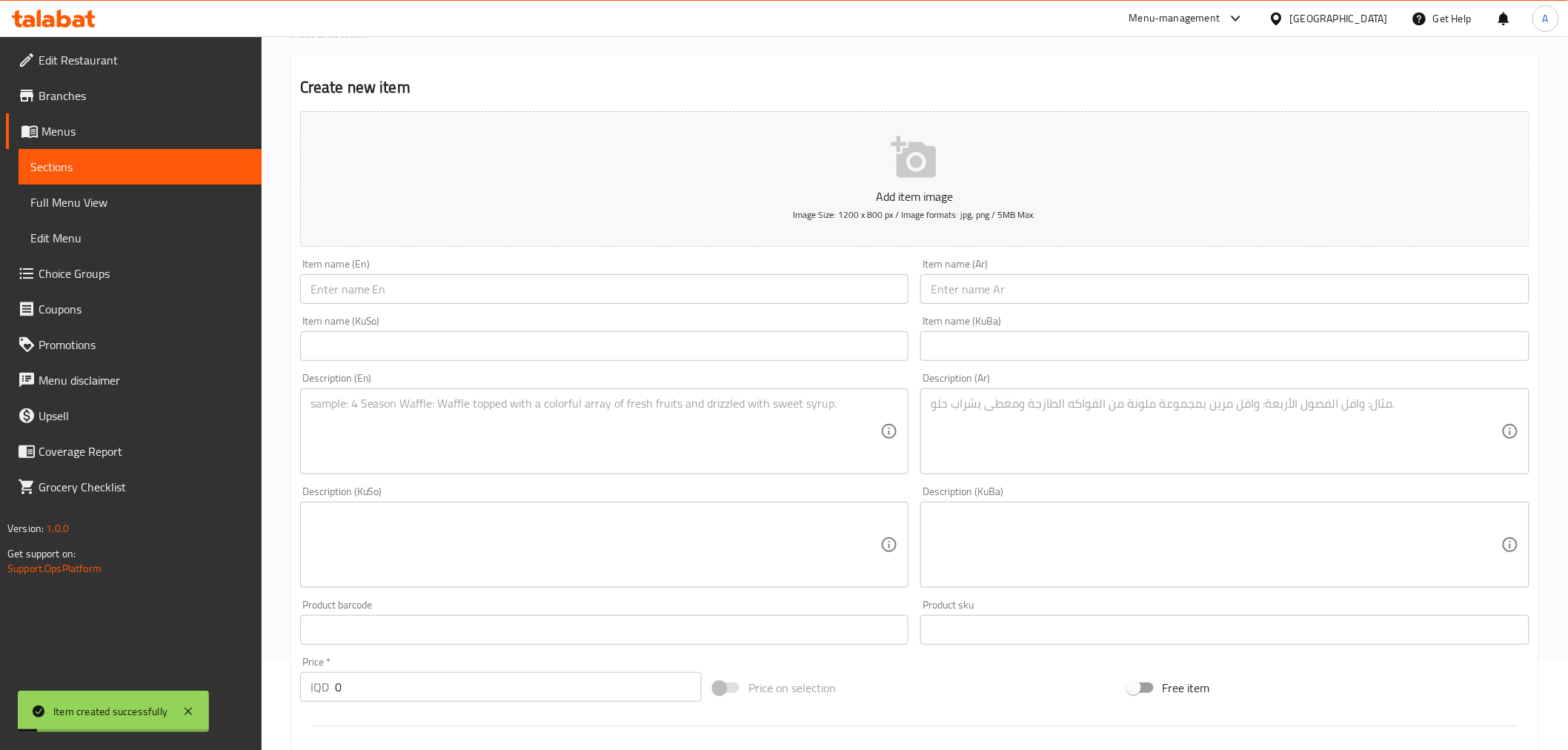
scroll to position [0, 0]
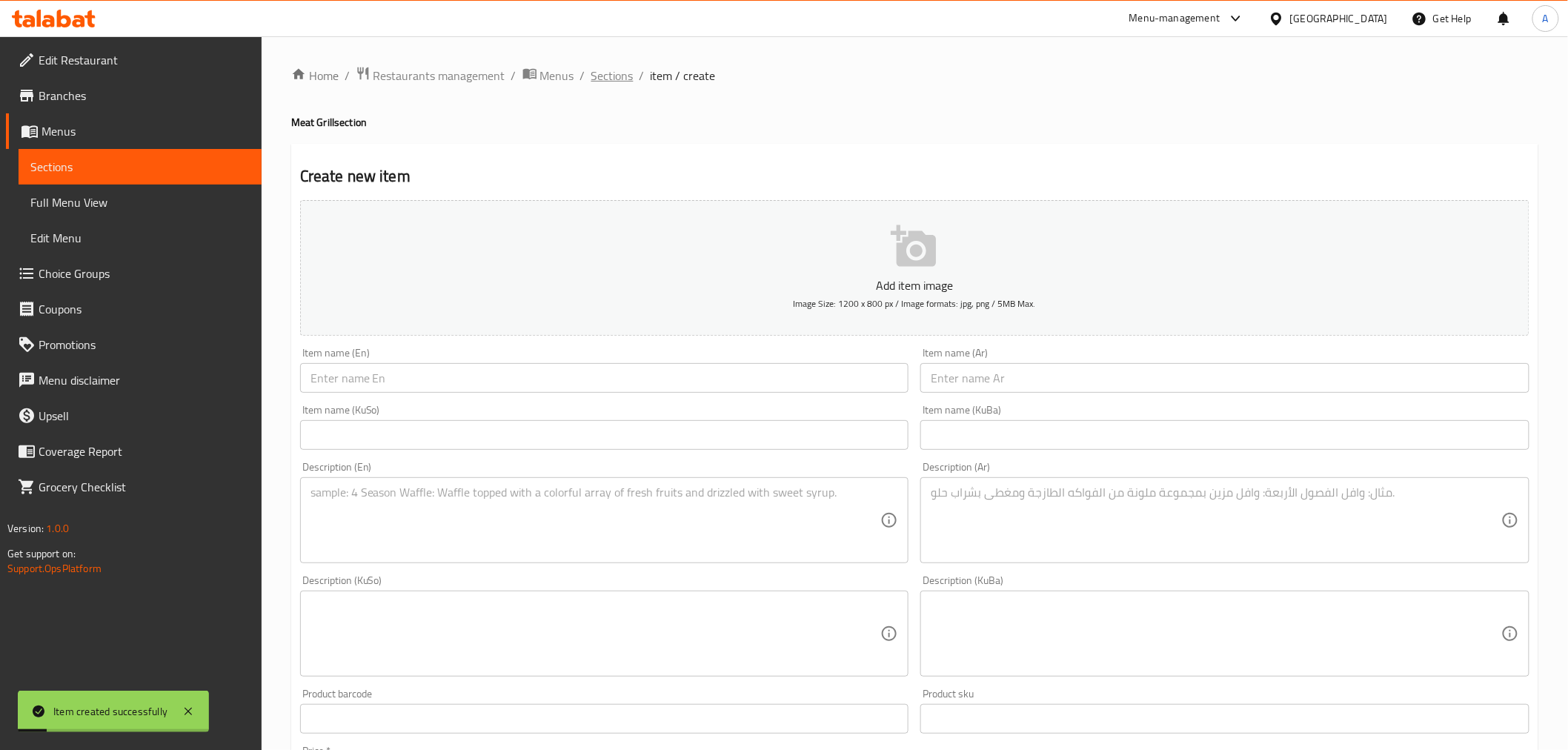
click at [599, 75] on span "Sections" at bounding box center [612, 75] width 42 height 18
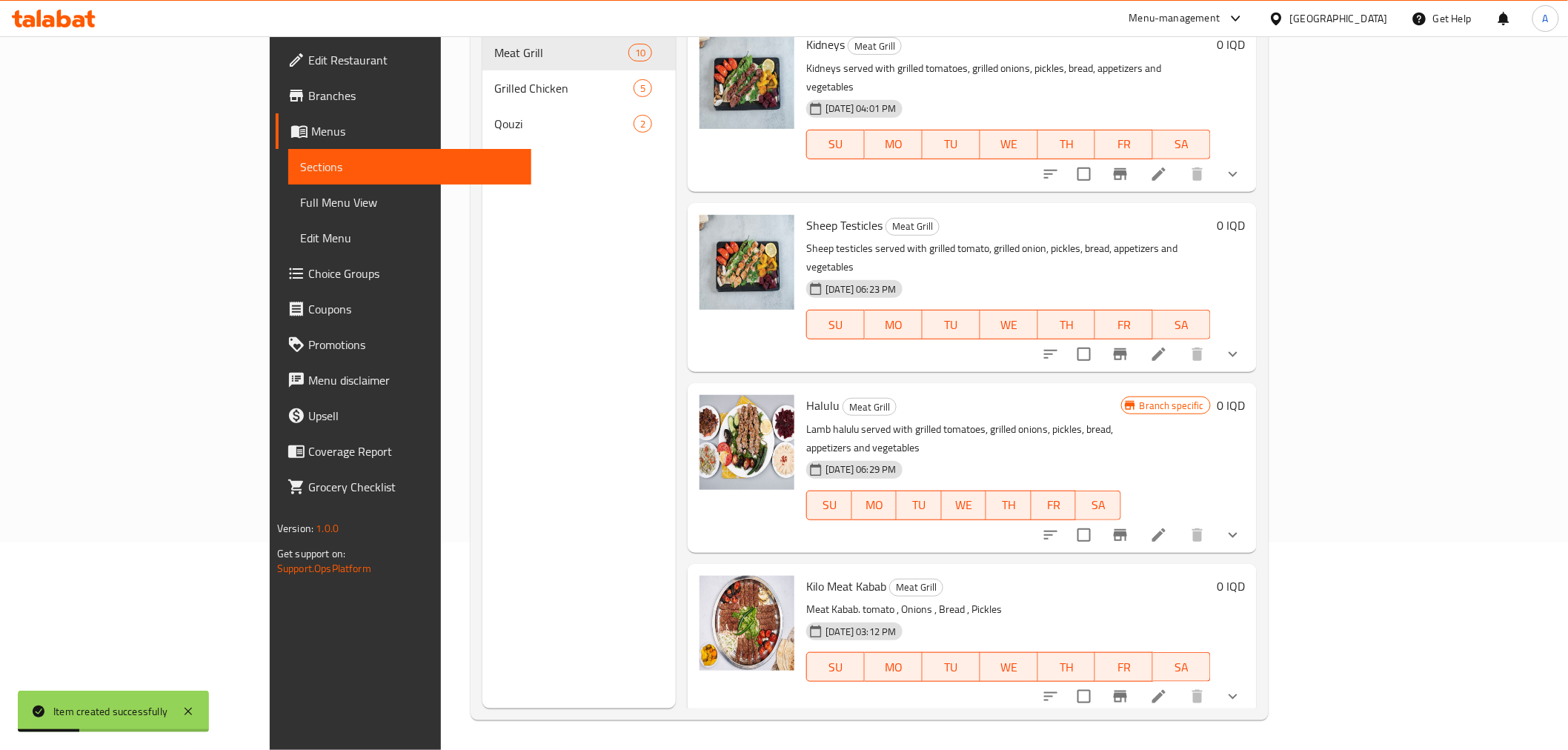
scroll to position [904, 0]
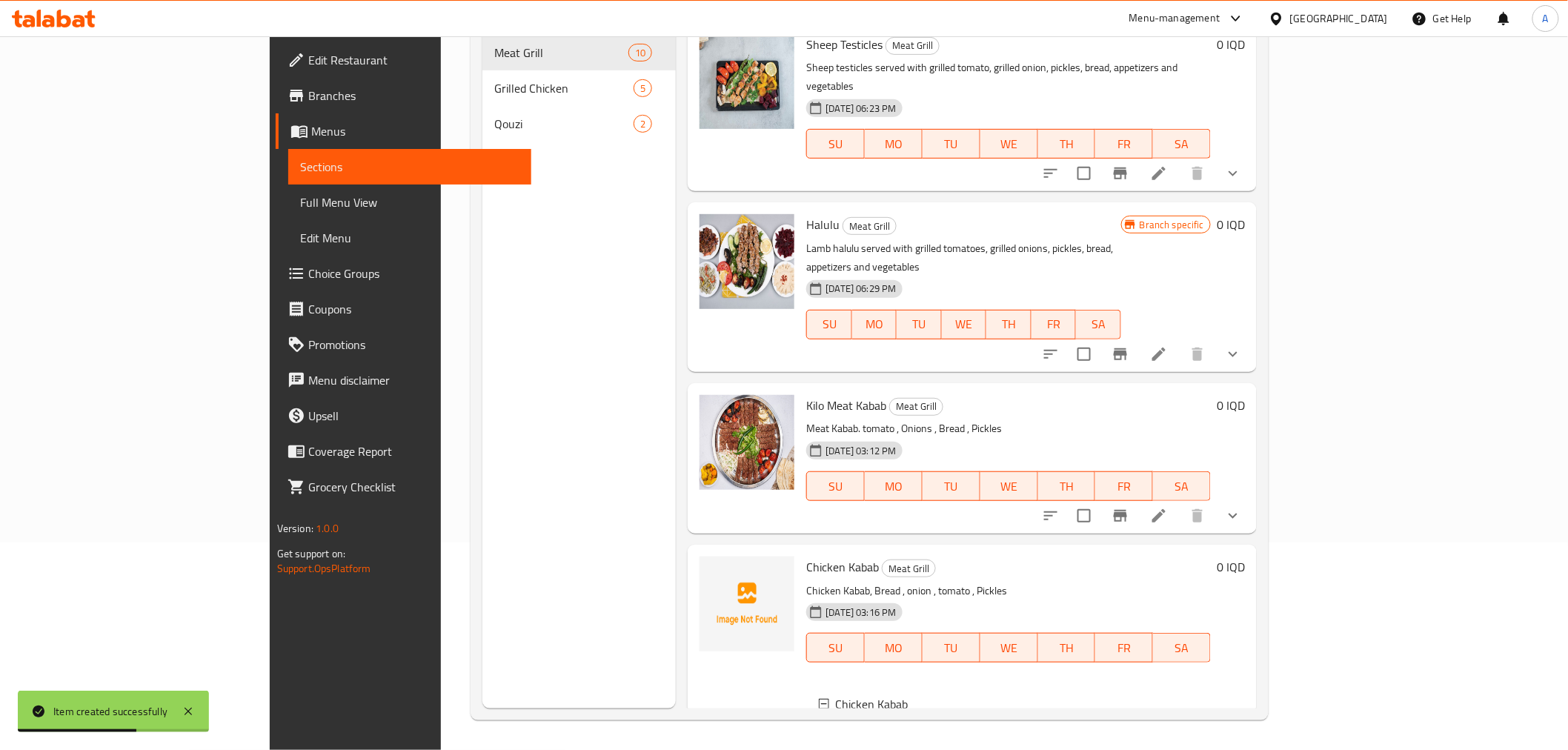
scroll to position [2, 0]
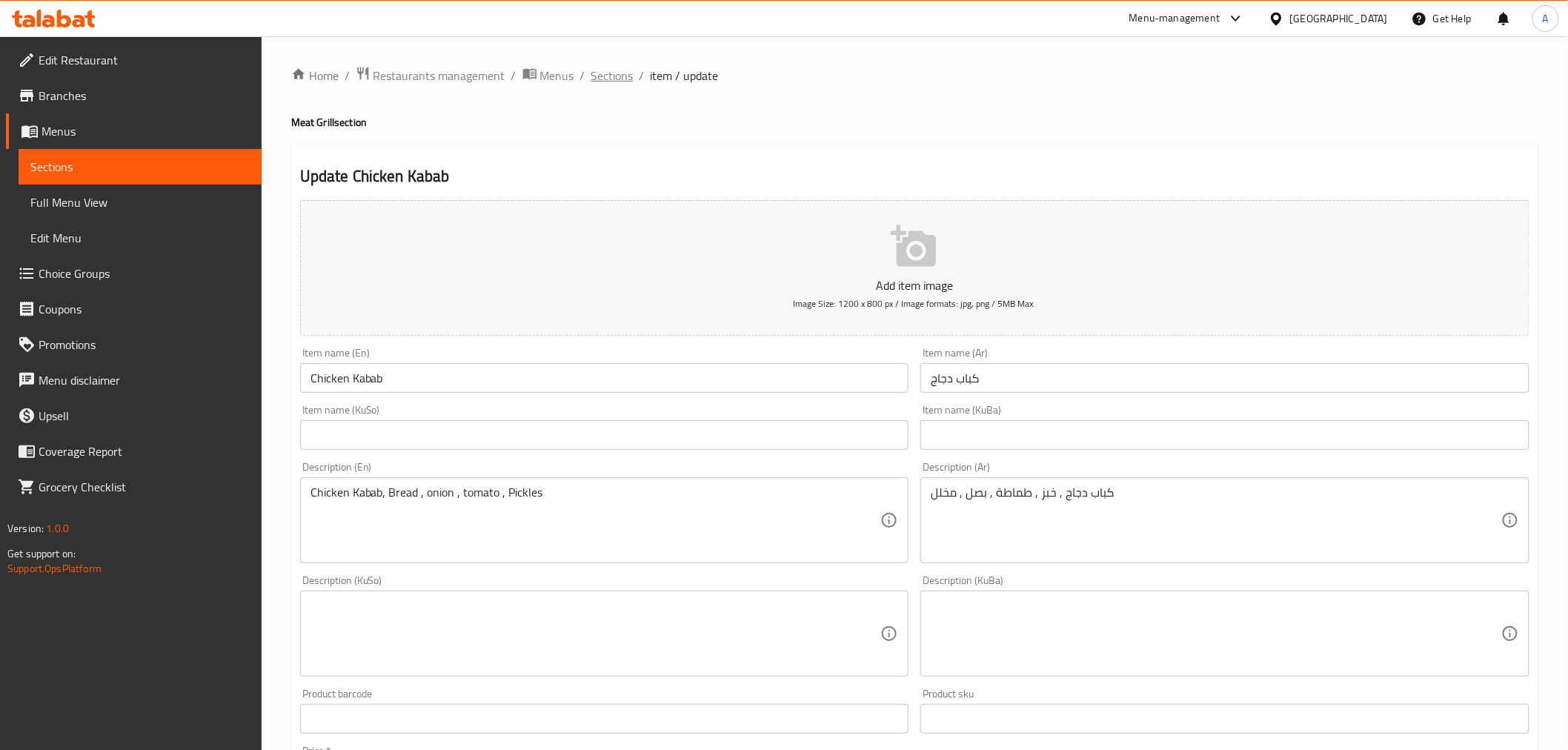
click at [612, 79] on span "Sections" at bounding box center [612, 75] width 42 height 18
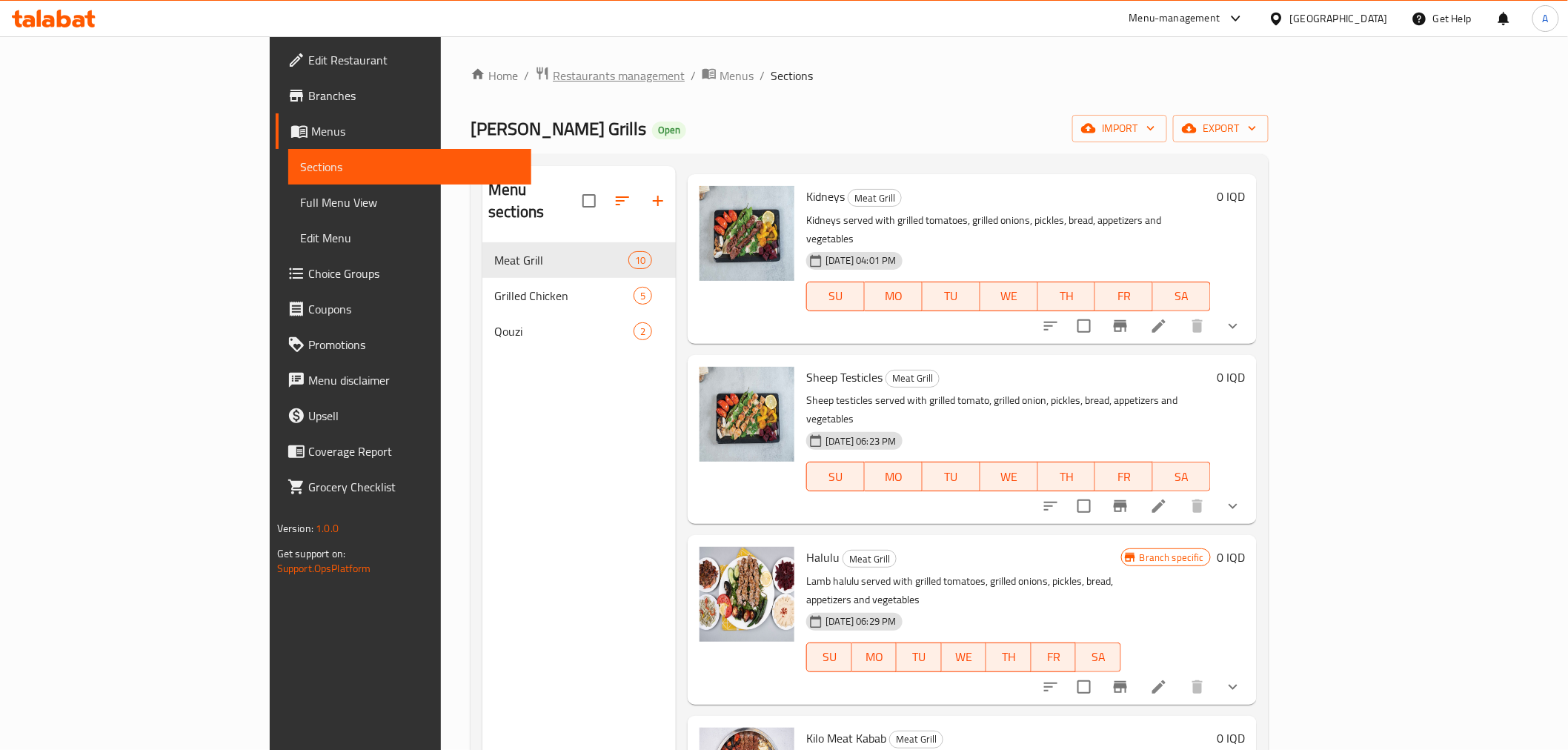
click at [553, 73] on span "Restaurants management" at bounding box center [619, 75] width 132 height 18
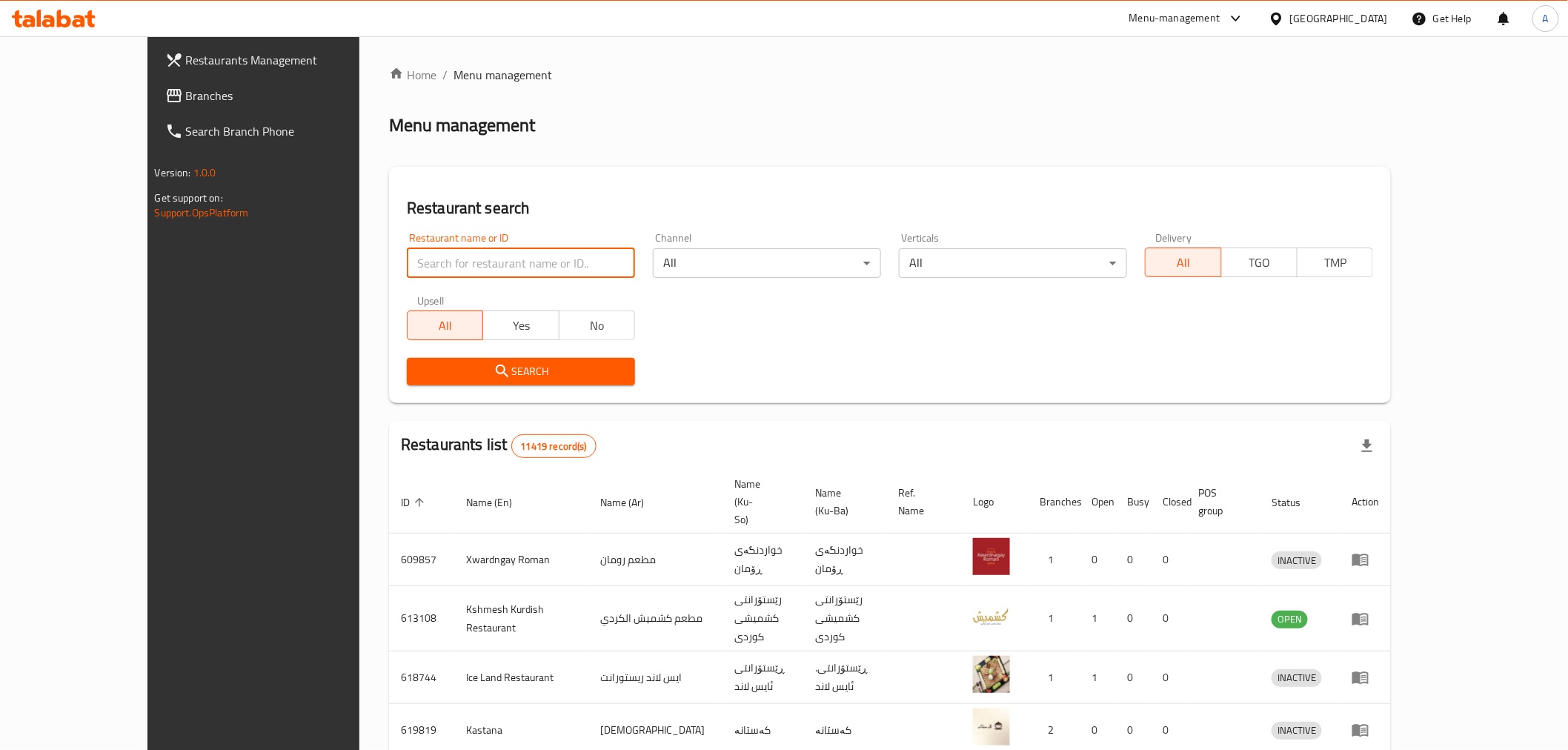
click at [407, 264] on input "search" at bounding box center [521, 263] width 228 height 29
type input "ة"
click button "Search" at bounding box center [521, 371] width 228 height 27
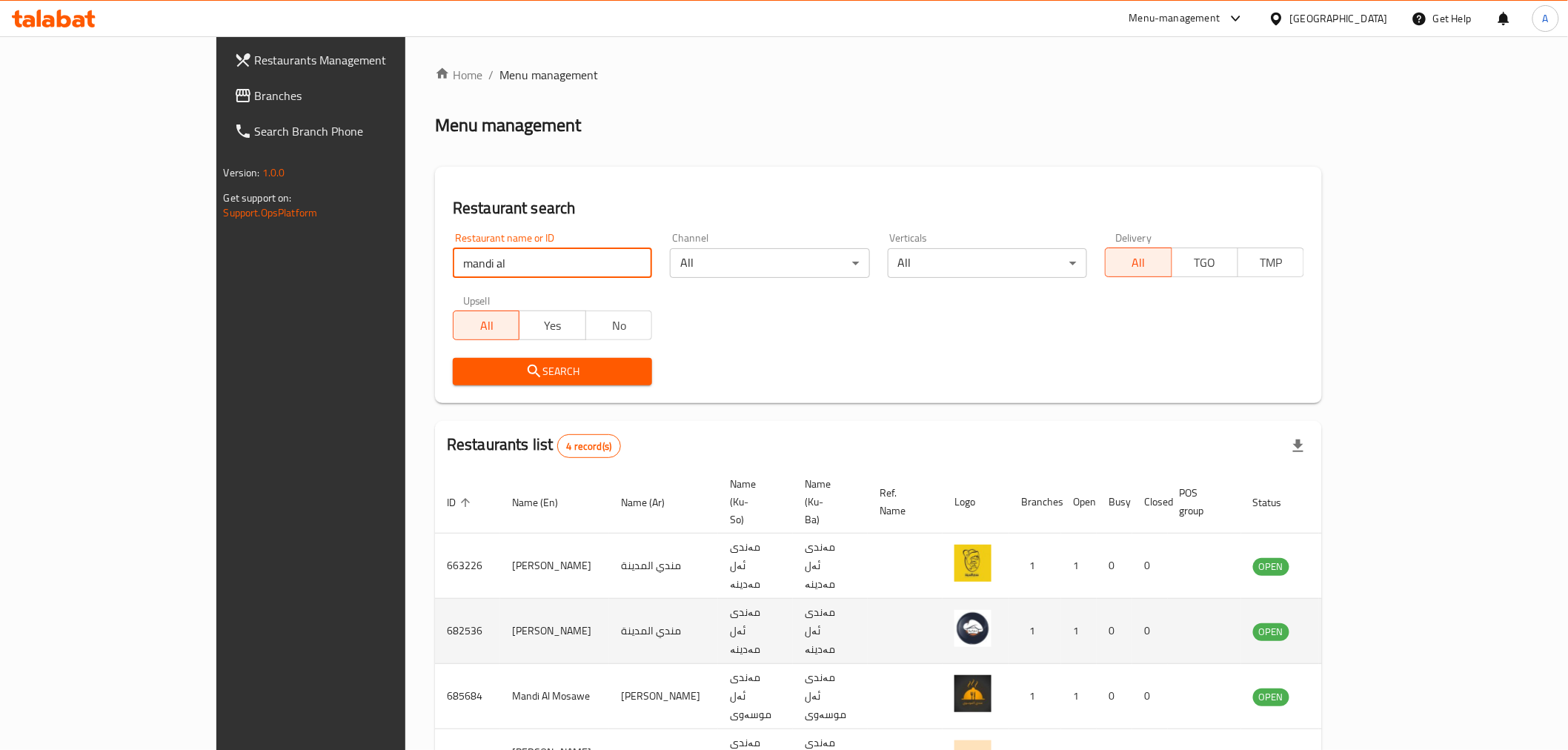
click button "Search" at bounding box center [552, 371] width 199 height 27
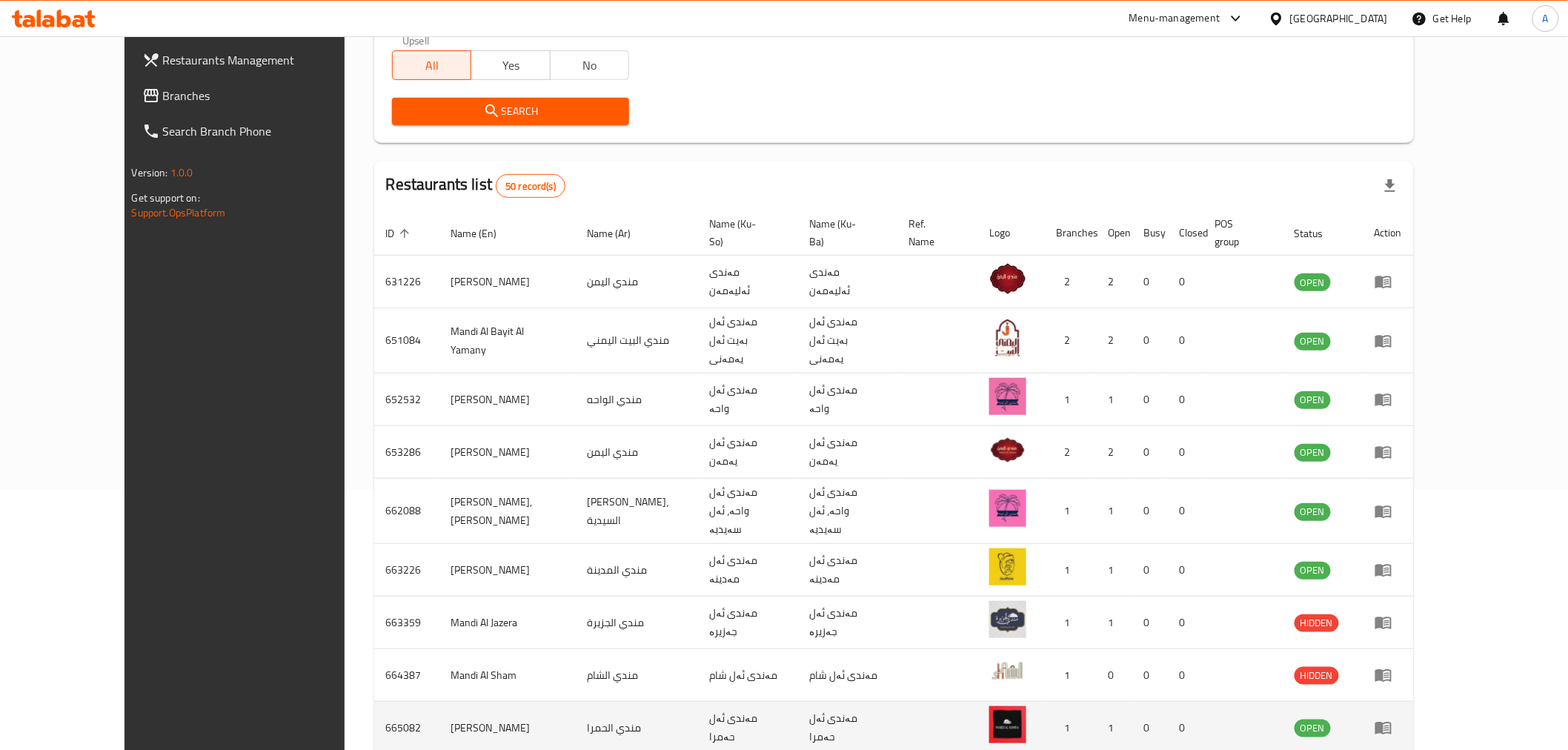
scroll to position [358, 0]
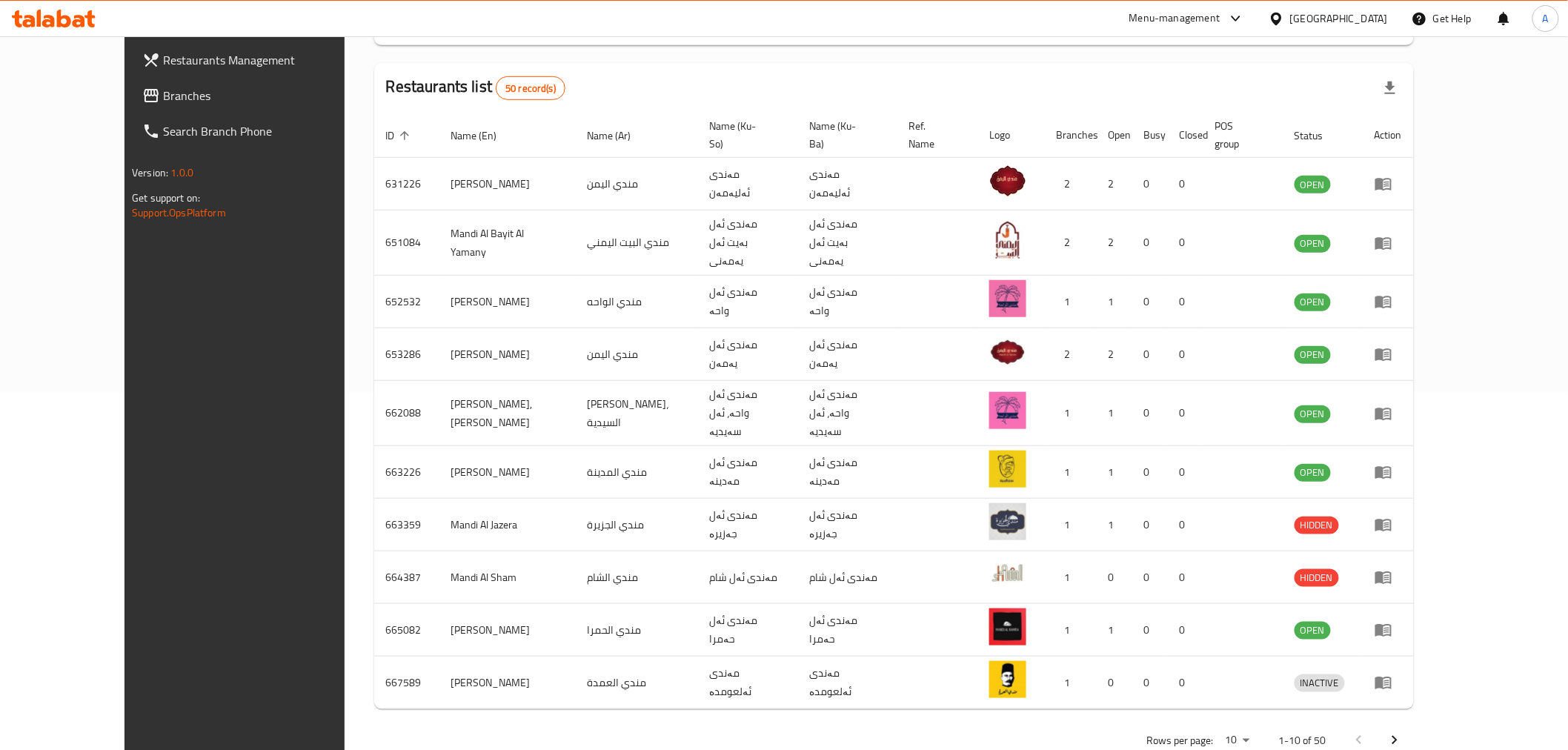
click at [1214, 731] on p "Rows per page:" at bounding box center [1181, 741] width 67 height 19
click at [1343, 721] on div "Rows per page: 10 1-10 of 50" at bounding box center [894, 740] width 1040 height 39
click at [1367, 392] on body "​ Menu-management [GEOGRAPHIC_DATA] Get Help A Restaurants Management Branches …" at bounding box center [784, 35] width 1568 height 714
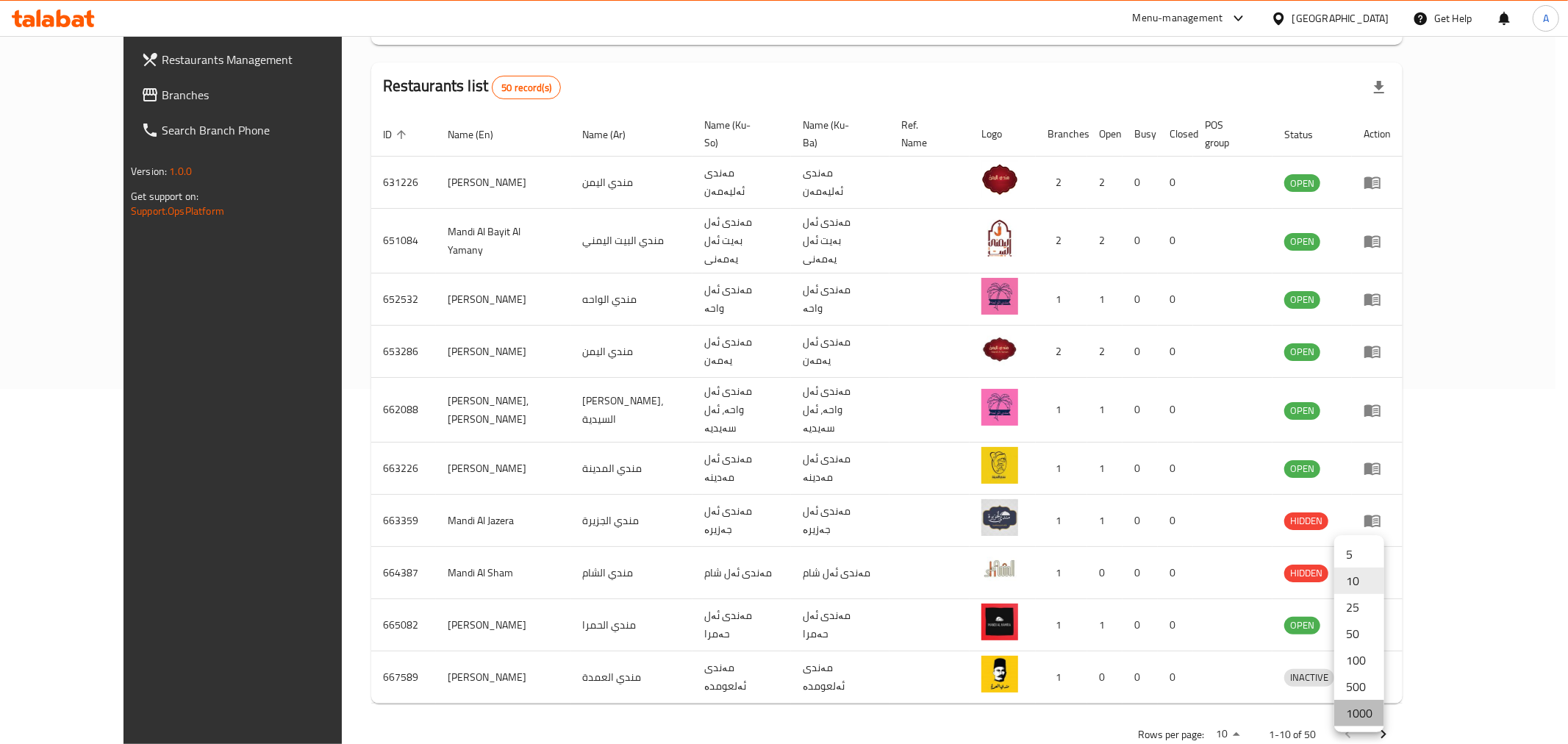
click at [1356, 709] on li "1000" at bounding box center [1359, 712] width 50 height 26
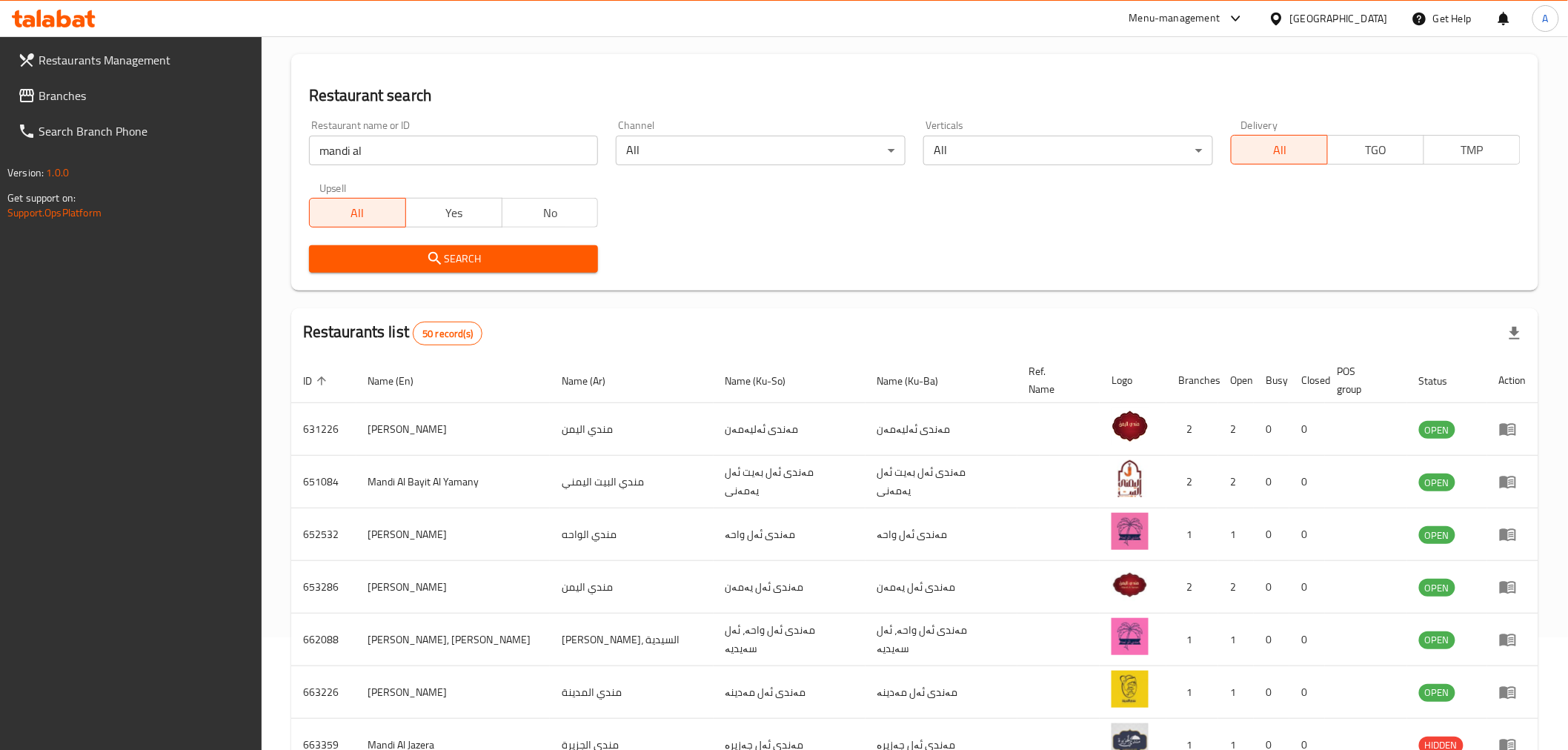
scroll to position [0, 0]
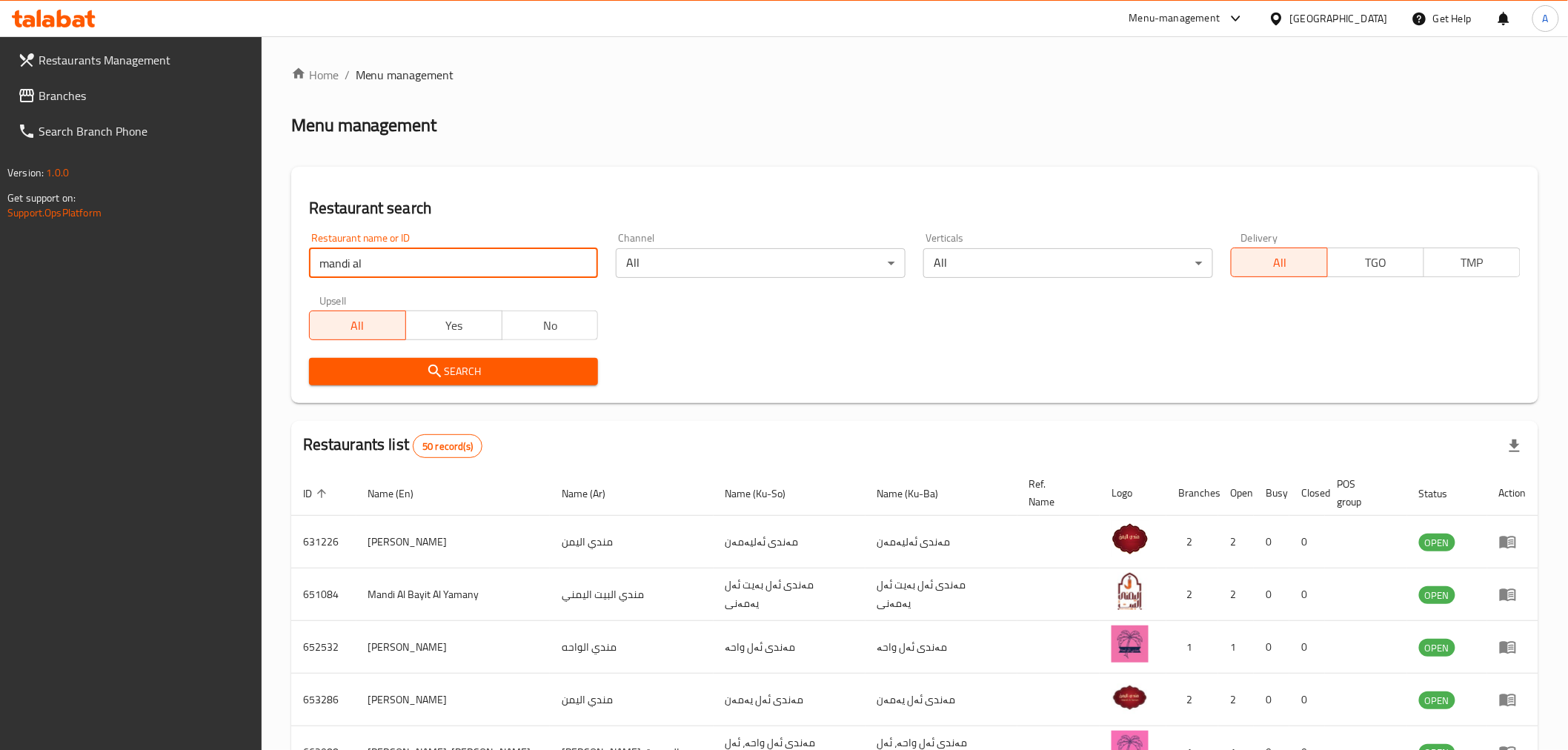
drag, startPoint x: 425, startPoint y: 257, endPoint x: 146, endPoint y: 259, distance: 279.0
type input "[PERSON_NAME]"
click button "Search" at bounding box center [454, 371] width 290 height 27
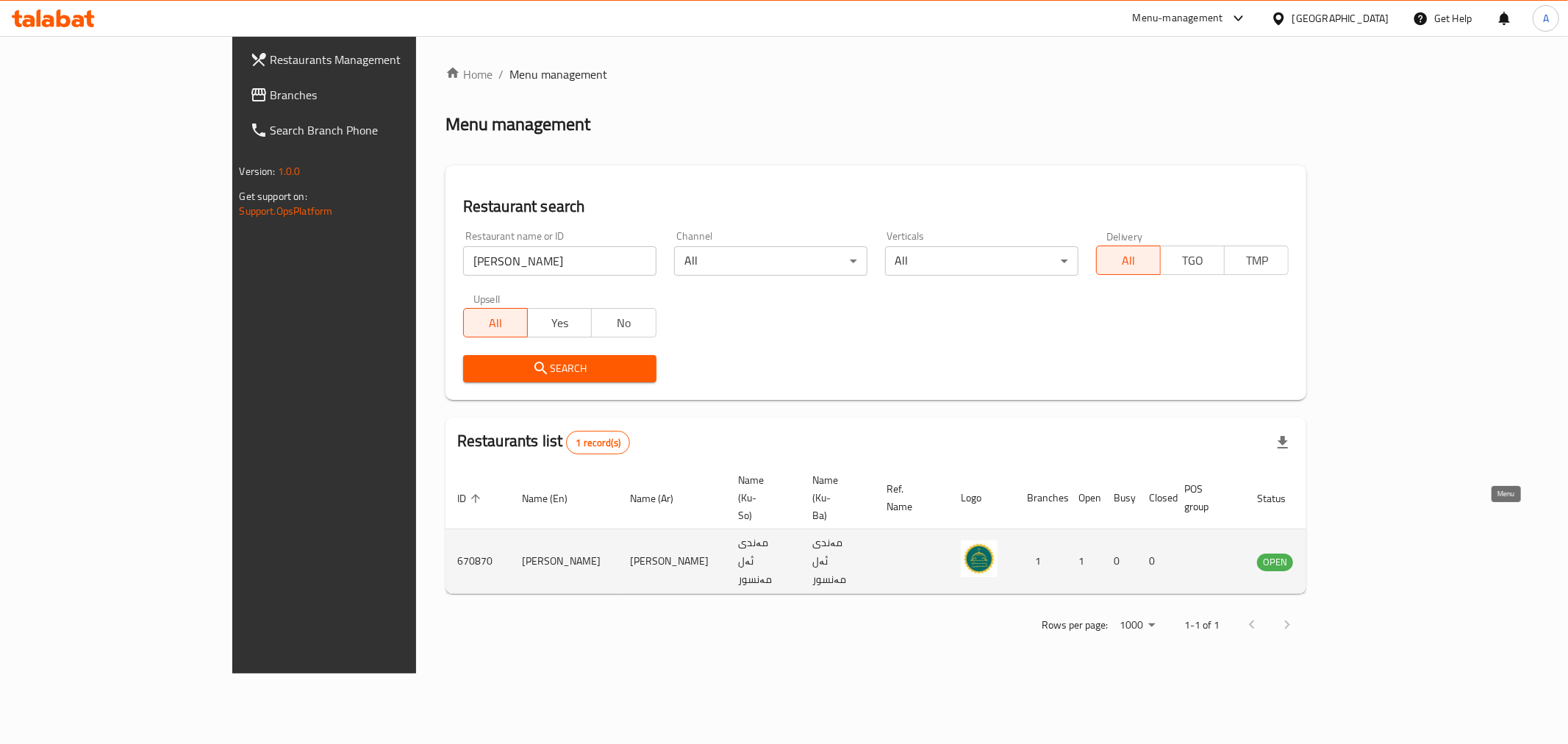
click at [1351, 555] on icon "enhanced table" at bounding box center [1343, 562] width 16 height 12
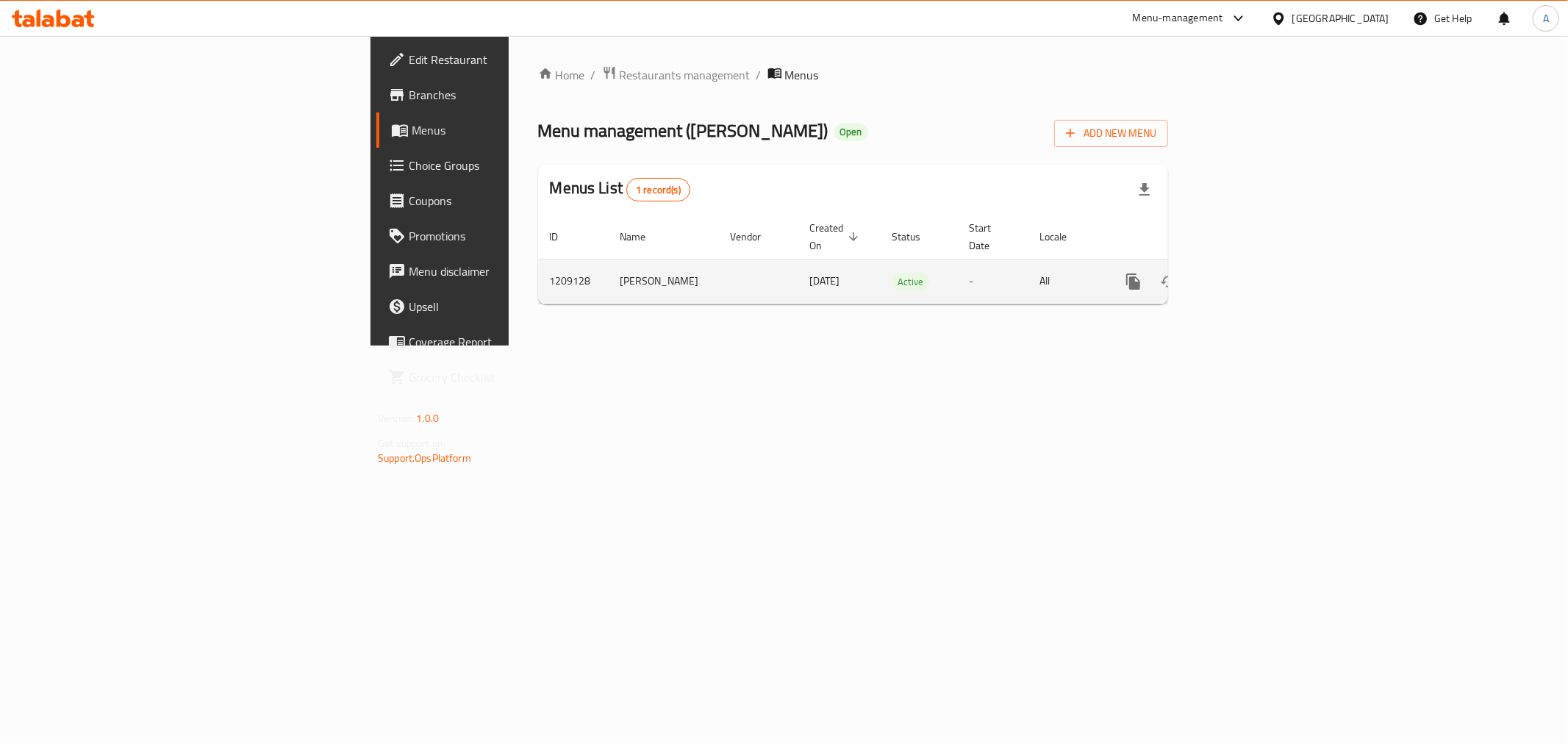
click at [1269, 259] on td "enhanced table" at bounding box center [1186, 281] width 165 height 45
click at [1256, 264] on link "enhanced table" at bounding box center [1239, 282] width 35 height 35
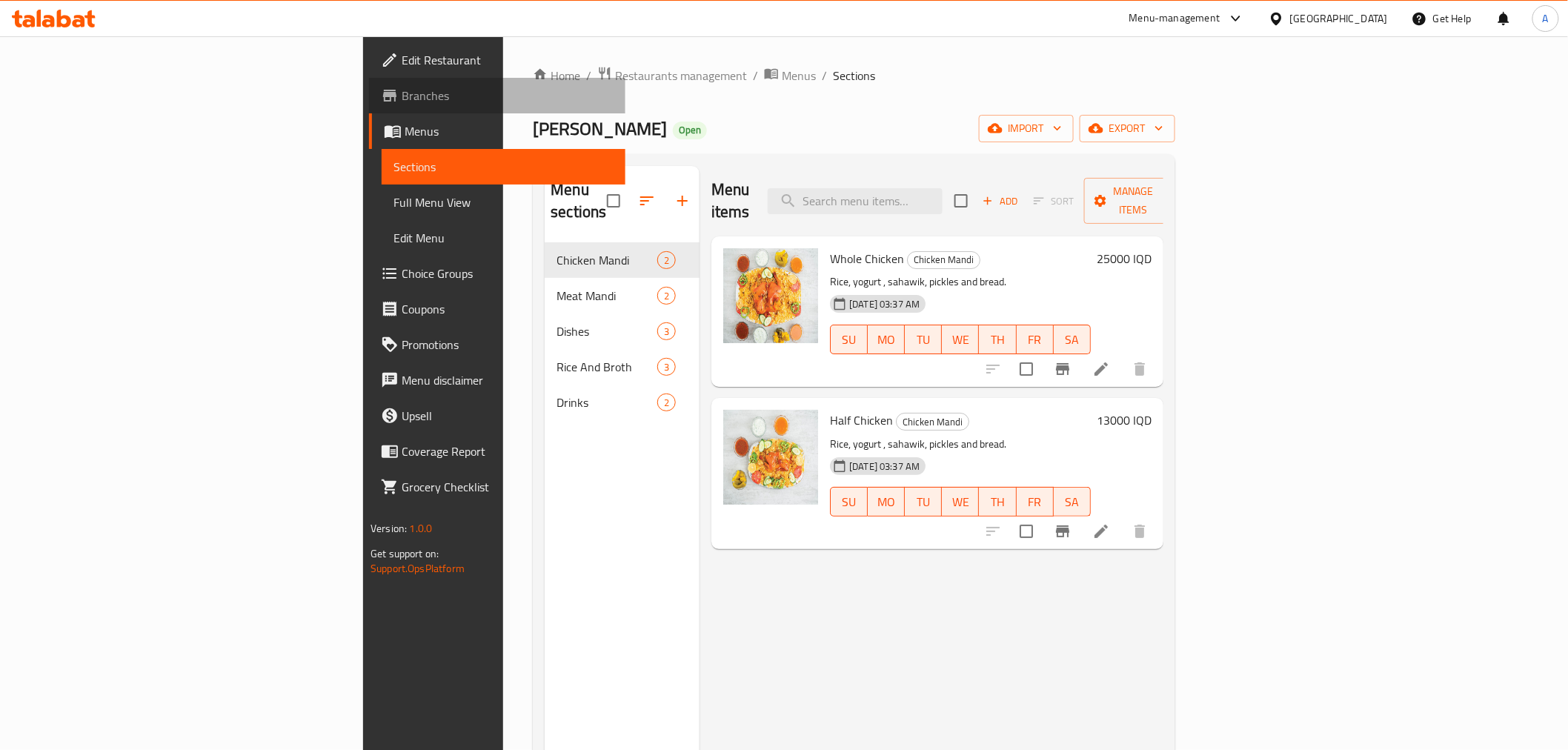
click at [402, 102] on span "Branches" at bounding box center [507, 95] width 211 height 18
